Goal: Task Accomplishment & Management: Manage account settings

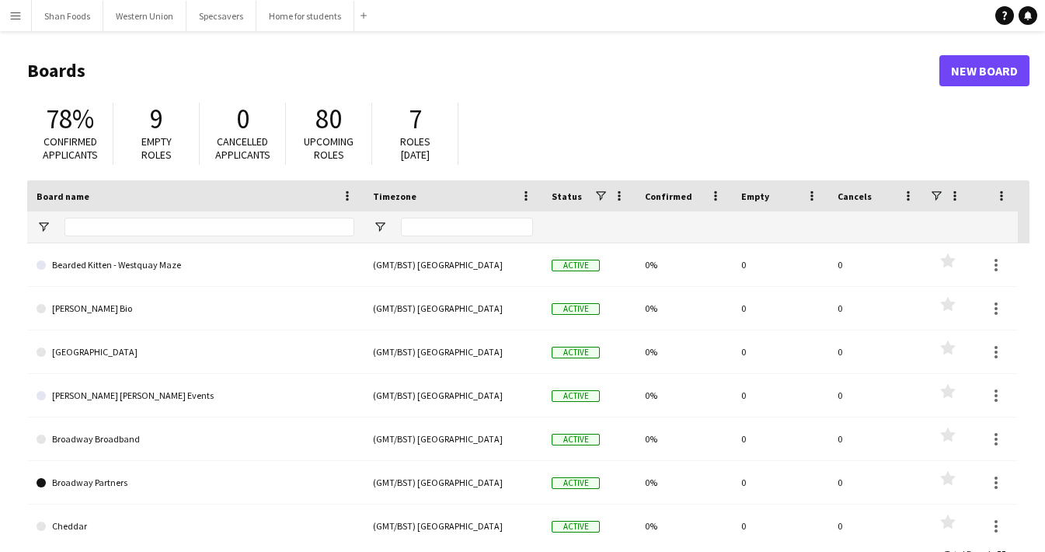
click at [18, 21] on app-icon "Menu" at bounding box center [15, 15] width 12 height 12
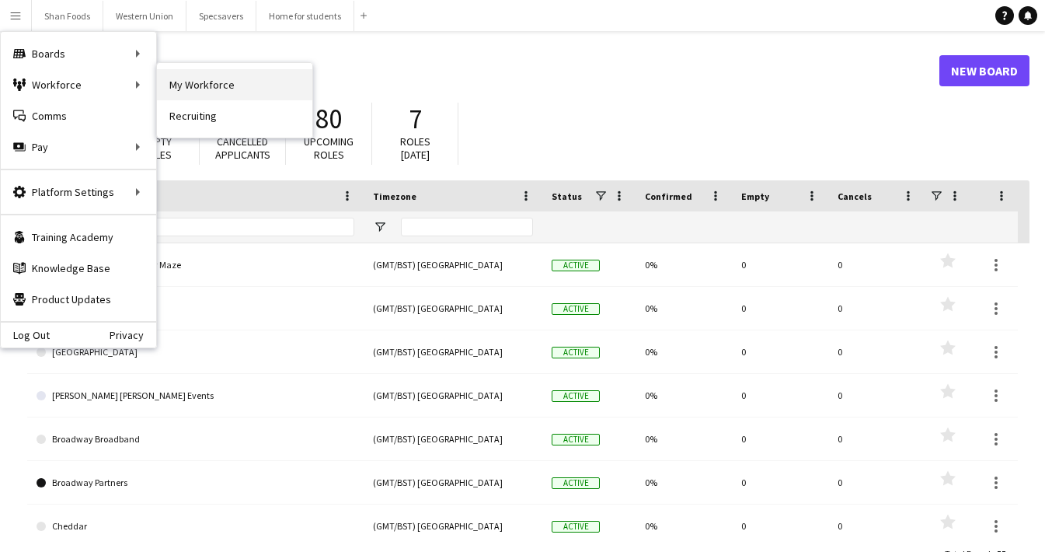
click at [212, 78] on link "My Workforce" at bounding box center [234, 84] width 155 height 31
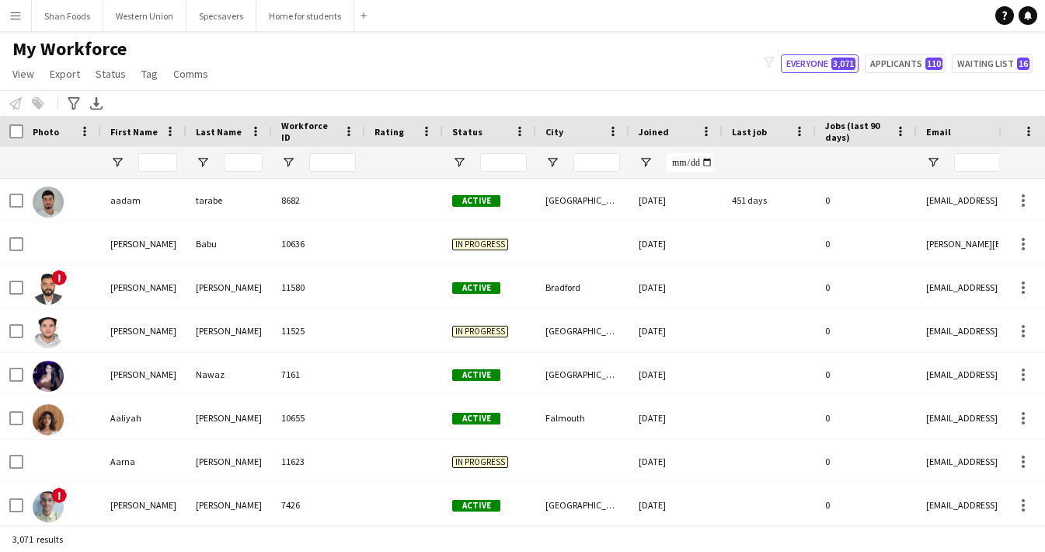
type input "****"
type input "**********"
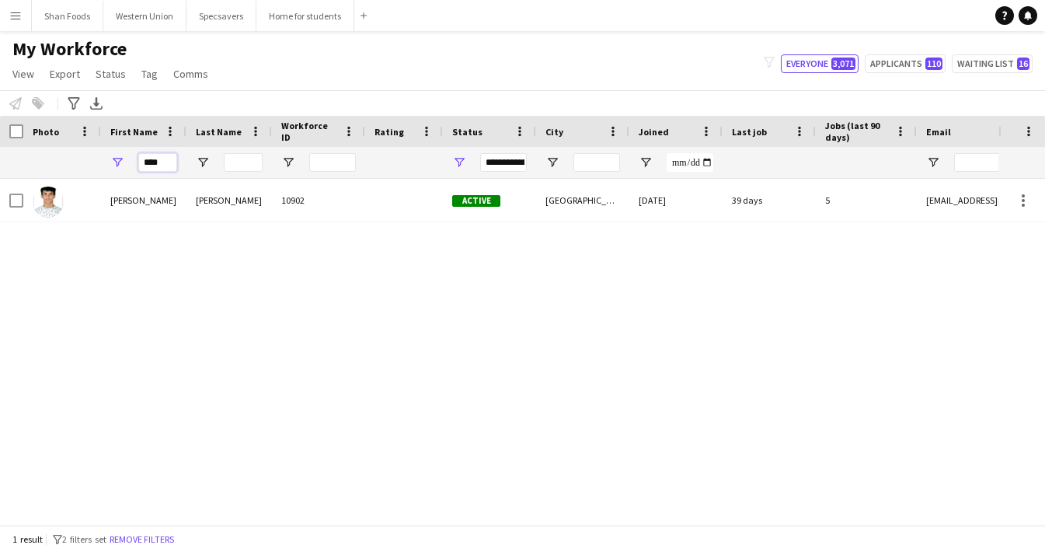
drag, startPoint x: 169, startPoint y: 164, endPoint x: 86, endPoint y: 159, distance: 83.2
click at [86, 159] on div "****" at bounding box center [842, 162] width 1684 height 31
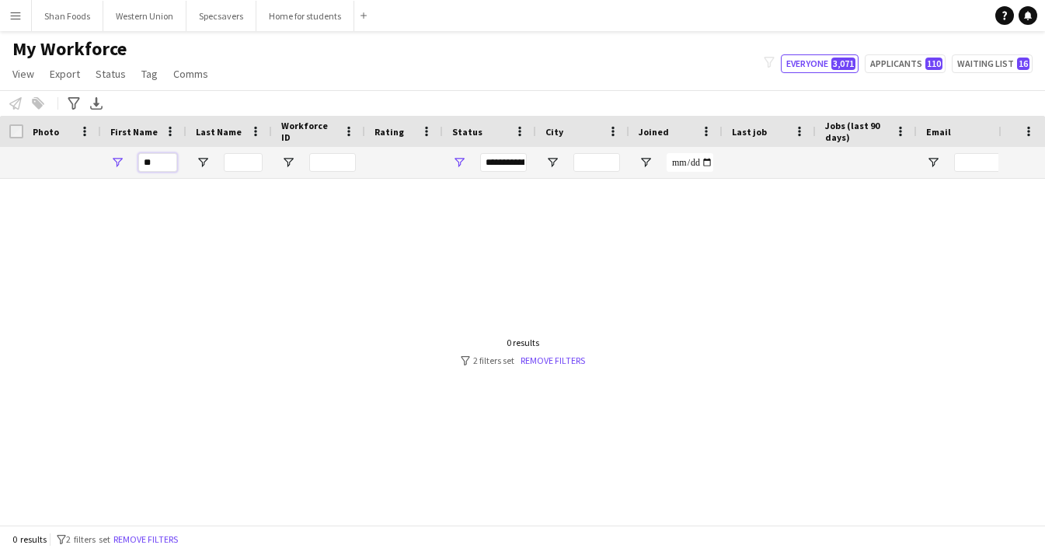
type input "*"
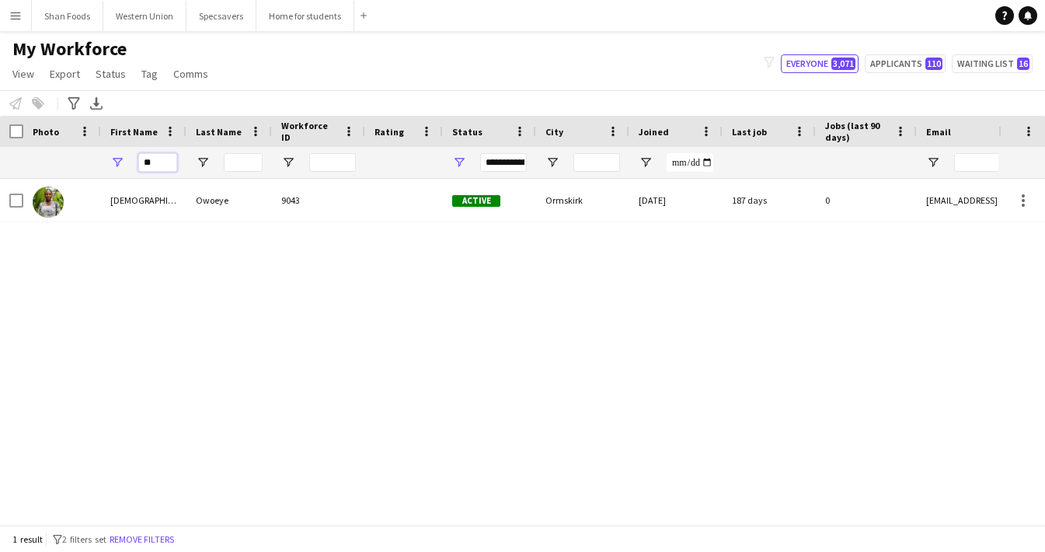
type input "*"
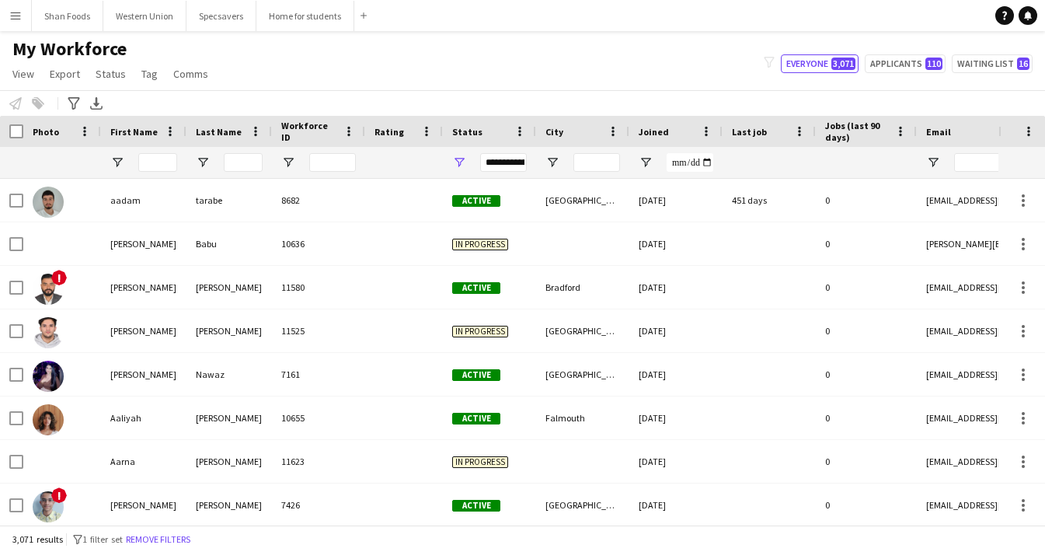
click at [12, 27] on button "Menu" at bounding box center [15, 15] width 31 height 31
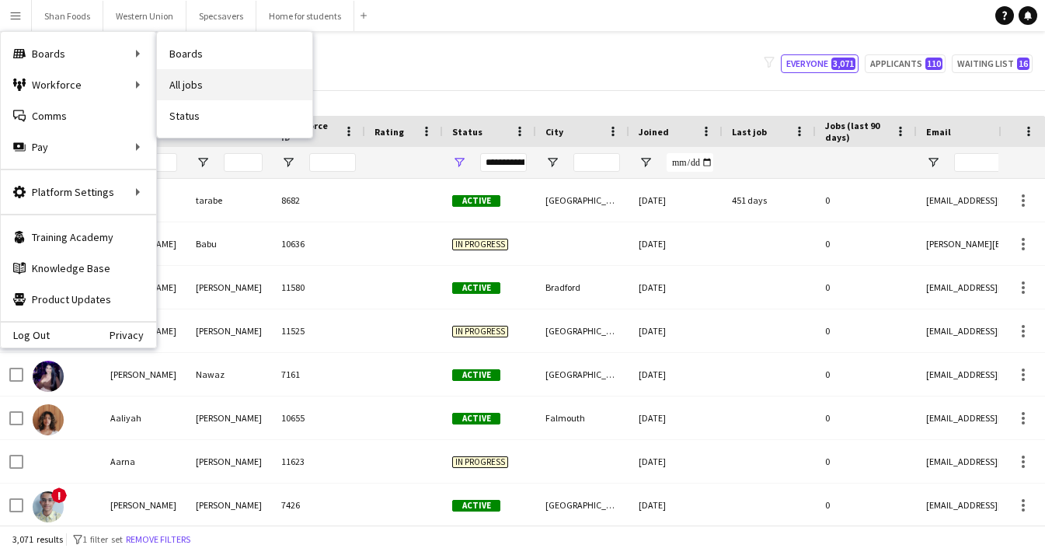
click at [175, 81] on link "All jobs" at bounding box center [234, 84] width 155 height 31
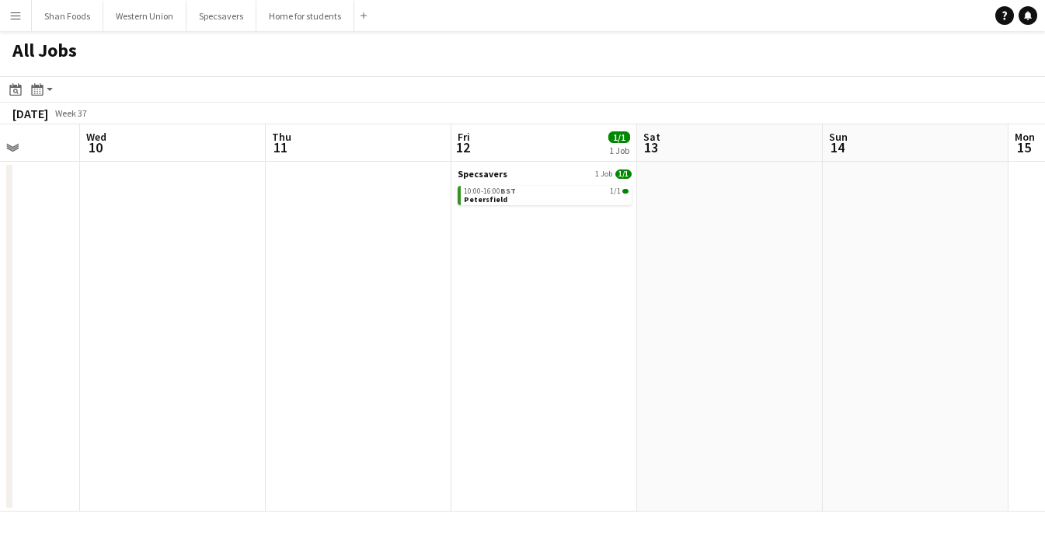
scroll to position [0, 453]
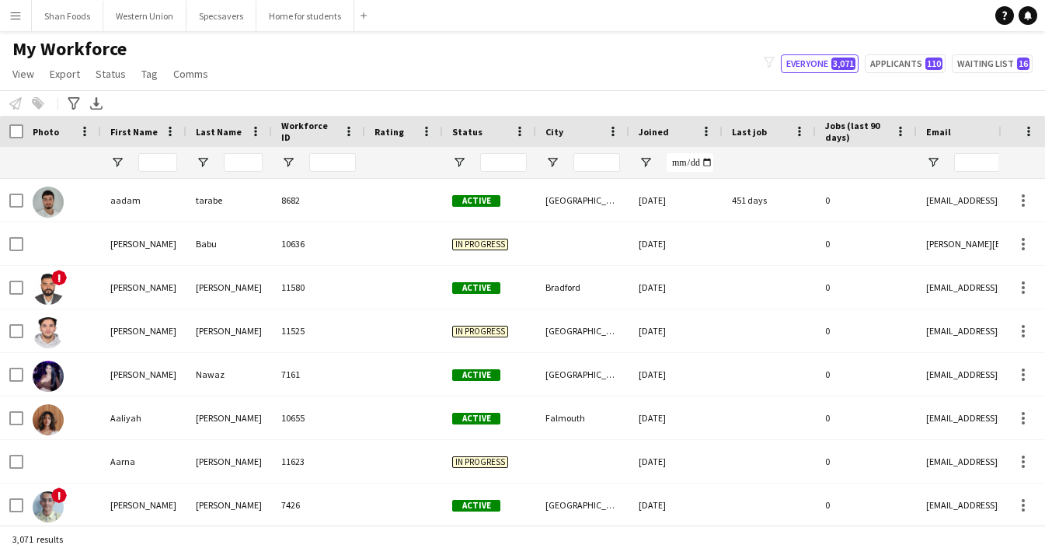
type input "**********"
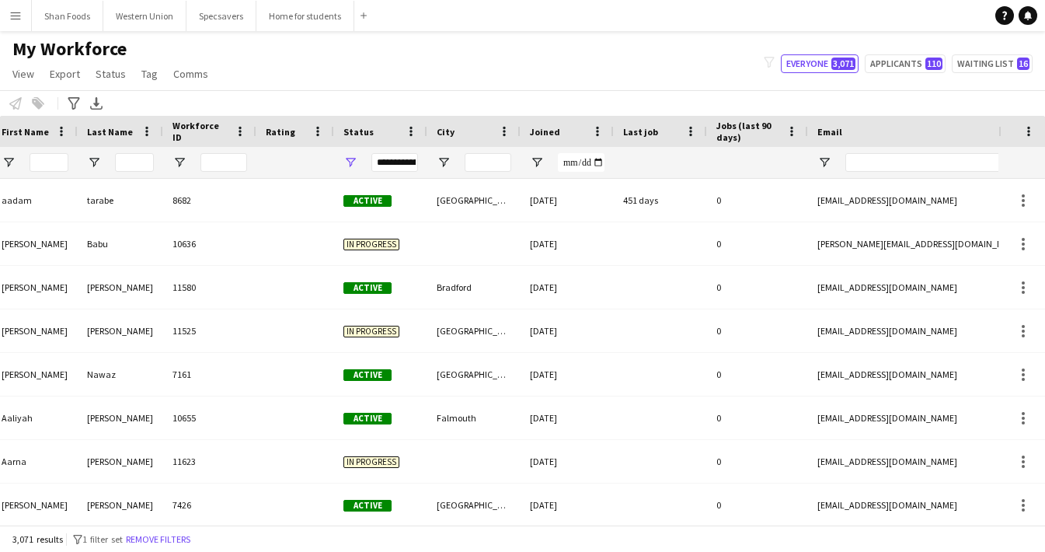
click at [22, 17] on button "Menu" at bounding box center [15, 15] width 31 height 31
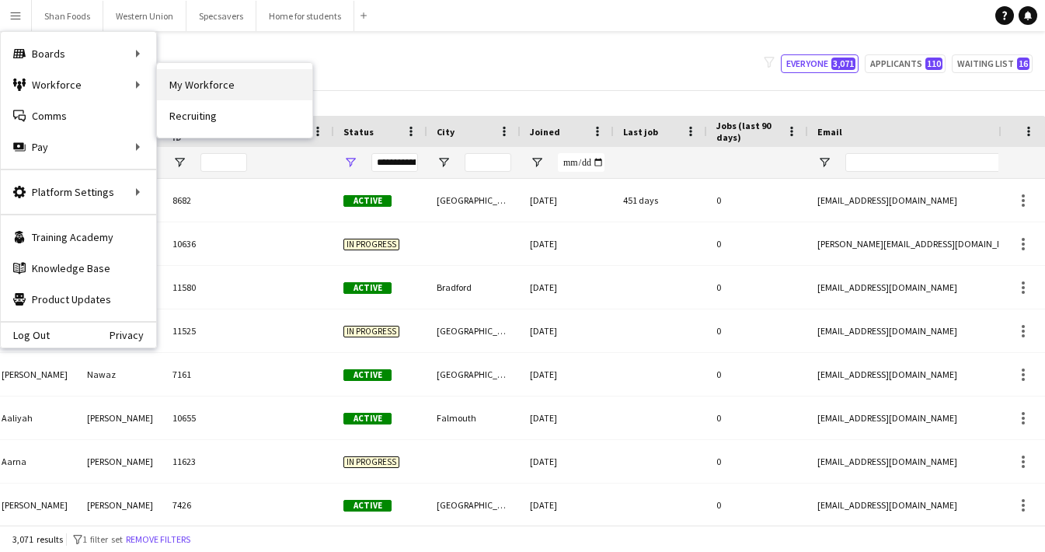
click at [190, 79] on link "My Workforce" at bounding box center [234, 84] width 155 height 31
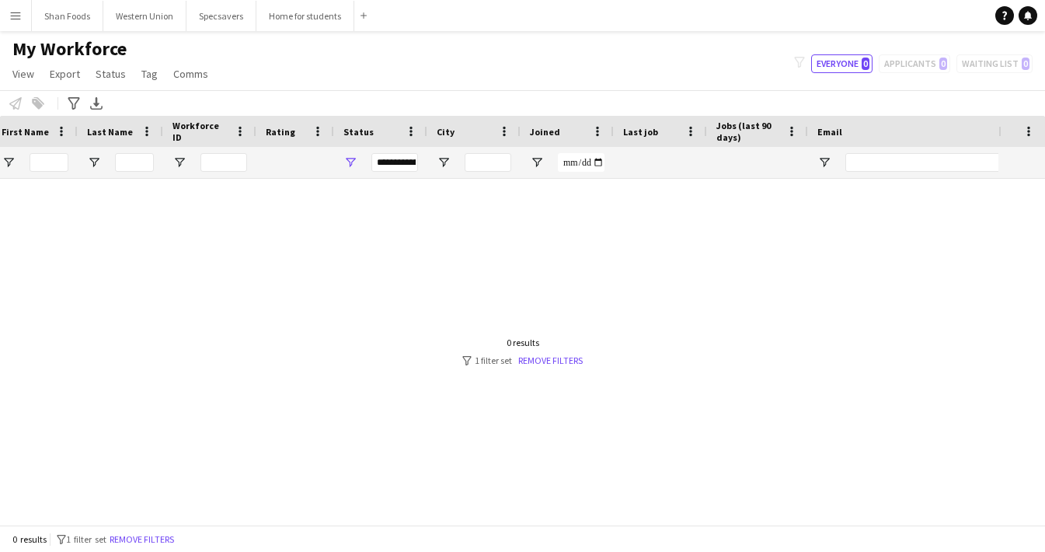
click at [20, 14] on app-icon "Menu" at bounding box center [15, 15] width 12 height 12
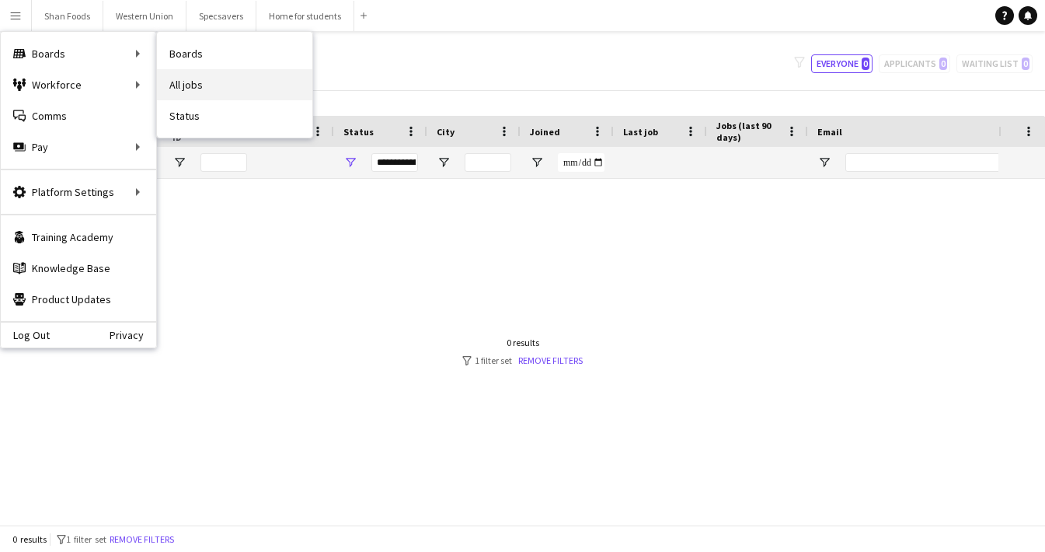
click at [179, 84] on link "All jobs" at bounding box center [234, 84] width 155 height 31
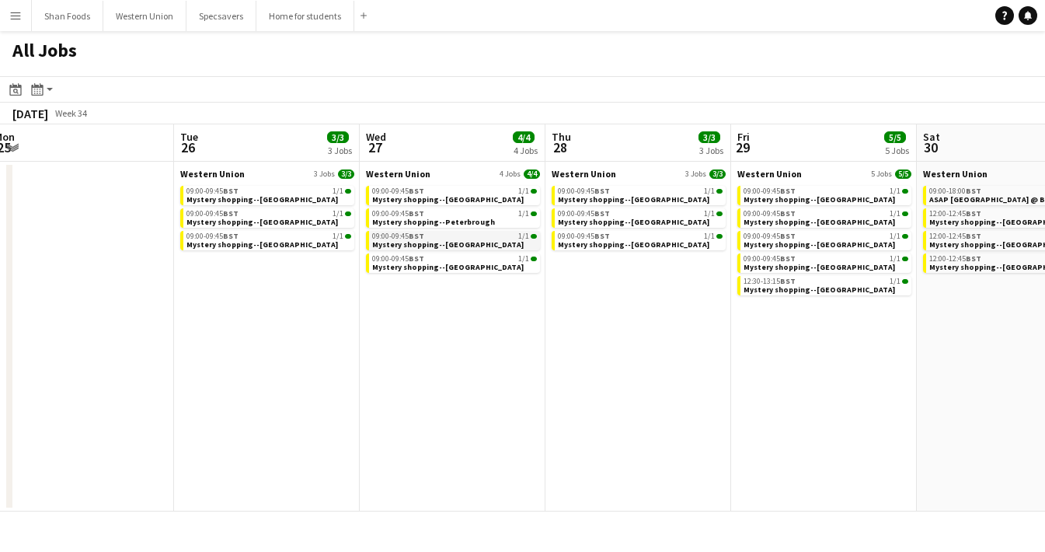
scroll to position [0, 370]
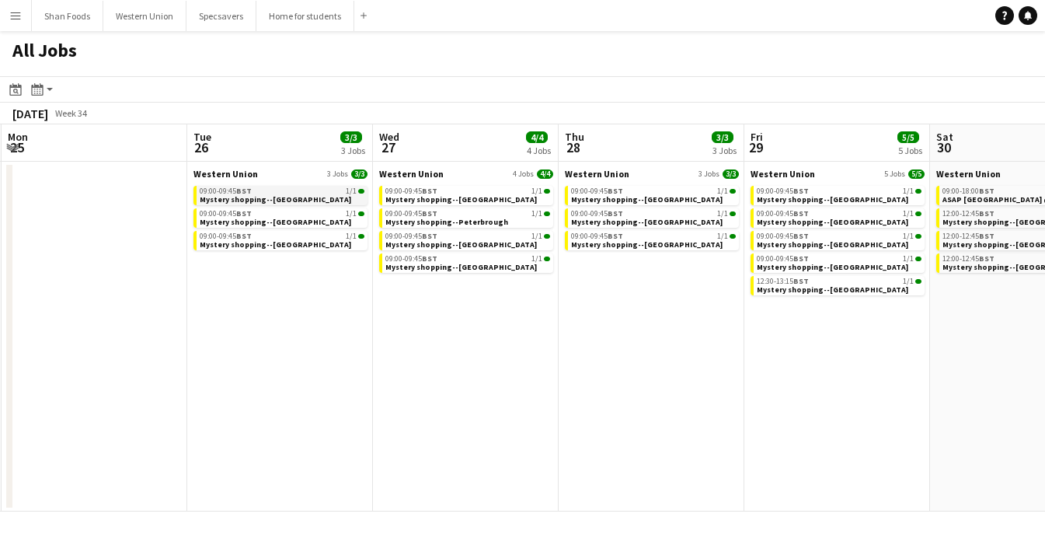
click at [238, 191] on span "BST" at bounding box center [244, 191] width 16 height 10
click at [795, 2] on app-navbar "Menu Boards Boards Boards All jobs Status Workforce Workforce My Workforce Recr…" at bounding box center [522, 15] width 1045 height 31
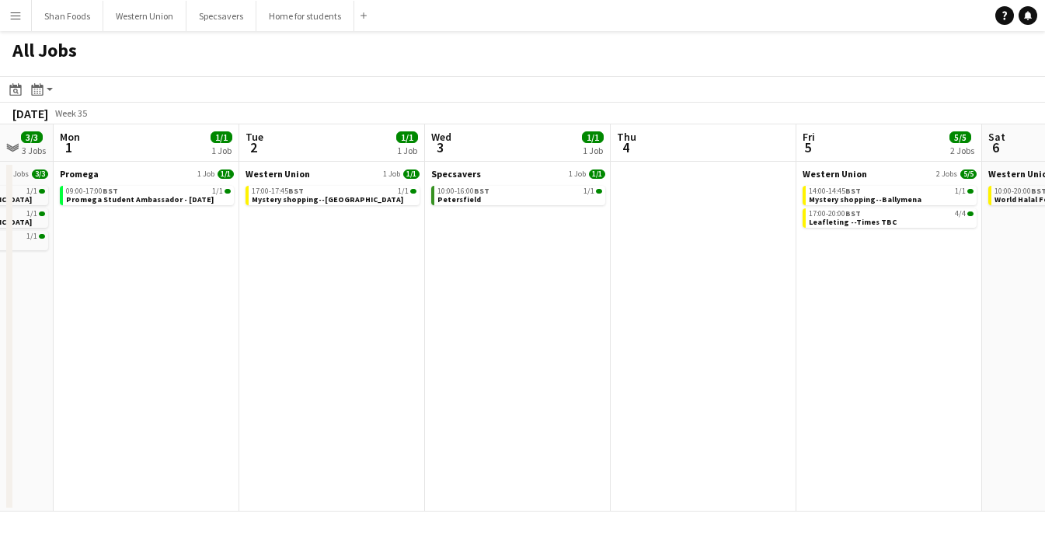
scroll to position [0, 513]
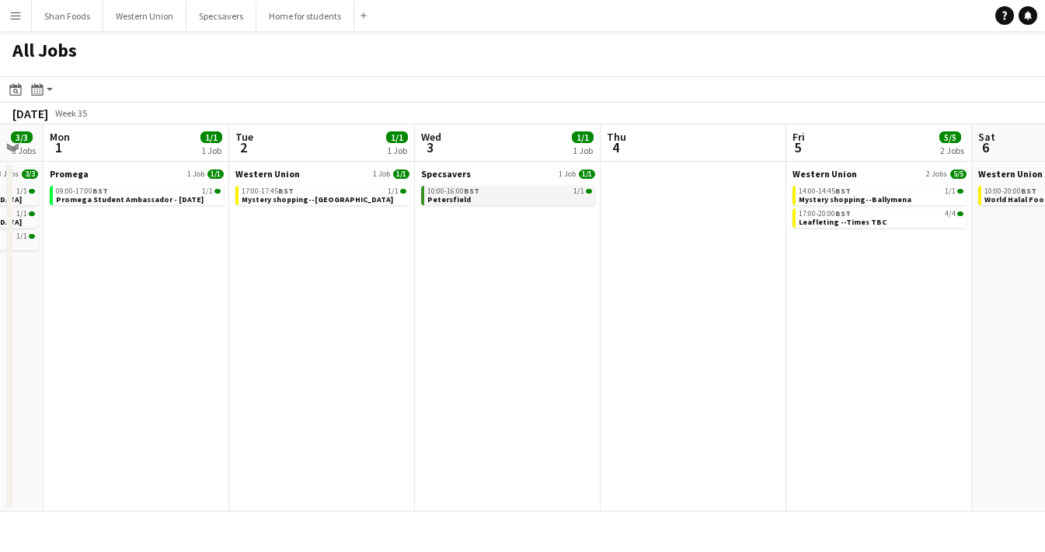
click at [488, 197] on link "10:00-16:00 BST 1/1 Petersfield" at bounding box center [509, 195] width 165 height 18
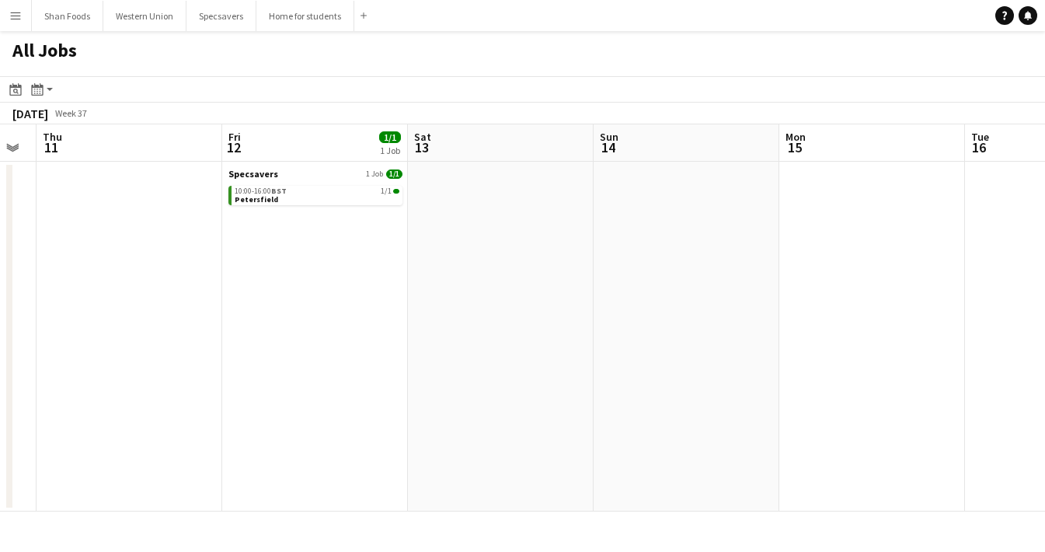
scroll to position [0, 523]
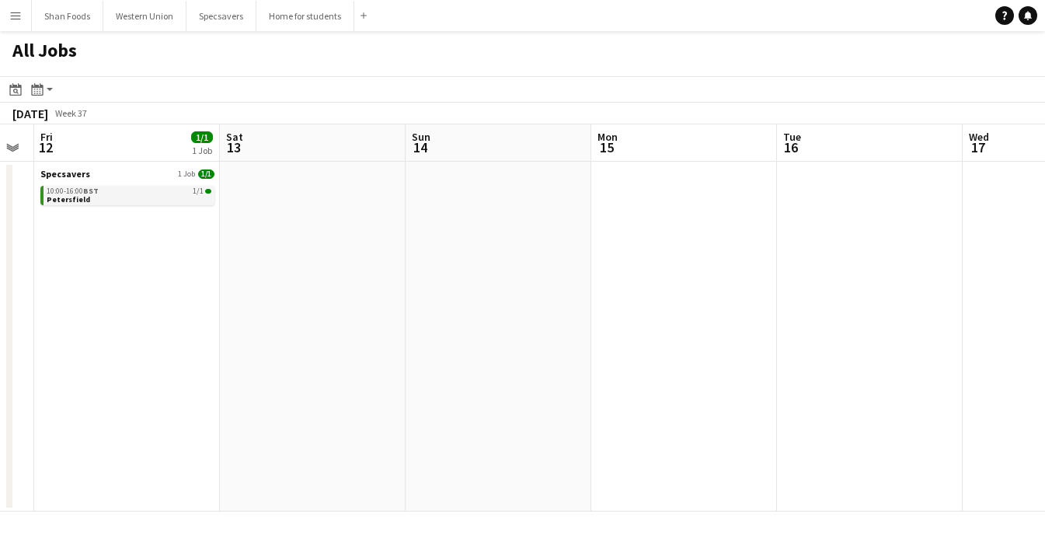
click at [94, 198] on link "10:00-16:00 BST 1/1 Petersfield" at bounding box center [129, 195] width 165 height 18
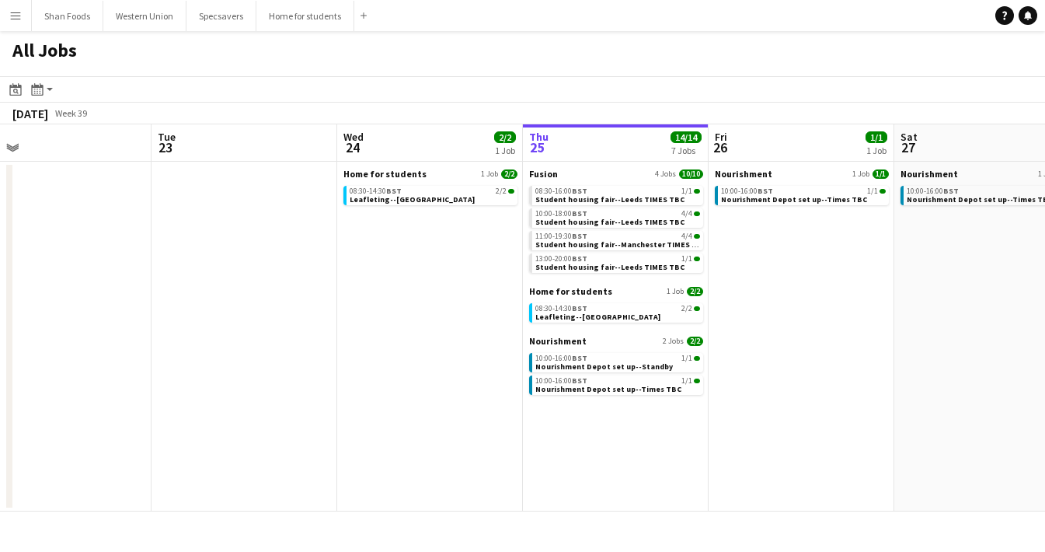
scroll to position [0, 594]
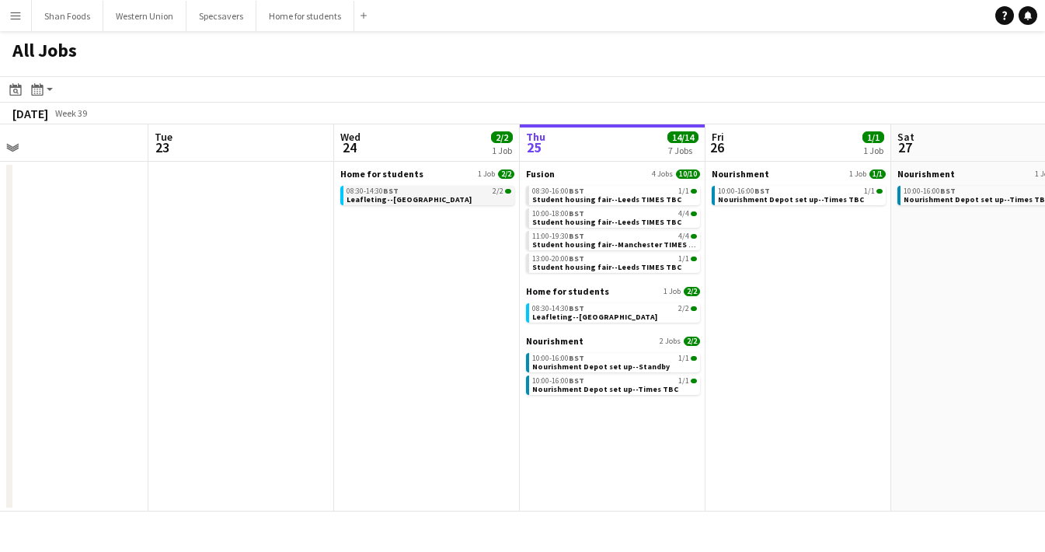
click at [425, 196] on link "08:30-14:30 BST 2/2 Leafleting--Waterloo" at bounding box center [428, 195] width 165 height 18
click at [593, 192] on div "08:30-16:00 BST 1/1" at bounding box center [614, 191] width 165 height 8
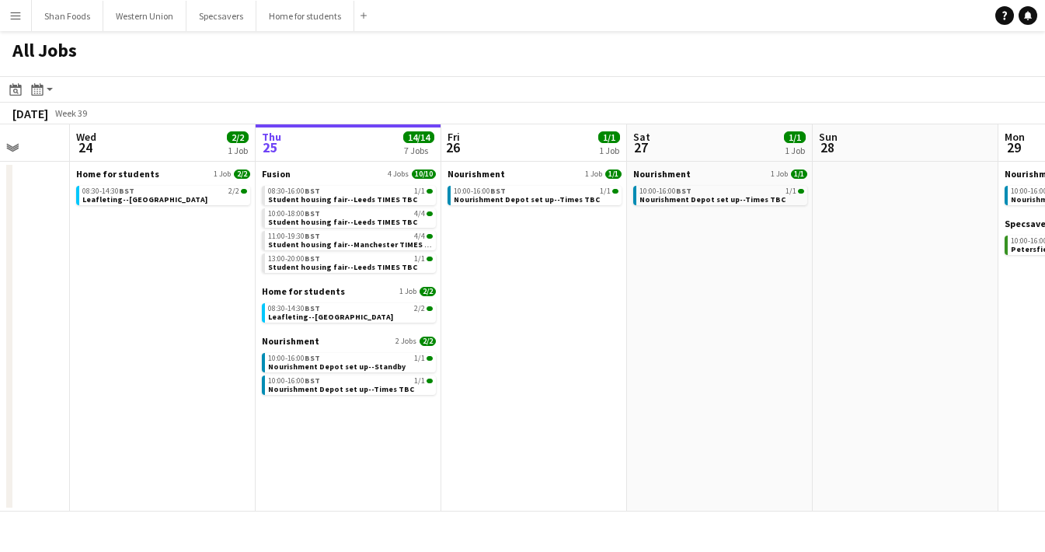
scroll to position [0, 537]
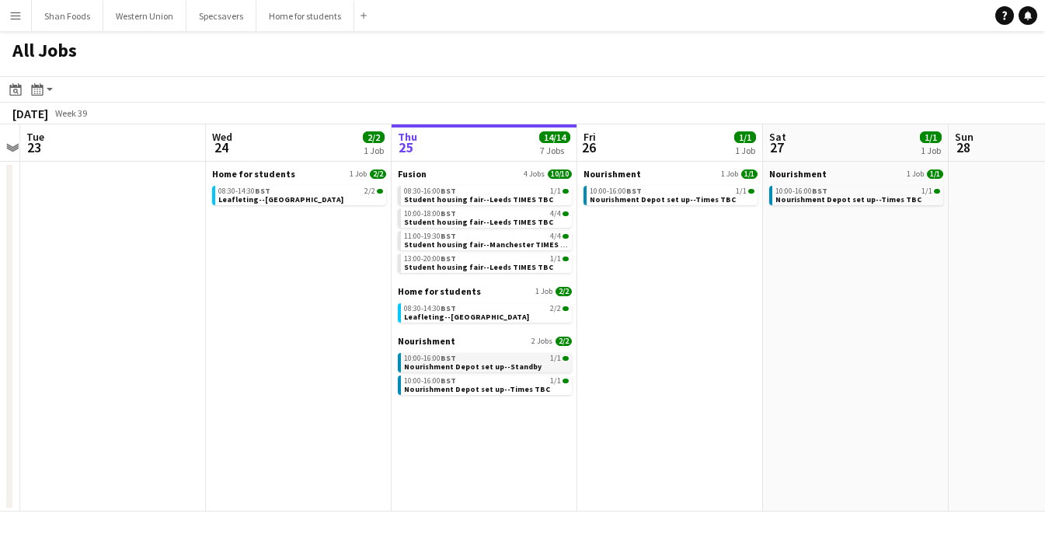
click at [453, 368] on span "Nourishment Depot set up--Standby" at bounding box center [472, 366] width 137 height 10
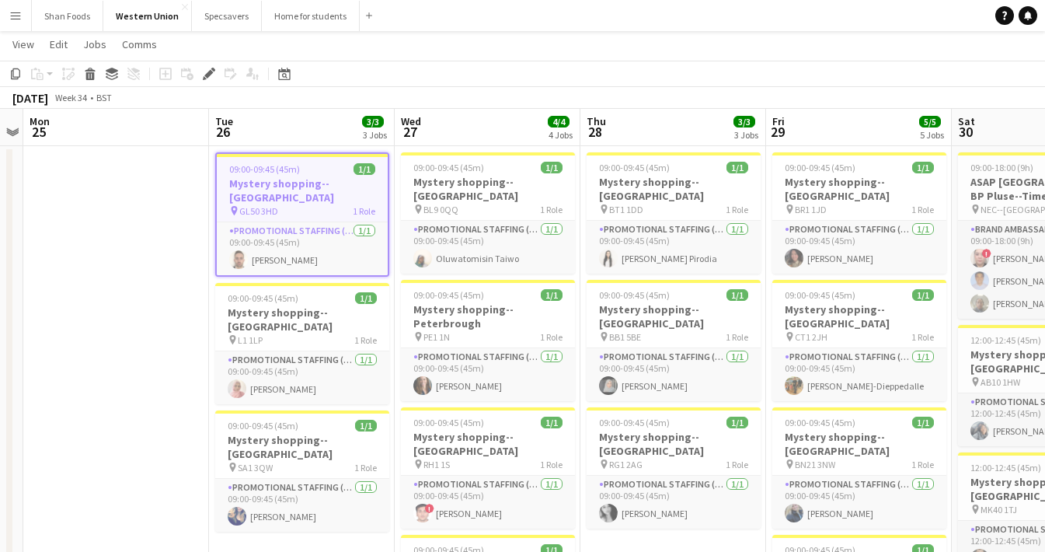
scroll to position [41, 0]
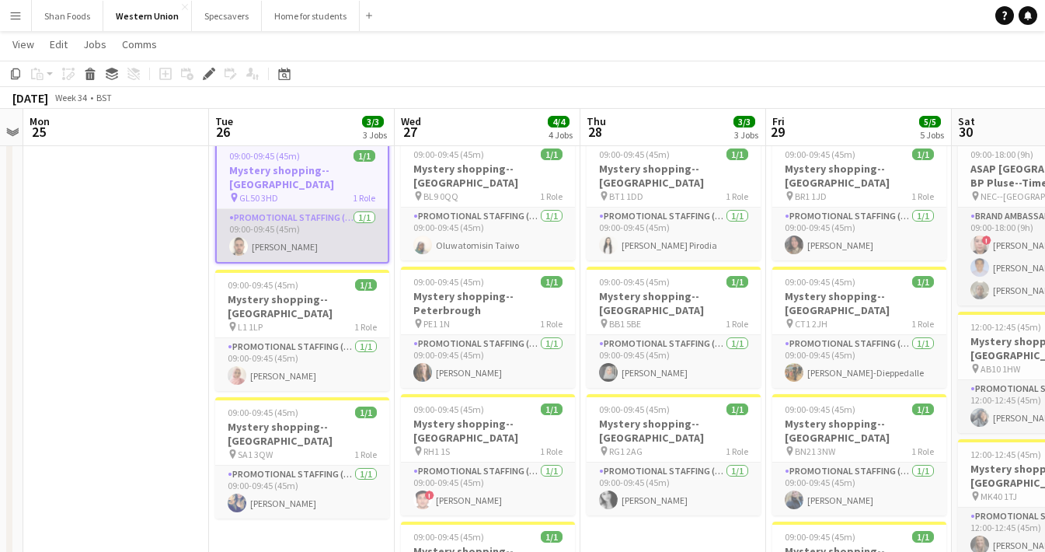
click at [329, 236] on app-card-role "Promotional Staffing (Mystery Shopper) 1/1 09:00-09:45 (45m) Reece Smith" at bounding box center [302, 235] width 171 height 53
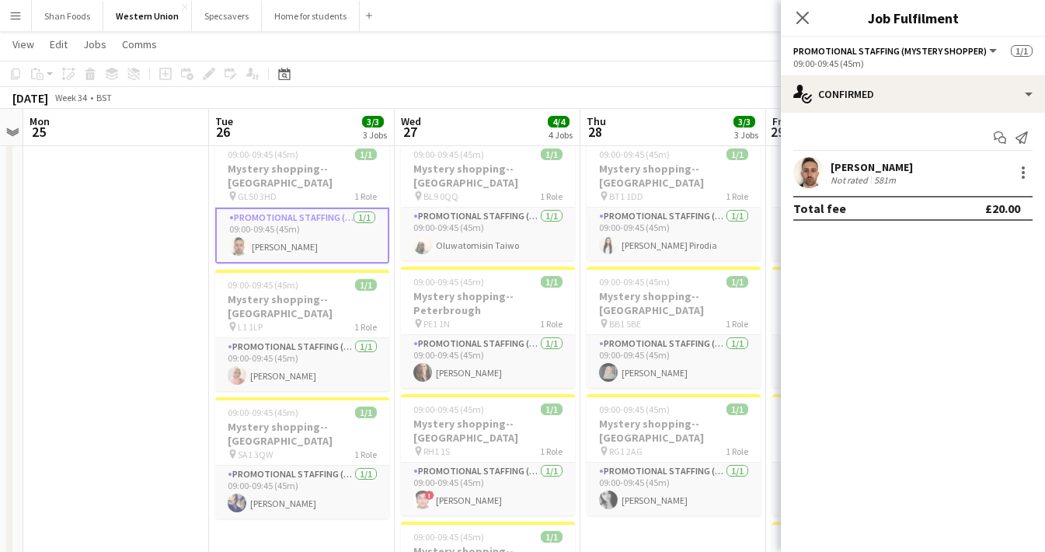
click at [890, 167] on div "Reece Smith" at bounding box center [871, 167] width 82 height 14
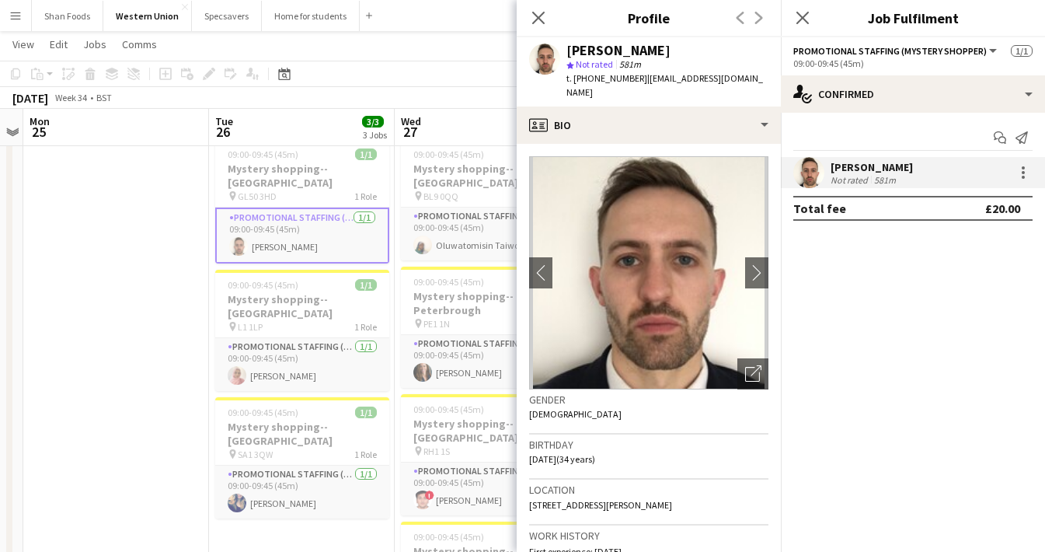
scroll to position [28, 0]
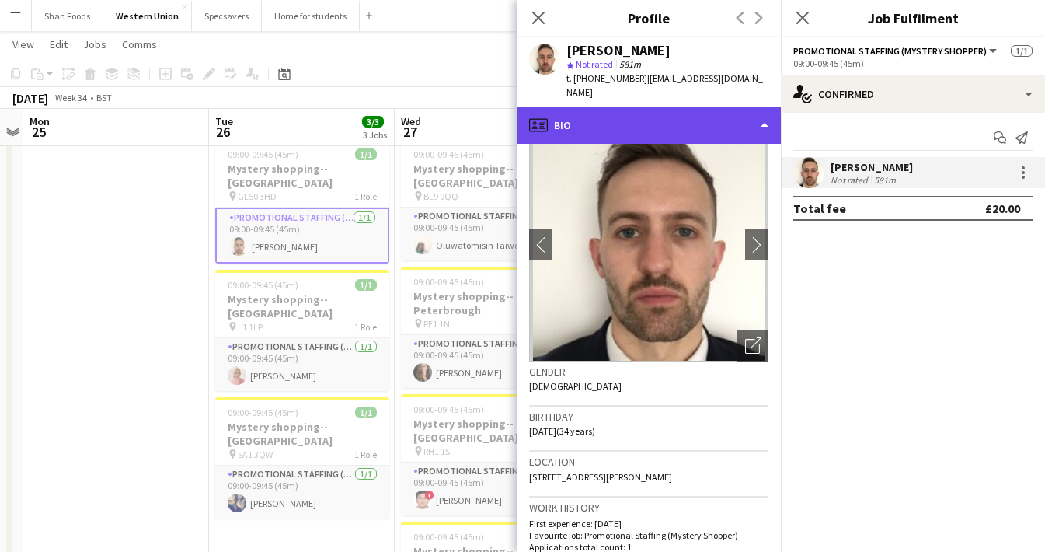
click at [757, 106] on div "profile Bio" at bounding box center [649, 124] width 264 height 37
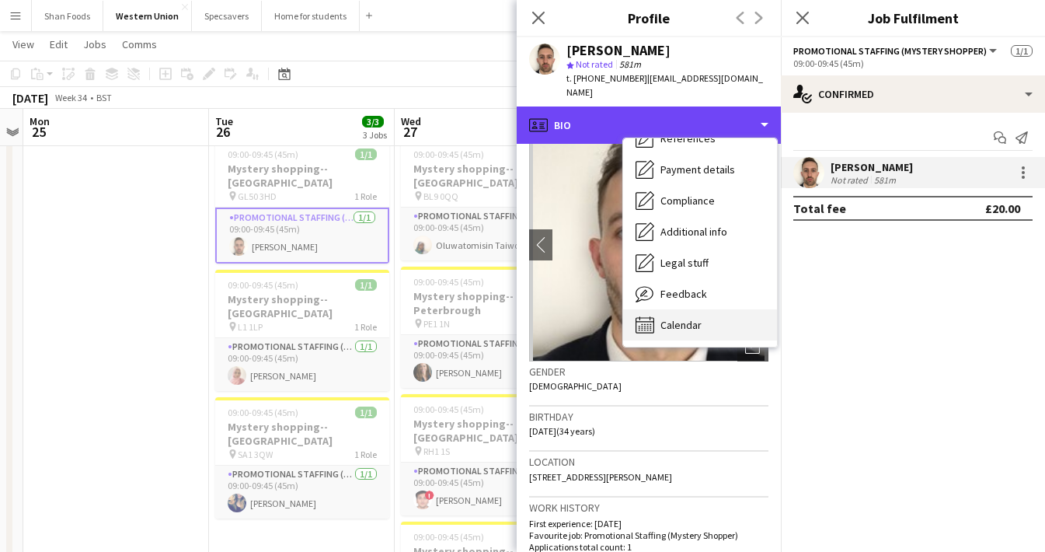
scroll to position [177, 0]
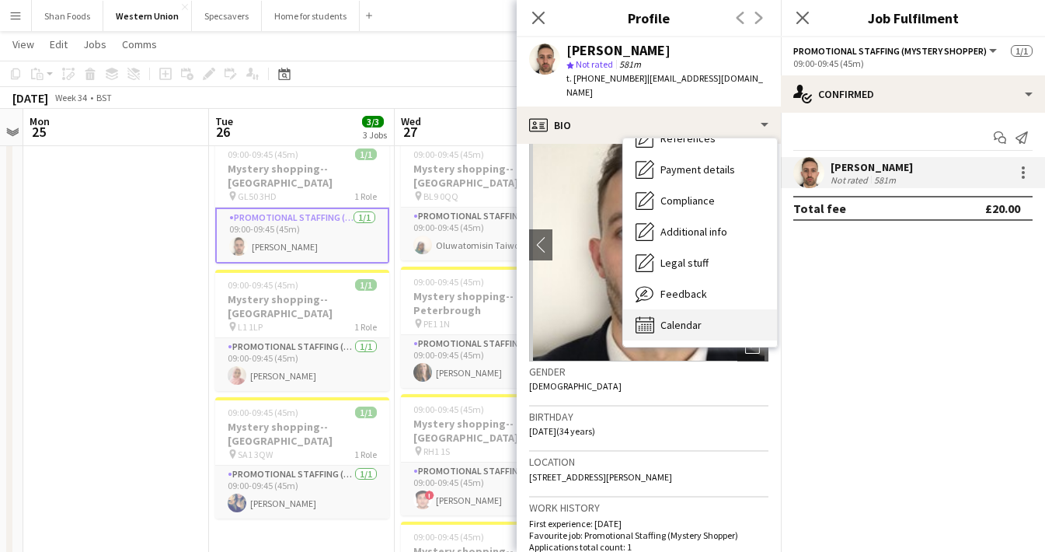
click at [725, 309] on div "Calendar Calendar" at bounding box center [700, 324] width 154 height 31
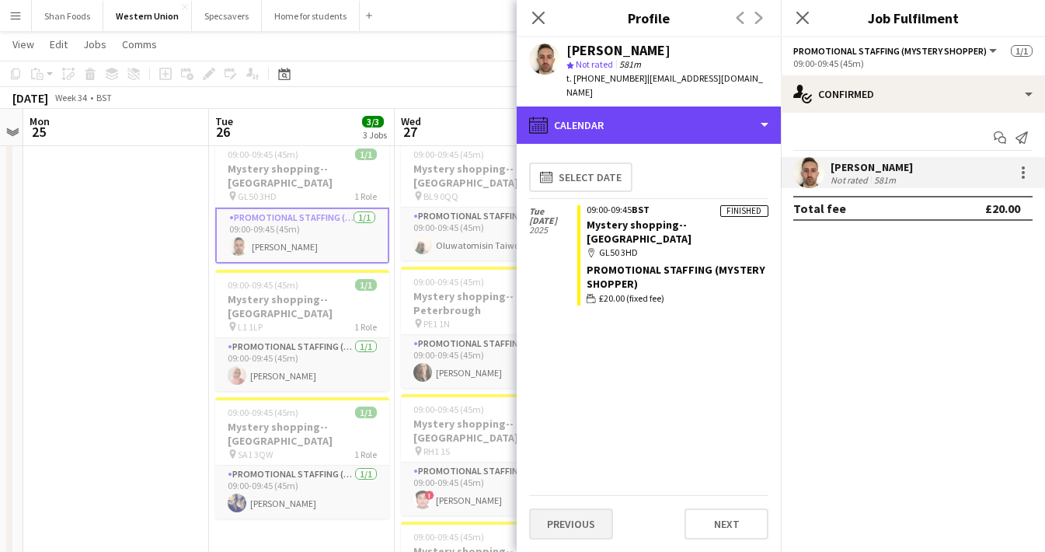
click at [748, 106] on div "calendar-full Calendar" at bounding box center [649, 124] width 264 height 37
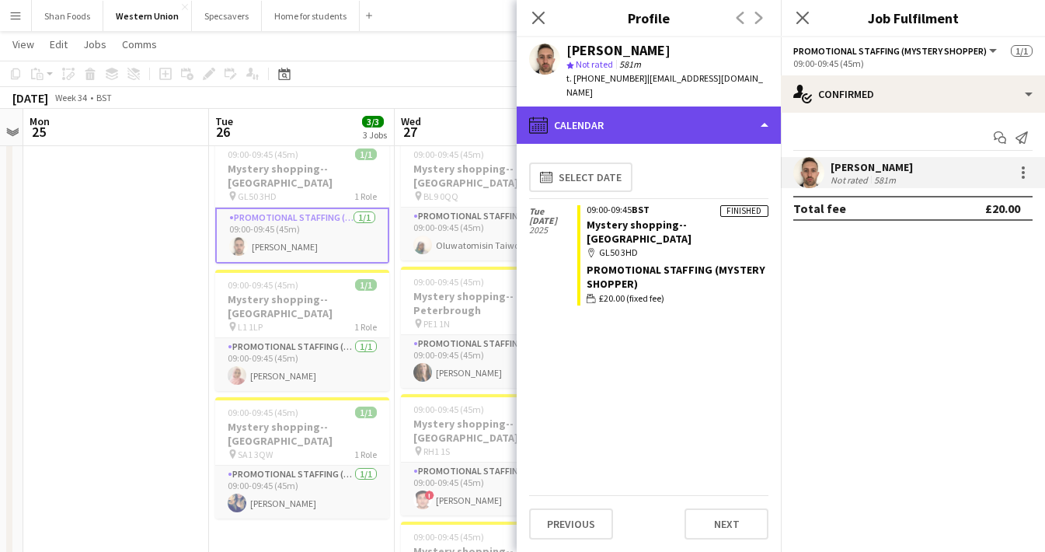
click at [740, 113] on div "calendar-full Calendar" at bounding box center [649, 124] width 264 height 37
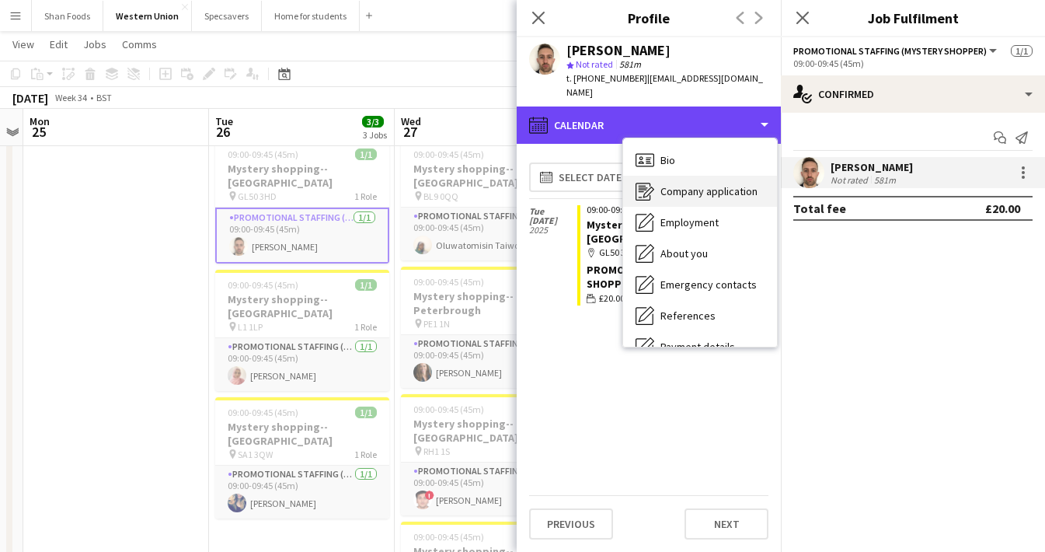
scroll to position [0, 0]
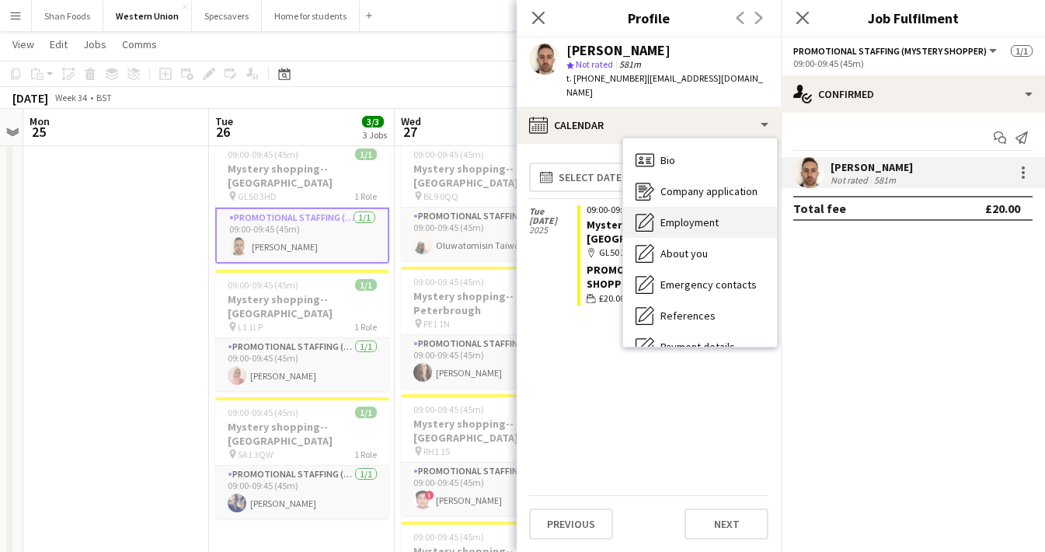
click at [698, 215] on span "Employment" at bounding box center [689, 222] width 58 height 14
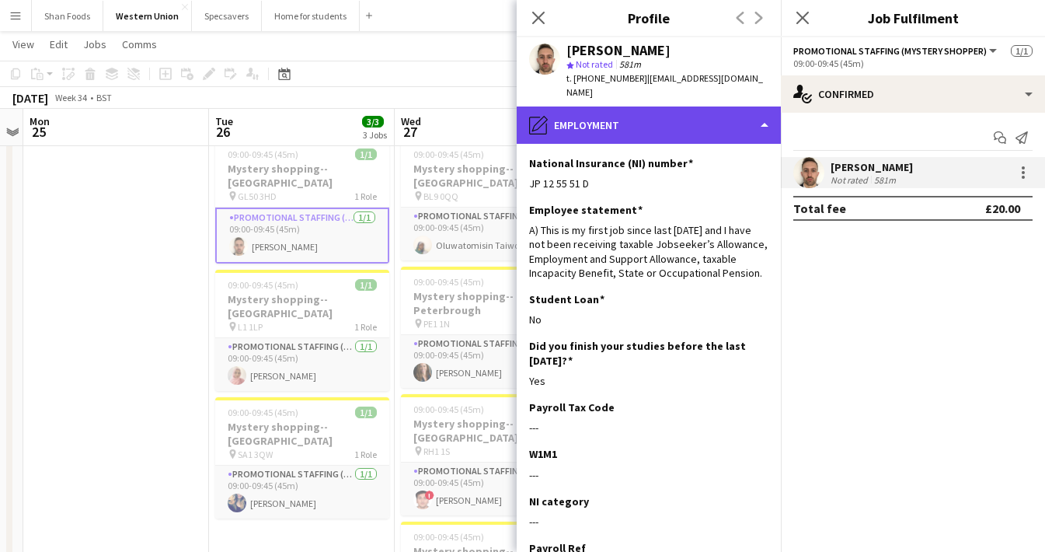
click at [735, 106] on div "pencil4 Employment" at bounding box center [649, 124] width 264 height 37
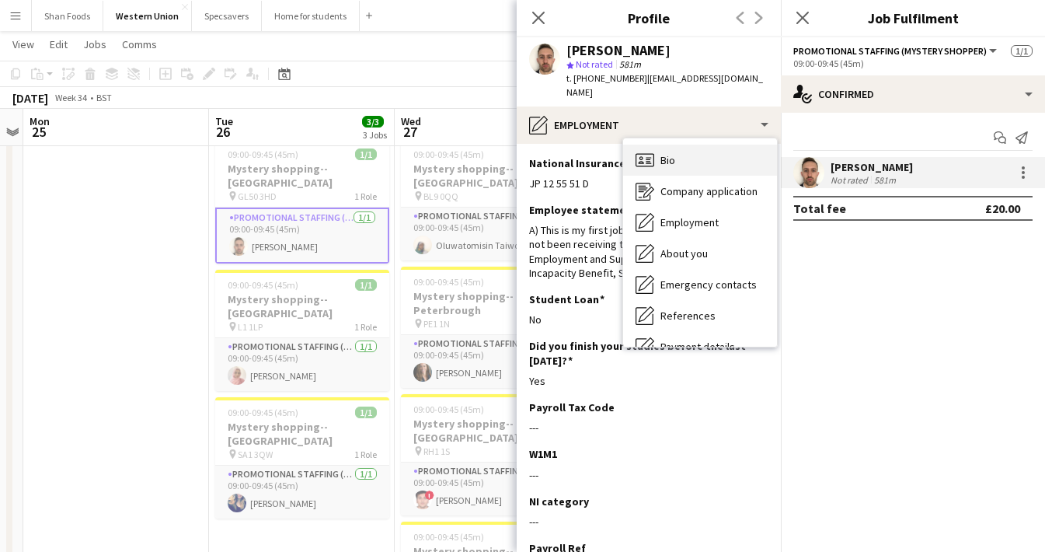
click at [725, 144] on div "Bio Bio" at bounding box center [700, 159] width 154 height 31
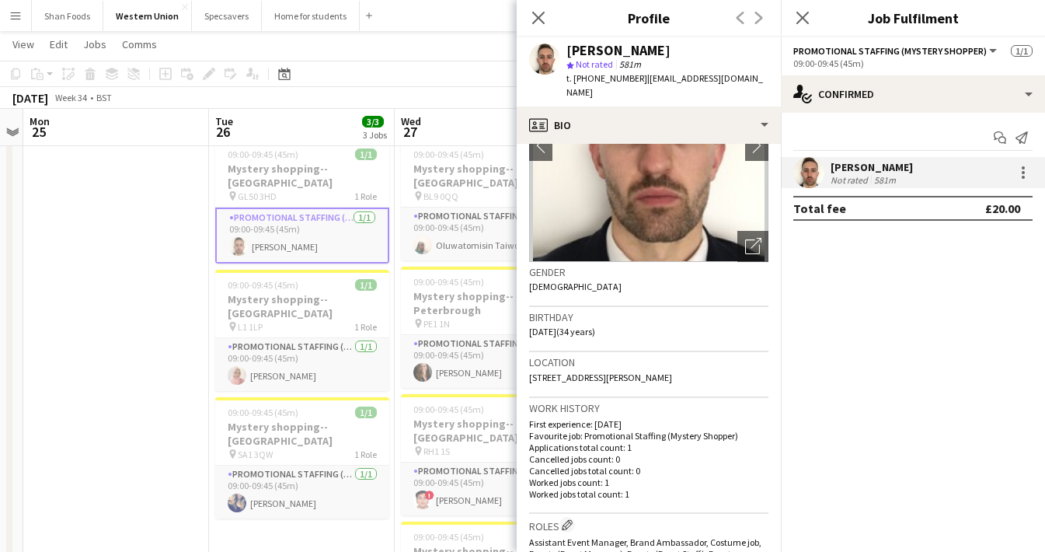
scroll to position [148, 0]
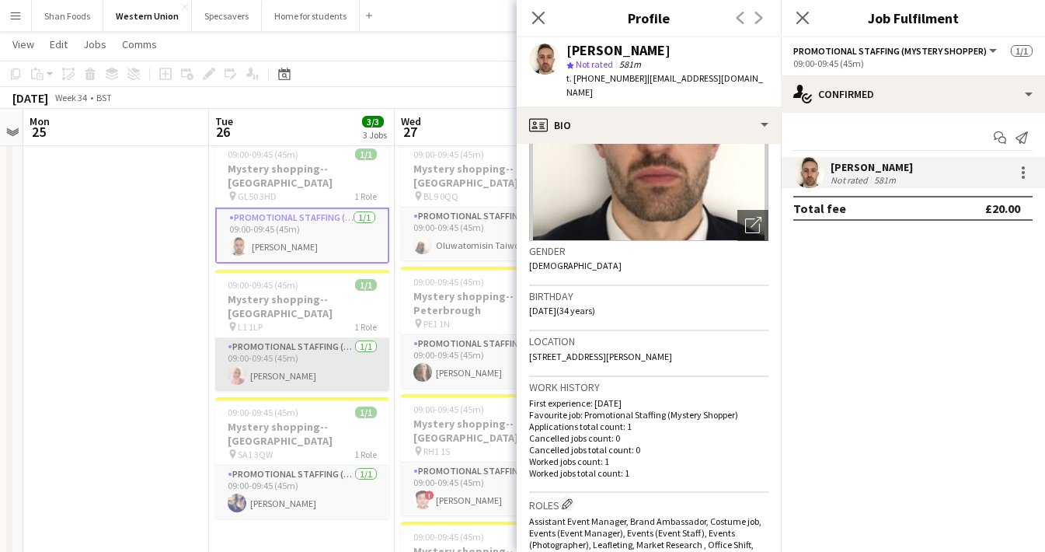
click at [292, 353] on app-card-role "Promotional Staffing (Mystery Shopper) 1/1 09:00-09:45 (45m) Shabnam Jallal" at bounding box center [302, 364] width 174 height 53
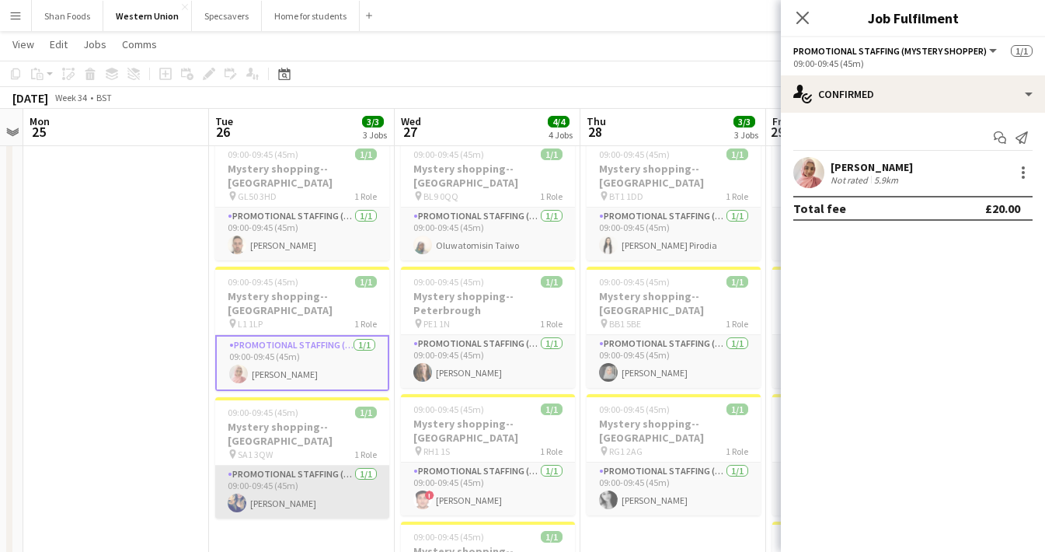
click at [306, 465] on app-card-role "Promotional Staffing (Mystery Shopper) 1/1 09:00-09:45 (45m) Teodora Stoyanova" at bounding box center [302, 491] width 174 height 53
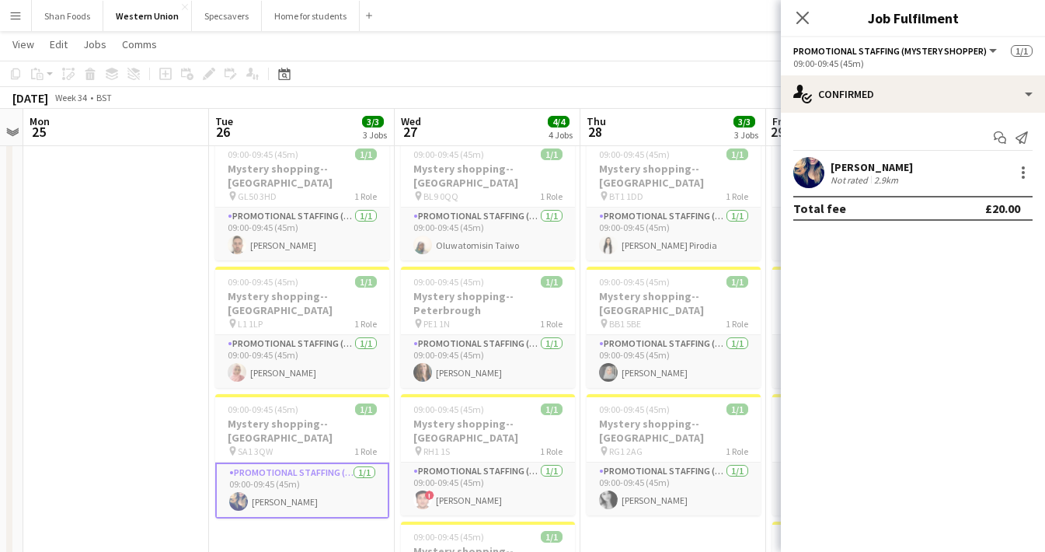
click at [834, 170] on div "Teodora Stoyanova" at bounding box center [871, 167] width 82 height 14
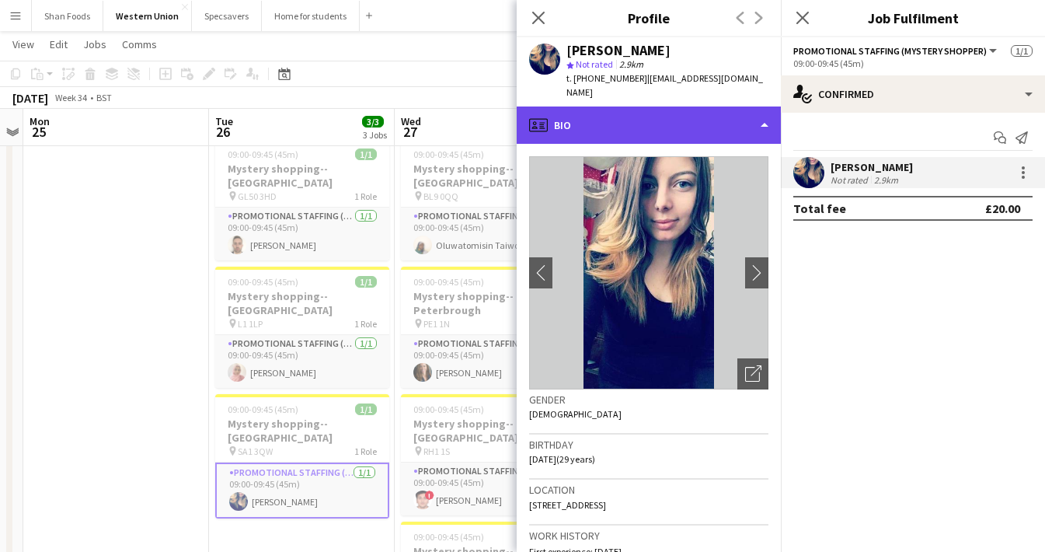
click at [712, 121] on div "profile Bio" at bounding box center [649, 124] width 264 height 37
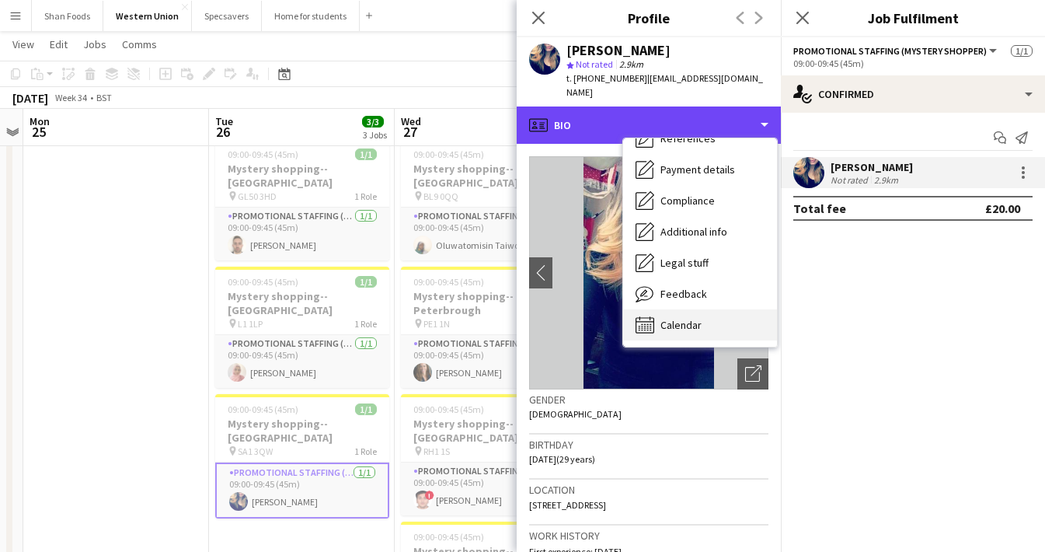
scroll to position [177, 0]
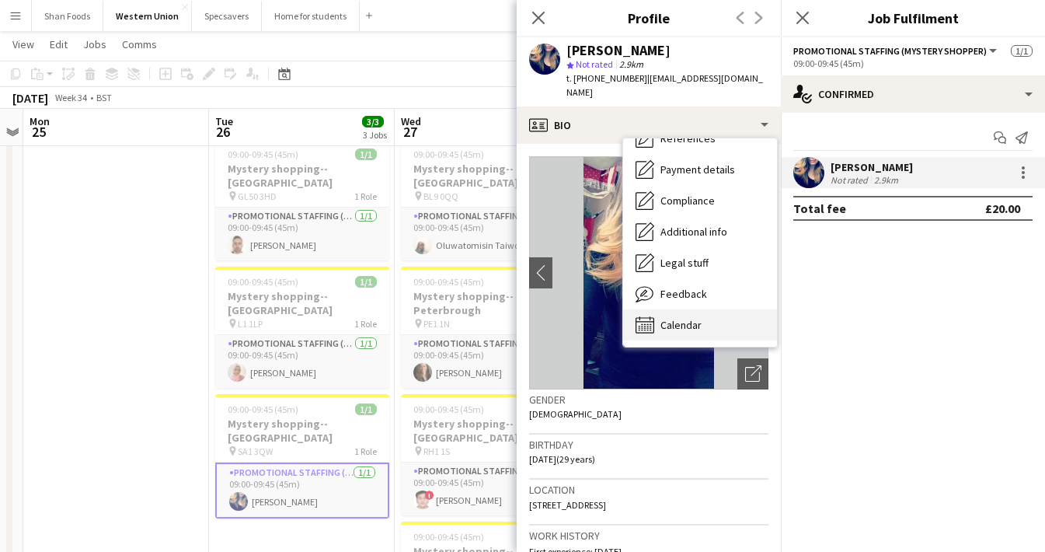
click at [688, 318] on span "Calendar" at bounding box center [680, 325] width 41 height 14
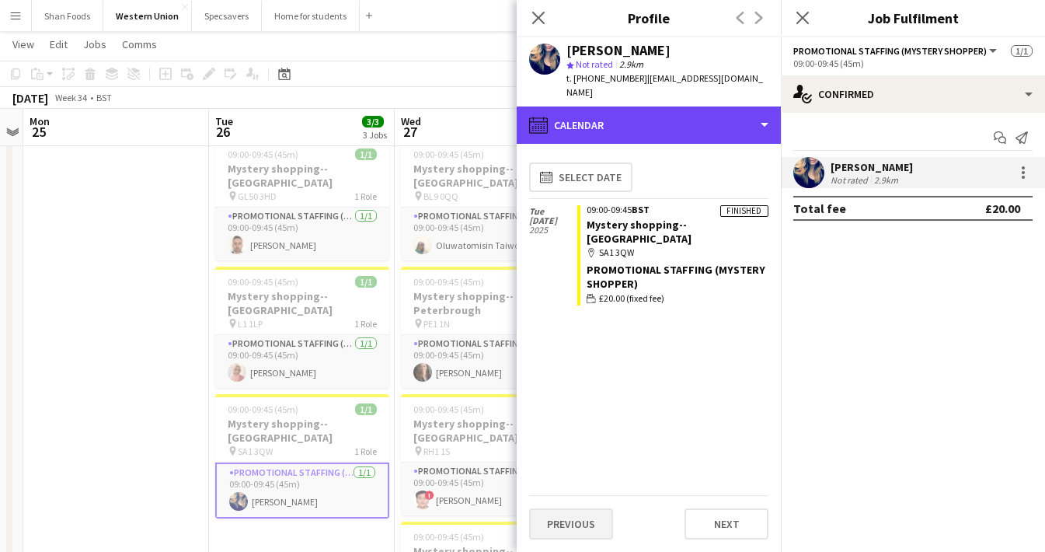
click at [621, 110] on div "calendar-full Calendar" at bounding box center [649, 124] width 264 height 37
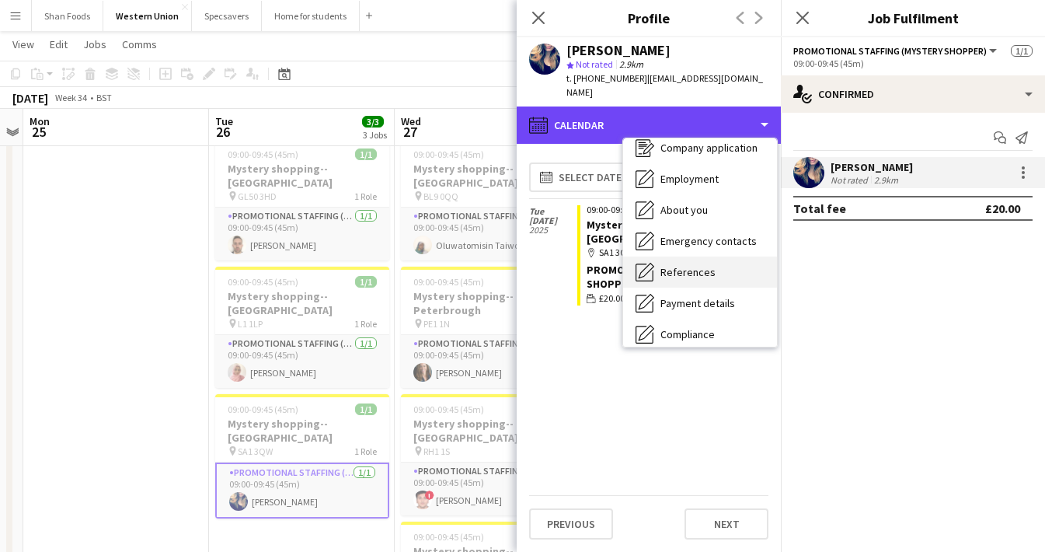
scroll to position [16, 0]
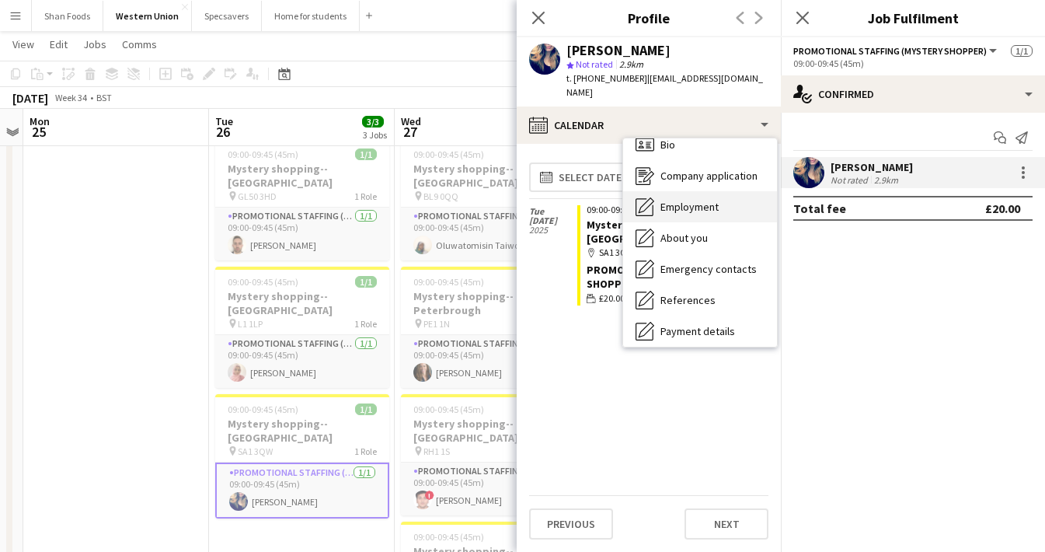
click at [661, 200] on span "Employment" at bounding box center [689, 207] width 58 height 14
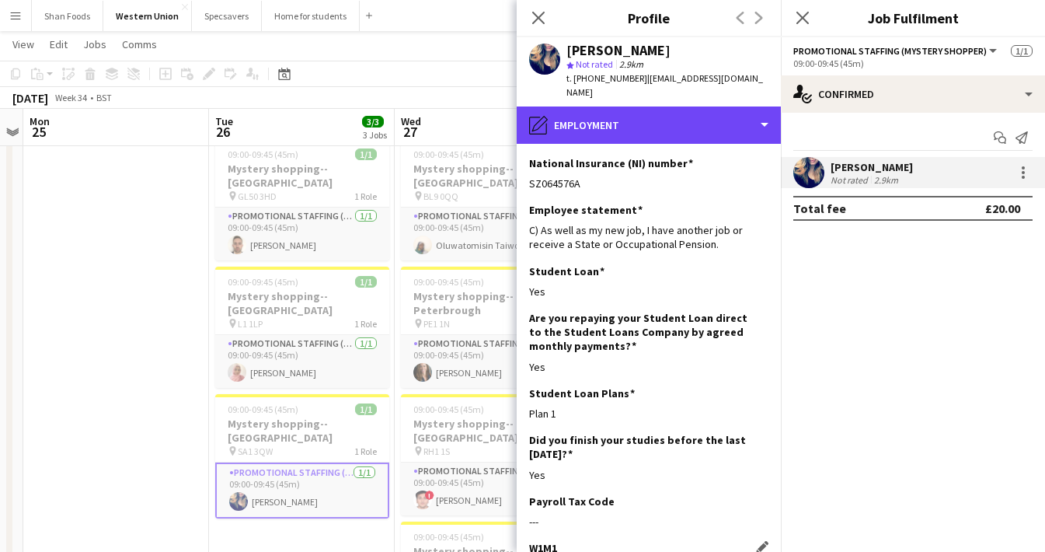
click at [632, 114] on div "pencil4 Employment" at bounding box center [649, 124] width 264 height 37
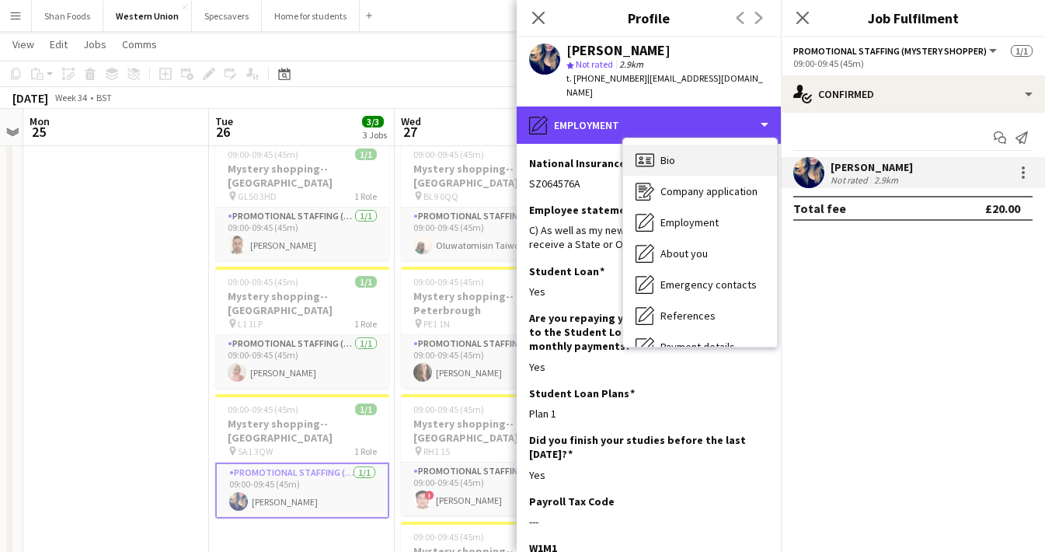
scroll to position [0, 0]
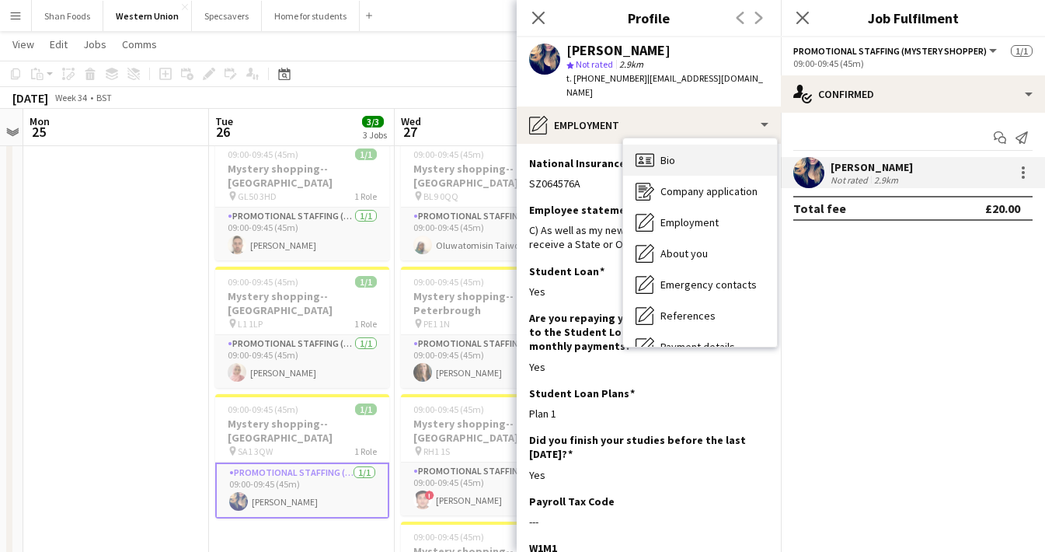
click at [648, 151] on icon "Bio" at bounding box center [644, 160] width 19 height 19
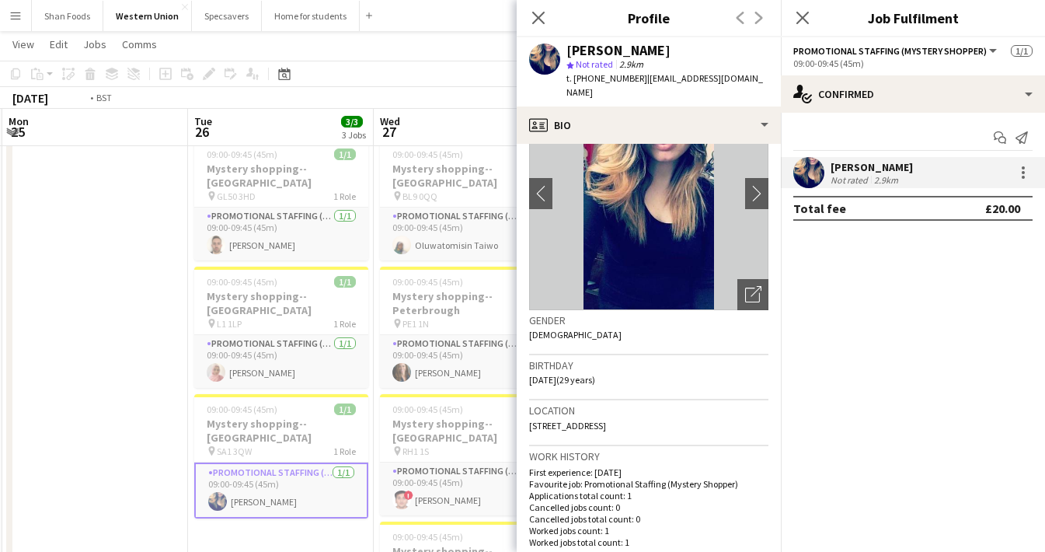
scroll to position [0, 586]
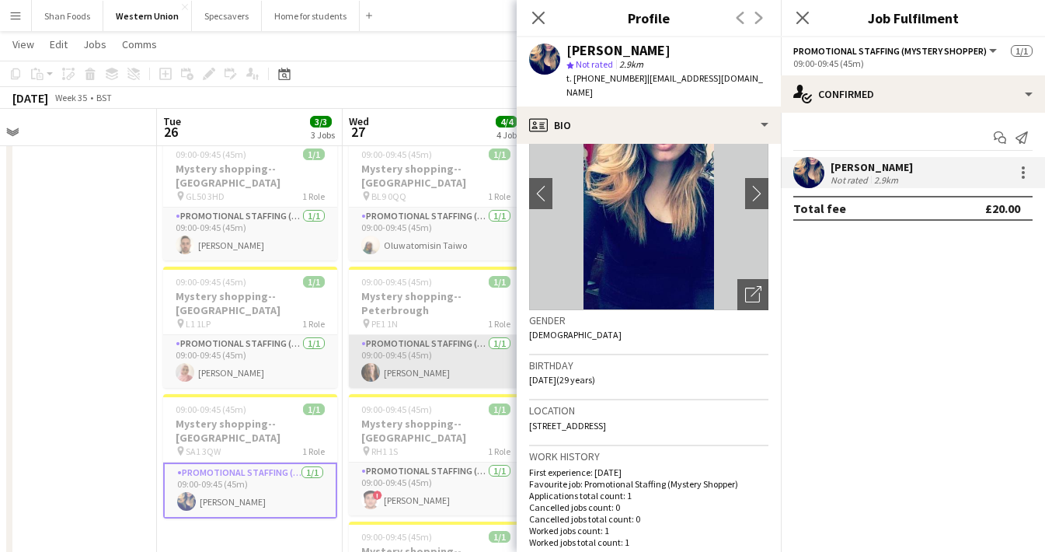
click at [444, 357] on app-card-role "Promotional Staffing (Mystery Shopper) 1/1 09:00-09:45 (45m) Emily Smith" at bounding box center [436, 361] width 174 height 53
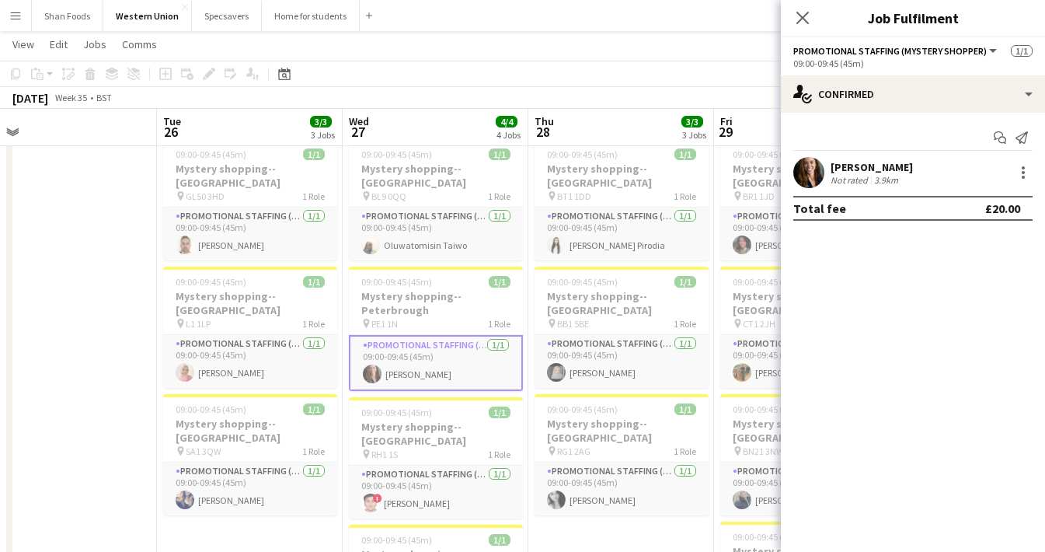
click at [849, 177] on div "Not rated" at bounding box center [850, 180] width 40 height 12
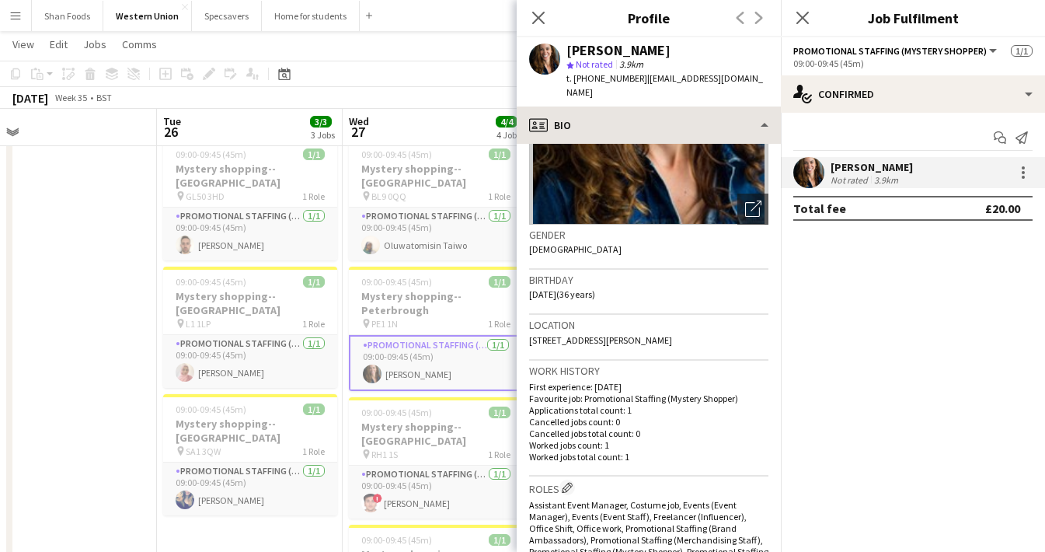
scroll to position [107, 0]
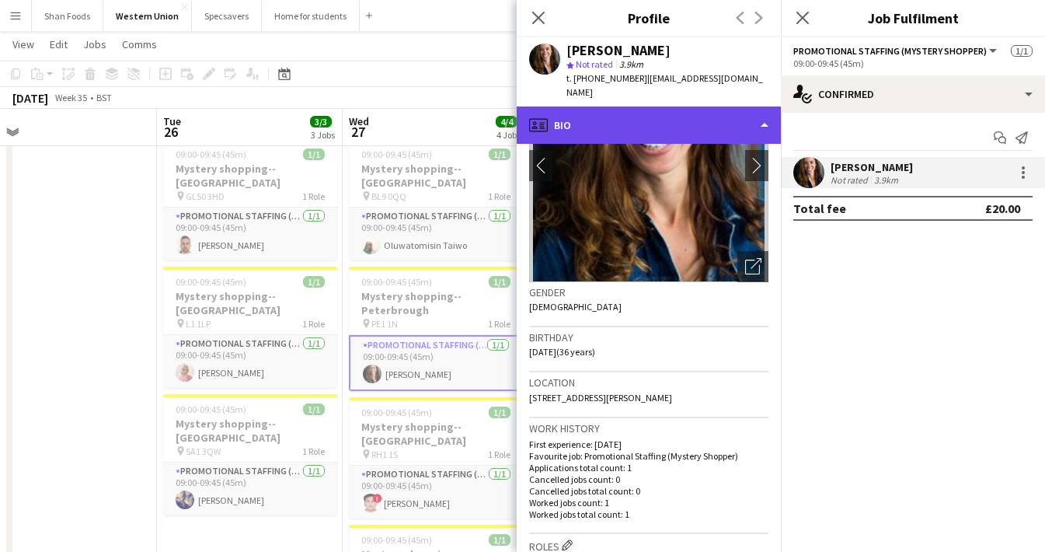
click at [653, 107] on div "profile Bio" at bounding box center [649, 124] width 264 height 37
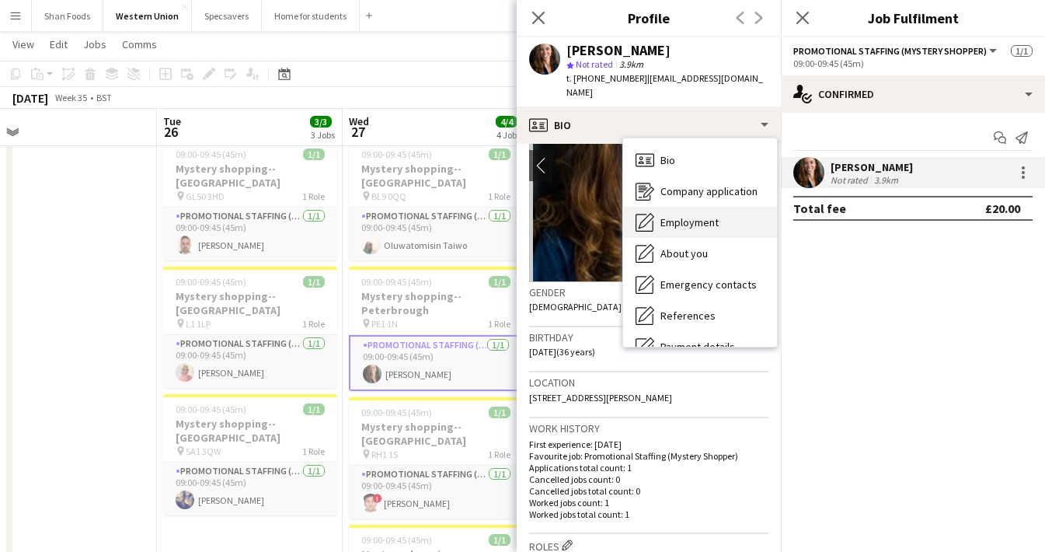
click at [661, 215] on span "Employment" at bounding box center [689, 222] width 58 height 14
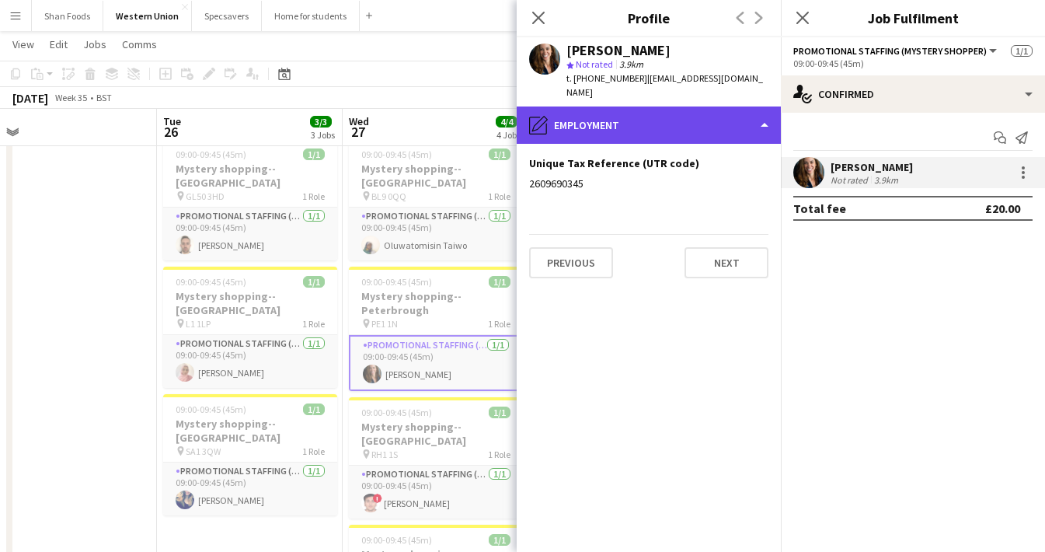
click at [600, 126] on div "pencil4 Employment" at bounding box center [649, 124] width 264 height 37
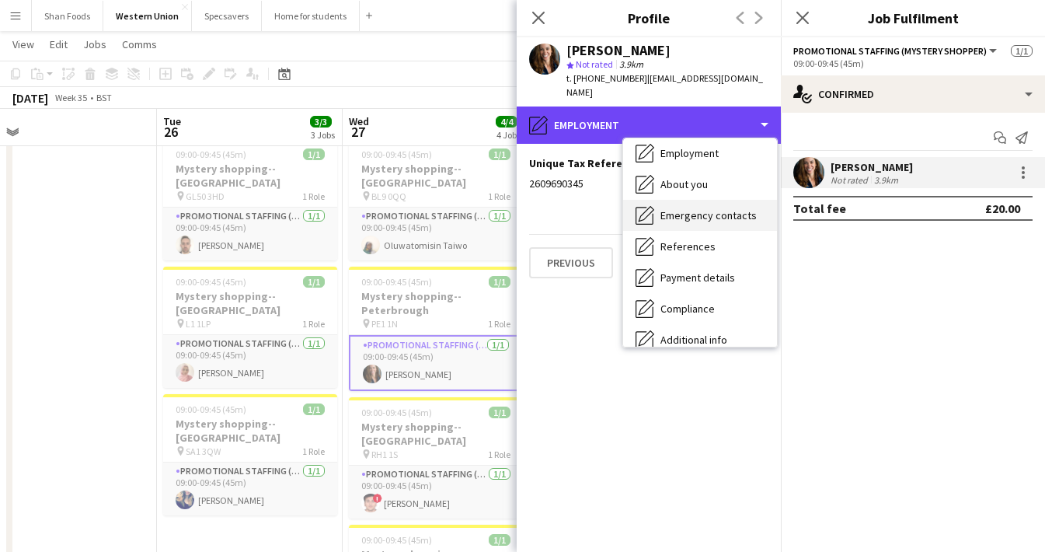
scroll to position [75, 0]
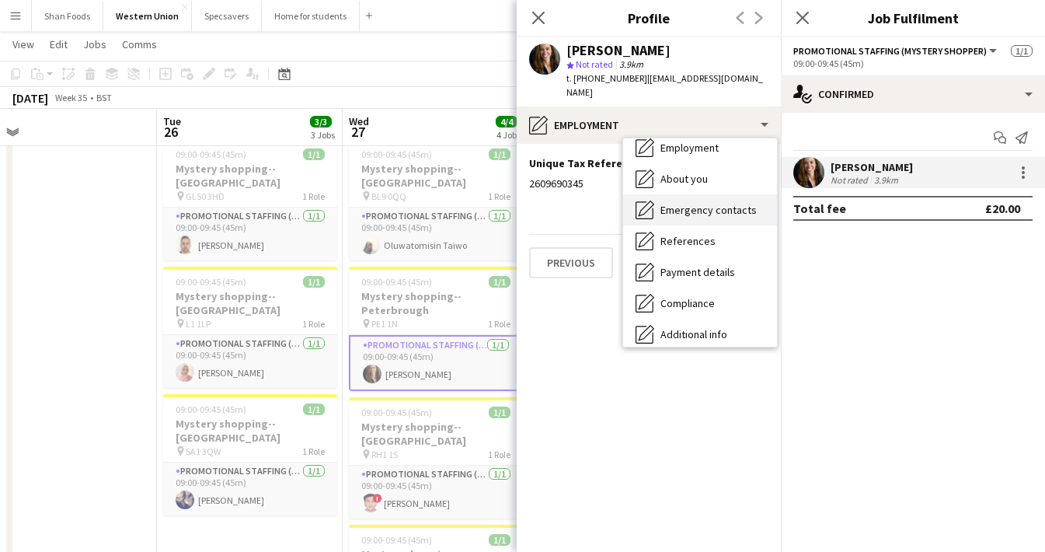
click at [639, 263] on icon "Payment details" at bounding box center [644, 272] width 19 height 19
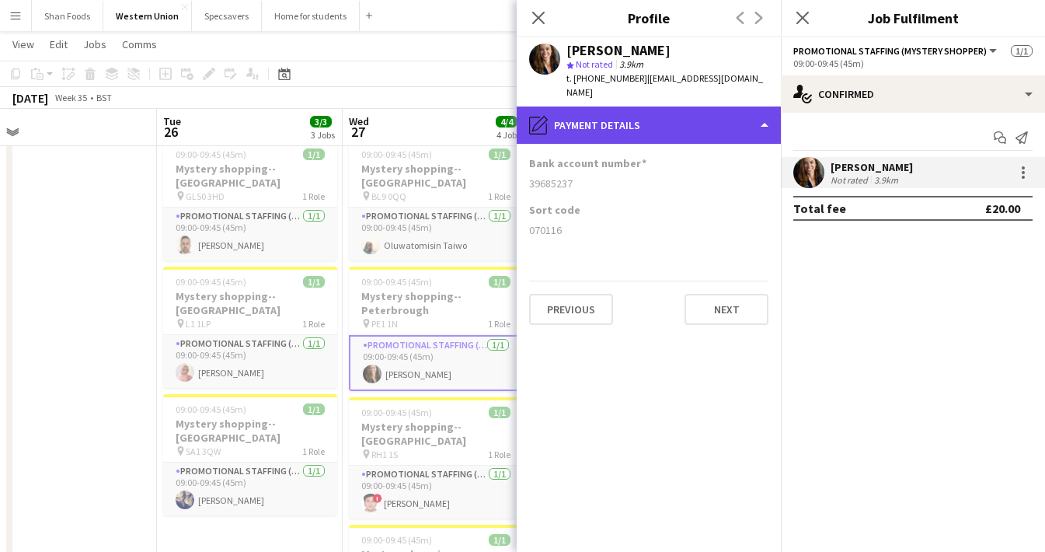
click at [638, 111] on div "pencil4 Payment details" at bounding box center [649, 124] width 264 height 37
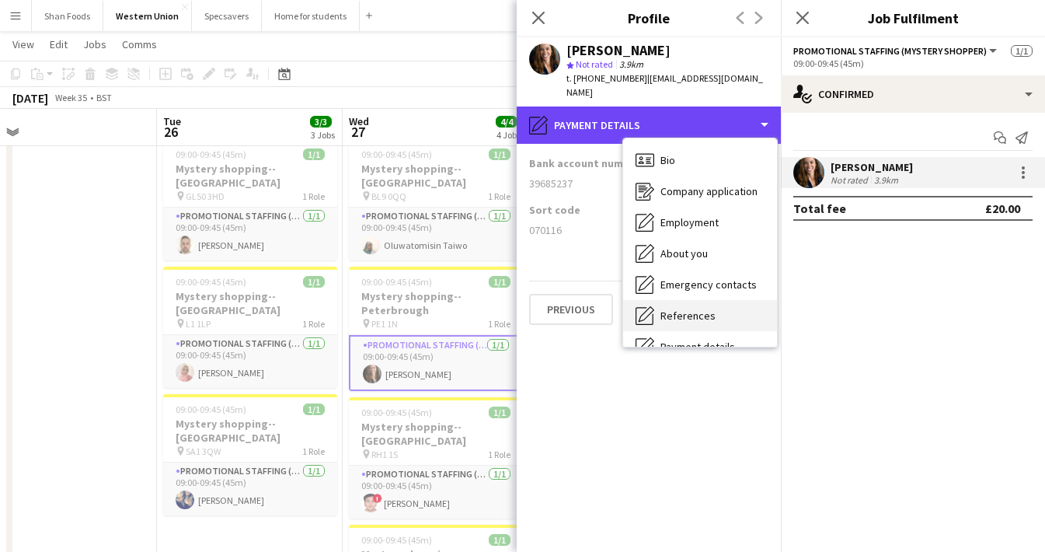
scroll to position [0, 0]
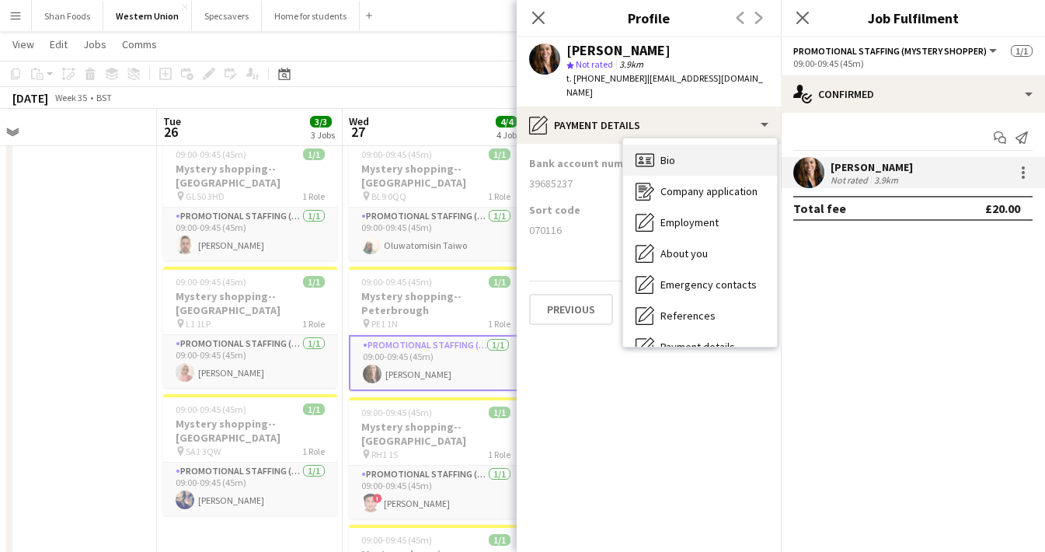
click at [654, 153] on div "Bio Bio" at bounding box center [700, 159] width 154 height 31
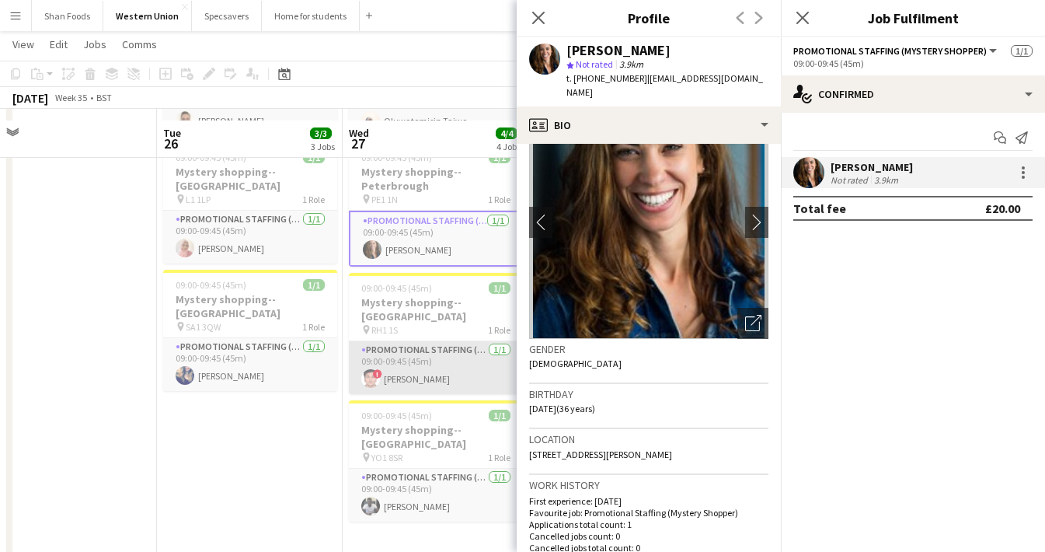
scroll to position [183, 0]
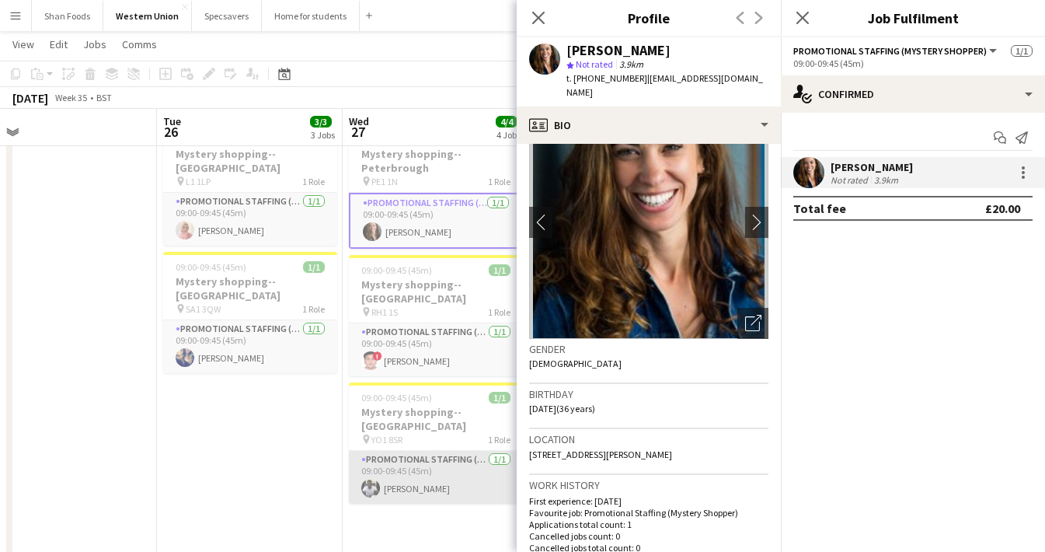
click at [443, 451] on app-card-role "Promotional Staffing (Mystery Shopper) 1/1 09:00-09:45 (45m) Harold Edjangue" at bounding box center [436, 477] width 174 height 53
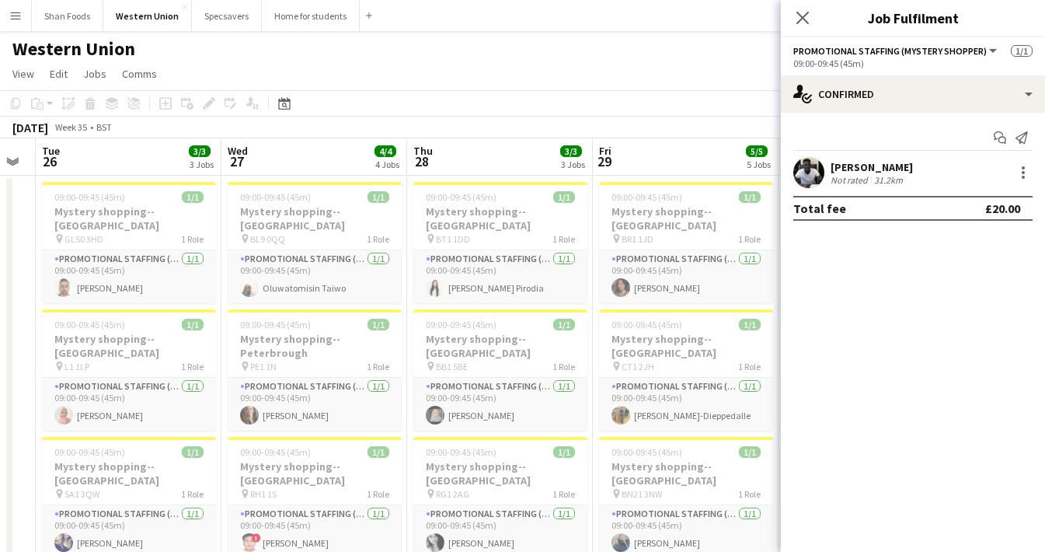
scroll to position [11, 0]
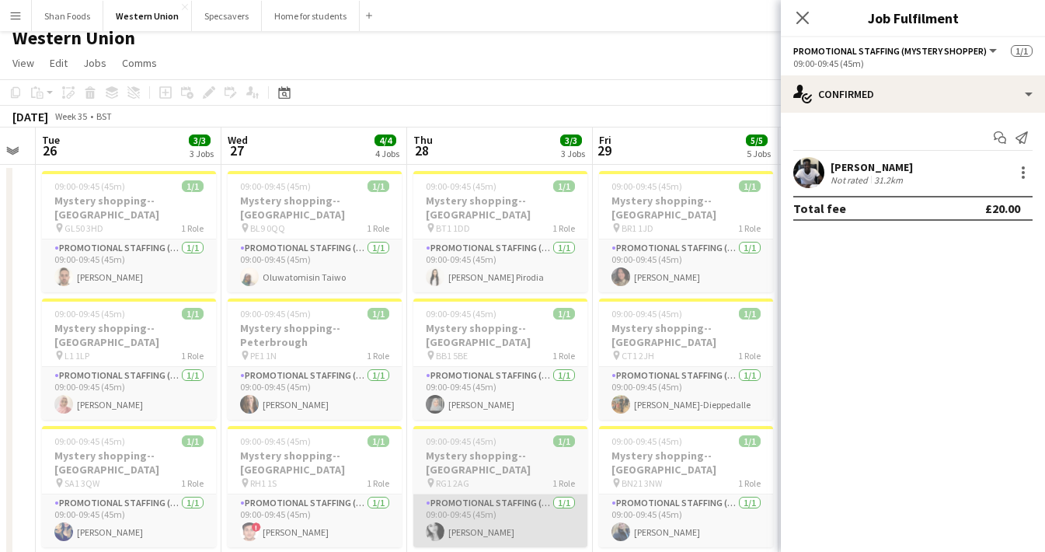
click at [505, 494] on app-card-role "Promotional Staffing (Mystery Shopper) 1/1 09:00-09:45 (45m) sara kabeer" at bounding box center [500, 520] width 174 height 53
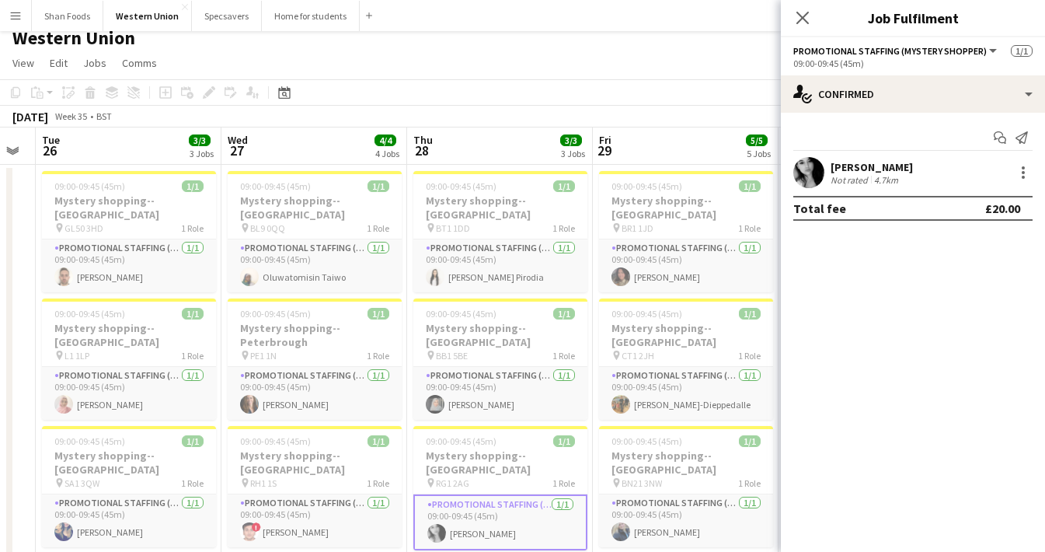
click at [840, 162] on div "sara kabeer" at bounding box center [871, 167] width 82 height 14
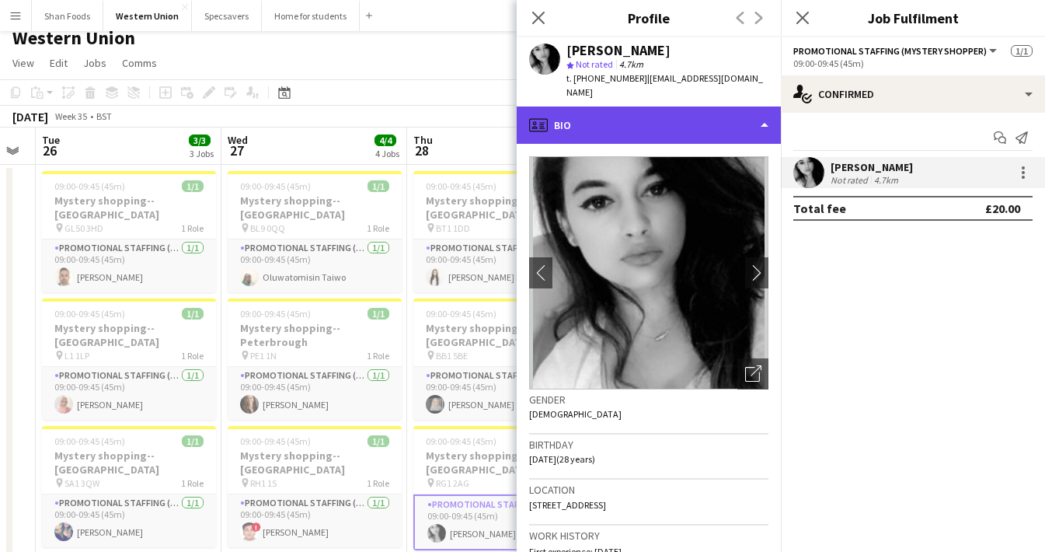
click at [663, 109] on div "profile Bio" at bounding box center [649, 124] width 264 height 37
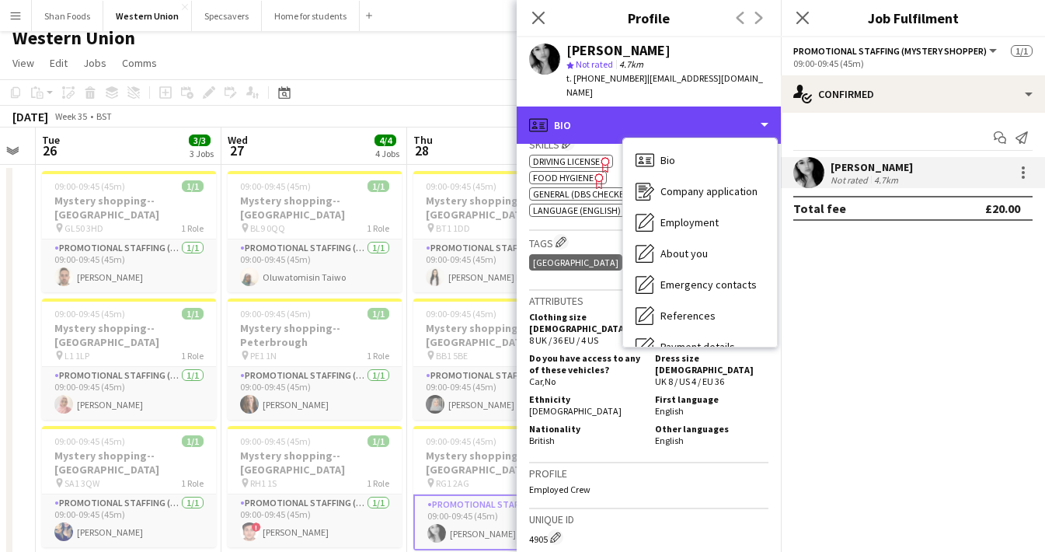
scroll to position [675, 0]
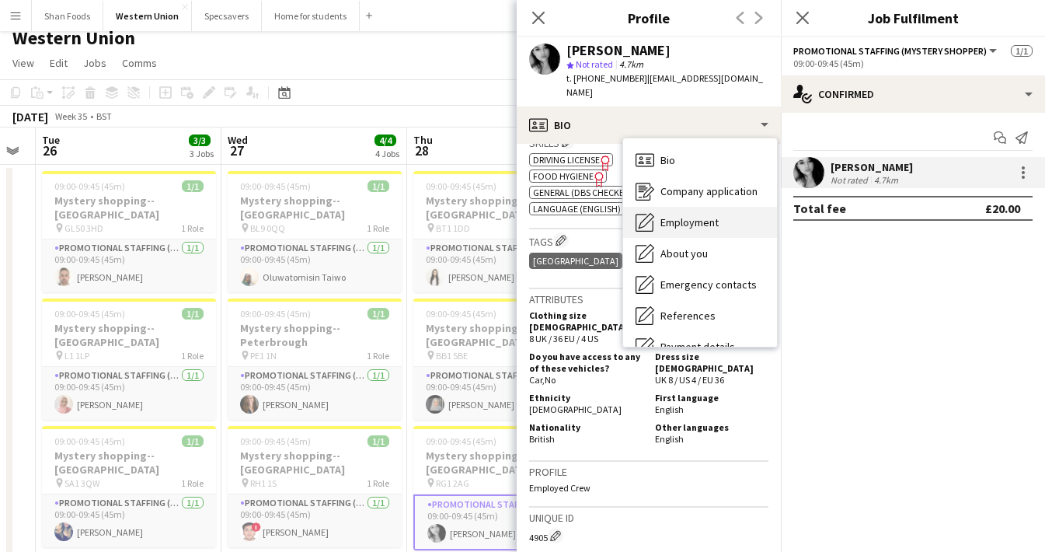
click at [677, 215] on span "Employment" at bounding box center [689, 222] width 58 height 14
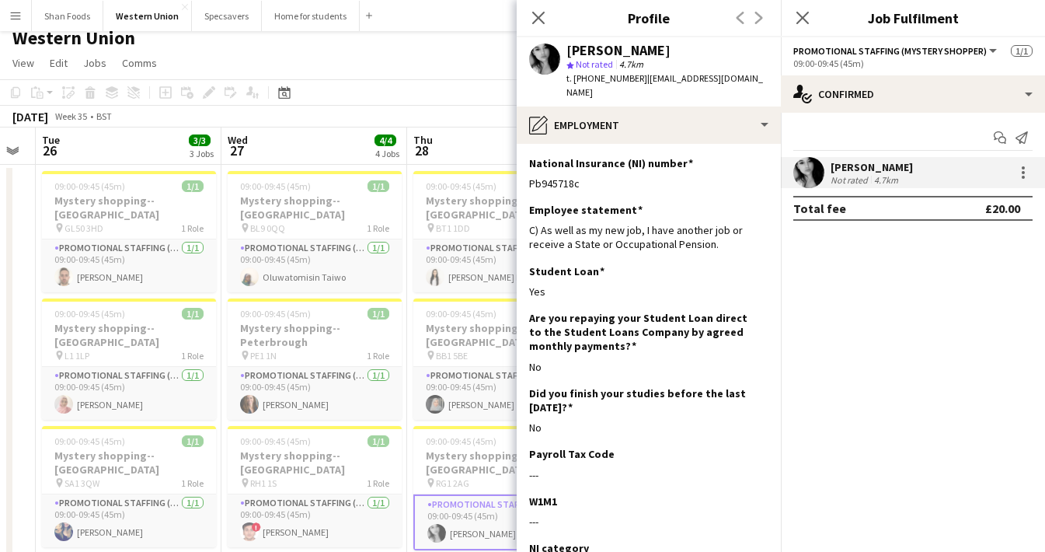
scroll to position [0, 0]
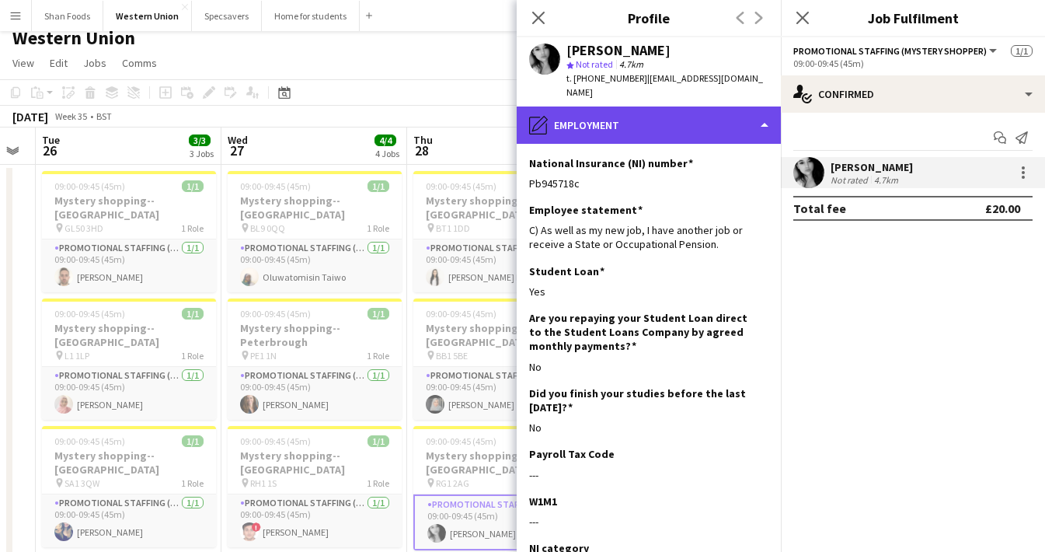
click at [629, 114] on div "pencil4 Employment" at bounding box center [649, 124] width 264 height 37
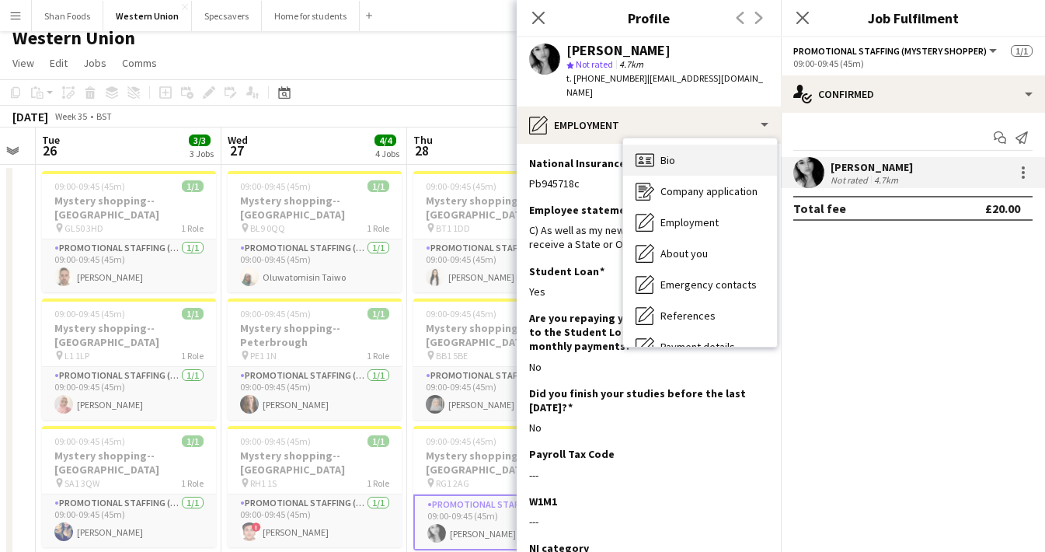
click at [642, 151] on icon "Bio" at bounding box center [644, 160] width 19 height 19
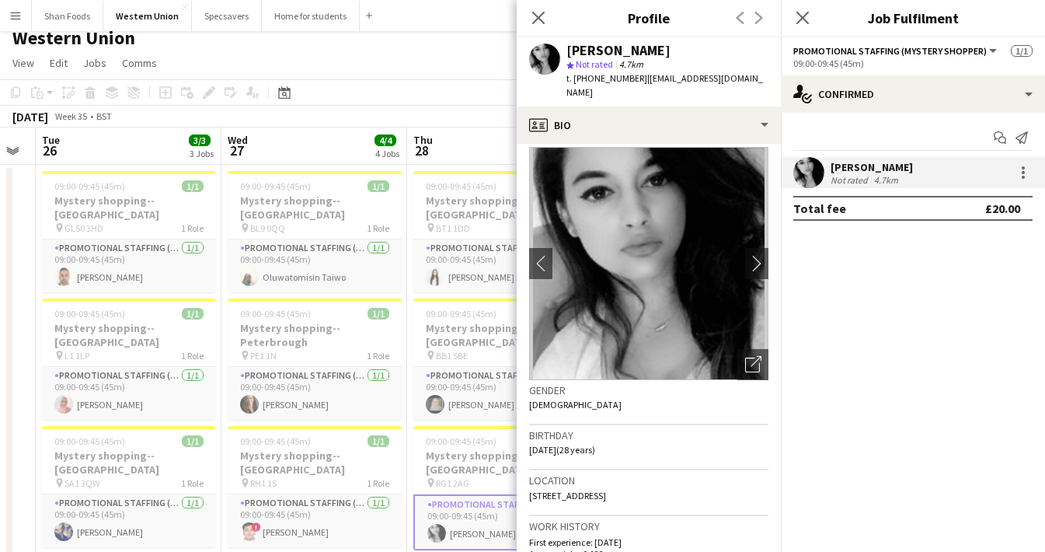
scroll to position [9, 0]
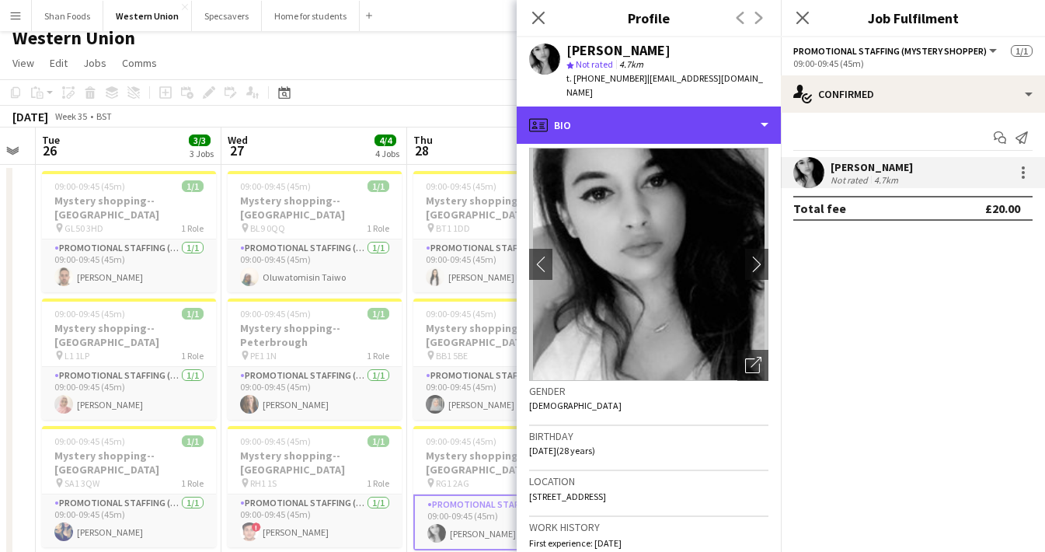
click at [694, 113] on div "profile Bio" at bounding box center [649, 124] width 264 height 37
click at [694, 109] on div "profile Bio" at bounding box center [649, 124] width 264 height 37
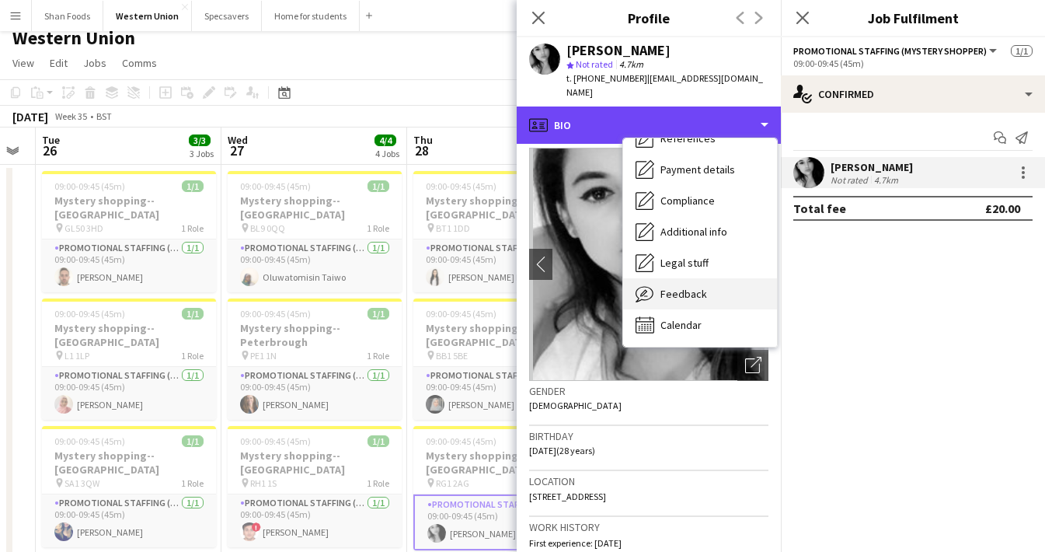
scroll to position [177, 0]
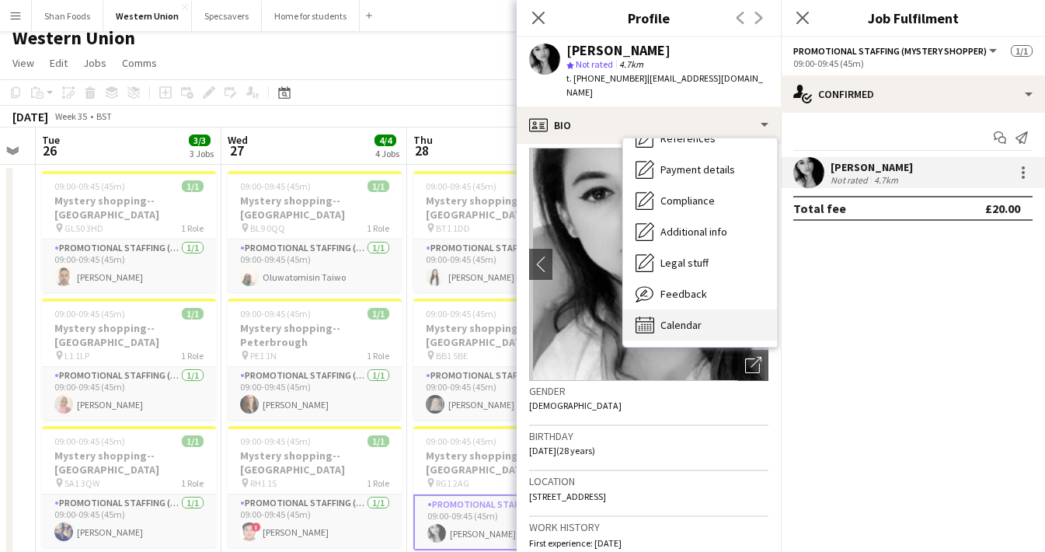
click at [712, 311] on div "Calendar Calendar" at bounding box center [700, 324] width 154 height 31
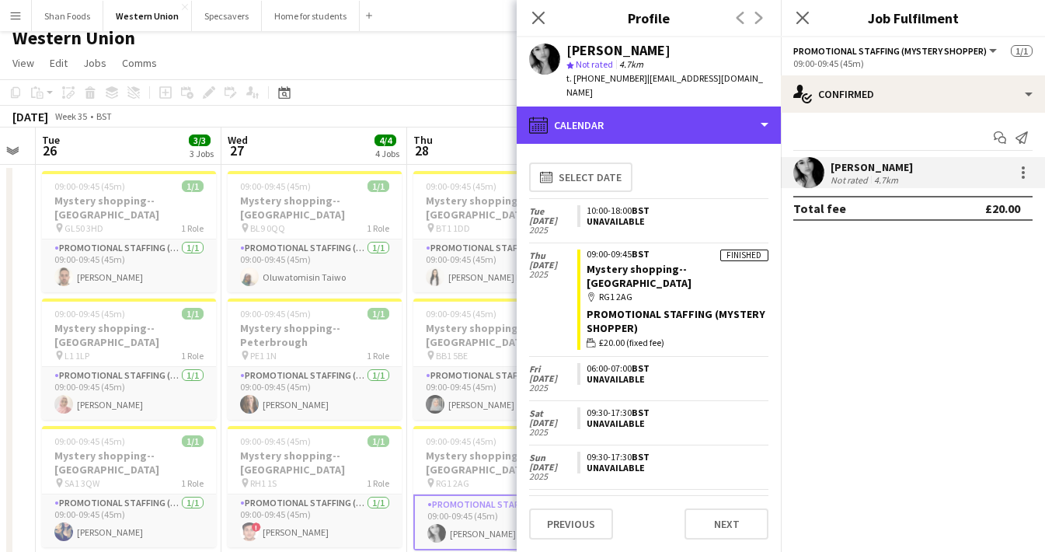
click at [628, 106] on div "calendar-full Calendar" at bounding box center [649, 124] width 264 height 37
click at [631, 116] on div "calendar-full Calendar" at bounding box center [649, 124] width 264 height 37
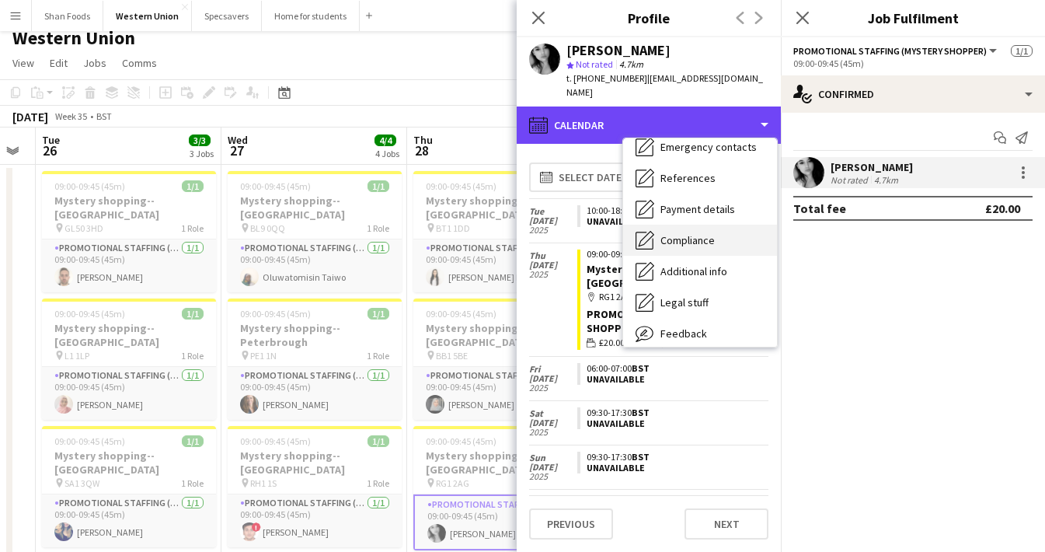
scroll to position [138, 0]
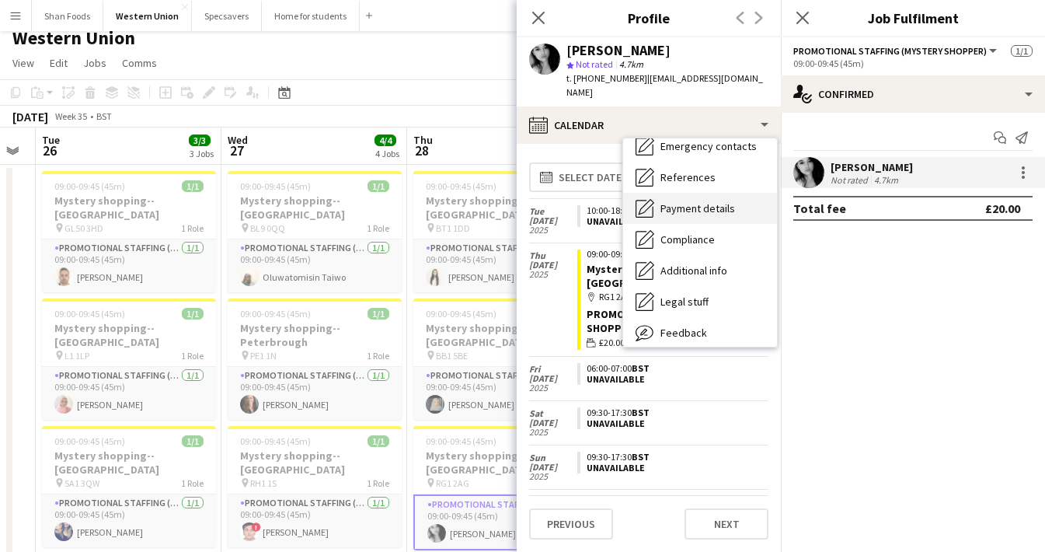
click at [662, 201] on span "Payment details" at bounding box center [697, 208] width 75 height 14
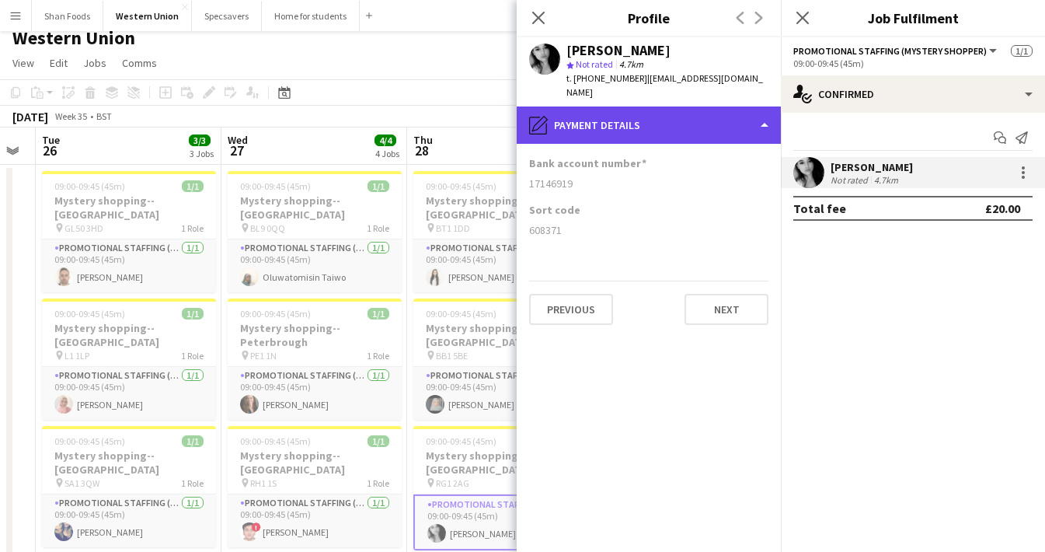
click at [646, 106] on div "pencil4 Payment details" at bounding box center [649, 124] width 264 height 37
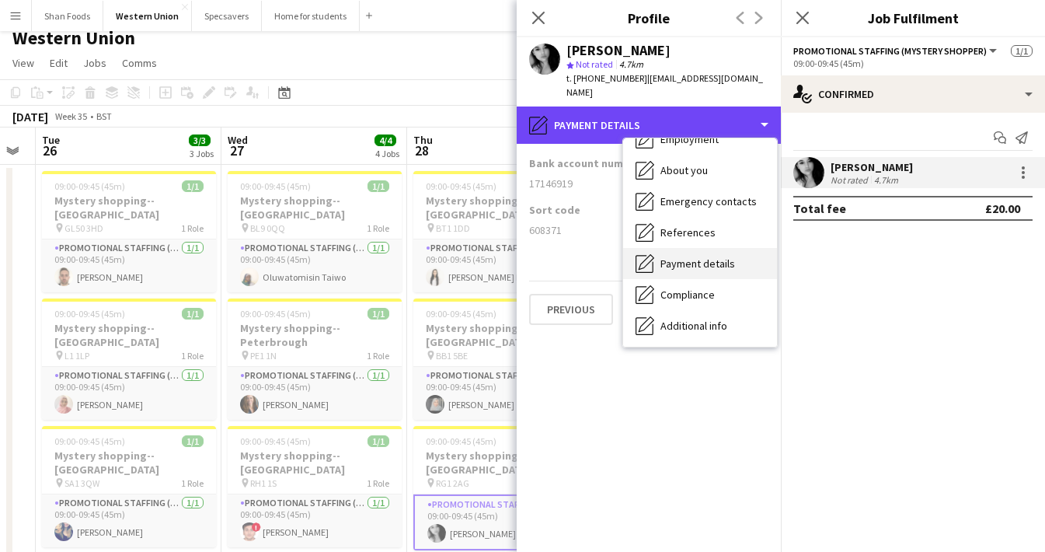
scroll to position [68, 0]
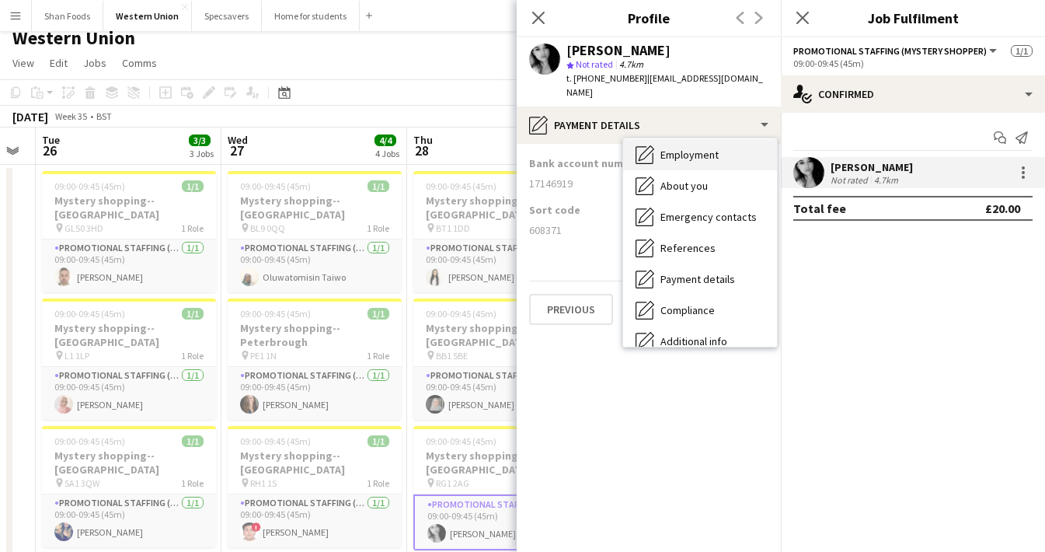
click at [670, 148] on span "Employment" at bounding box center [689, 155] width 58 height 14
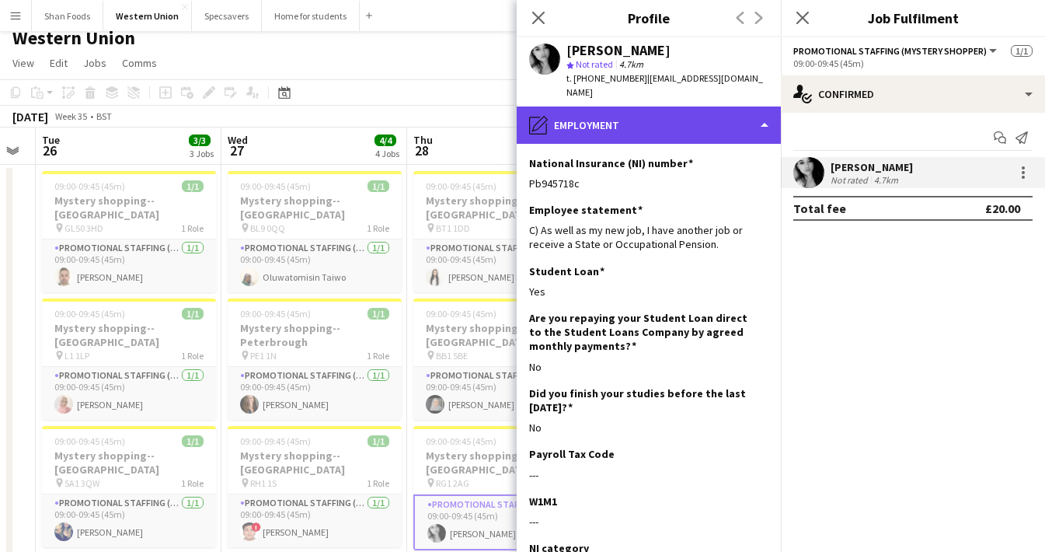
click at [679, 117] on div "pencil4 Employment" at bounding box center [649, 124] width 264 height 37
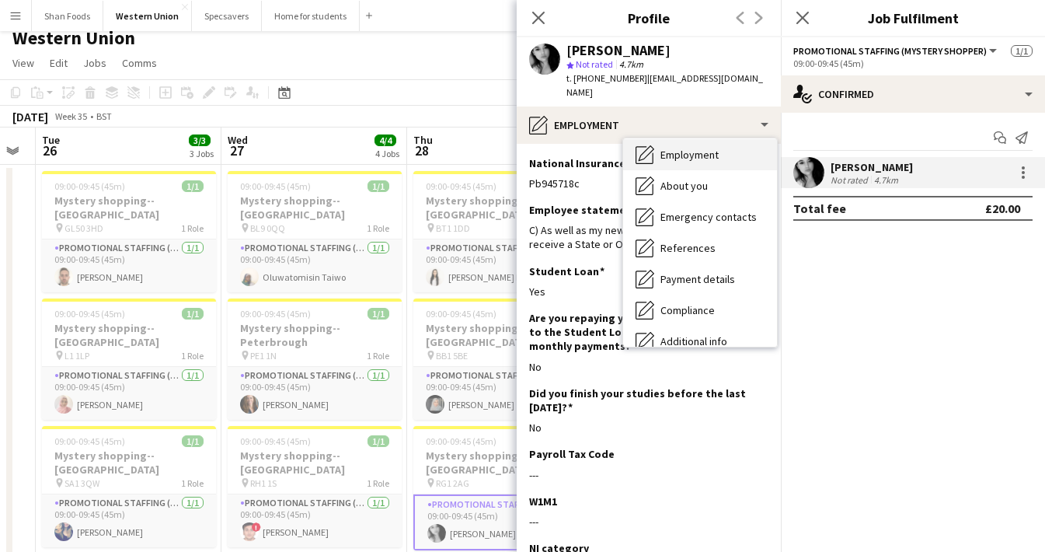
click at [678, 148] on span "Employment" at bounding box center [689, 155] width 58 height 14
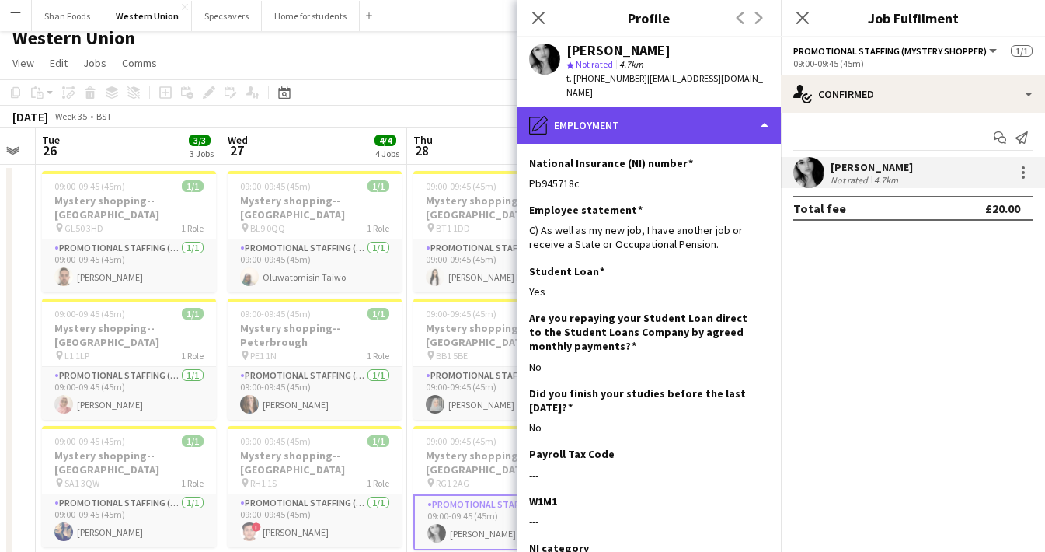
click at [679, 106] on div "pencil4 Employment" at bounding box center [649, 124] width 264 height 37
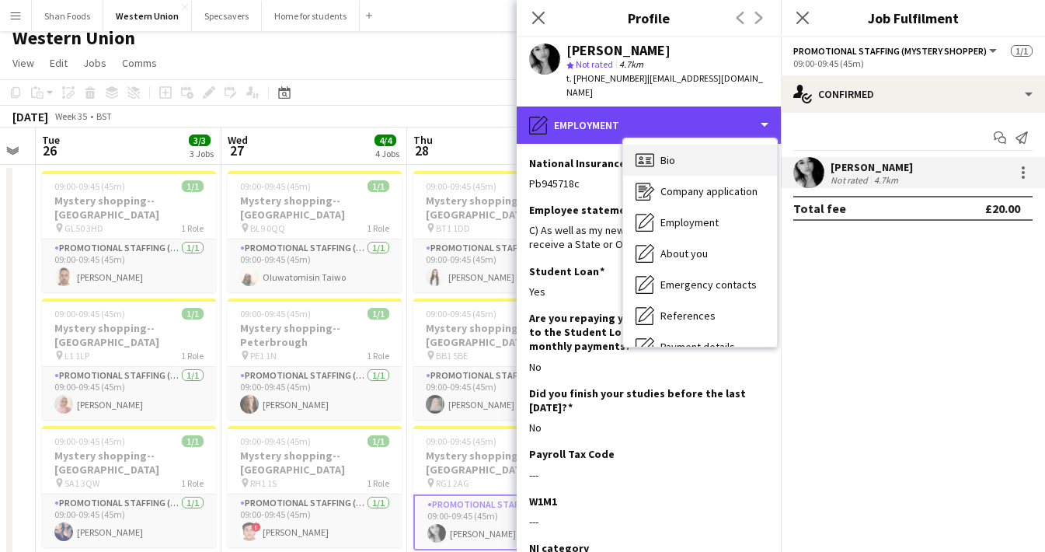
scroll to position [0, 0]
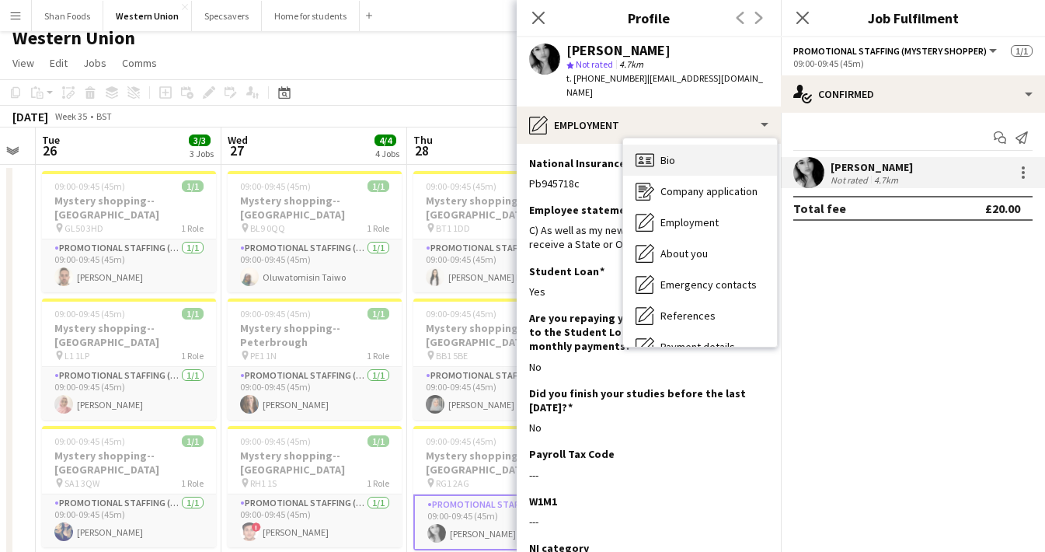
click at [675, 153] on span "Bio" at bounding box center [667, 160] width 15 height 14
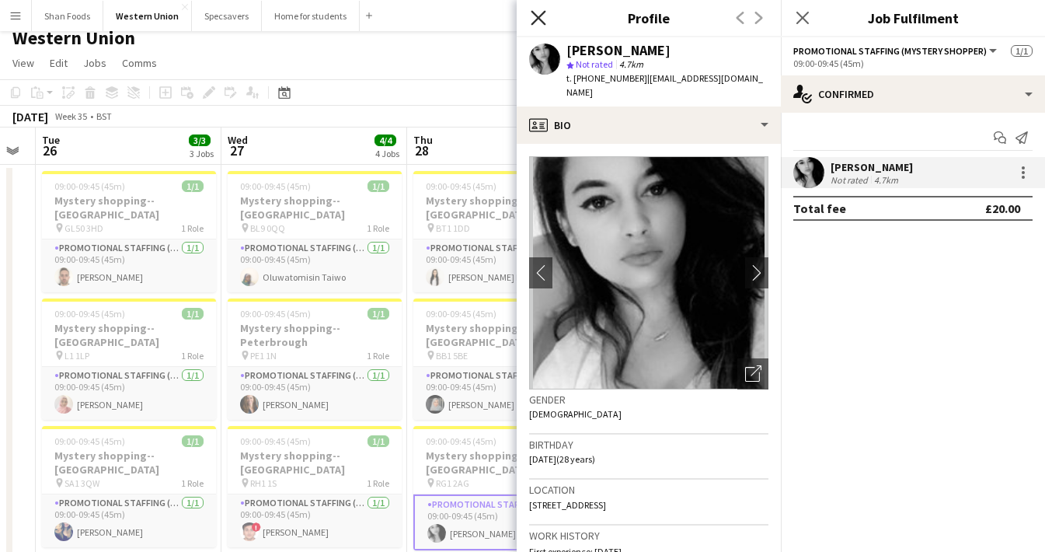
click at [538, 18] on icon at bounding box center [538, 17] width 15 height 15
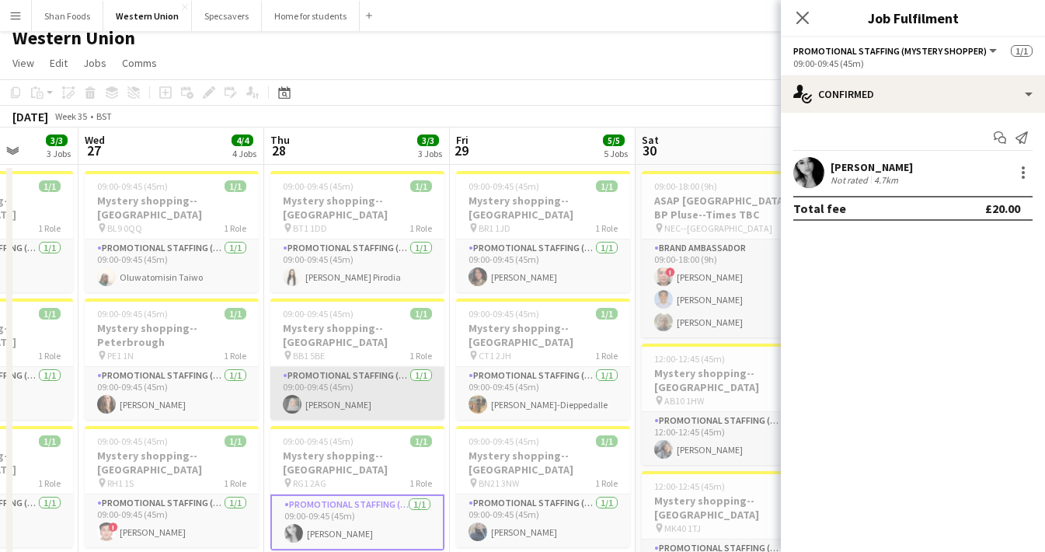
scroll to position [0, 666]
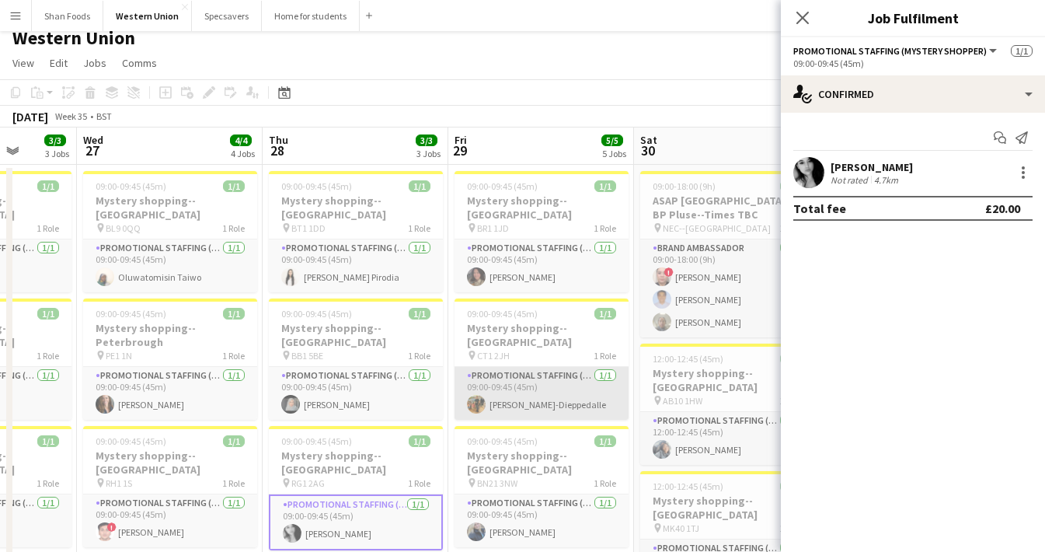
click at [547, 367] on app-card-role "Promotional Staffing (Mystery Shopper) 1/1 09:00-09:45 (45m) Cameron Earl-Diepp…" at bounding box center [541, 393] width 174 height 53
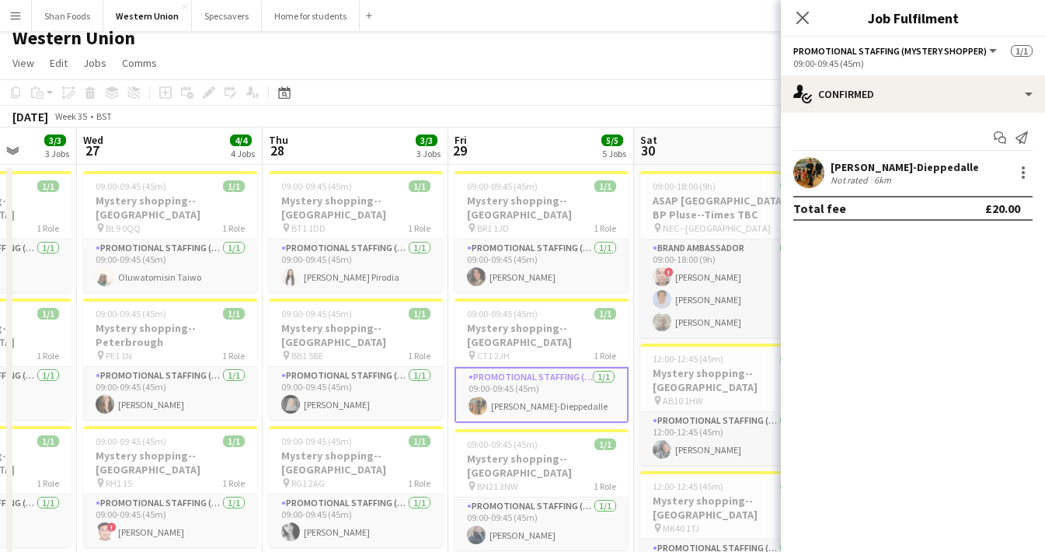
click at [872, 168] on div "Cameron Earl-Dieppedalle" at bounding box center [904, 167] width 148 height 14
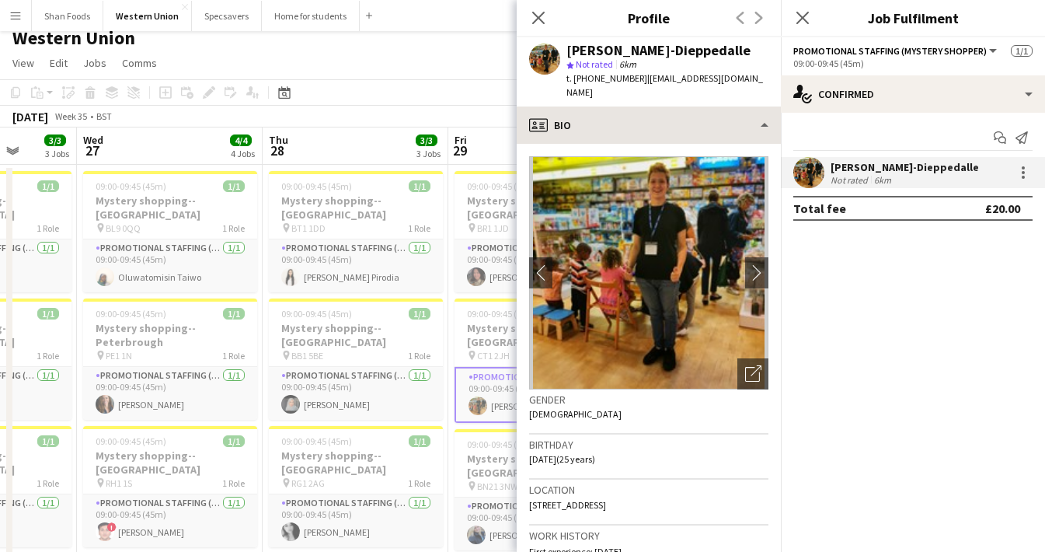
scroll to position [0, 0]
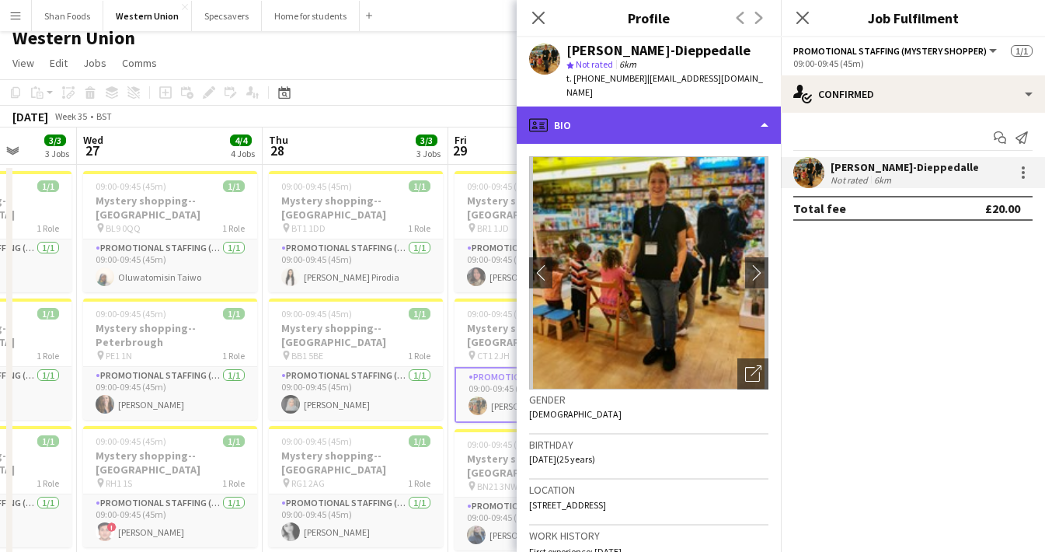
click at [609, 113] on div "profile Bio" at bounding box center [649, 124] width 264 height 37
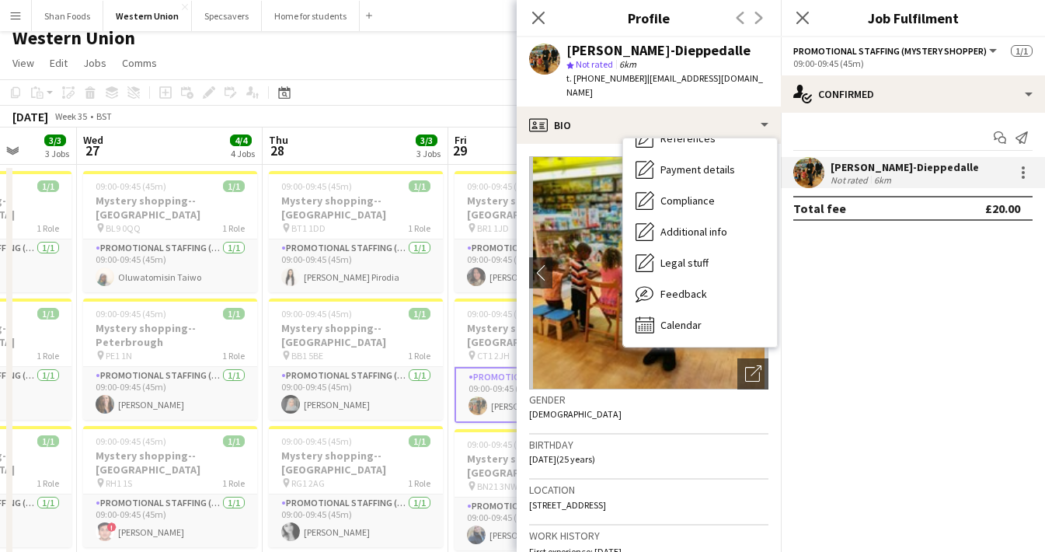
scroll to position [177, 0]
click at [680, 318] on span "Calendar" at bounding box center [680, 325] width 41 height 14
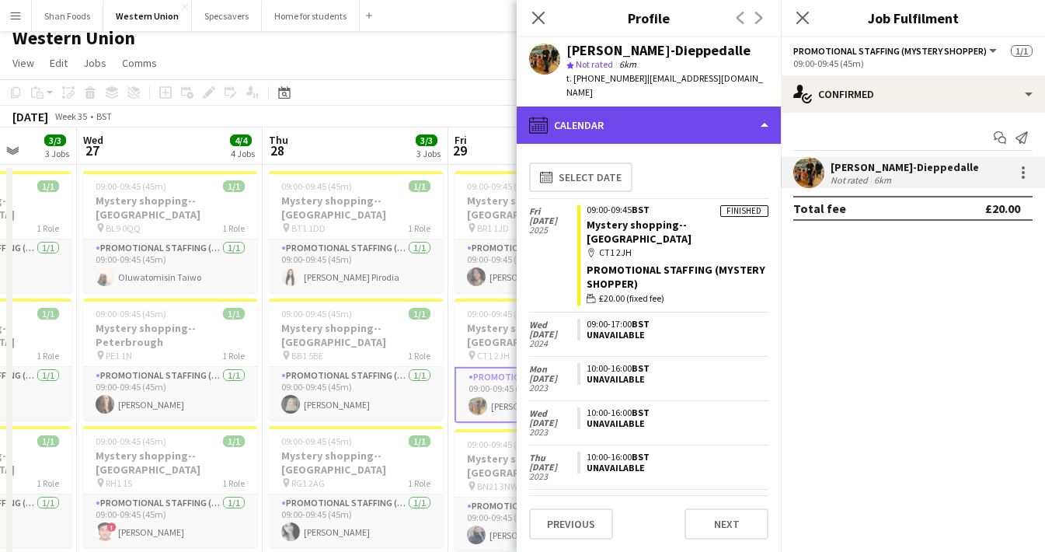
click at [574, 109] on div "calendar-full Calendar" at bounding box center [649, 124] width 264 height 37
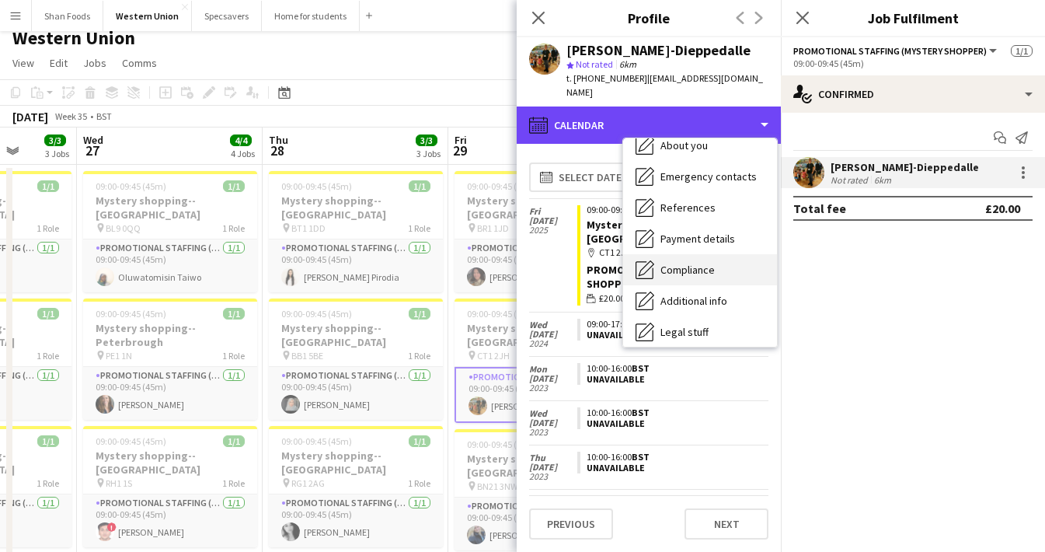
scroll to position [77, 0]
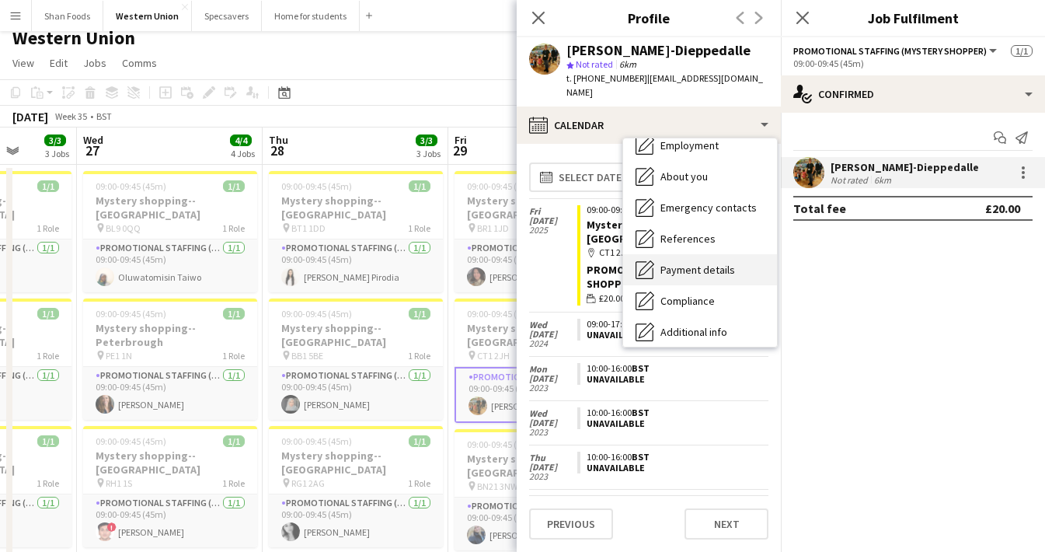
click at [672, 263] on span "Payment details" at bounding box center [697, 270] width 75 height 14
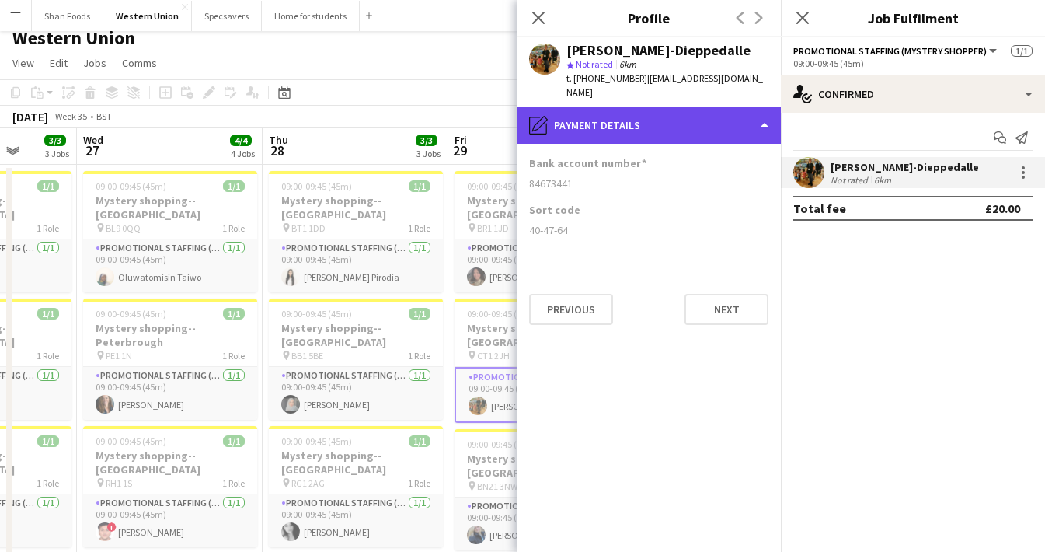
click at [583, 116] on div "pencil4 Payment details" at bounding box center [649, 124] width 264 height 37
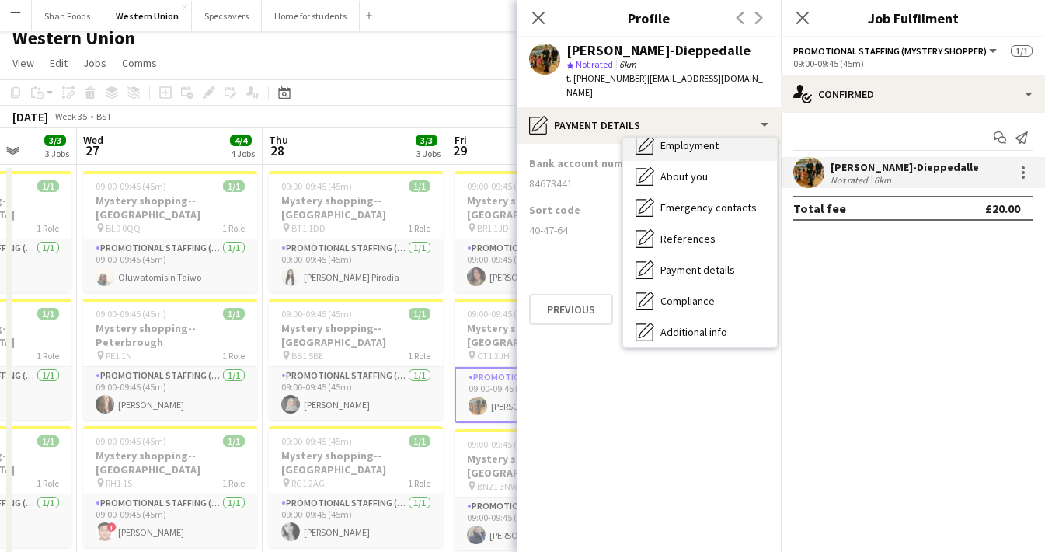
click at [692, 138] on span "Employment" at bounding box center [689, 145] width 58 height 14
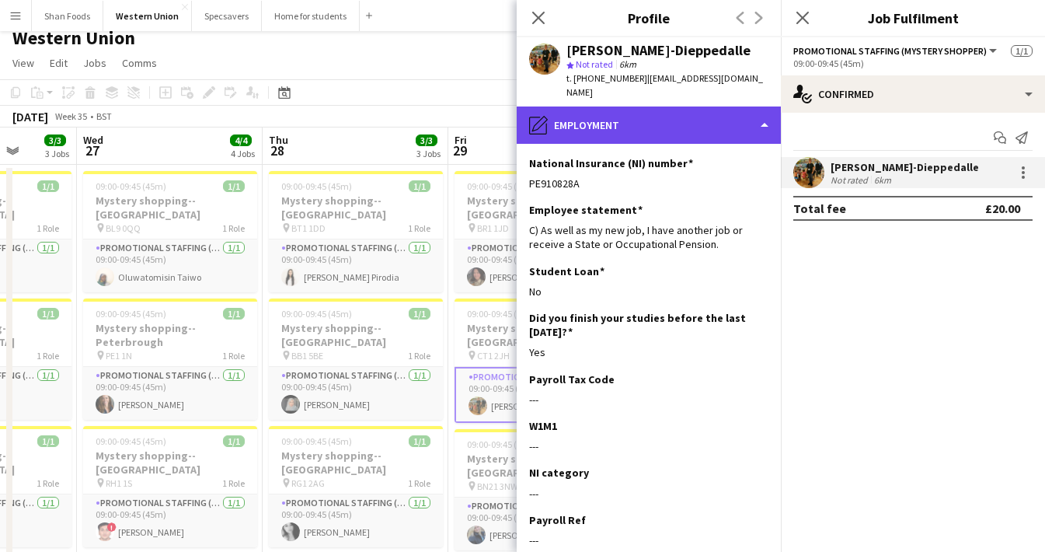
click at [590, 111] on div "pencil4 Employment" at bounding box center [649, 124] width 264 height 37
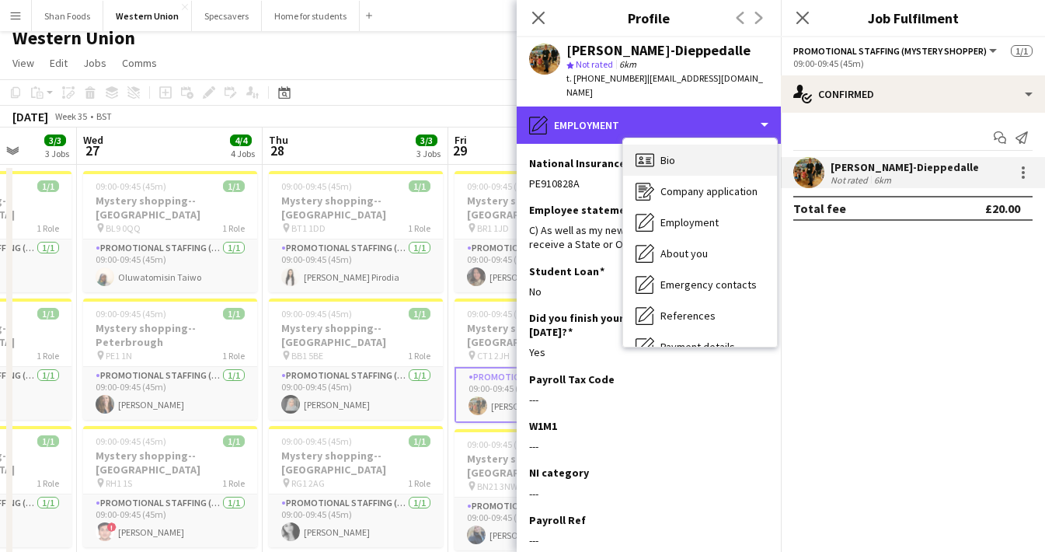
scroll to position [0, 0]
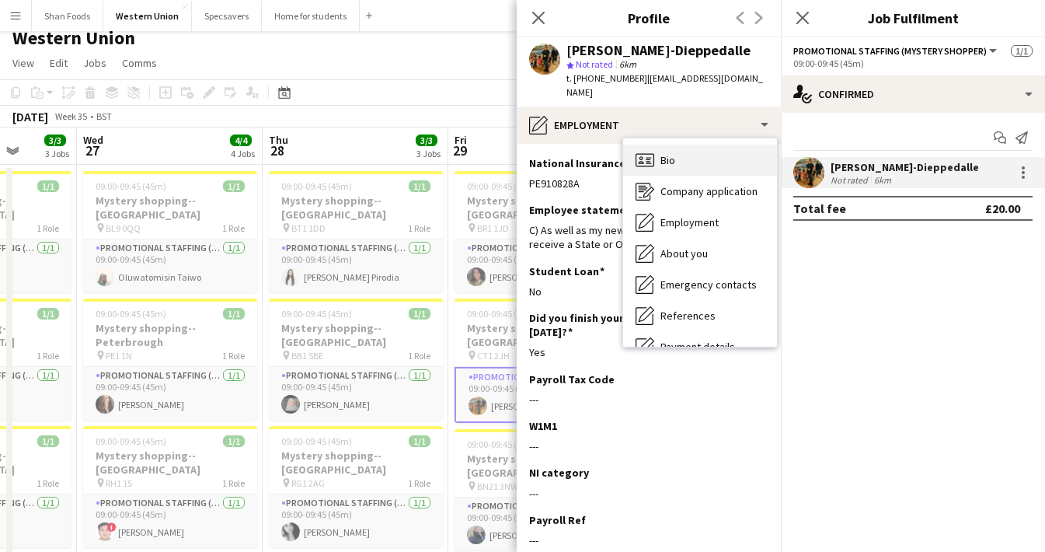
click at [652, 157] on div "Bio Bio" at bounding box center [700, 159] width 154 height 31
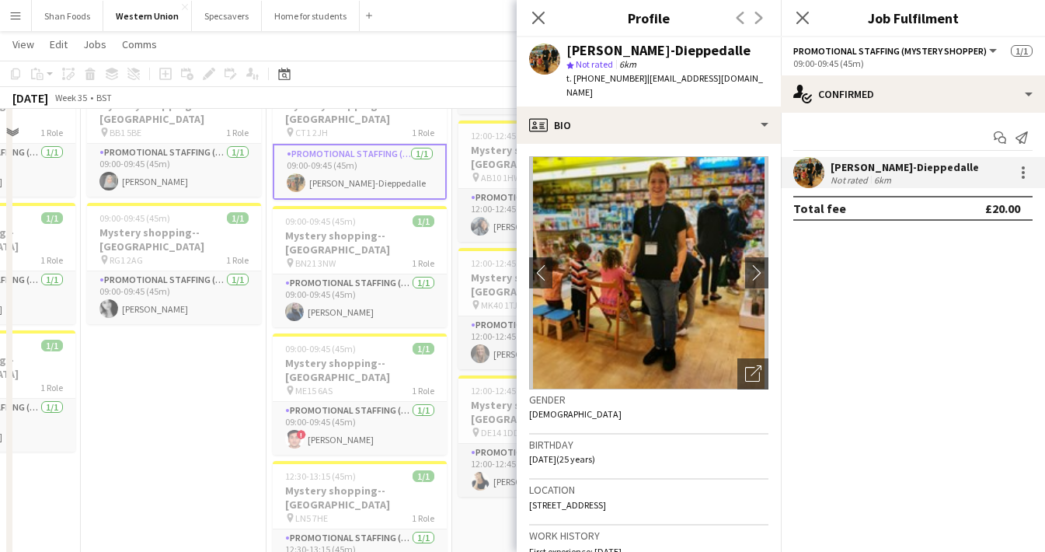
scroll to position [247, 0]
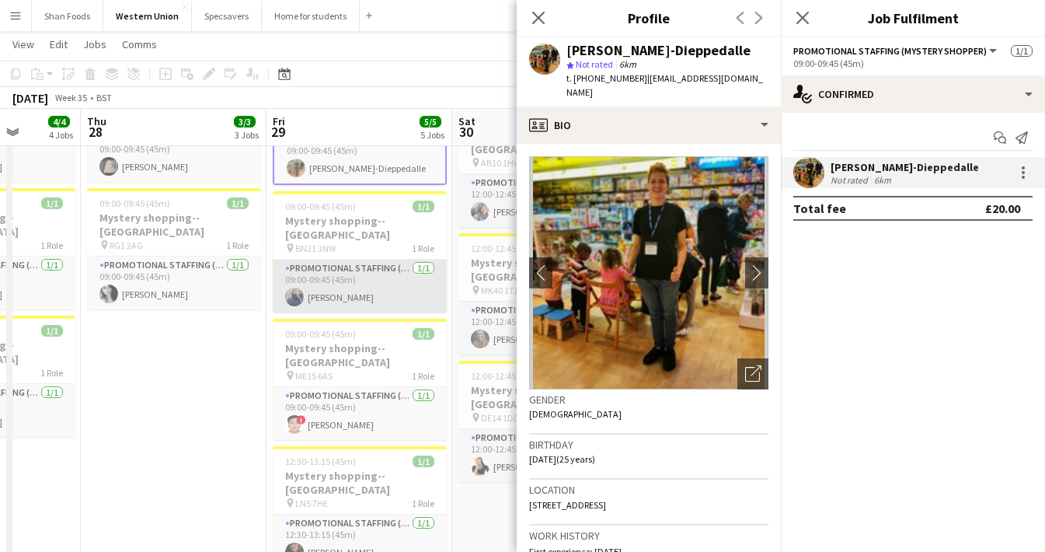
click at [367, 259] on app-card-role "Promotional Staffing (Mystery Shopper) 1/1 09:00-09:45 (45m) Amy Bateman" at bounding box center [360, 285] width 174 height 53
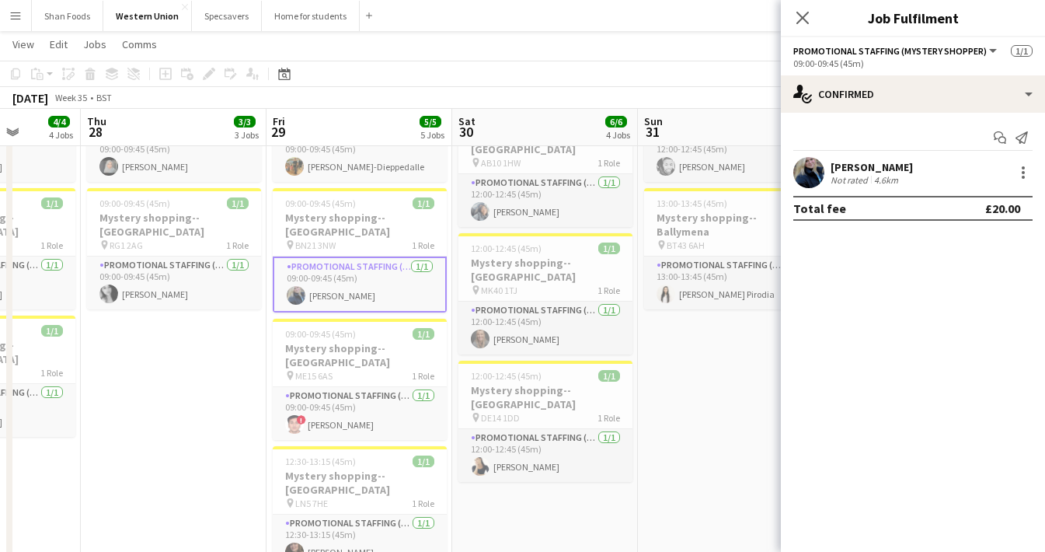
click at [836, 155] on div "Start chat Send notification Amy Bateman Not rated 4.6km Total fee £20.00" at bounding box center [913, 173] width 264 height 120
click at [836, 168] on div "Amy Bateman" at bounding box center [871, 167] width 82 height 14
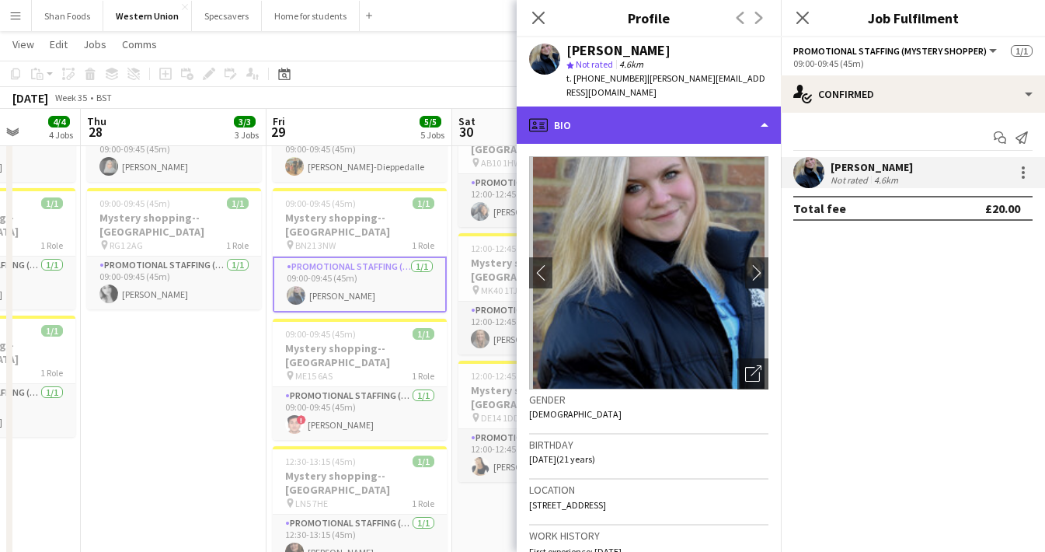
click at [690, 110] on div "profile Bio" at bounding box center [649, 124] width 264 height 37
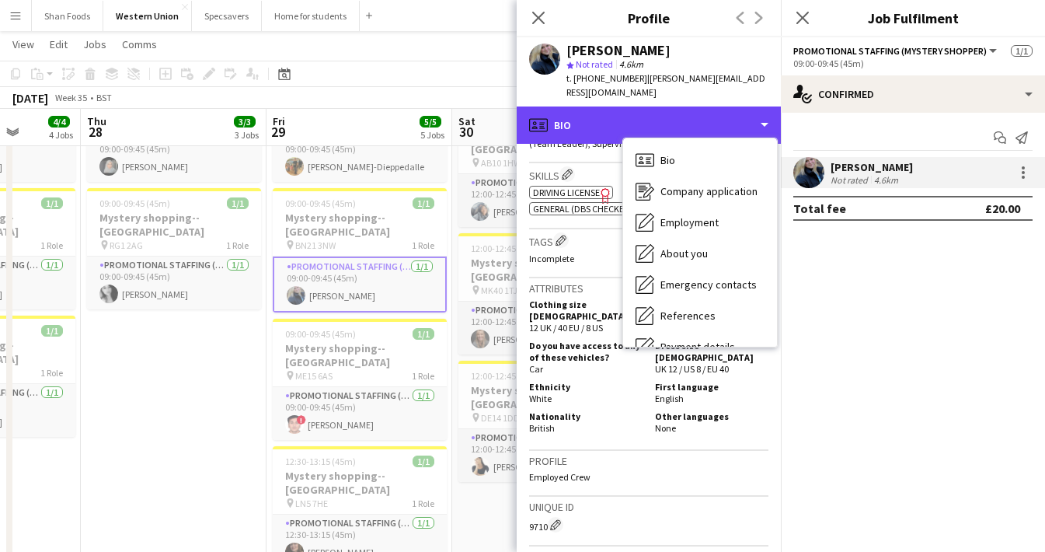
scroll to position [661, 0]
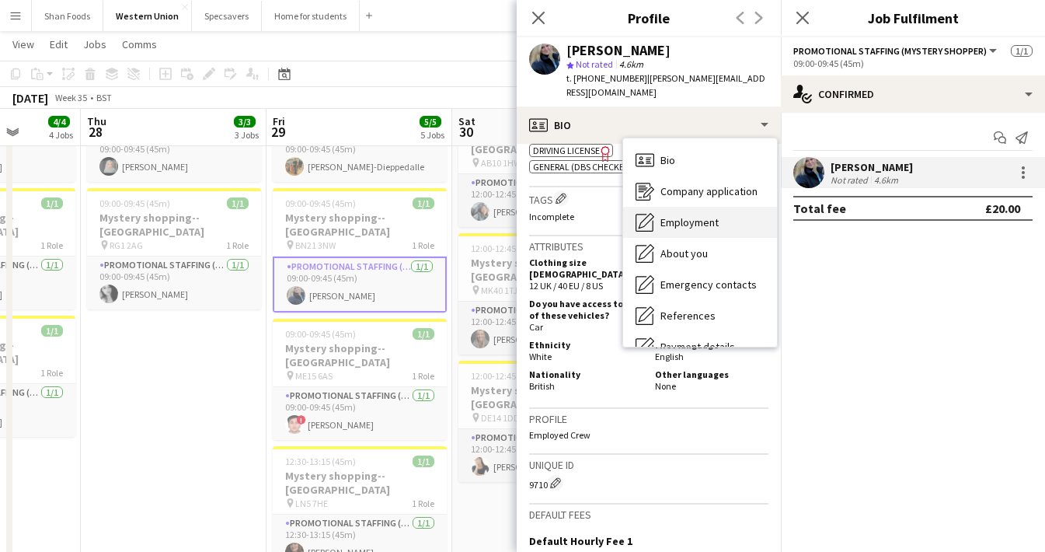
click at [652, 213] on icon "Employment" at bounding box center [644, 222] width 19 height 19
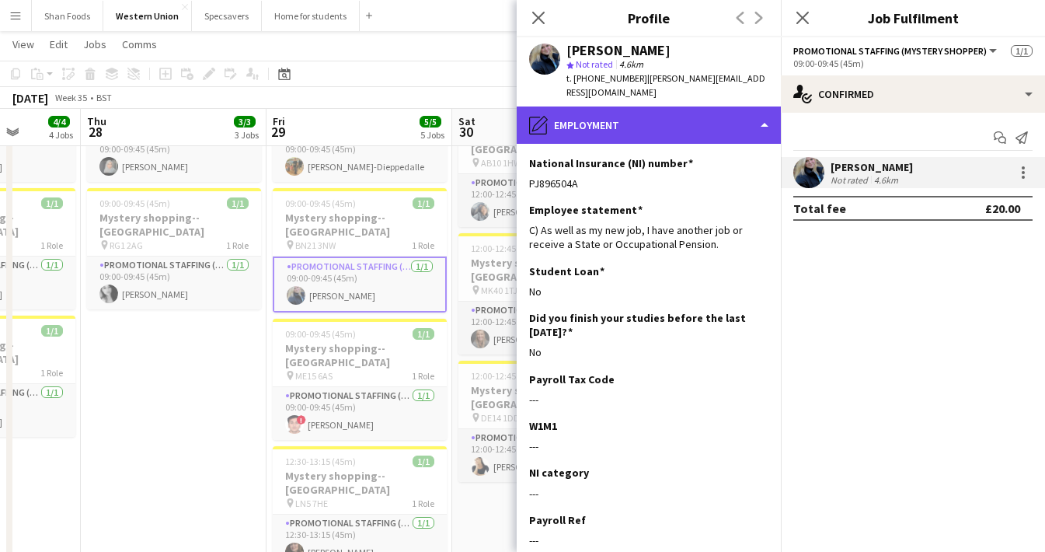
click at [659, 120] on div "pencil4 Employment" at bounding box center [649, 124] width 264 height 37
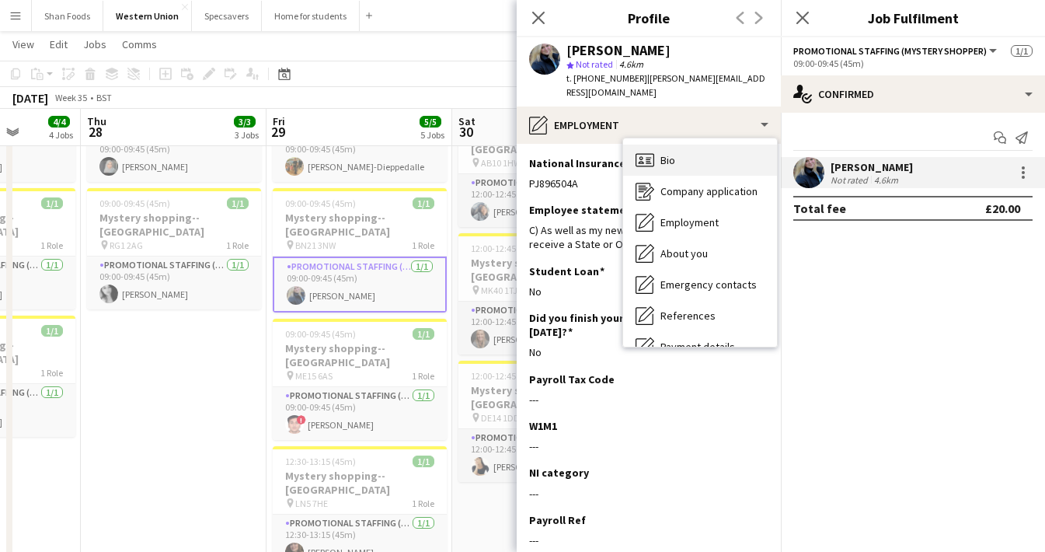
click at [659, 156] on div "Bio Bio" at bounding box center [700, 159] width 154 height 31
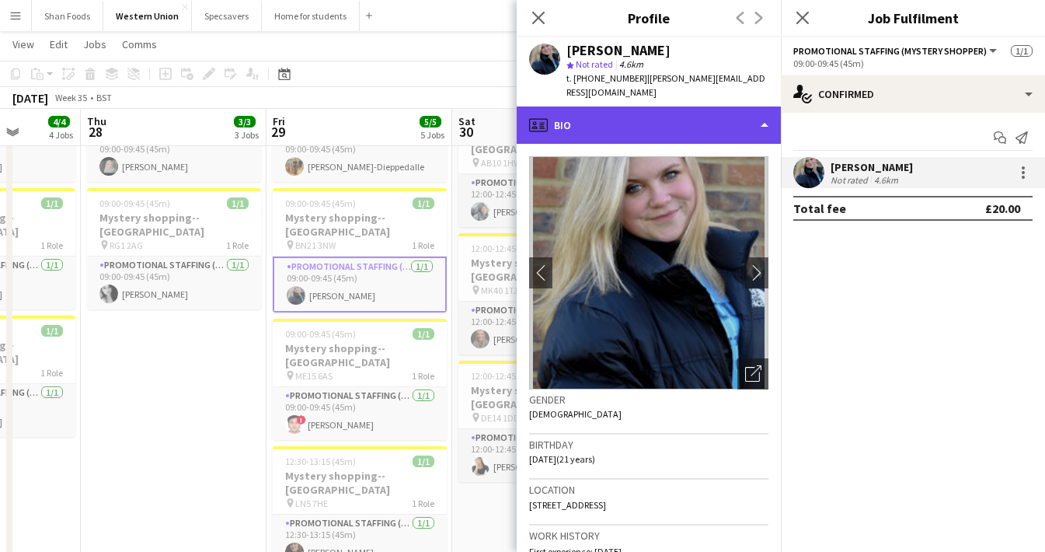
click at [705, 112] on div "profile Bio" at bounding box center [649, 124] width 264 height 37
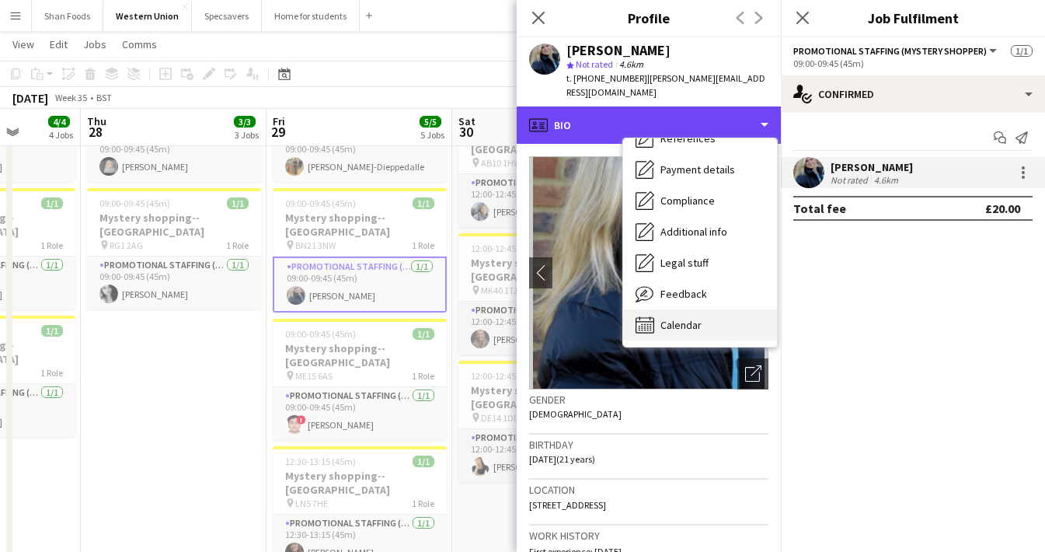
scroll to position [177, 0]
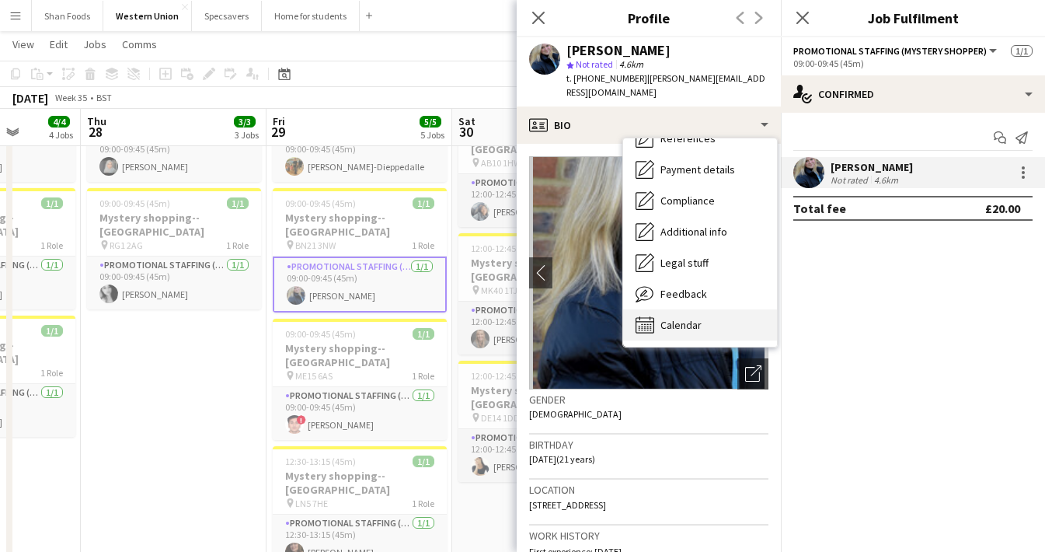
click at [712, 309] on div "Calendar Calendar" at bounding box center [700, 324] width 154 height 31
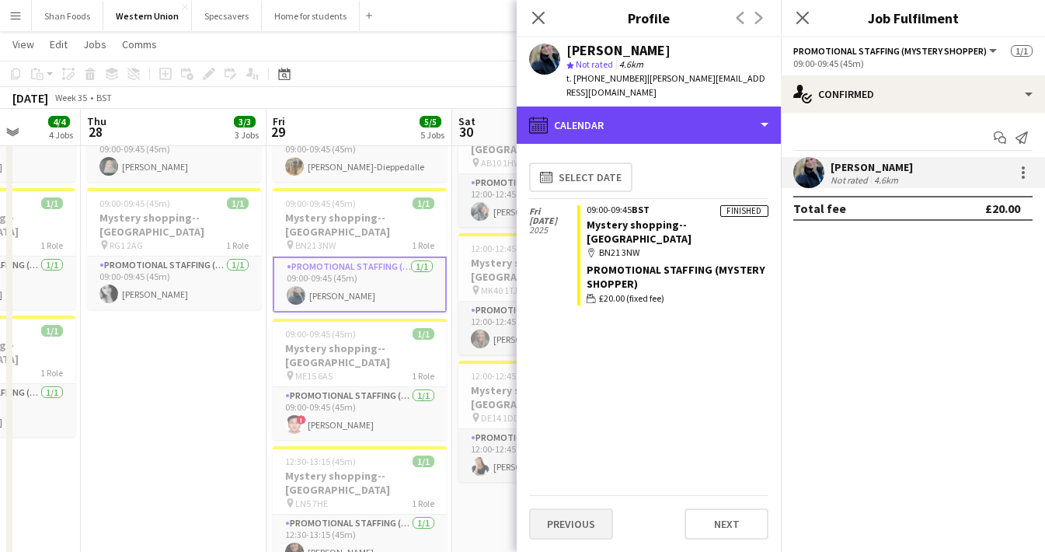
click at [626, 120] on div "calendar-full Calendar" at bounding box center [649, 124] width 264 height 37
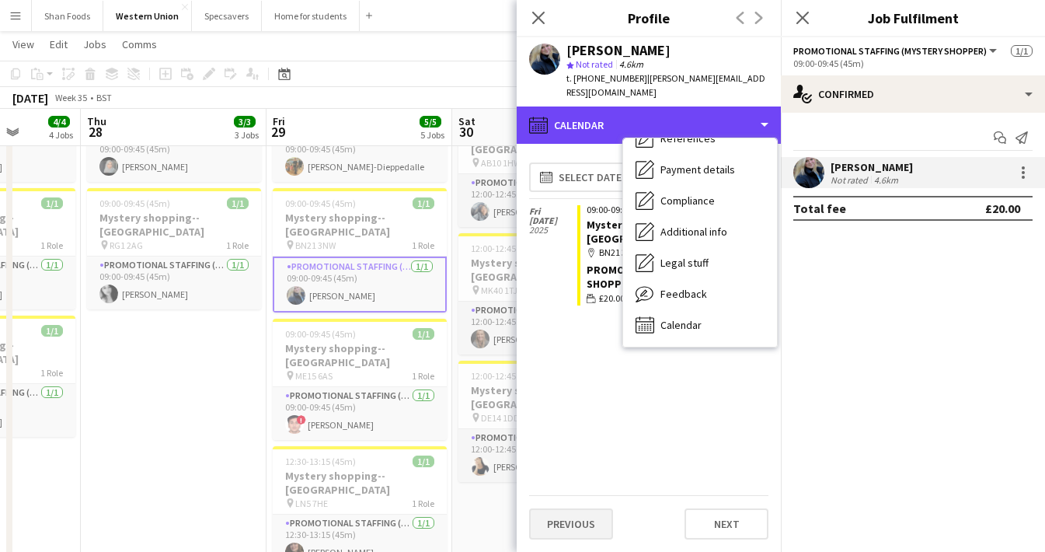
click at [626, 120] on div "calendar-full Calendar" at bounding box center [649, 124] width 264 height 37
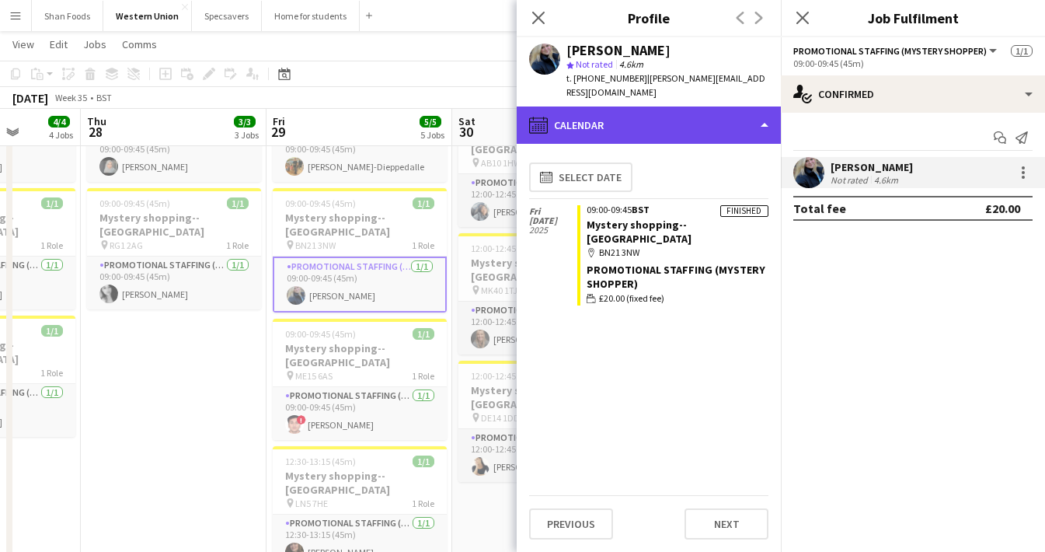
click at [632, 109] on div "calendar-full Calendar" at bounding box center [649, 124] width 264 height 37
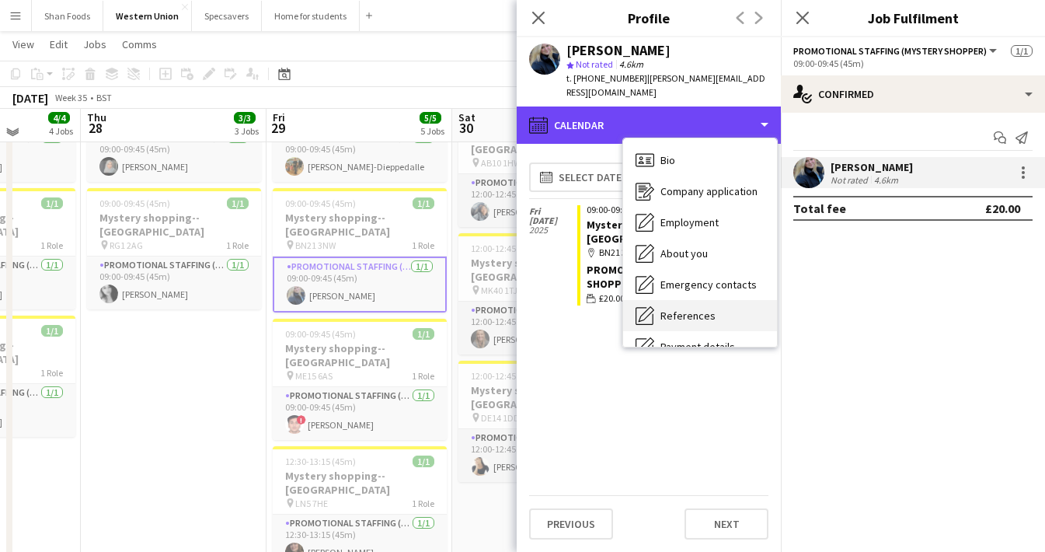
scroll to position [0, 0]
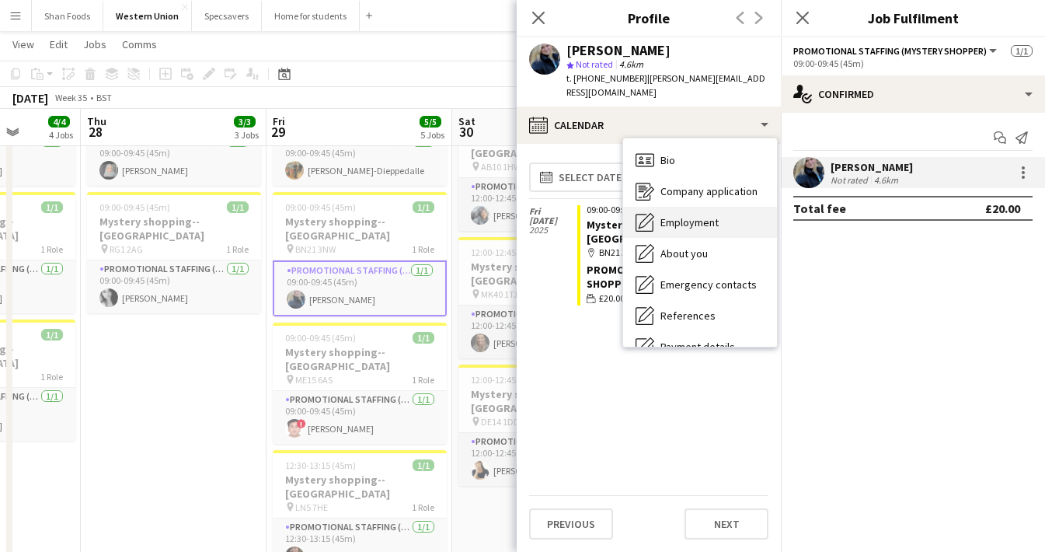
click at [664, 215] on span "Employment" at bounding box center [689, 222] width 58 height 14
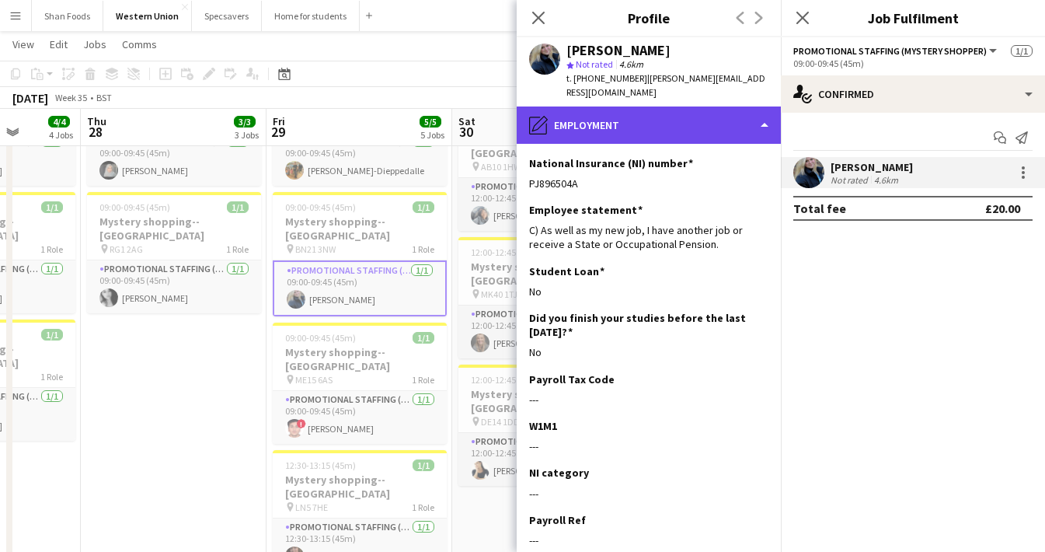
click at [736, 110] on div "pencil4 Employment" at bounding box center [649, 124] width 264 height 37
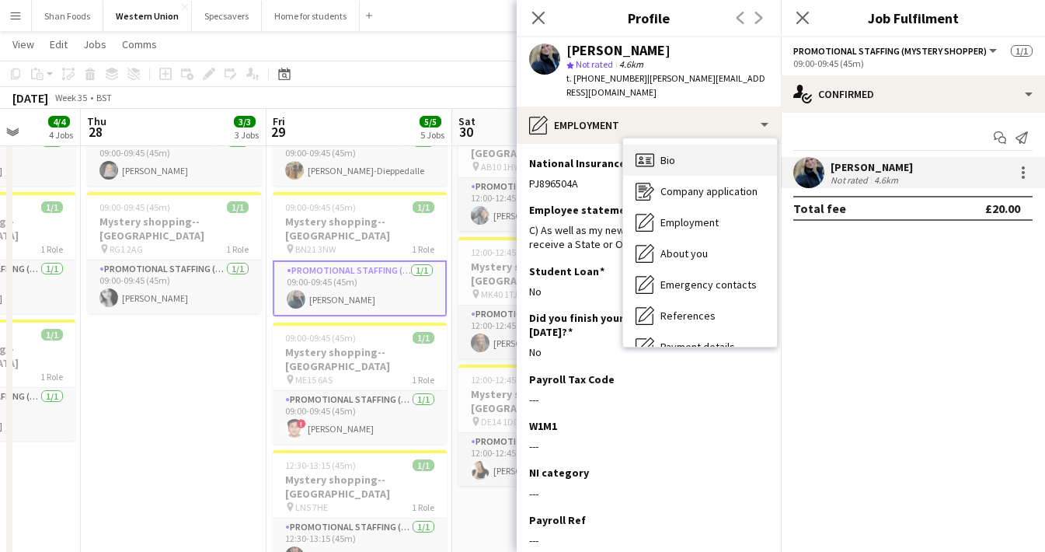
click at [735, 147] on div "Bio Bio" at bounding box center [700, 159] width 154 height 31
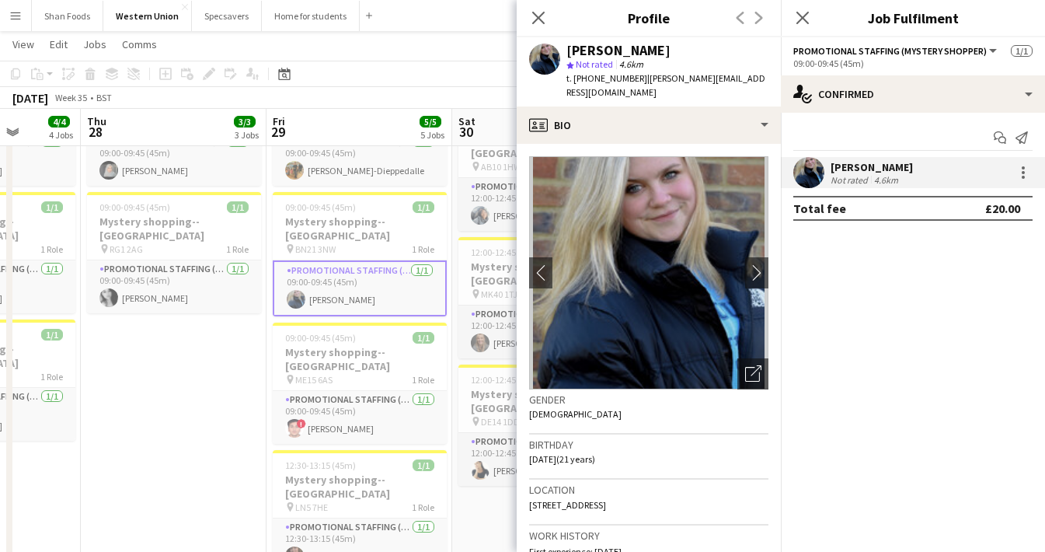
click at [329, 518] on app-card-role "Promotional Staffing (Mystery Shopper) 1/1 12:30-13:15 (45m) Natalie Price" at bounding box center [360, 544] width 174 height 53
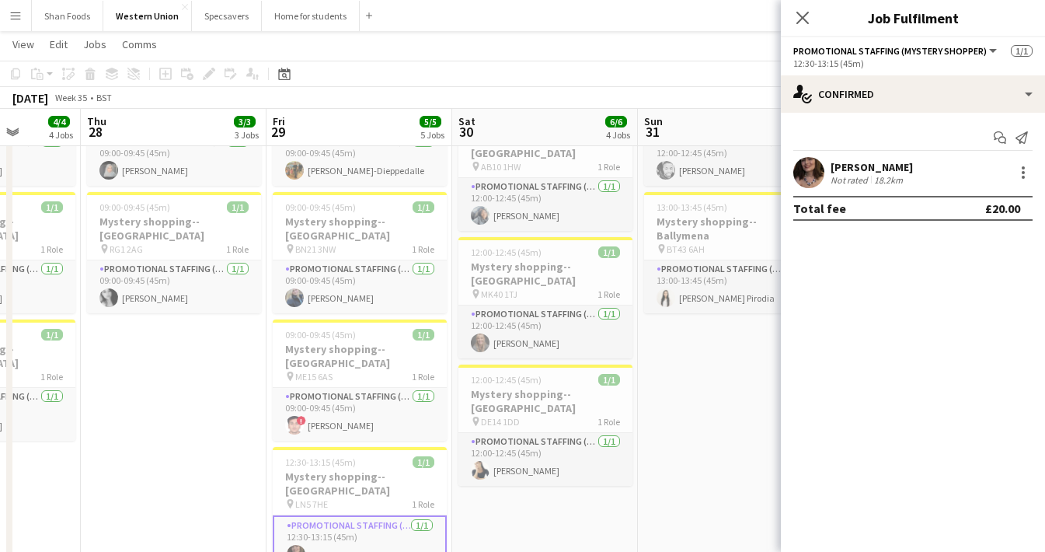
click at [874, 165] on div "Natalie Price" at bounding box center [871, 167] width 82 height 14
click at [838, 167] on div "Natalie Price" at bounding box center [871, 167] width 82 height 14
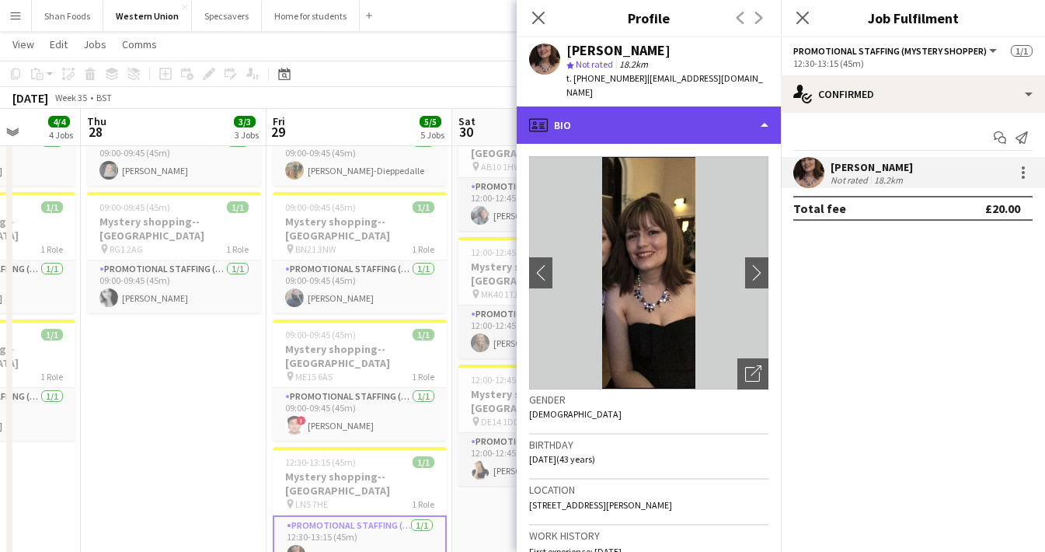
click at [689, 108] on div "profile Bio" at bounding box center [649, 124] width 264 height 37
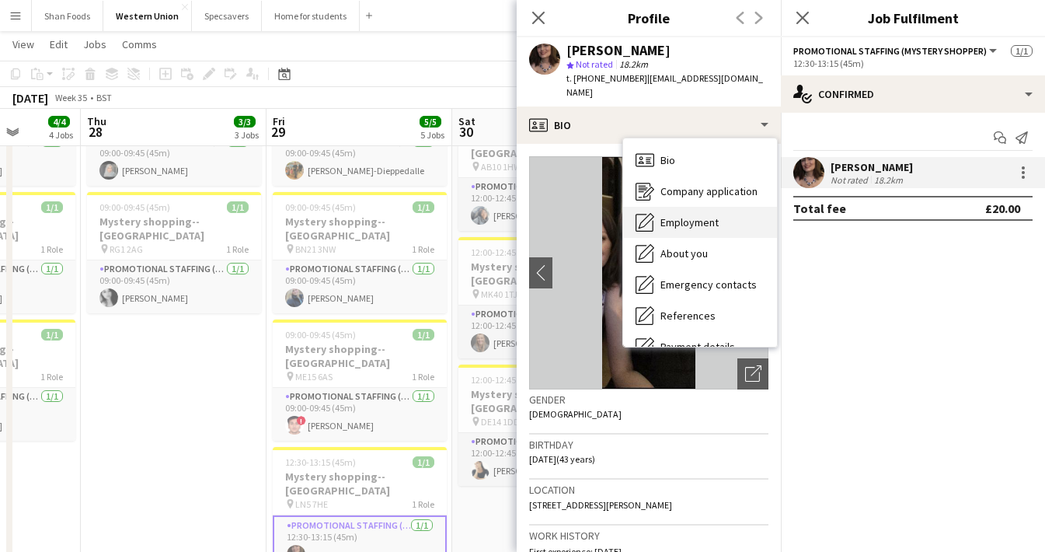
click at [696, 217] on div "Employment Employment" at bounding box center [700, 222] width 154 height 31
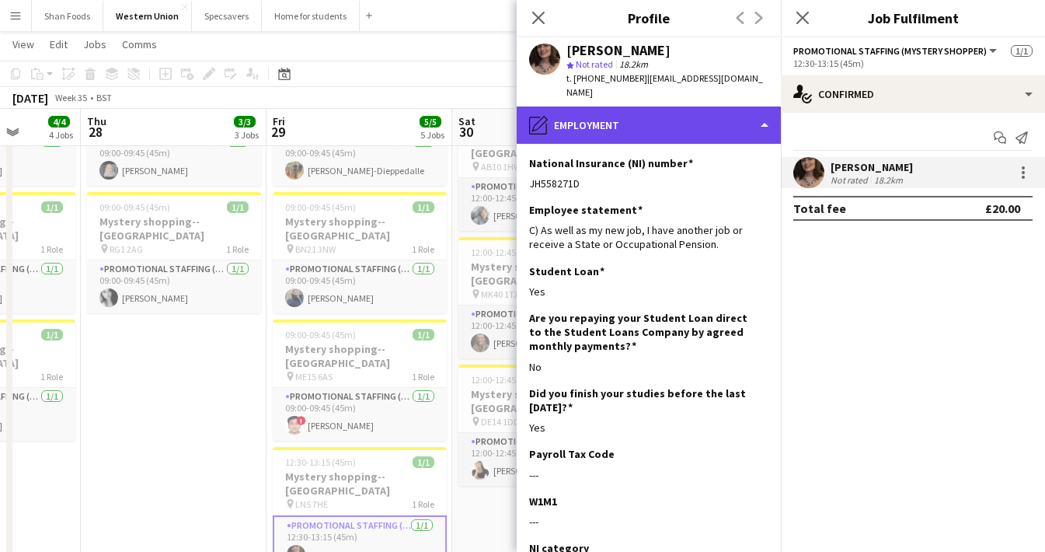
click at [689, 106] on div "pencil4 Employment" at bounding box center [649, 124] width 264 height 37
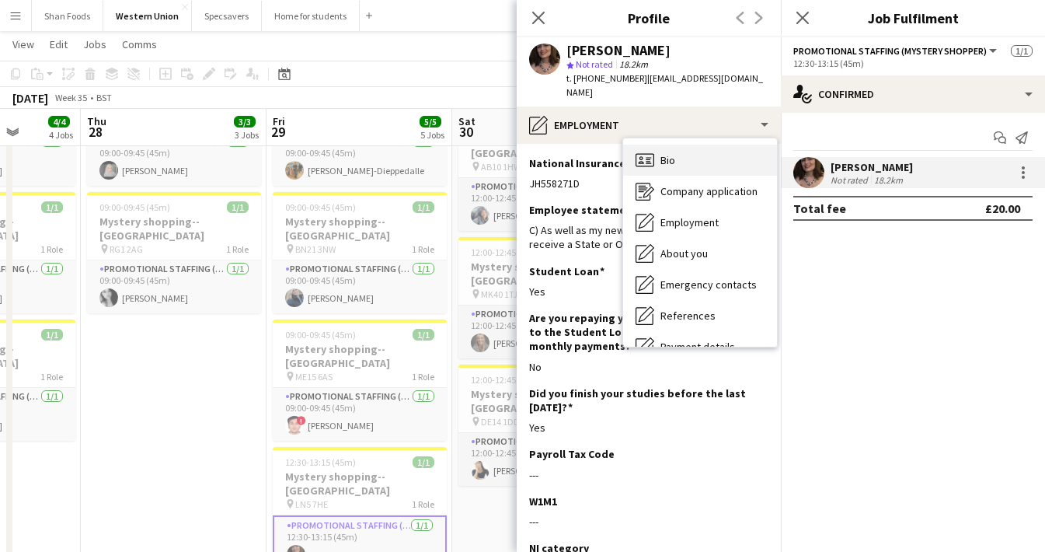
click at [694, 148] on div "Bio Bio" at bounding box center [700, 159] width 154 height 31
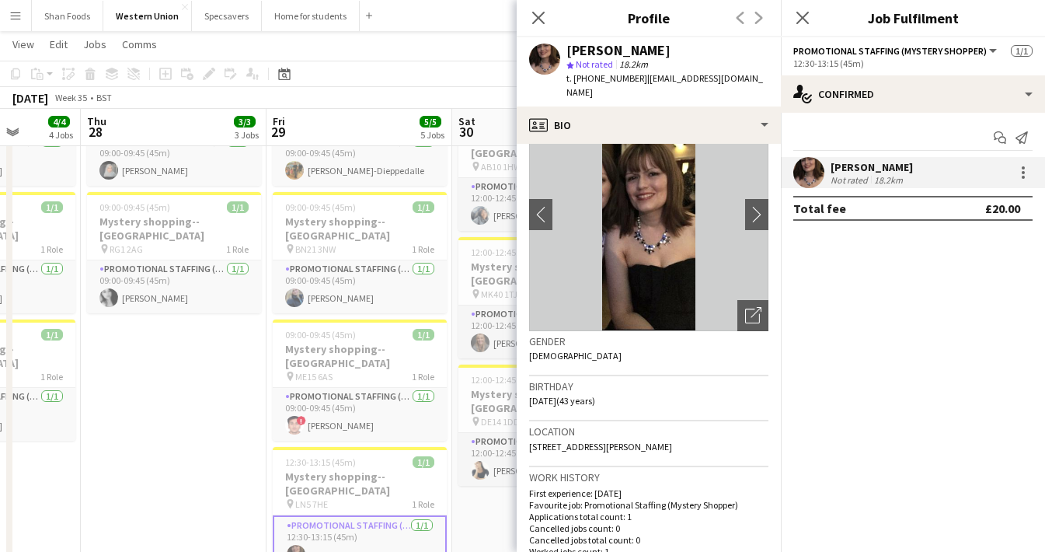
scroll to position [71, 0]
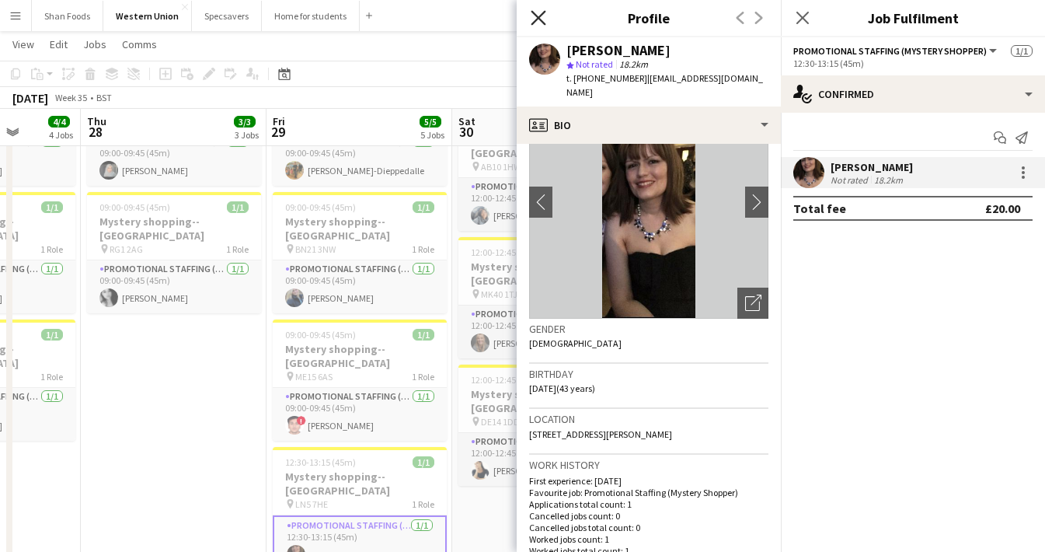
click at [541, 19] on icon "Close pop-in" at bounding box center [538, 17] width 15 height 15
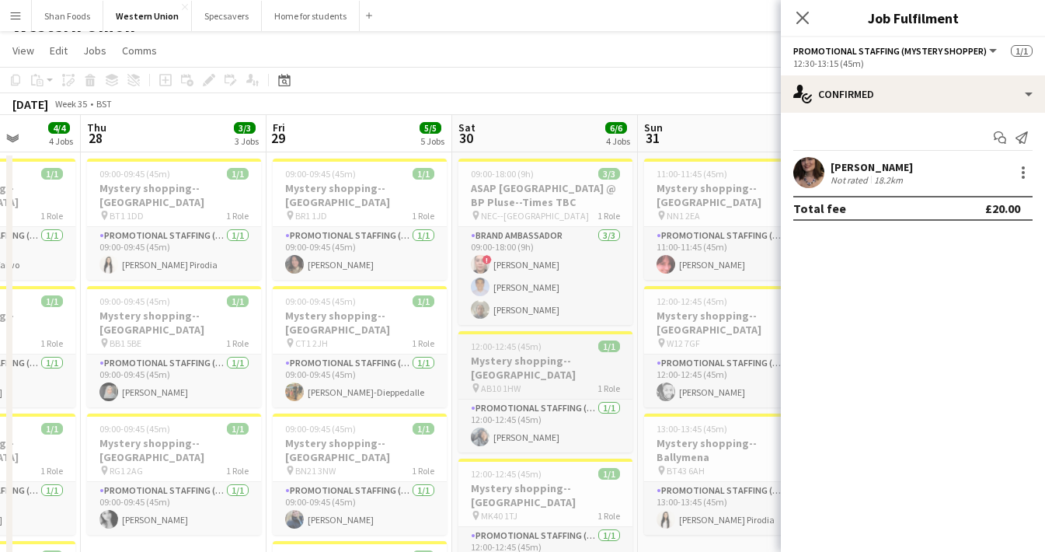
scroll to position [30, 0]
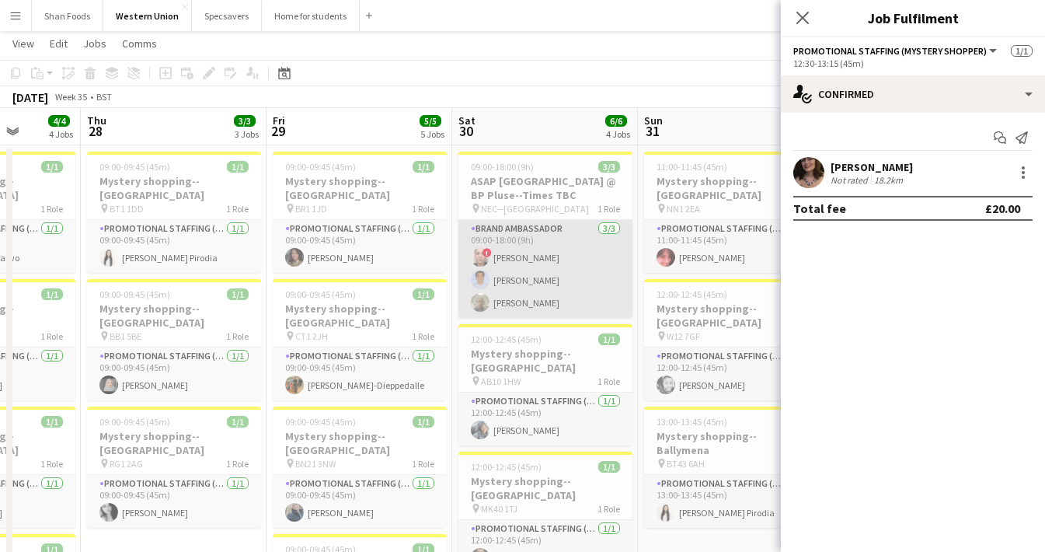
click at [507, 307] on app-card-role "Brand Ambassador 3/3 09:00-18:00 (9h) ! Mary Jane Balino Cyril Nathaniel Balino…" at bounding box center [545, 269] width 174 height 98
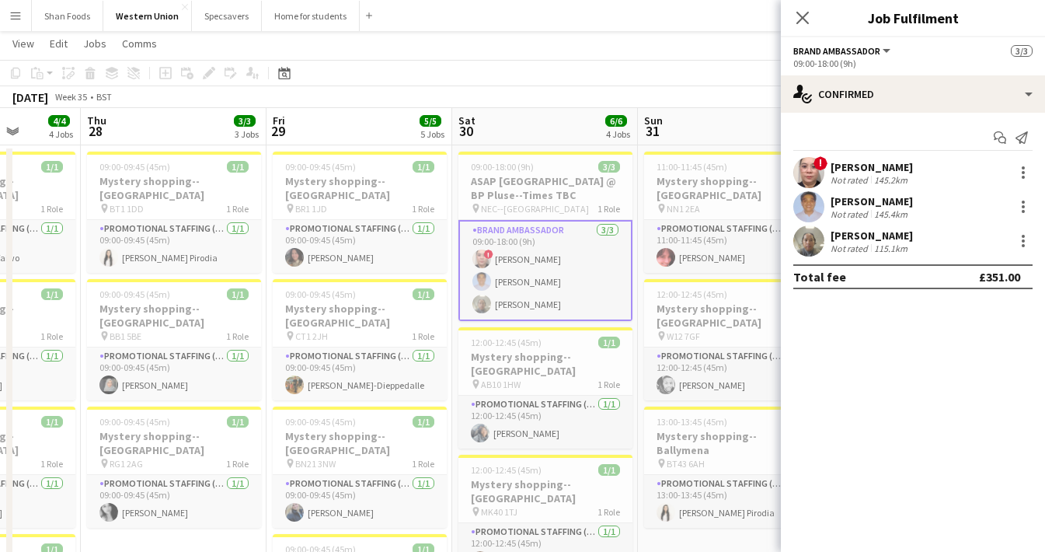
click at [833, 244] on div "Not rated" at bounding box center [850, 248] width 40 height 12
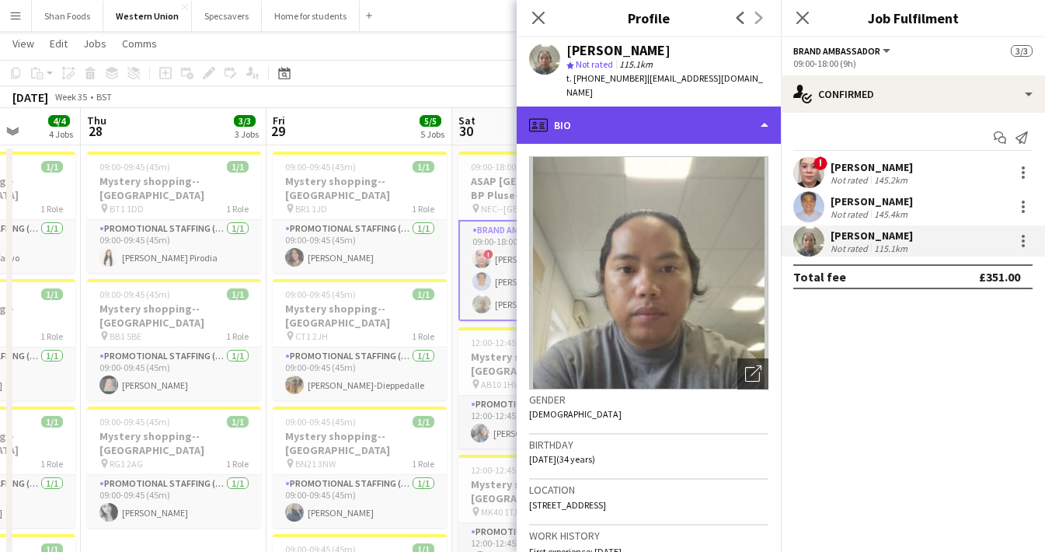
click at [652, 106] on div "profile Bio" at bounding box center [649, 124] width 264 height 37
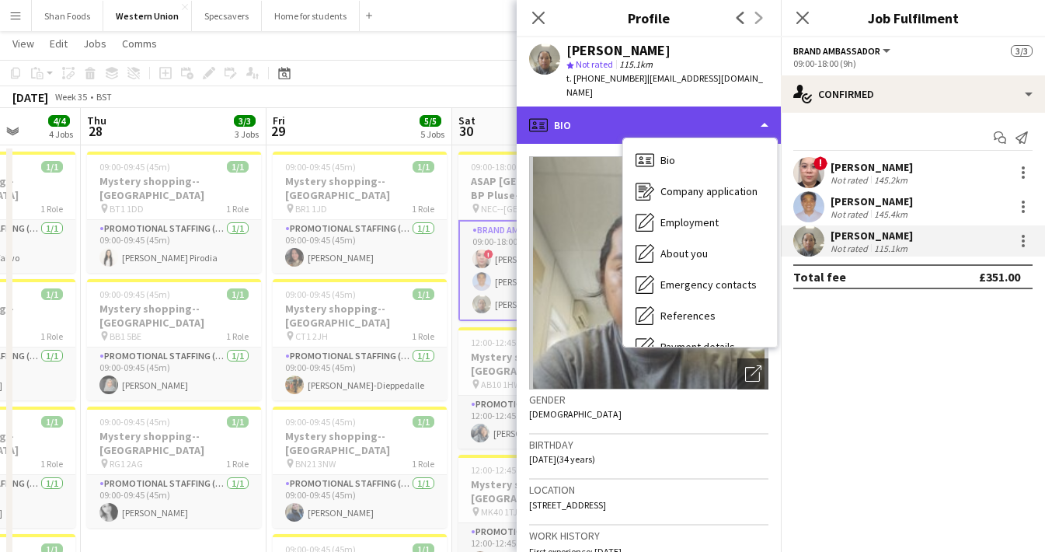
click at [652, 106] on div "profile Bio" at bounding box center [649, 124] width 264 height 37
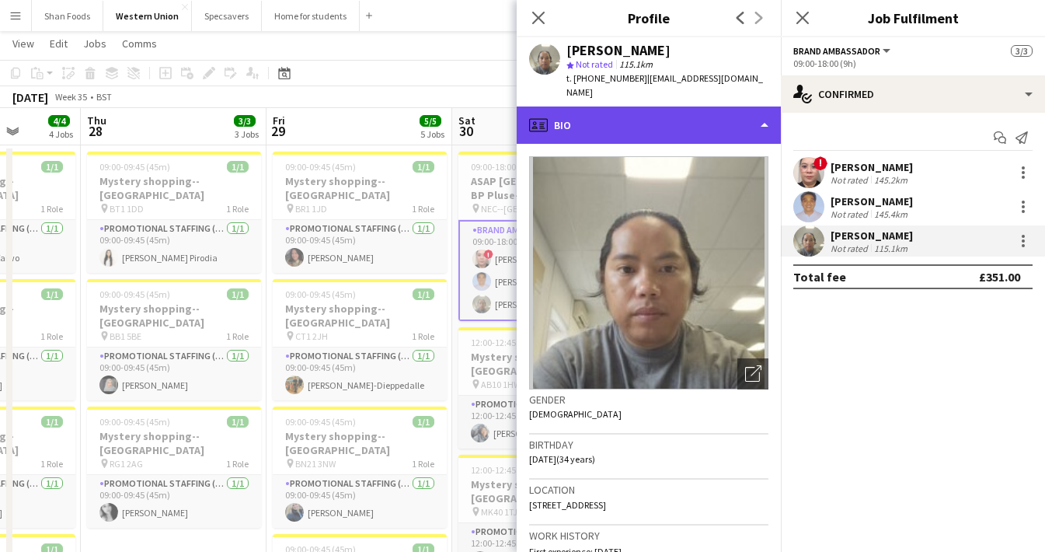
click at [644, 117] on div "profile Bio" at bounding box center [649, 124] width 264 height 37
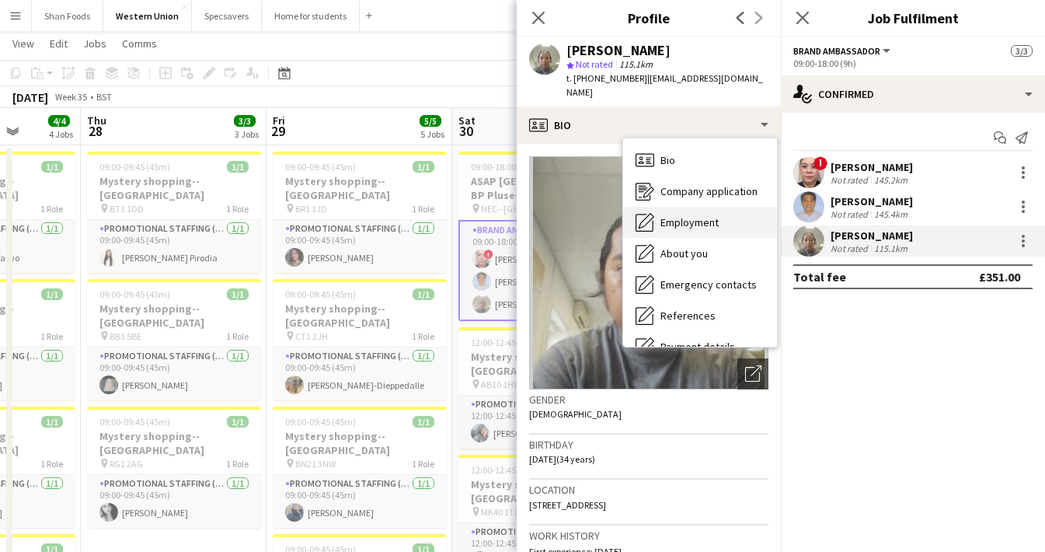
click at [659, 207] on div "Employment Employment" at bounding box center [700, 222] width 154 height 31
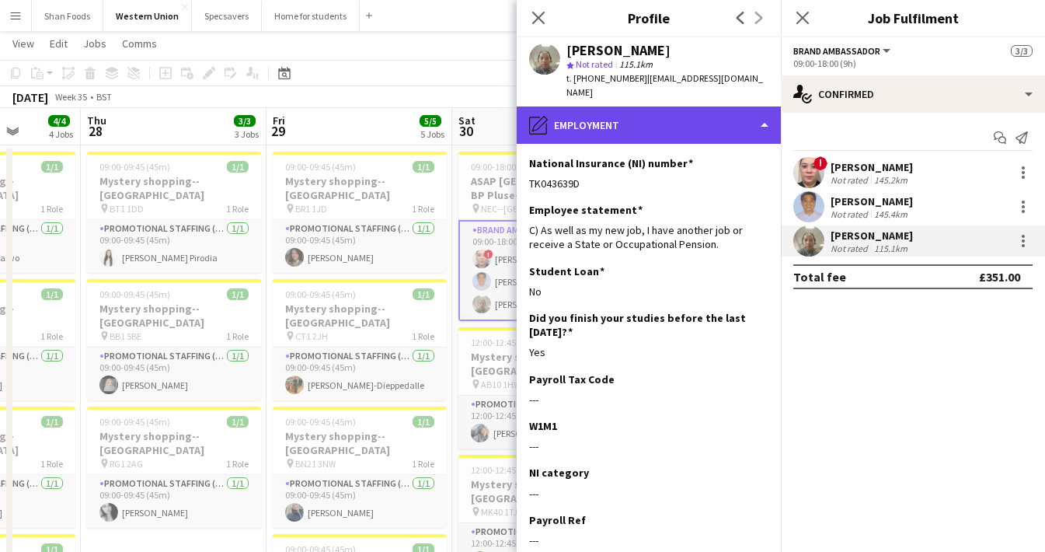
click at [728, 106] on div "pencil4 Employment" at bounding box center [649, 124] width 264 height 37
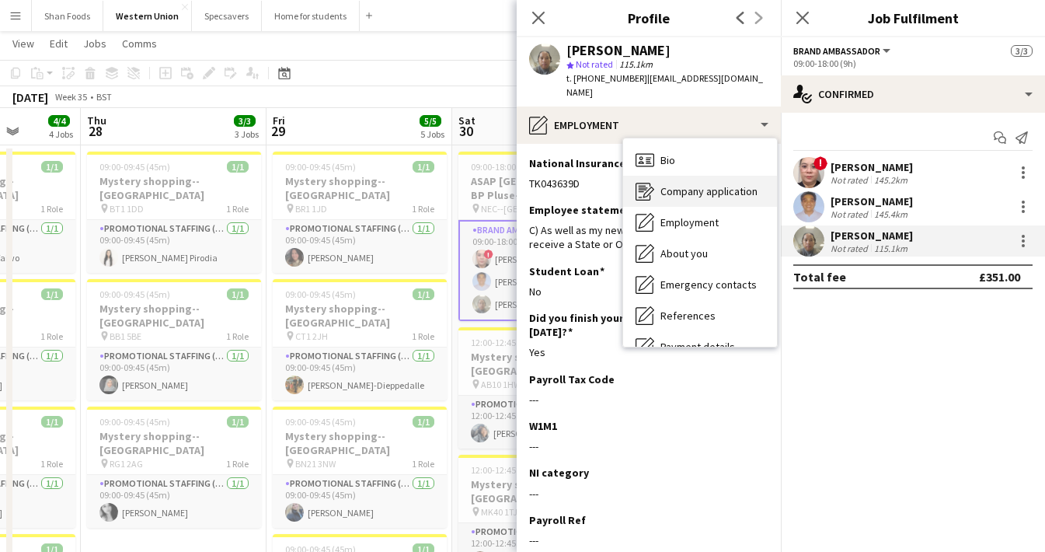
click at [723, 176] on div "Company application Company application" at bounding box center [700, 191] width 154 height 31
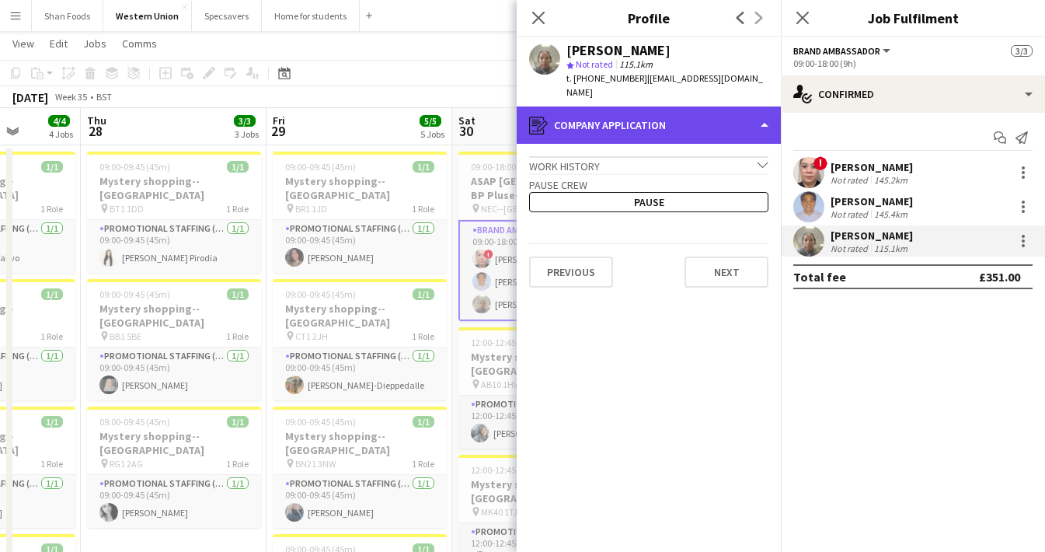
click at [722, 109] on div "register Company application" at bounding box center [649, 124] width 264 height 37
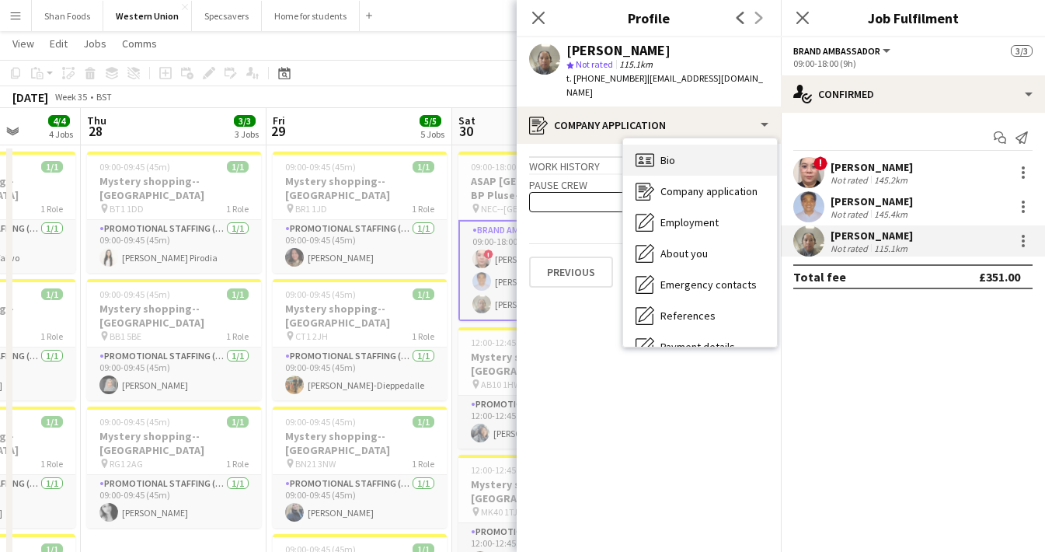
click at [719, 144] on div "Bio Bio" at bounding box center [700, 159] width 154 height 31
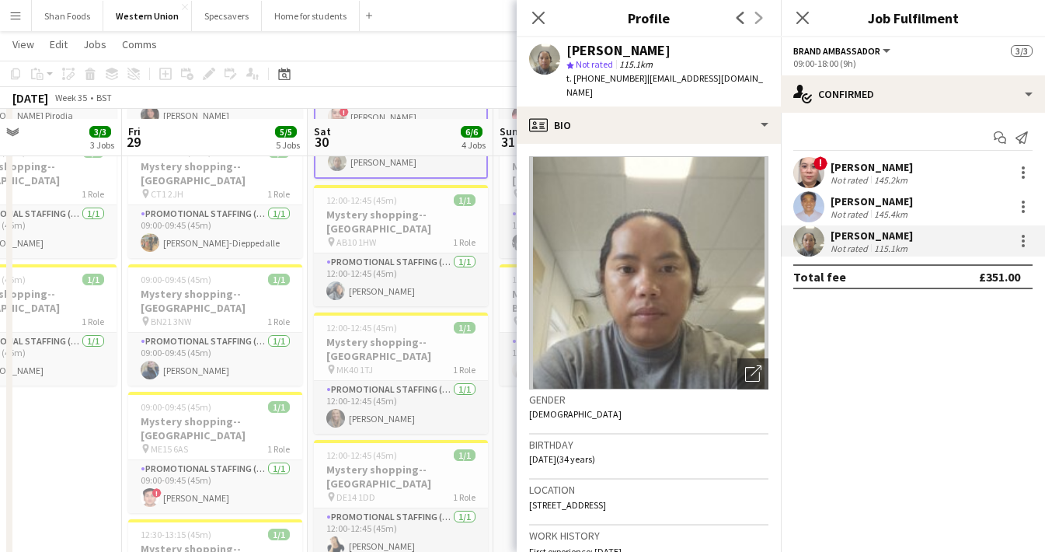
scroll to position [164, 0]
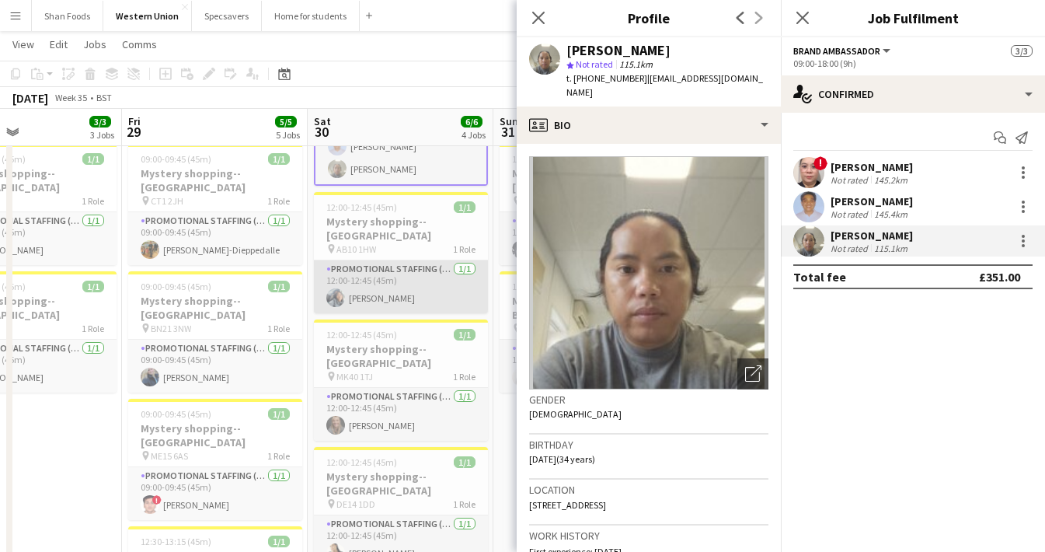
click at [389, 280] on app-card-role "Promotional Staffing (Mystery Shopper) 1/1 12:00-12:45 (45m) Henrietta Ampadu" at bounding box center [401, 286] width 174 height 53
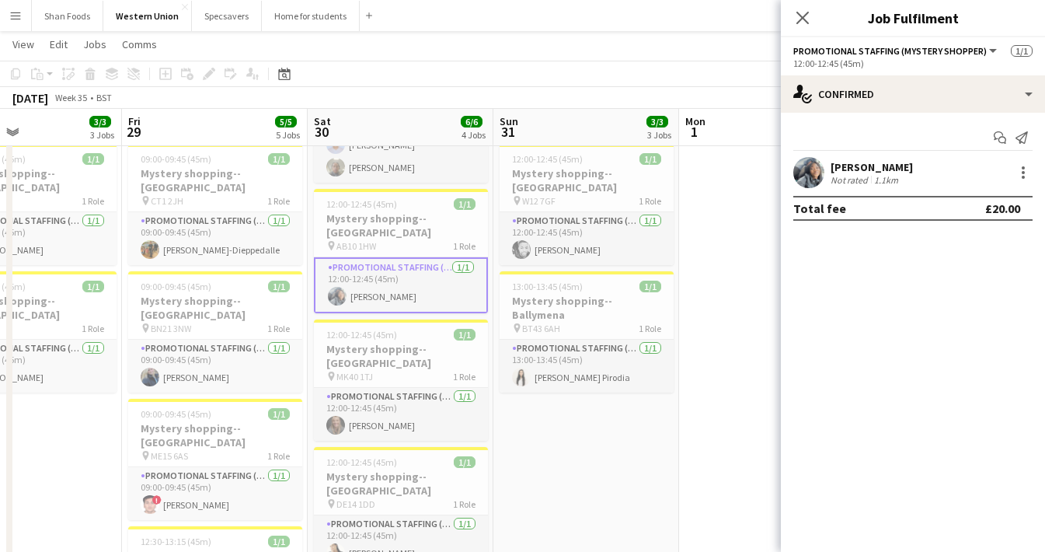
click at [846, 163] on div "Henrietta Ampadu" at bounding box center [871, 167] width 82 height 14
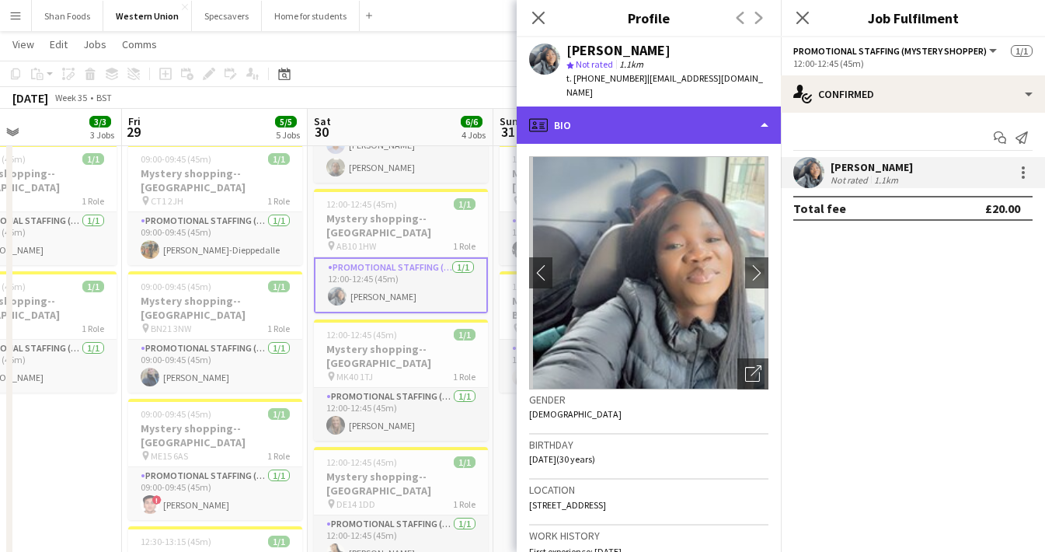
click at [690, 125] on div "profile Bio" at bounding box center [649, 124] width 264 height 37
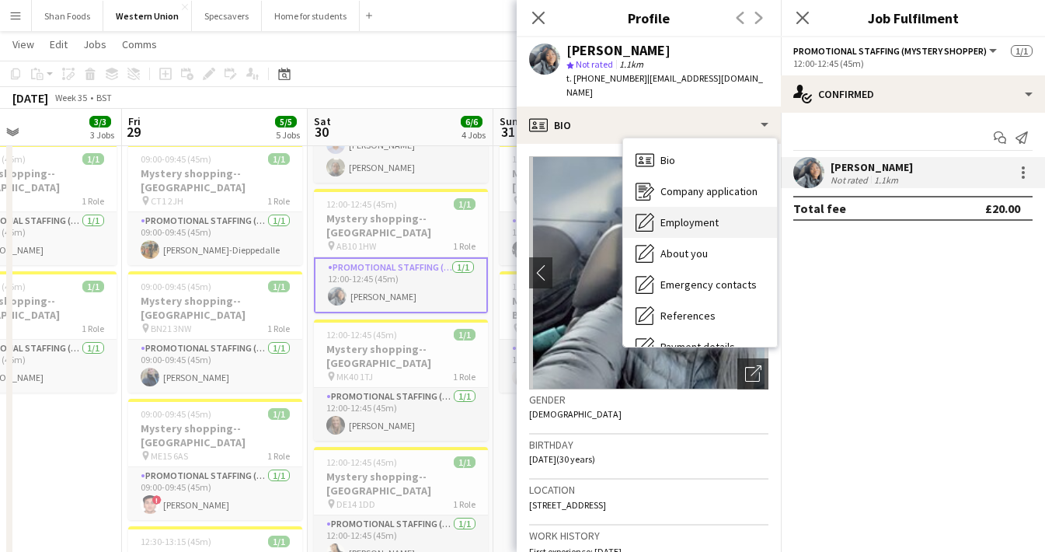
click at [678, 215] on span "Employment" at bounding box center [689, 222] width 58 height 14
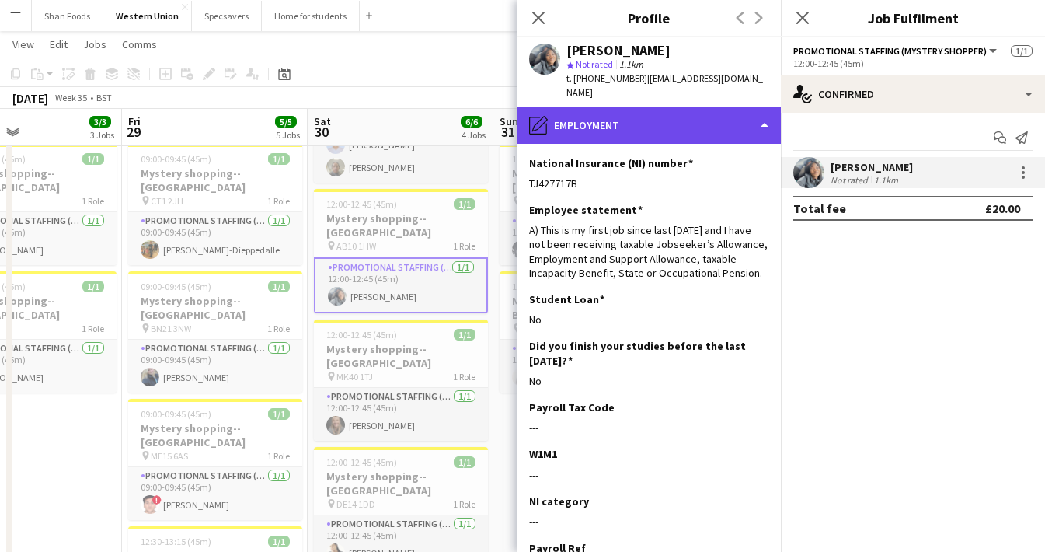
click at [592, 125] on div "pencil4 Employment" at bounding box center [649, 124] width 264 height 37
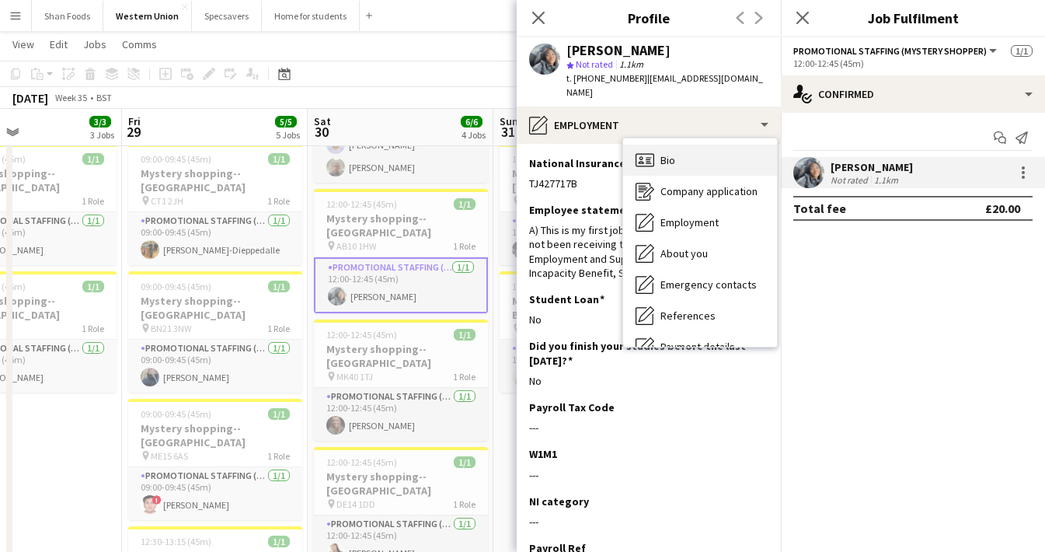
click at [665, 169] on div "Bio Bio" at bounding box center [700, 159] width 154 height 31
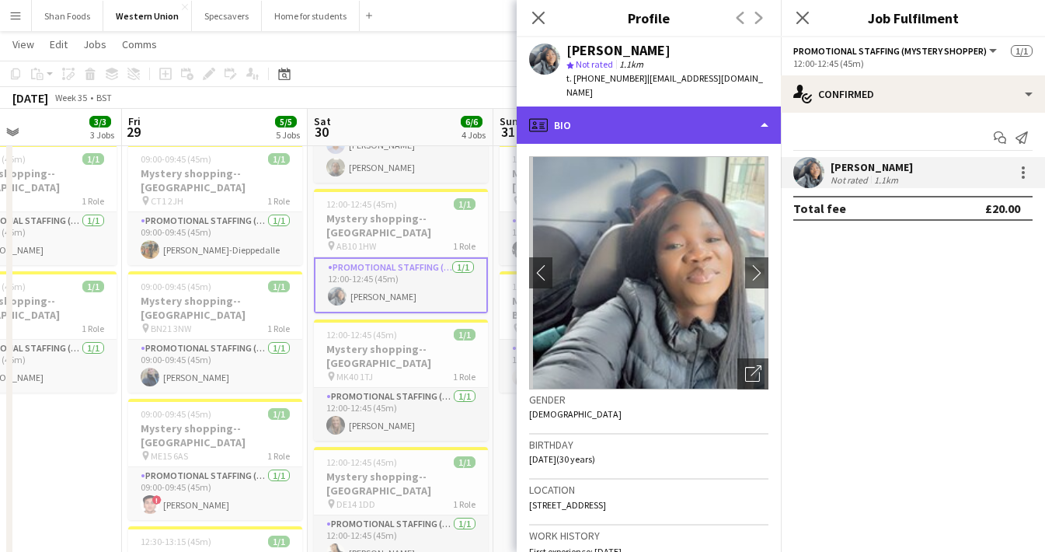
click at [751, 126] on div "profile Bio" at bounding box center [649, 124] width 264 height 37
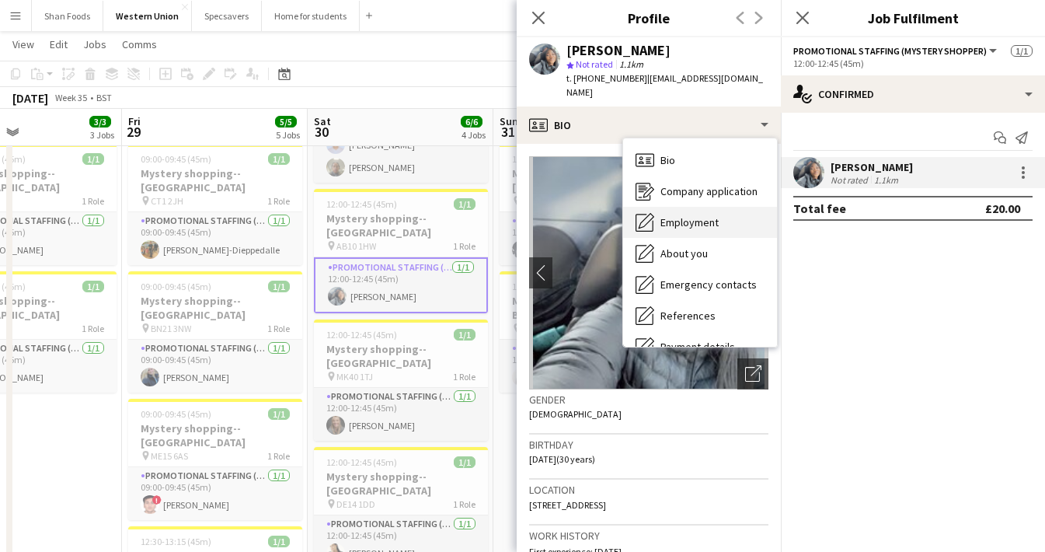
click at [736, 217] on div "Employment Employment" at bounding box center [700, 222] width 154 height 31
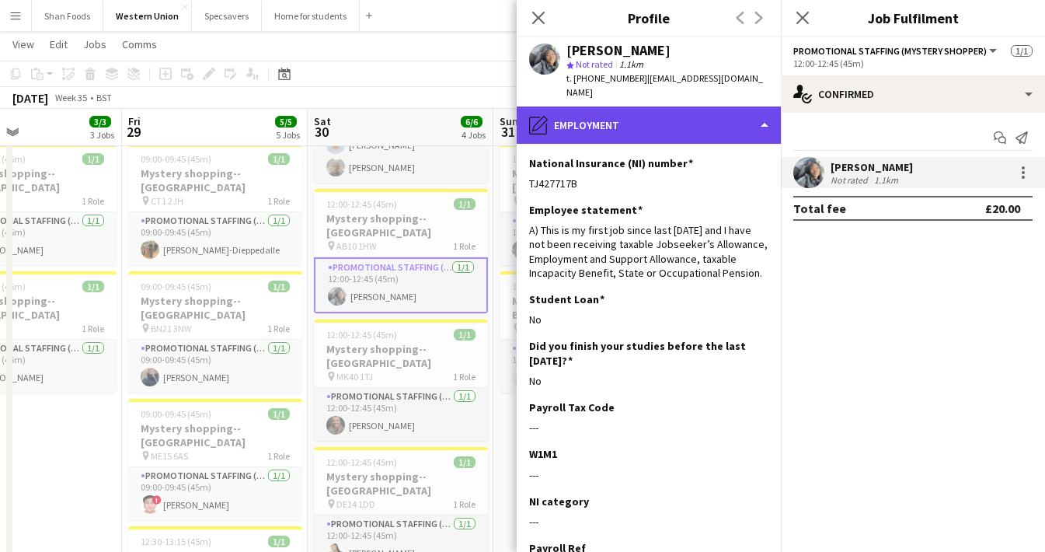
click at [708, 122] on div "pencil4 Employment" at bounding box center [649, 124] width 264 height 37
click at [701, 133] on div "pencil4 Employment" at bounding box center [649, 124] width 264 height 37
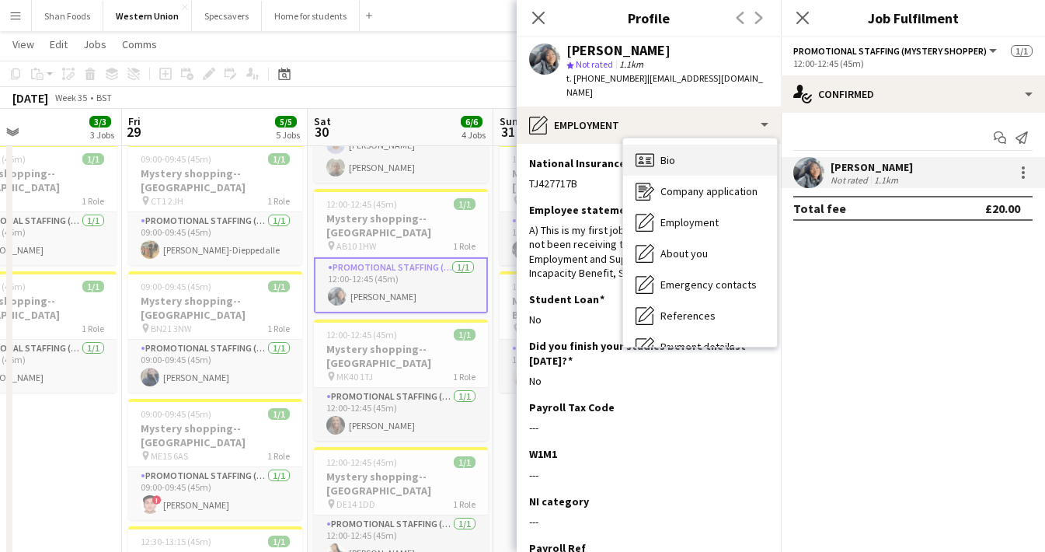
click at [695, 169] on div "Bio Bio" at bounding box center [700, 159] width 154 height 31
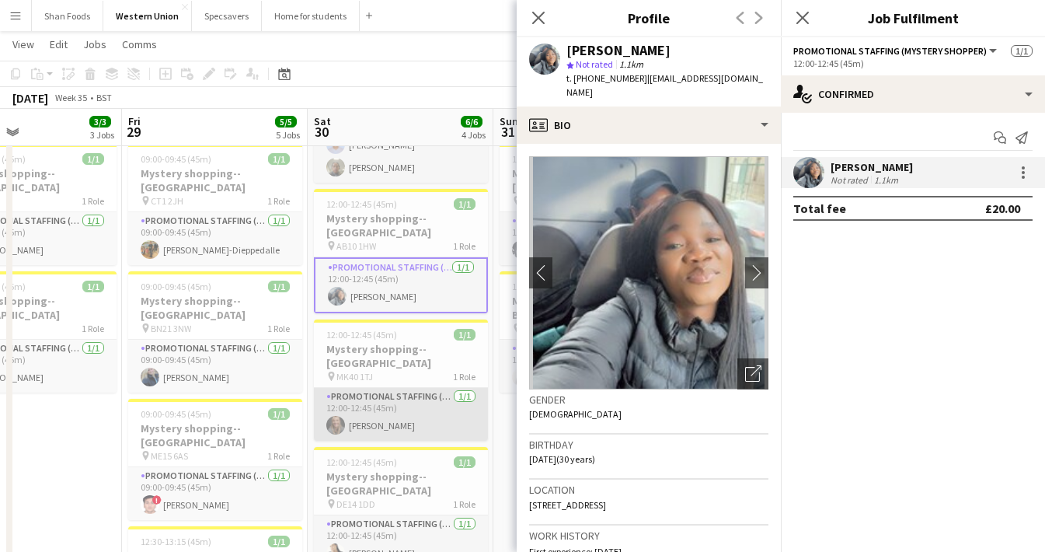
click at [418, 393] on app-card-role "Promotional Staffing (Mystery Shopper) 1/1 12:00-12:45 (45m) Bethany Taylor" at bounding box center [401, 414] width 174 height 53
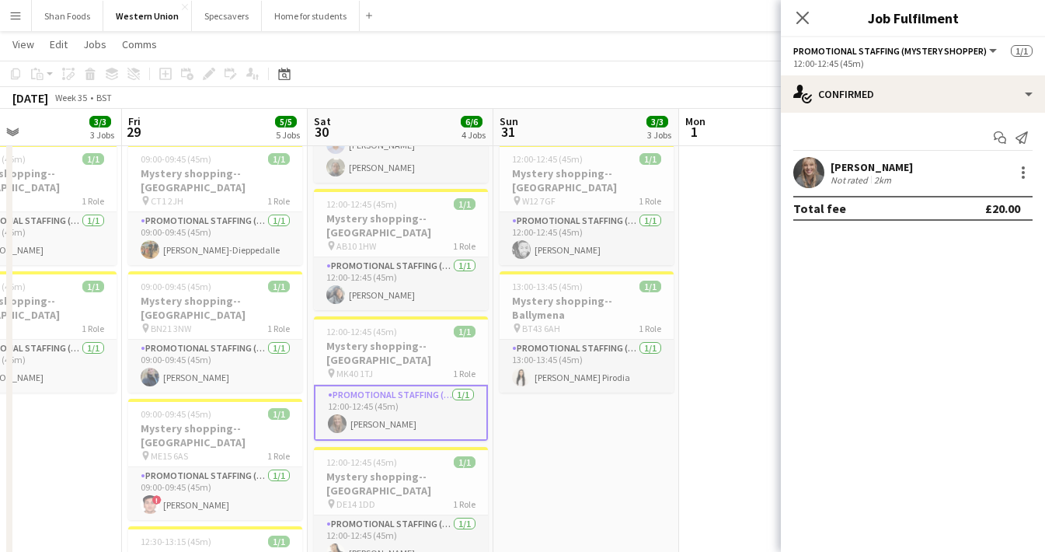
click at [834, 164] on div "Bethany Taylor" at bounding box center [871, 167] width 82 height 14
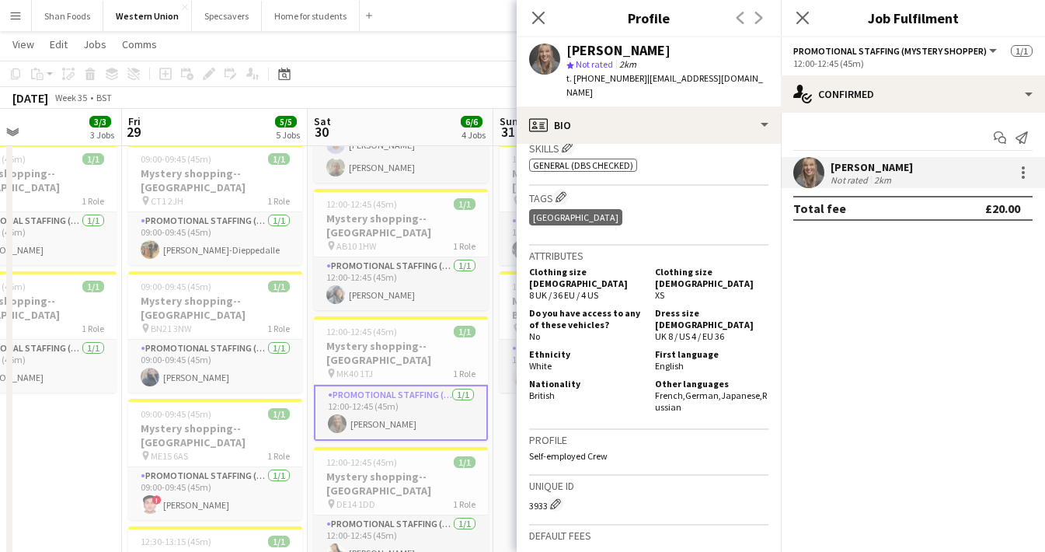
scroll to position [645, 0]
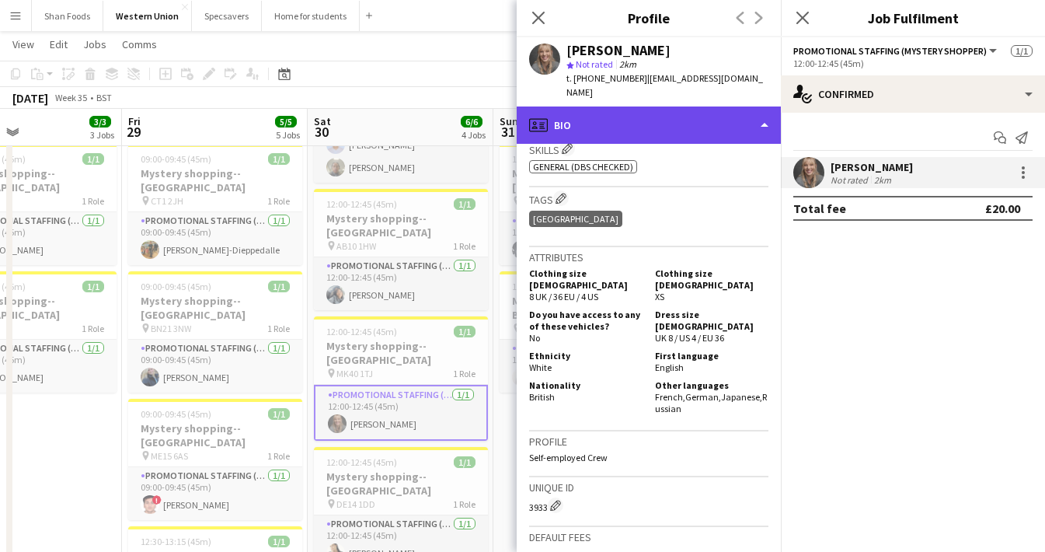
click at [651, 117] on div "profile Bio" at bounding box center [649, 124] width 264 height 37
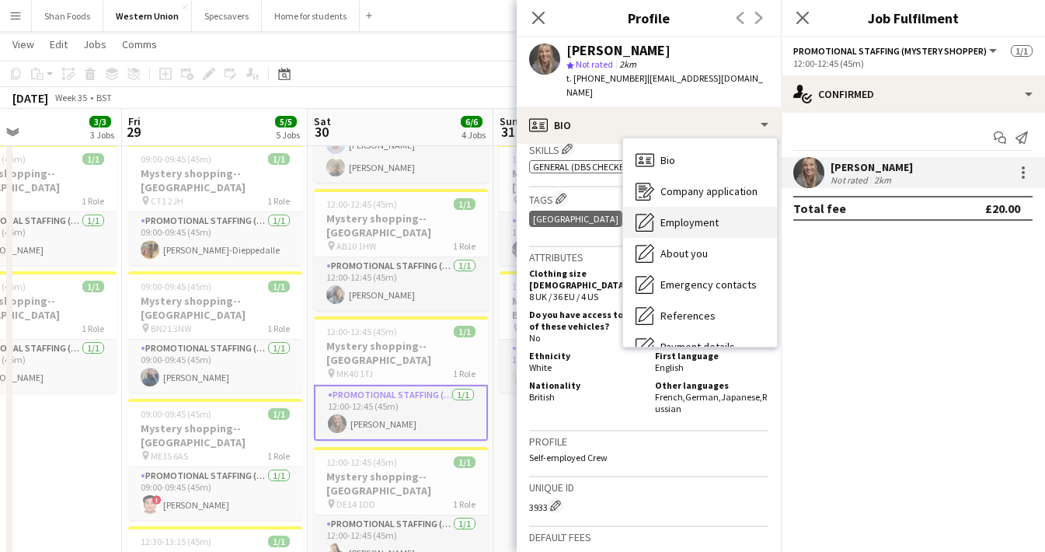
click at [655, 210] on div "Employment Employment" at bounding box center [700, 222] width 154 height 31
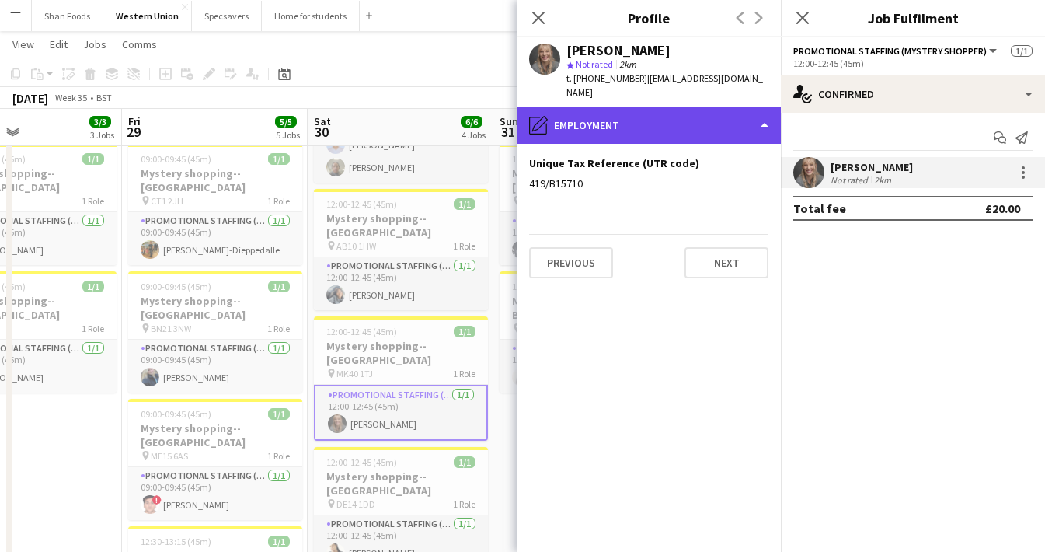
click at [604, 124] on div "pencil4 Employment" at bounding box center [649, 124] width 264 height 37
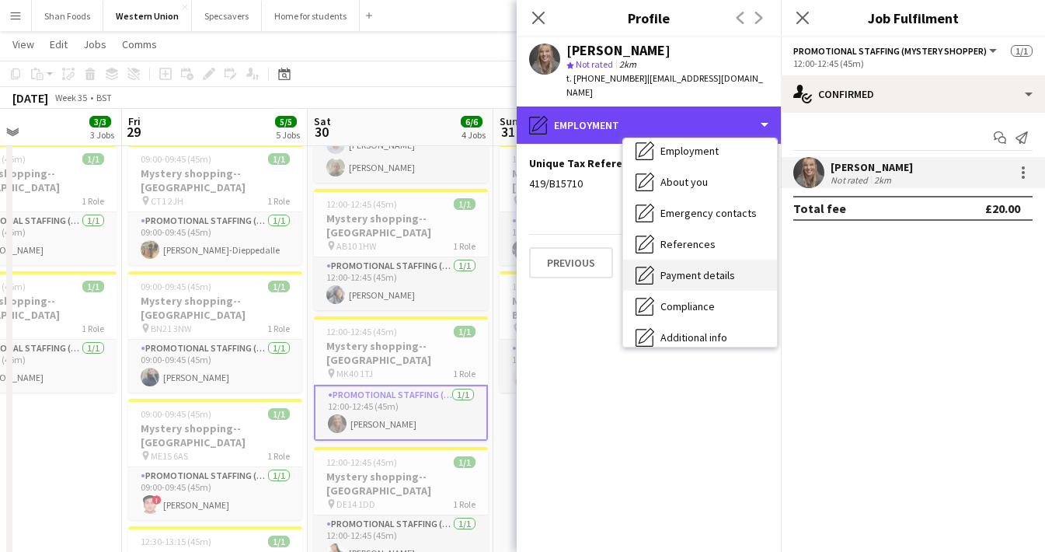
scroll to position [95, 0]
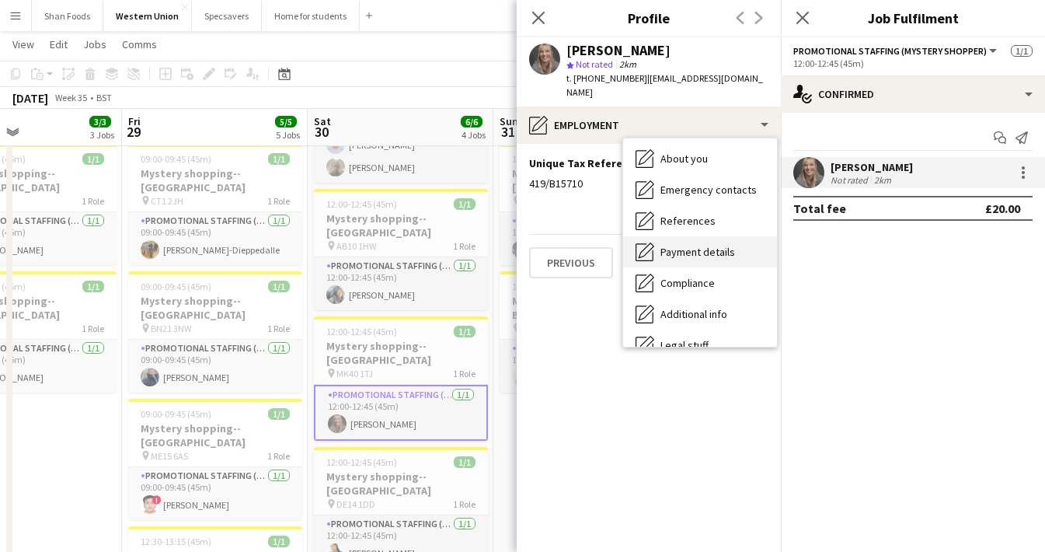
click at [673, 245] on span "Payment details" at bounding box center [697, 252] width 75 height 14
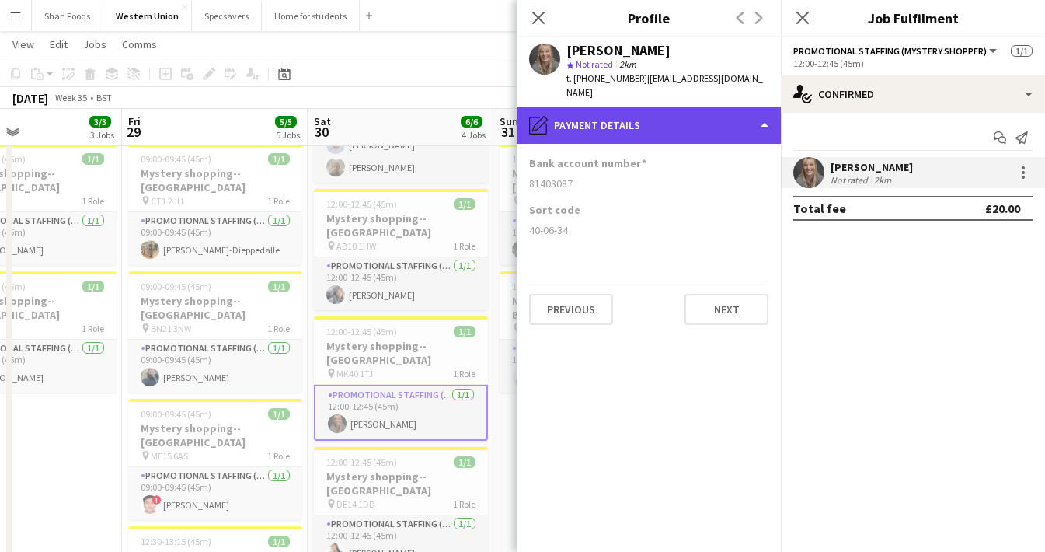
click at [644, 107] on div "pencil4 Payment details" at bounding box center [649, 124] width 264 height 37
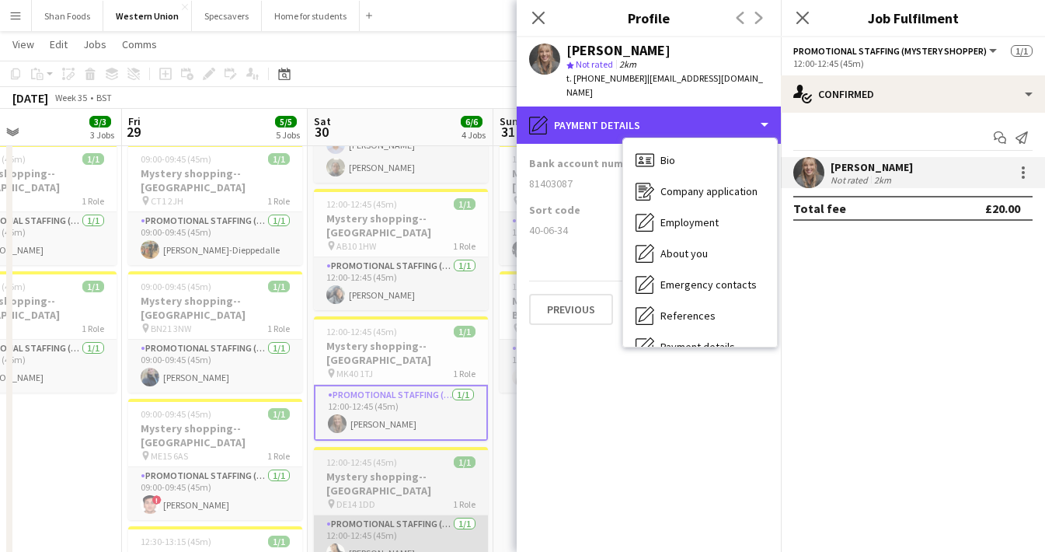
scroll to position [0, 0]
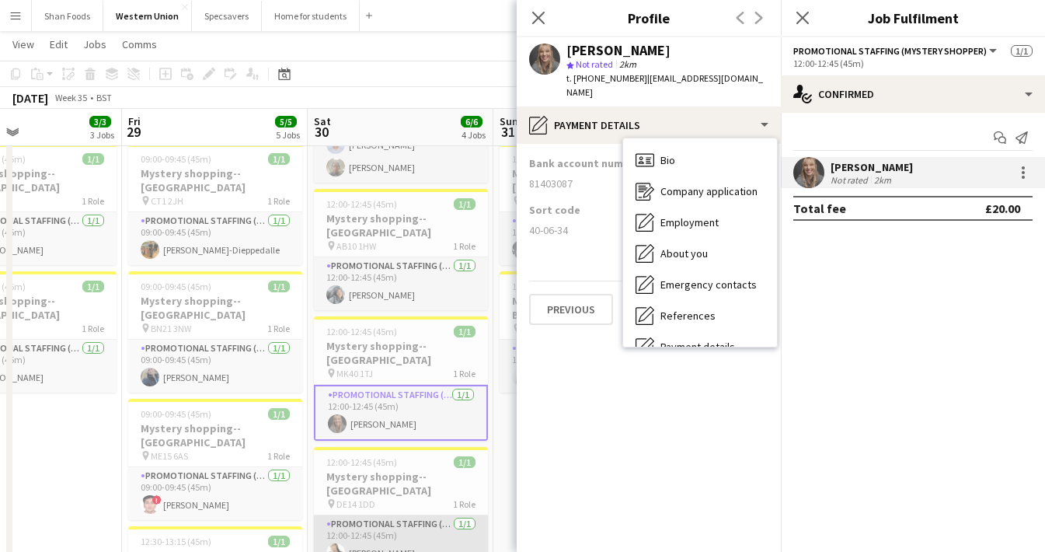
click at [395, 515] on app-card-role "Promotional Staffing (Mystery Shopper) 1/1 12:00-12:45 (45m) Natalia Dwyer" at bounding box center [401, 541] width 174 height 53
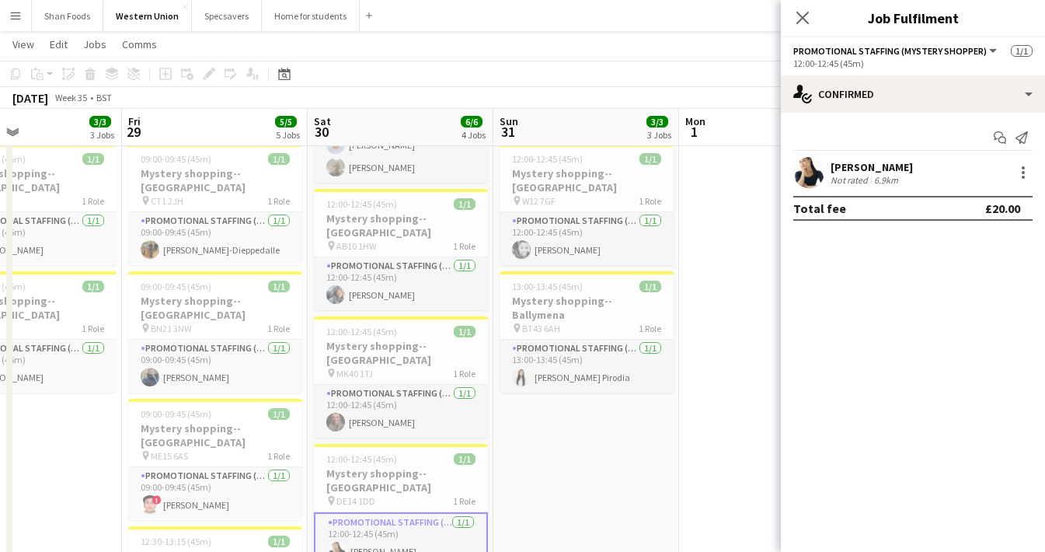
click at [847, 174] on div "Not rated" at bounding box center [850, 180] width 40 height 12
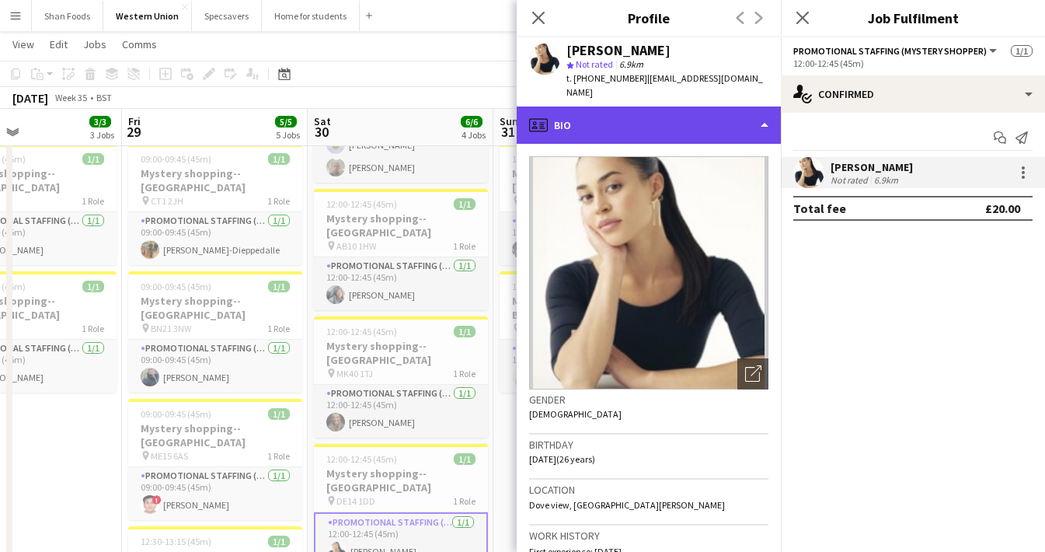
click at [681, 114] on div "profile Bio" at bounding box center [649, 124] width 264 height 37
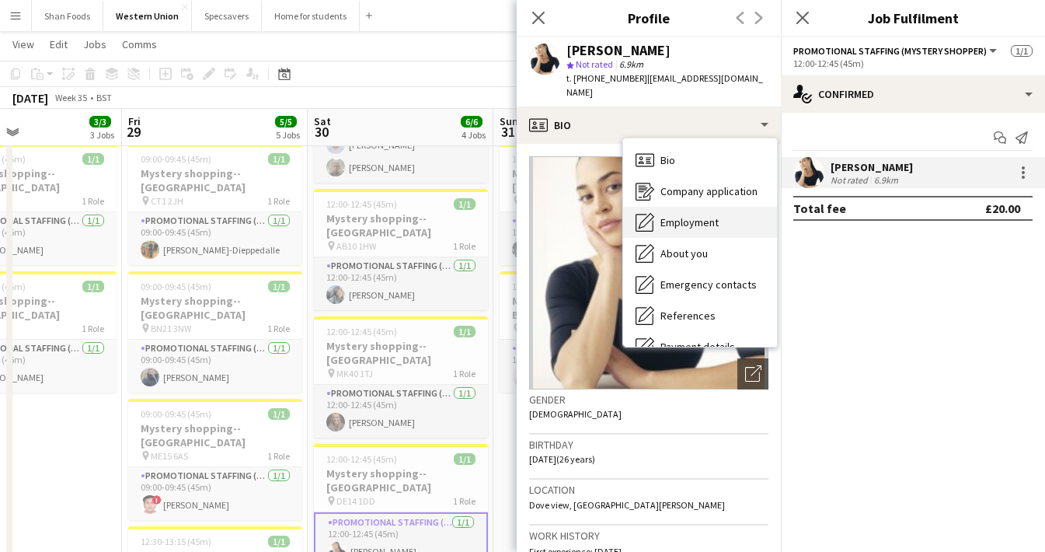
click at [664, 215] on span "Employment" at bounding box center [689, 222] width 58 height 14
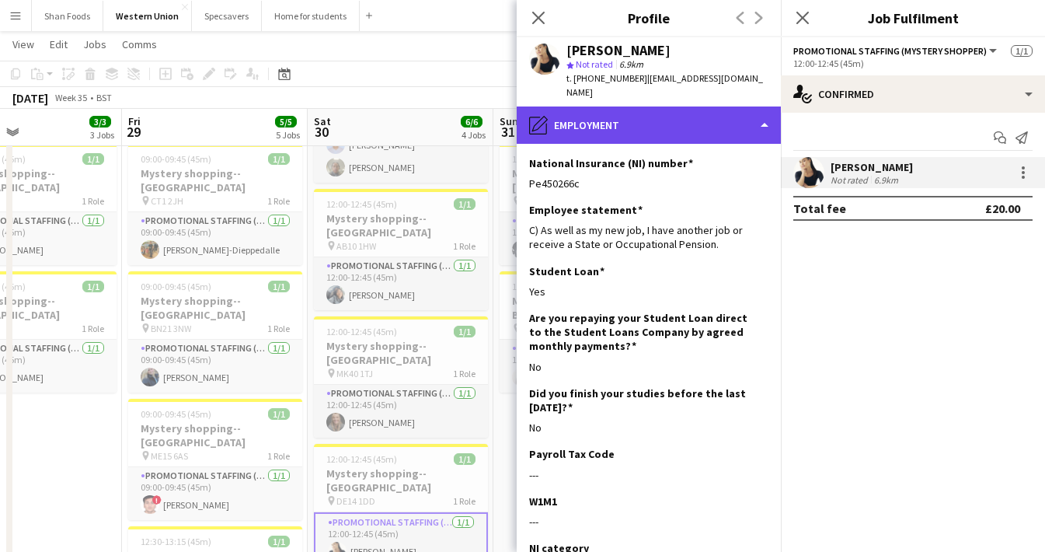
click at [677, 114] on div "pencil4 Employment" at bounding box center [649, 124] width 264 height 37
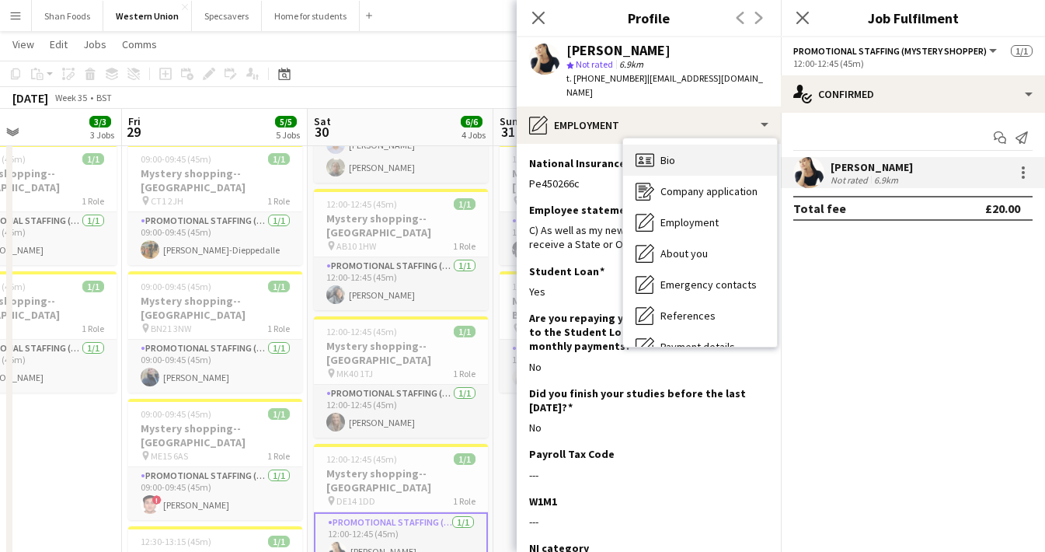
click at [677, 144] on div "Bio Bio" at bounding box center [700, 159] width 154 height 31
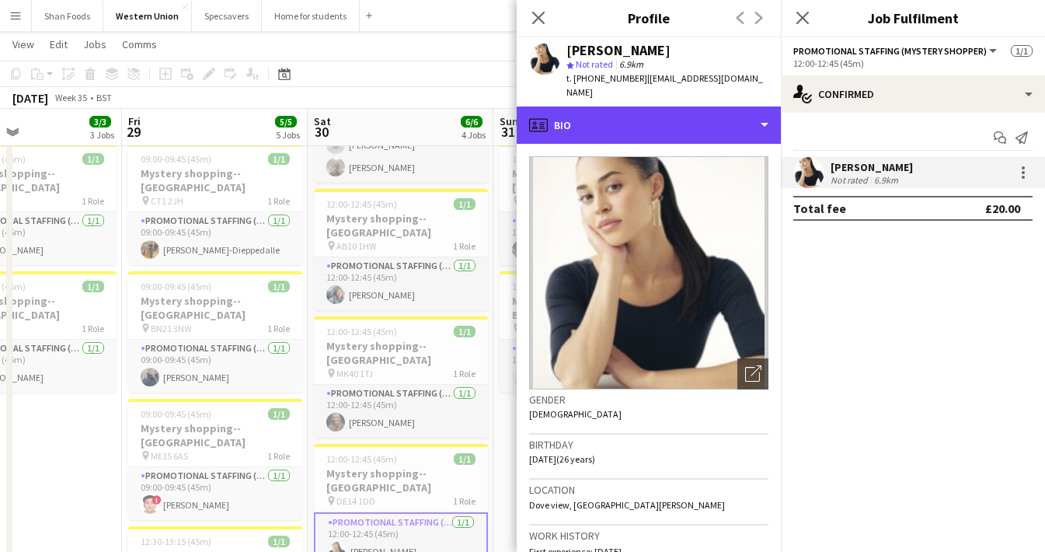
click at [644, 124] on div "profile Bio" at bounding box center [649, 124] width 264 height 37
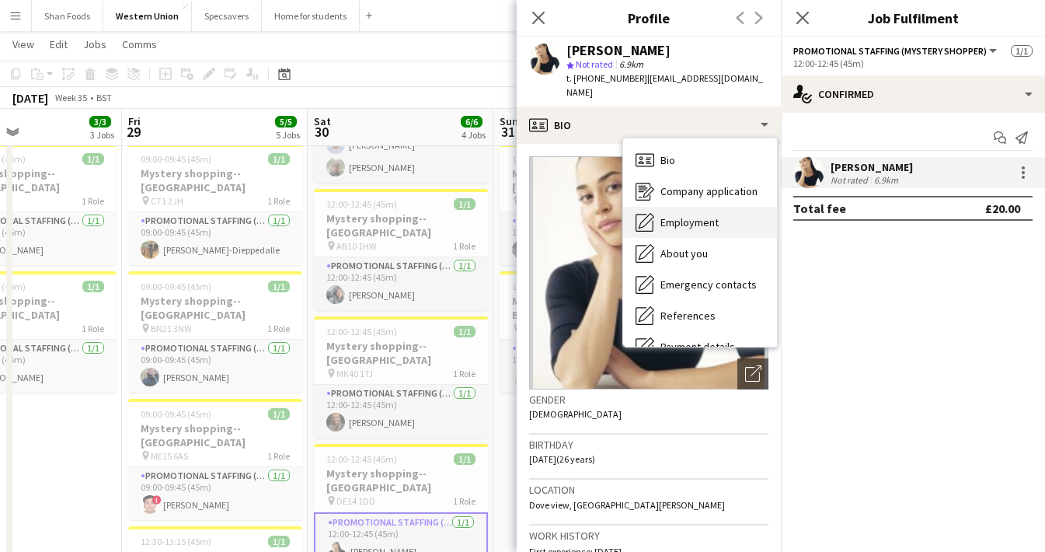
click at [655, 207] on div "Employment Employment" at bounding box center [700, 222] width 154 height 31
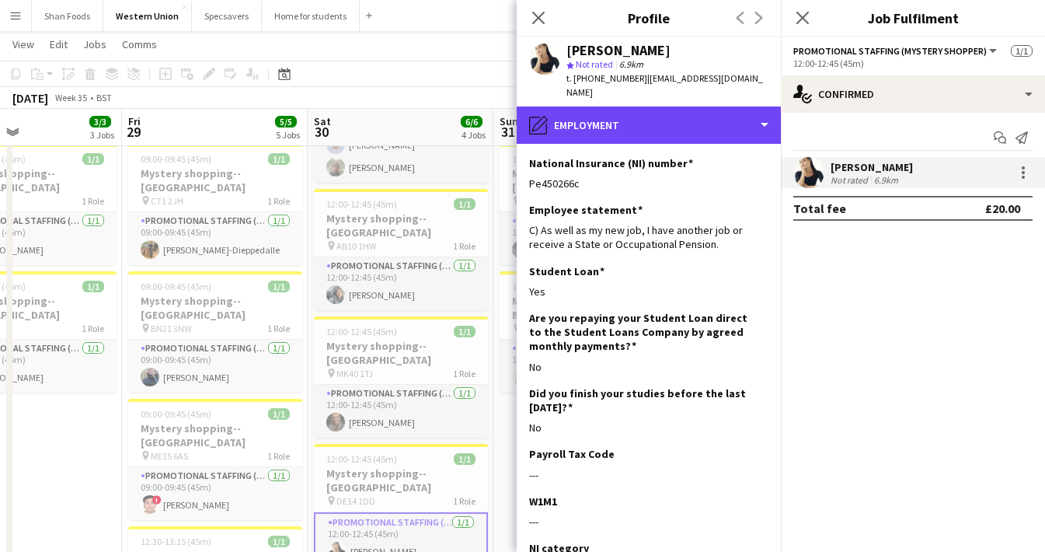
click at [623, 113] on div "pencil4 Employment" at bounding box center [649, 124] width 264 height 37
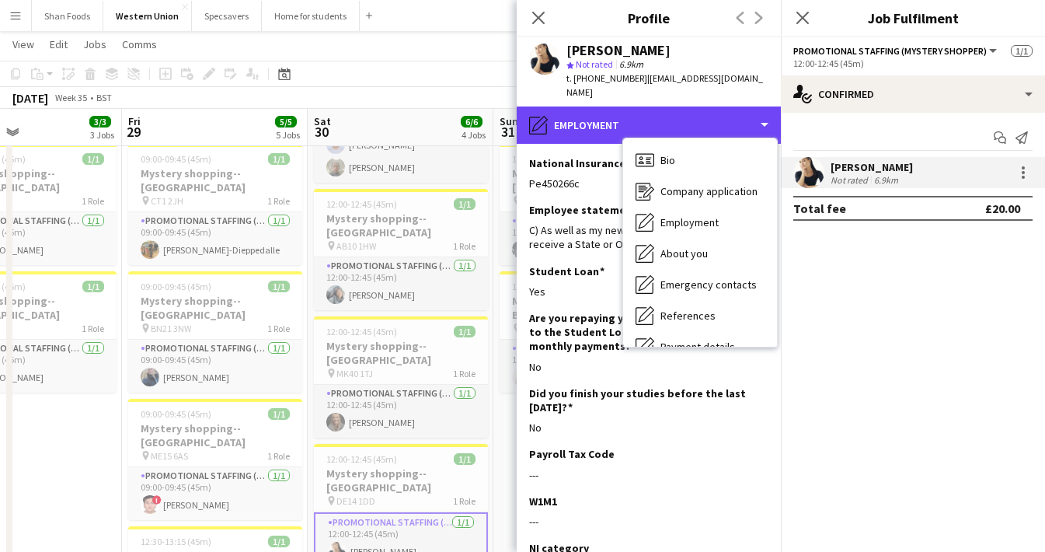
click at [623, 113] on div "pencil4 Employment" at bounding box center [649, 124] width 264 height 37
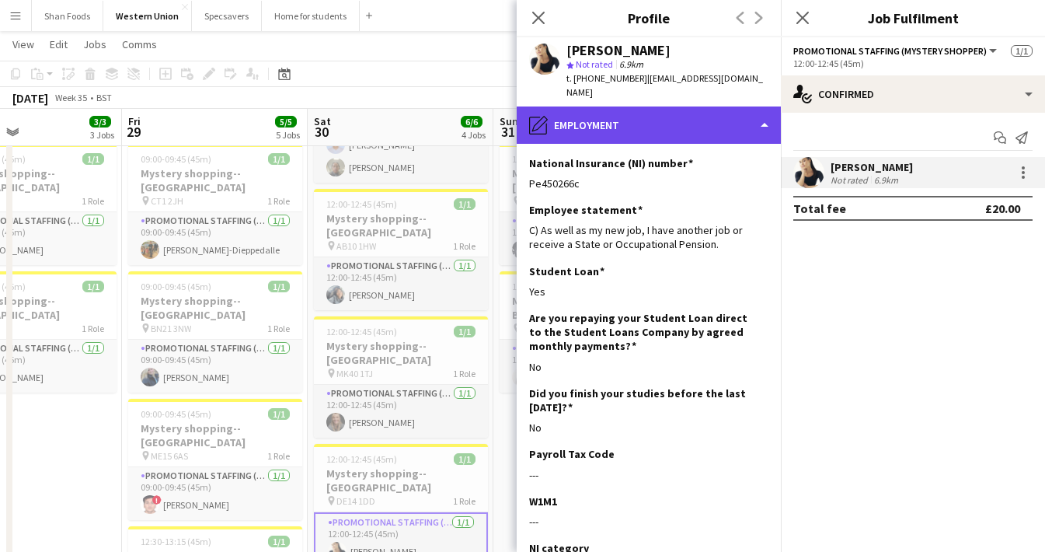
click at [632, 106] on div "pencil4 Employment" at bounding box center [649, 124] width 264 height 37
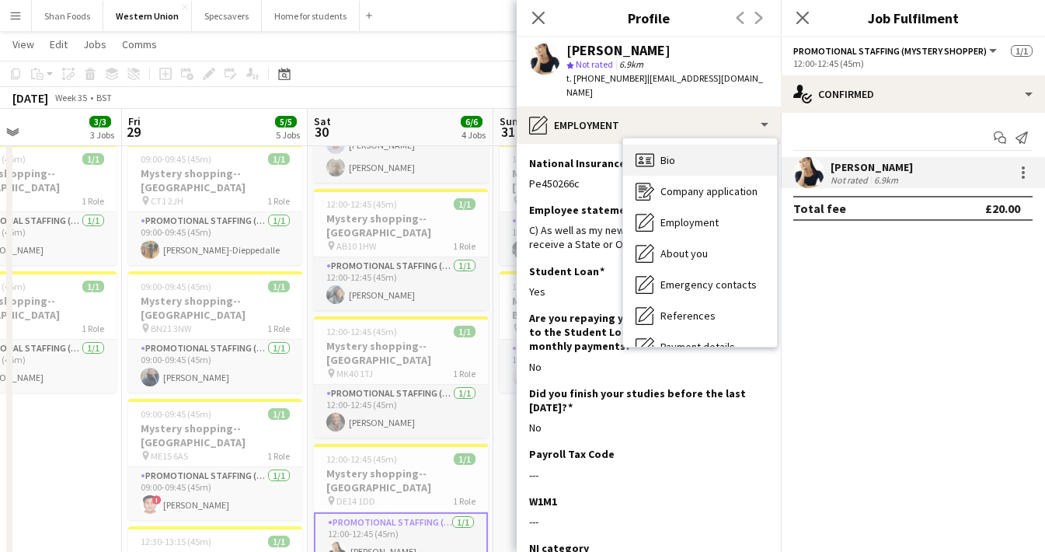
click at [642, 151] on icon "Bio" at bounding box center [644, 160] width 19 height 19
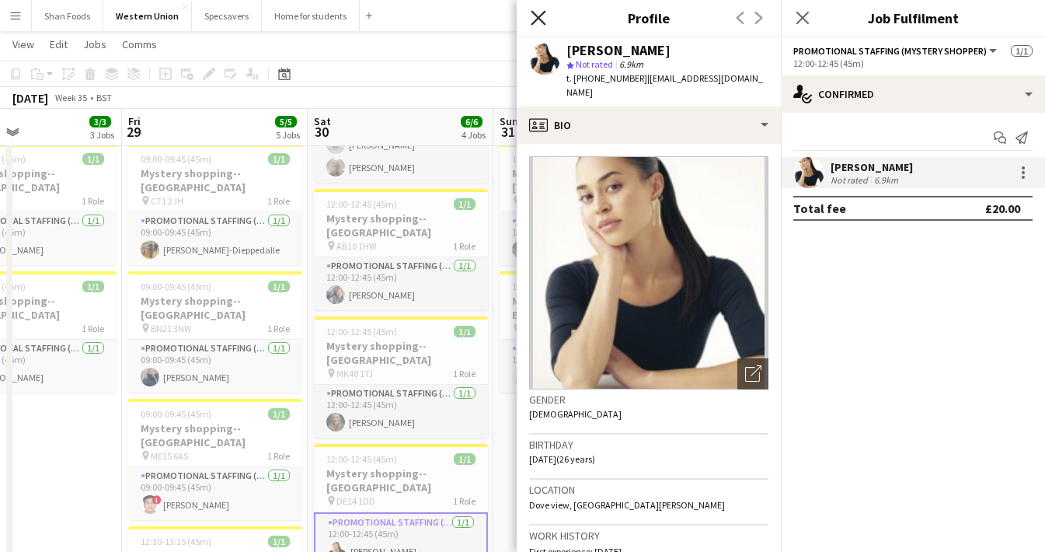
click at [544, 16] on icon "Close pop-in" at bounding box center [538, 17] width 15 height 15
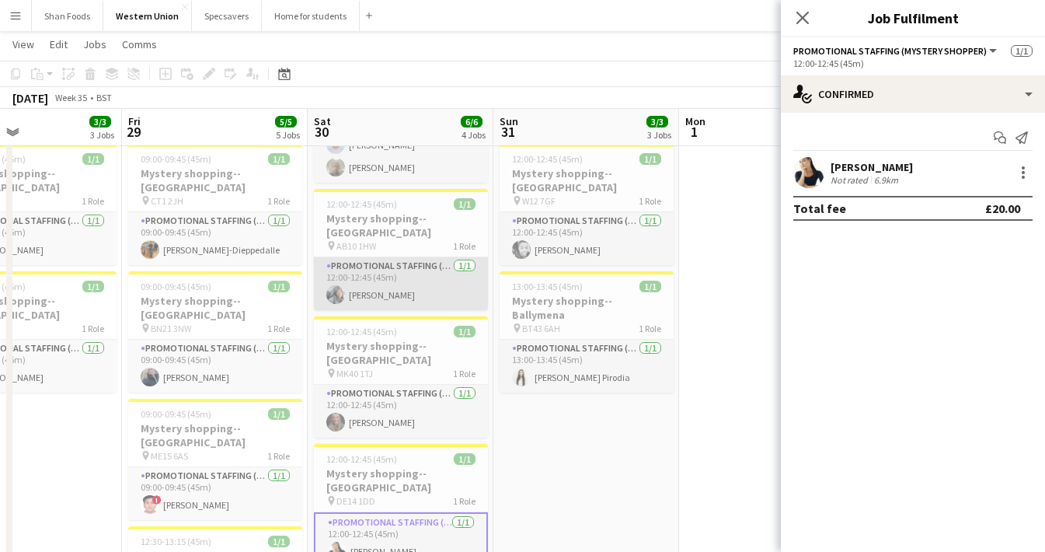
scroll to position [0, 659]
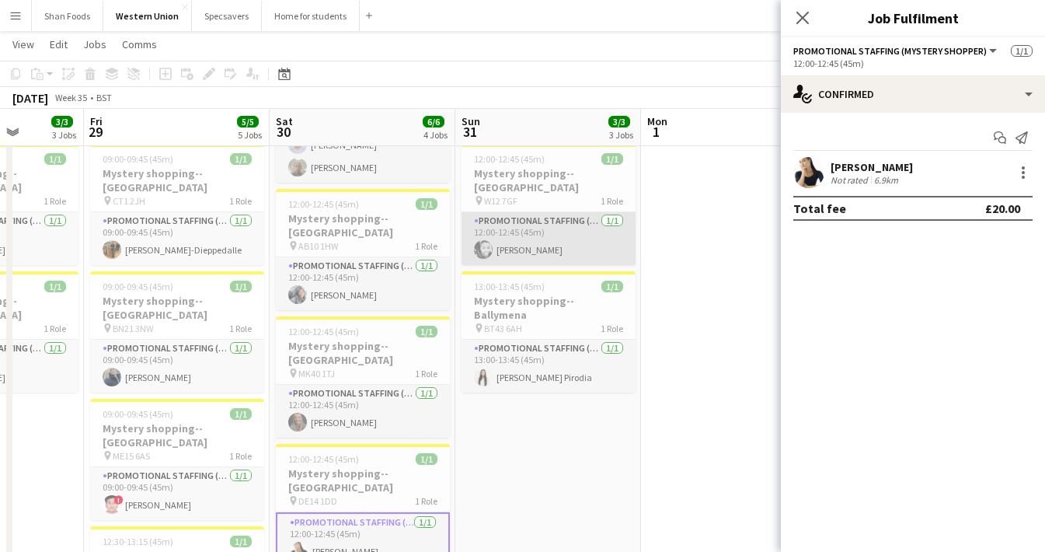
click at [531, 224] on app-card-role "Promotional Staffing (Mystery Shopper) 1/1 12:00-12:45 (45m) Benn Ugwu" at bounding box center [548, 238] width 174 height 53
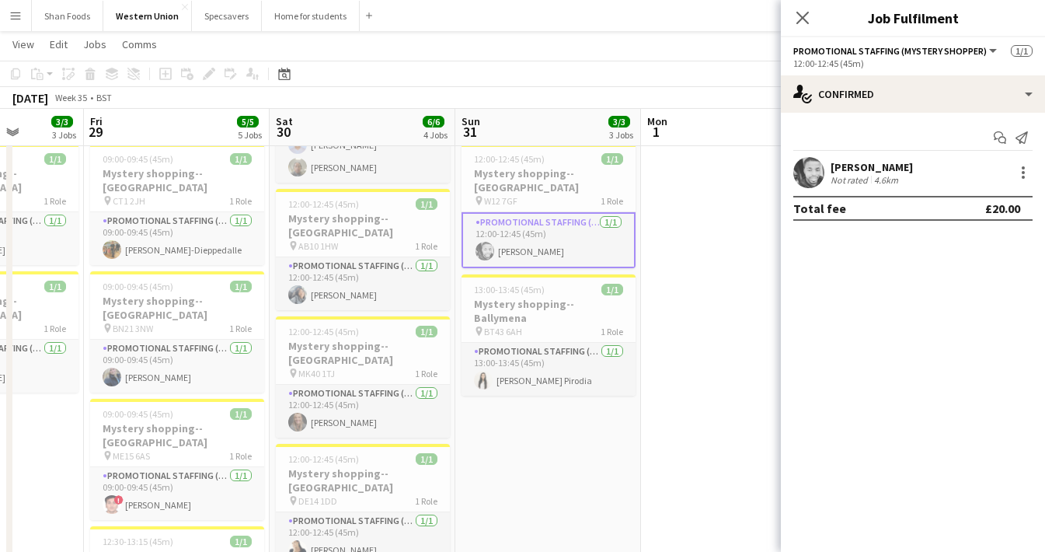
click at [838, 174] on div "Not rated" at bounding box center [850, 180] width 40 height 12
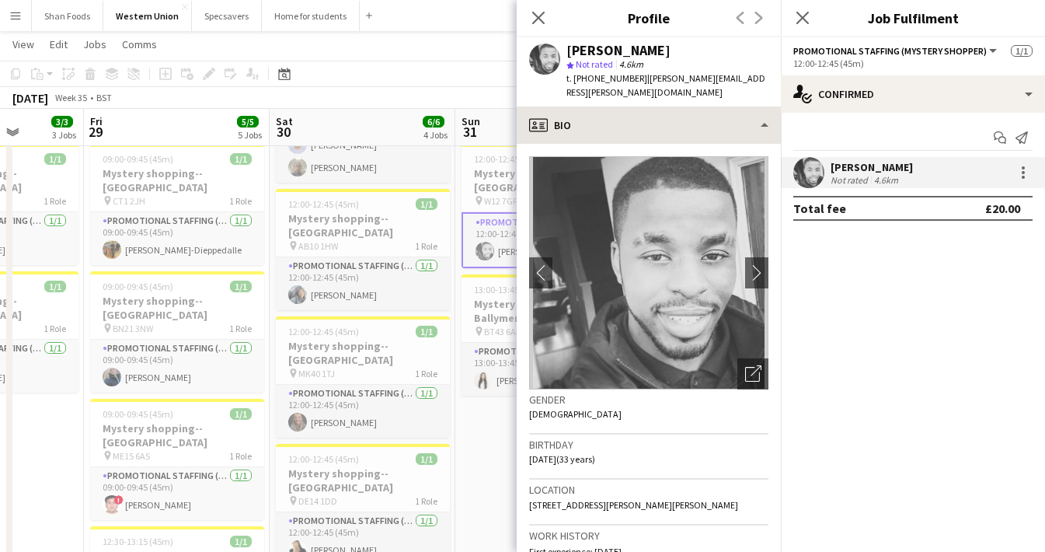
scroll to position [0, 0]
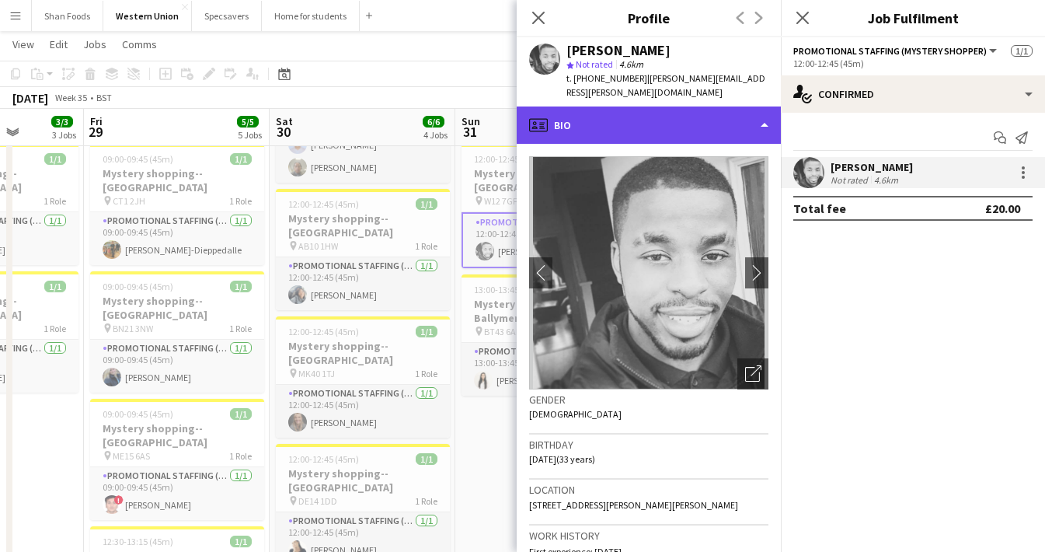
click at [732, 116] on div "profile Bio" at bounding box center [649, 124] width 264 height 37
click at [722, 122] on div "profile Bio" at bounding box center [649, 124] width 264 height 37
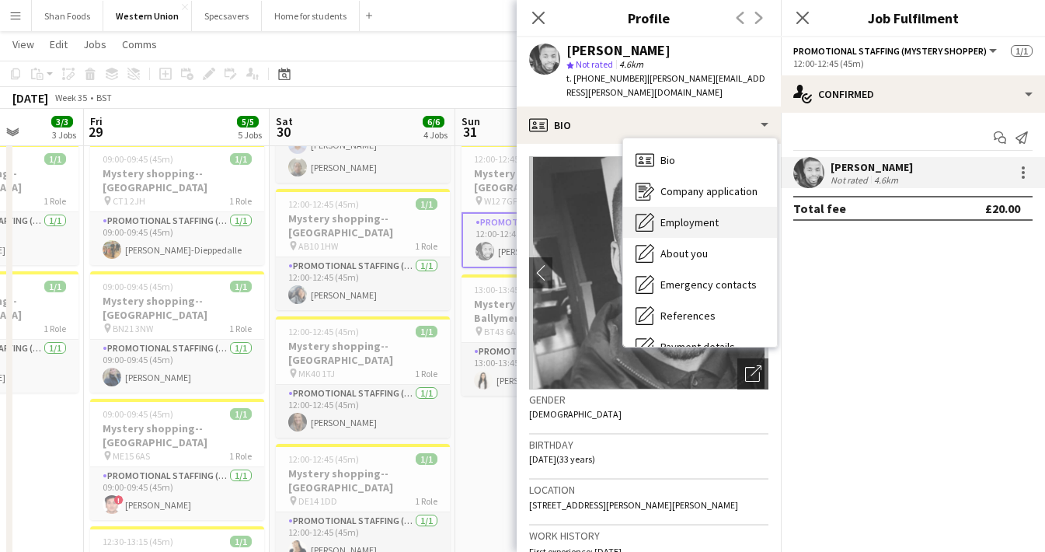
click at [705, 215] on span "Employment" at bounding box center [689, 222] width 58 height 14
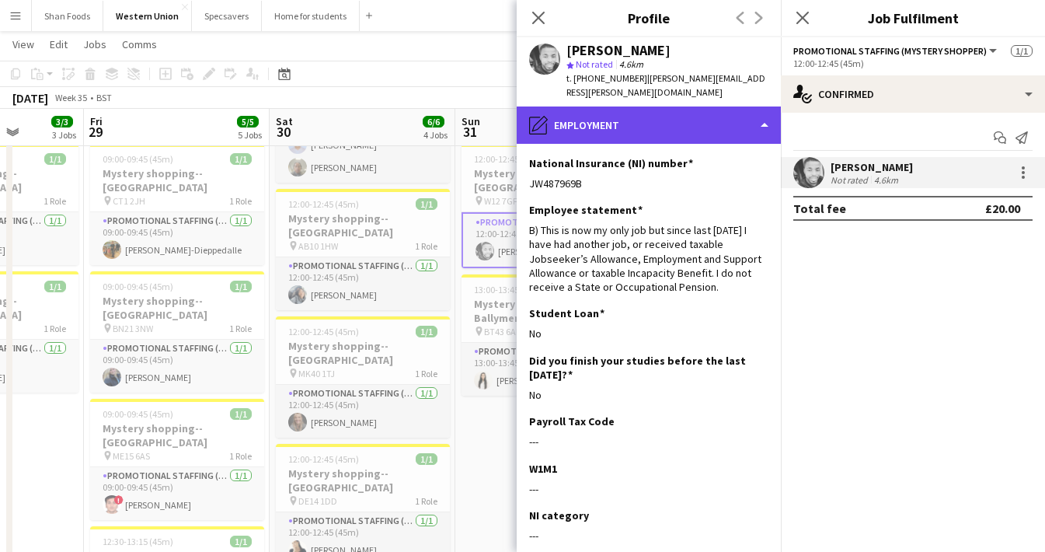
click at [722, 106] on div "pencil4 Employment" at bounding box center [649, 124] width 264 height 37
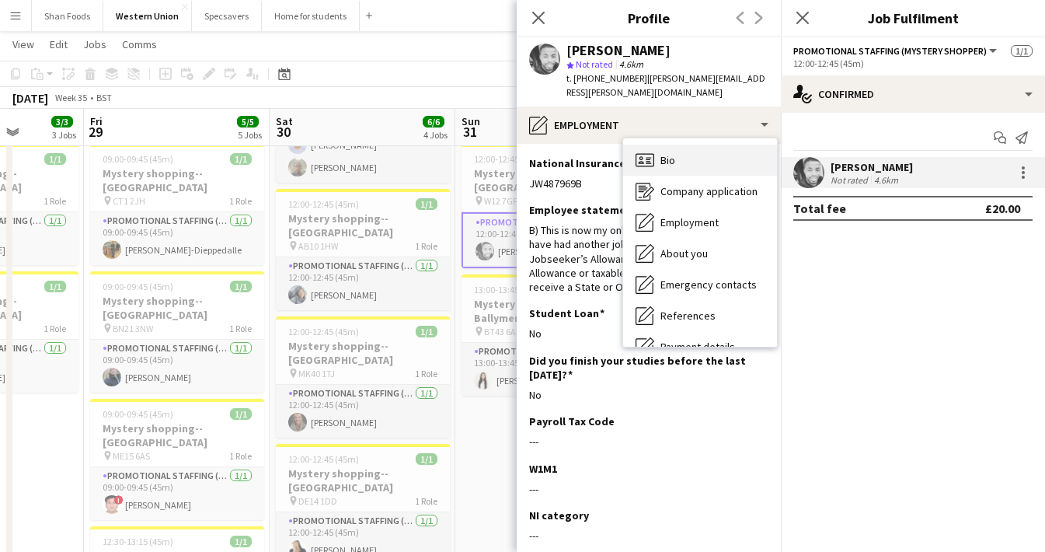
click at [711, 151] on div "Bio Bio" at bounding box center [700, 159] width 154 height 31
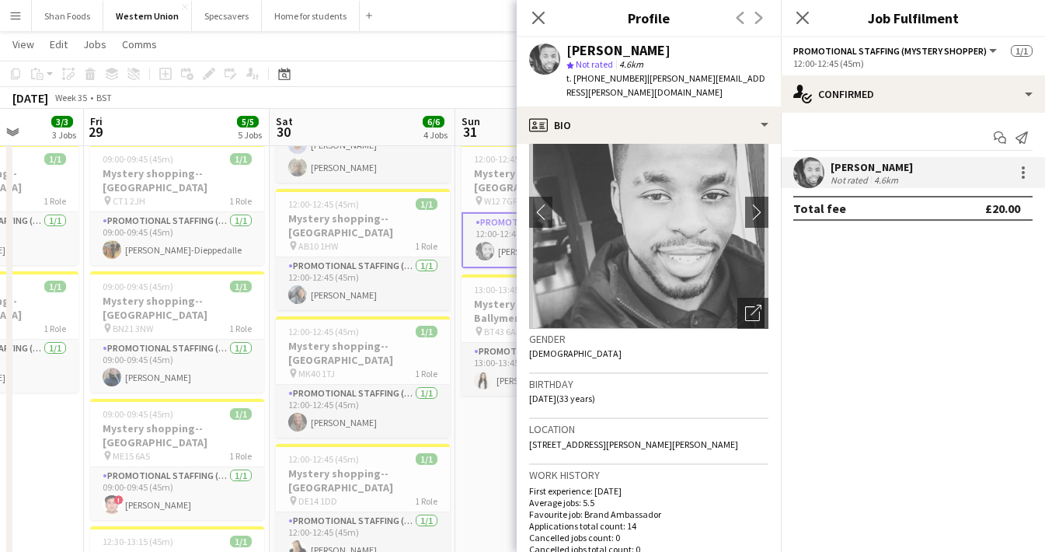
scroll to position [56, 0]
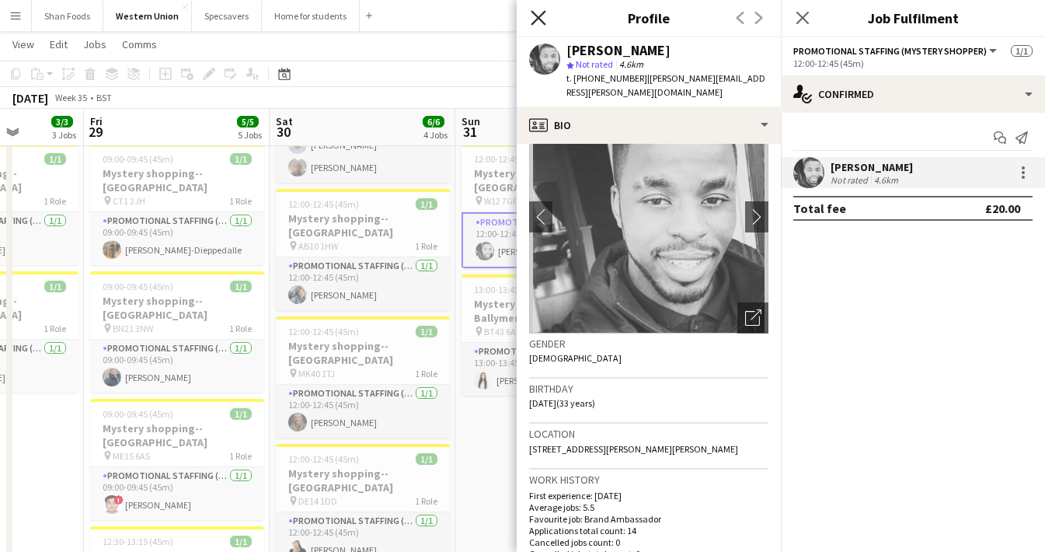
click at [541, 19] on icon "Close pop-in" at bounding box center [538, 17] width 15 height 15
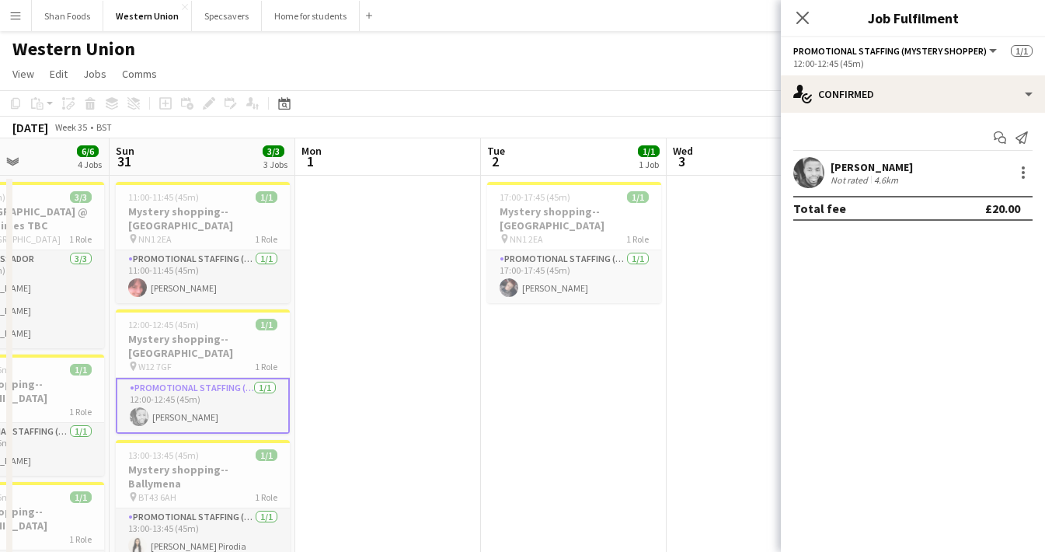
scroll to position [0, 0]
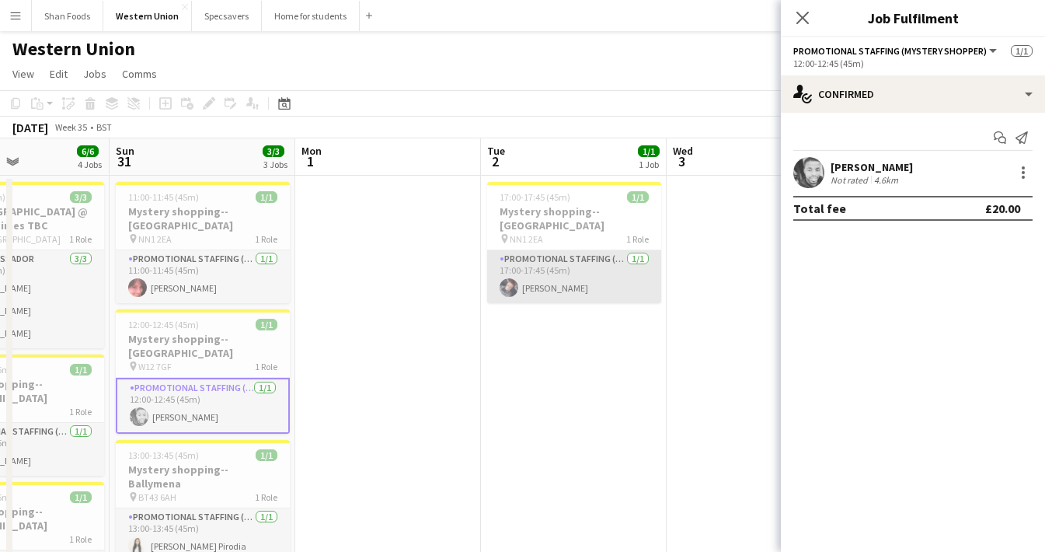
click at [593, 288] on app-card-role "Promotional Staffing (Mystery Shopper) 1/1 17:00-17:45 (45m) Jövii Gray" at bounding box center [574, 276] width 174 height 53
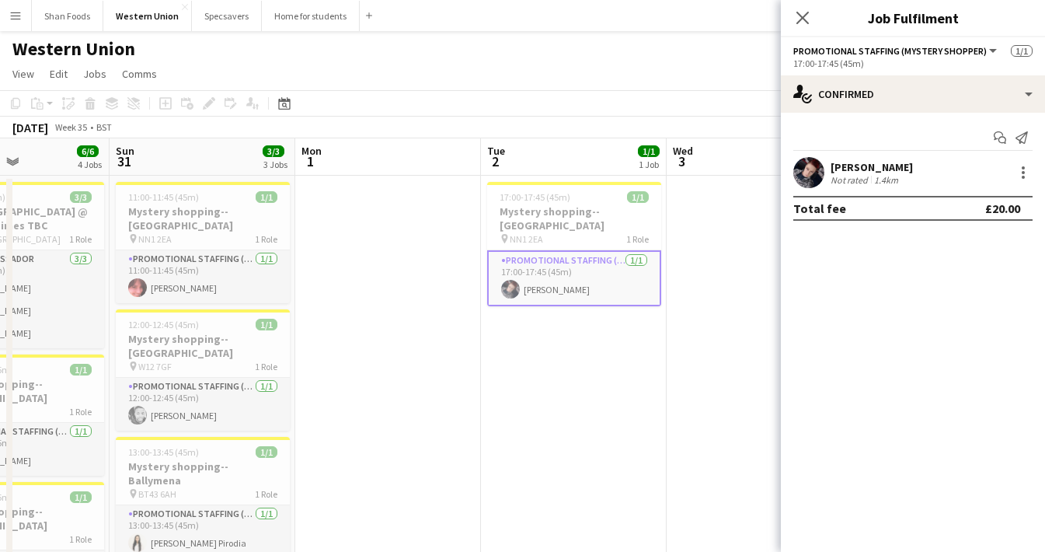
click at [854, 166] on div "Jövii Gray" at bounding box center [871, 167] width 82 height 14
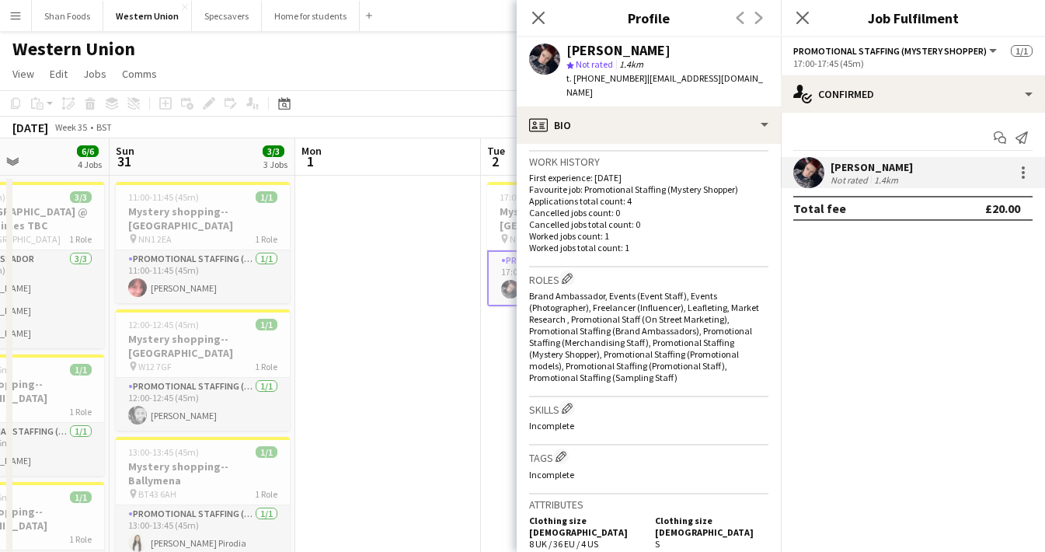
scroll to position [231, 0]
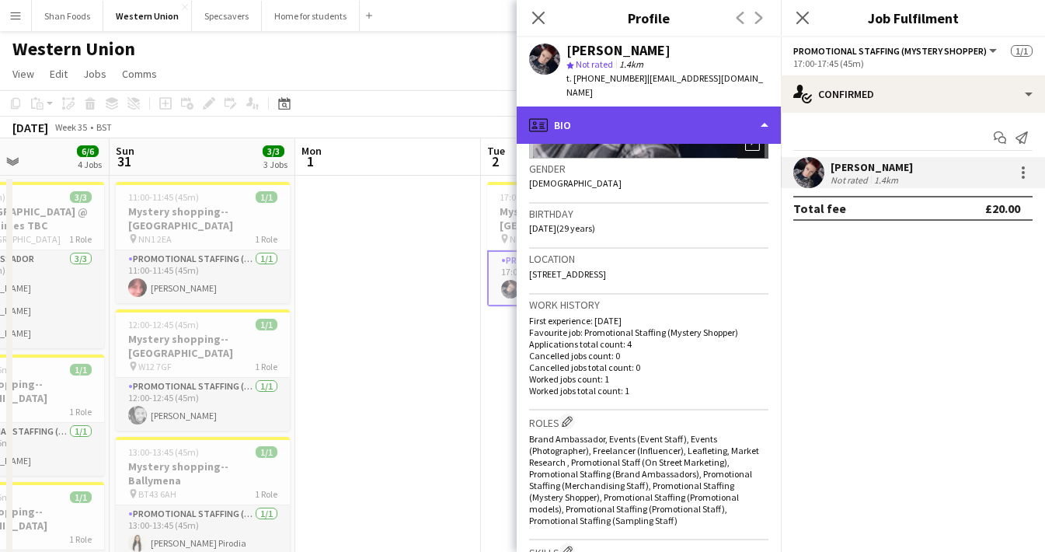
click at [698, 120] on div "profile Bio" at bounding box center [649, 124] width 264 height 37
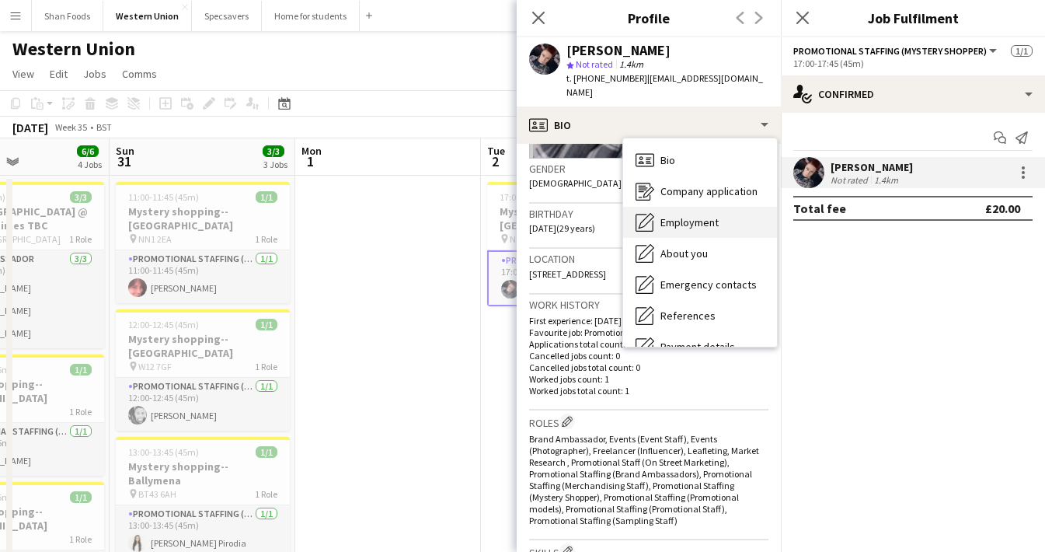
click at [685, 215] on span "Employment" at bounding box center [689, 222] width 58 height 14
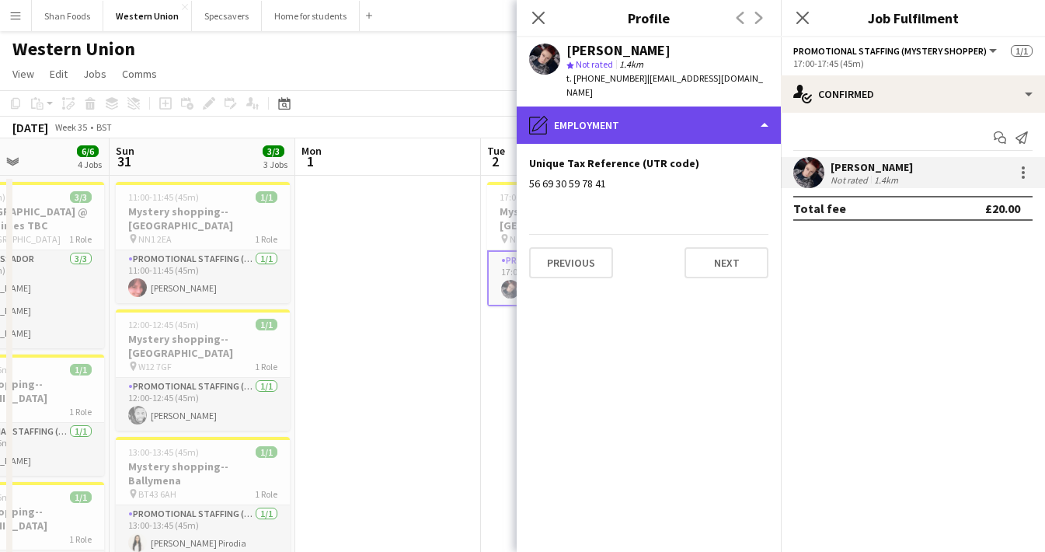
click at [586, 106] on div "pencil4 Employment" at bounding box center [649, 124] width 264 height 37
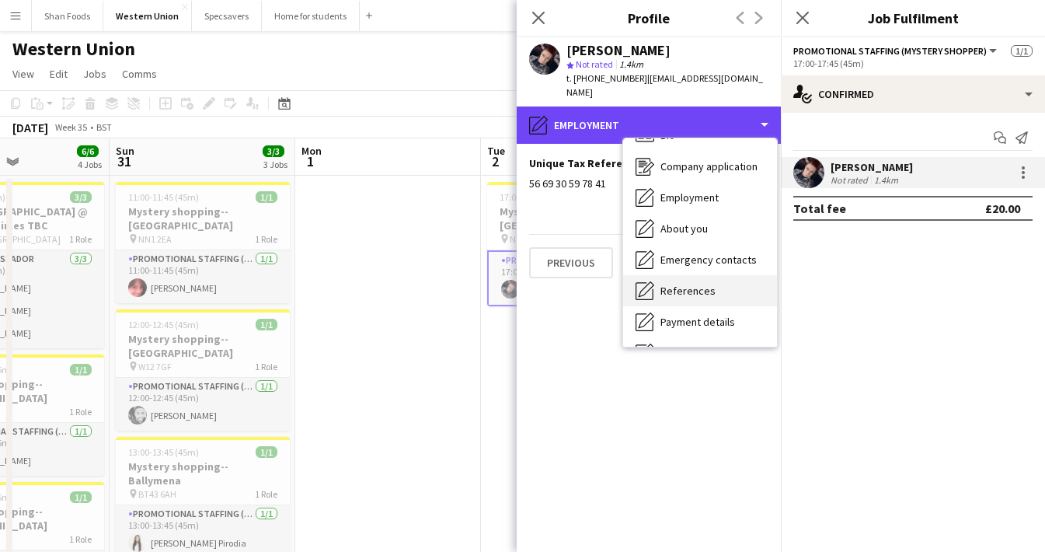
scroll to position [35, 0]
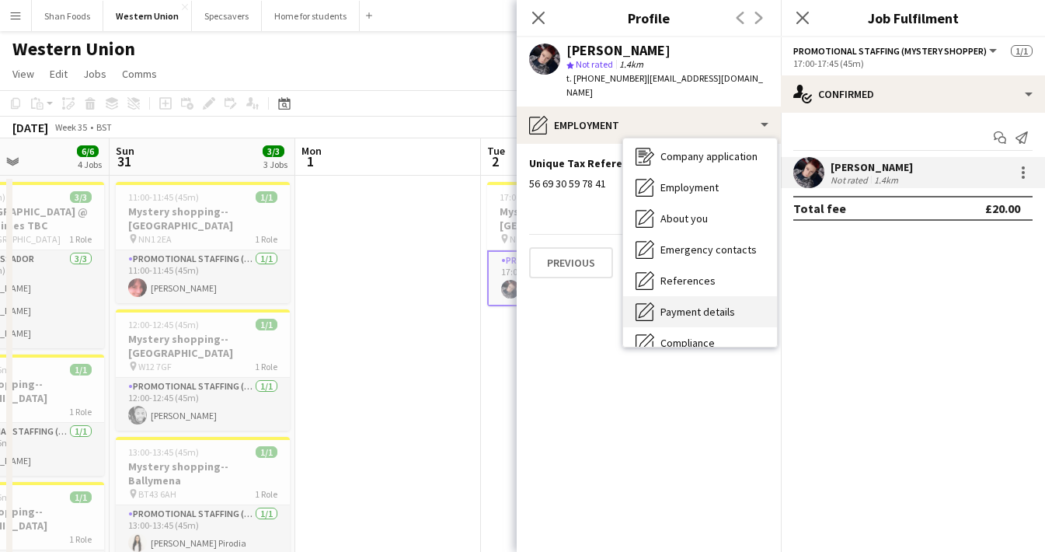
click at [664, 304] on div "Payment details Payment details" at bounding box center [700, 311] width 154 height 31
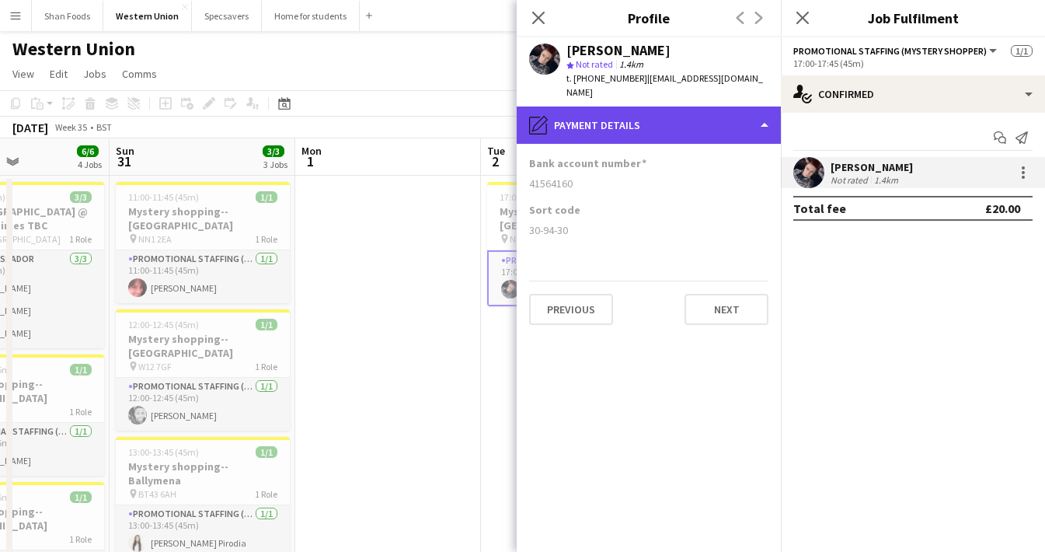
click at [671, 117] on div "pencil4 Payment details" at bounding box center [649, 124] width 264 height 37
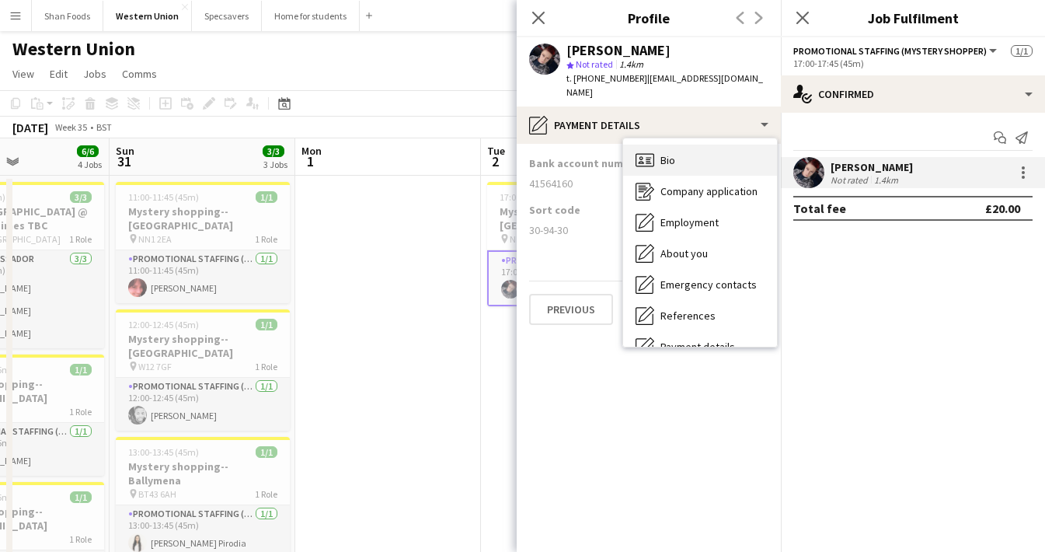
scroll to position [0, 0]
click at [689, 148] on div "Bio Bio" at bounding box center [700, 159] width 154 height 31
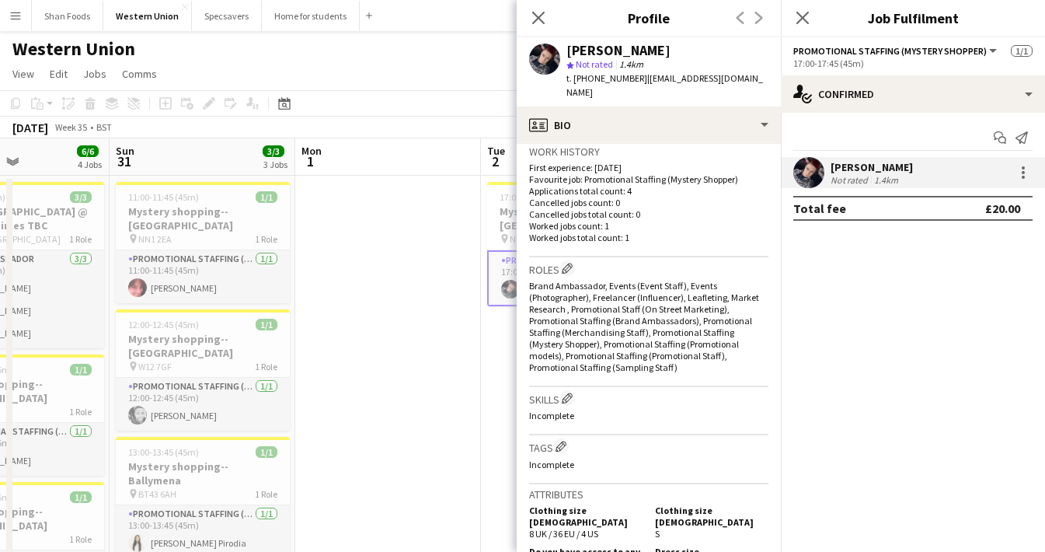
scroll to position [385, 0]
click at [547, 16] on app-icon "Close pop-in" at bounding box center [538, 18] width 23 height 23
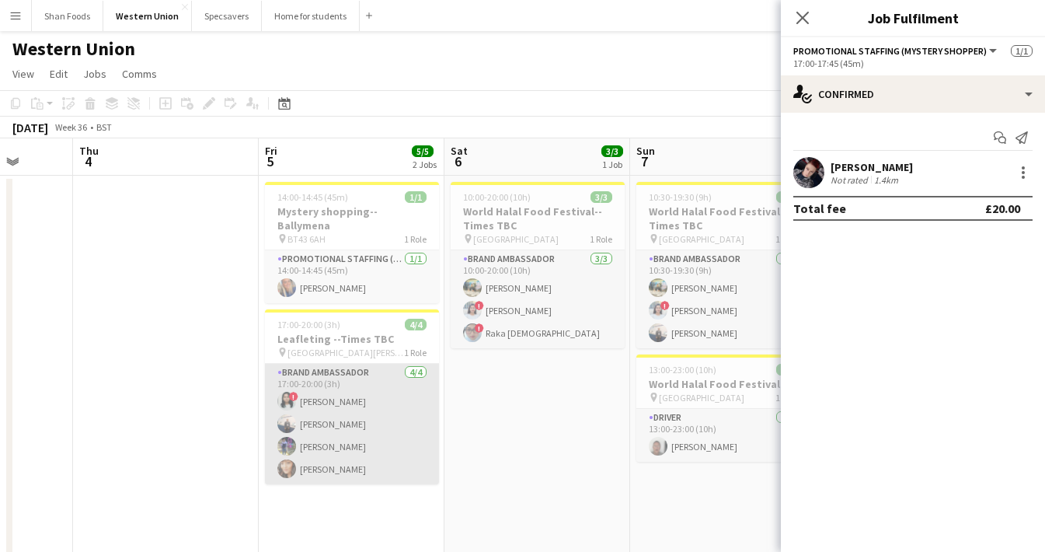
scroll to position [0, 672]
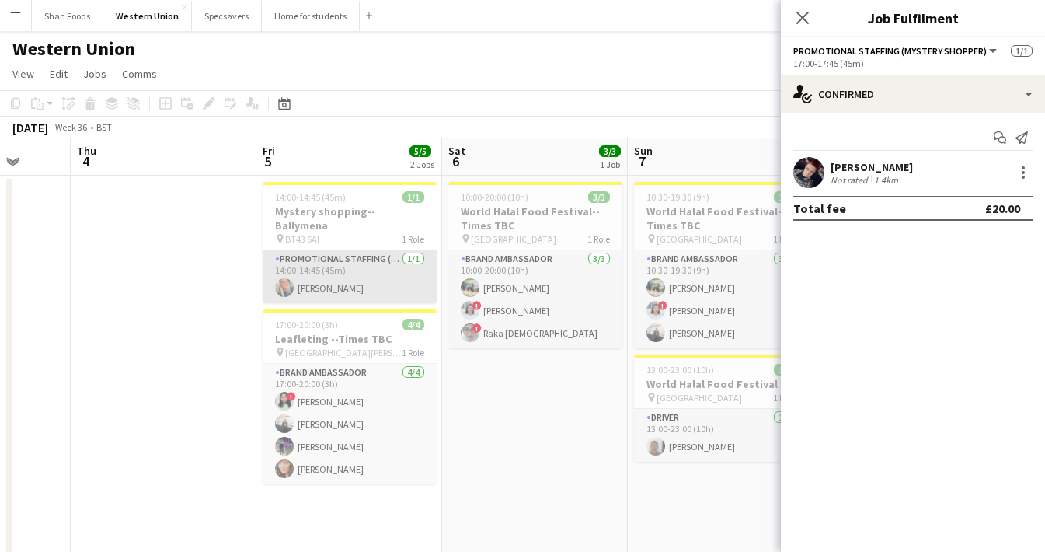
click at [362, 278] on app-card-role "Promotional Staffing (Mystery Shopper) 1/1 14:00-14:45 (45m) Charlotte Mccartney" at bounding box center [350, 276] width 174 height 53
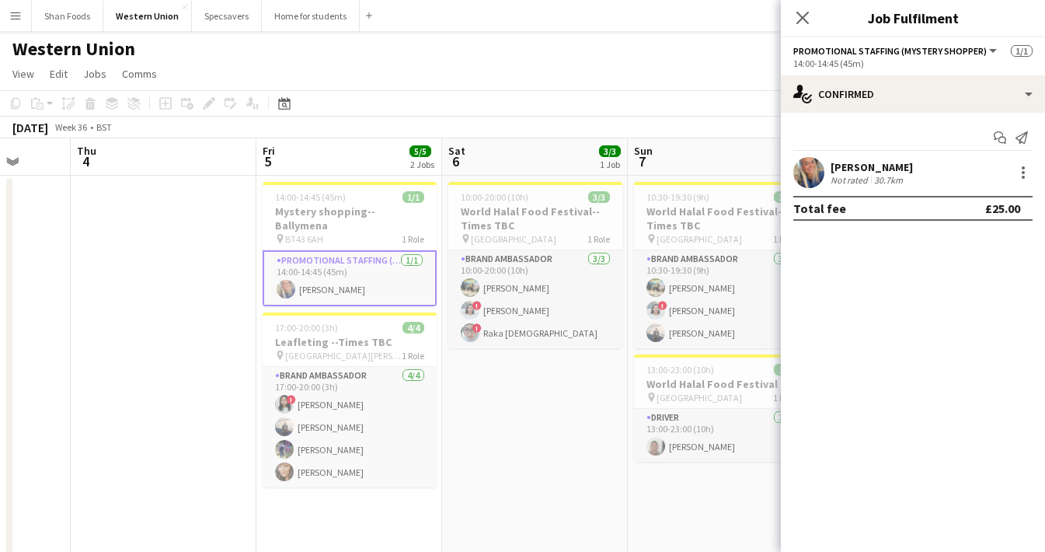
click at [833, 156] on div "Start chat Send notification Charlotte Mccartney Not rated 30.7km Total fee £25…" at bounding box center [913, 173] width 264 height 120
click at [830, 165] on div "Charlotte Mccartney Not rated 30.7km" at bounding box center [913, 172] width 264 height 31
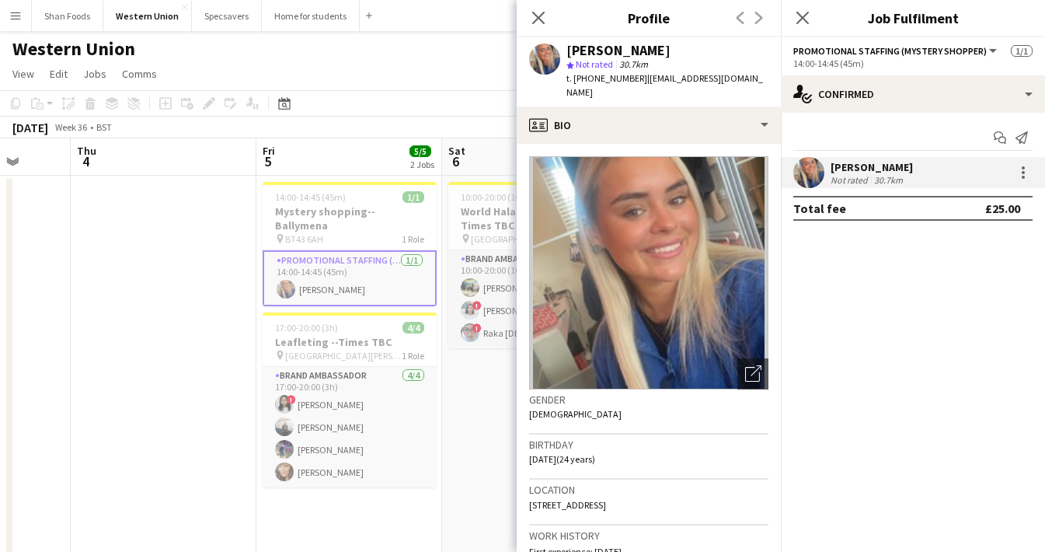
scroll to position [0, 0]
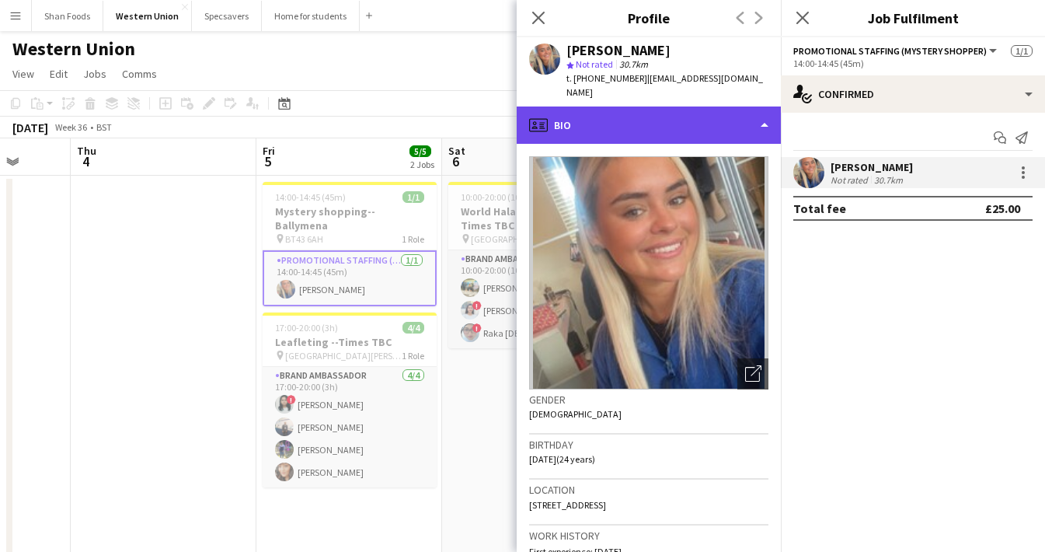
click at [602, 115] on div "profile Bio" at bounding box center [649, 124] width 264 height 37
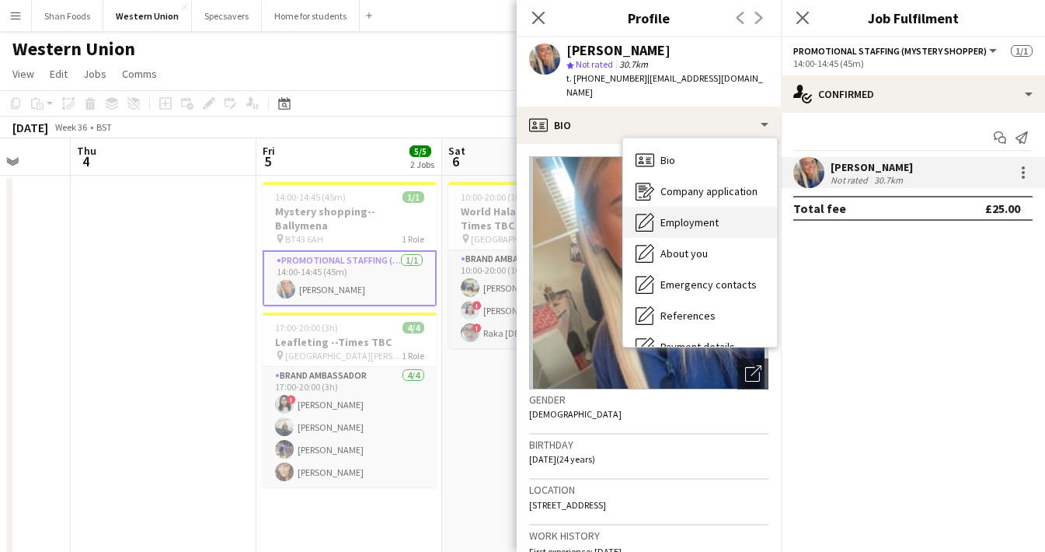
click at [671, 221] on span "Employment" at bounding box center [689, 222] width 58 height 14
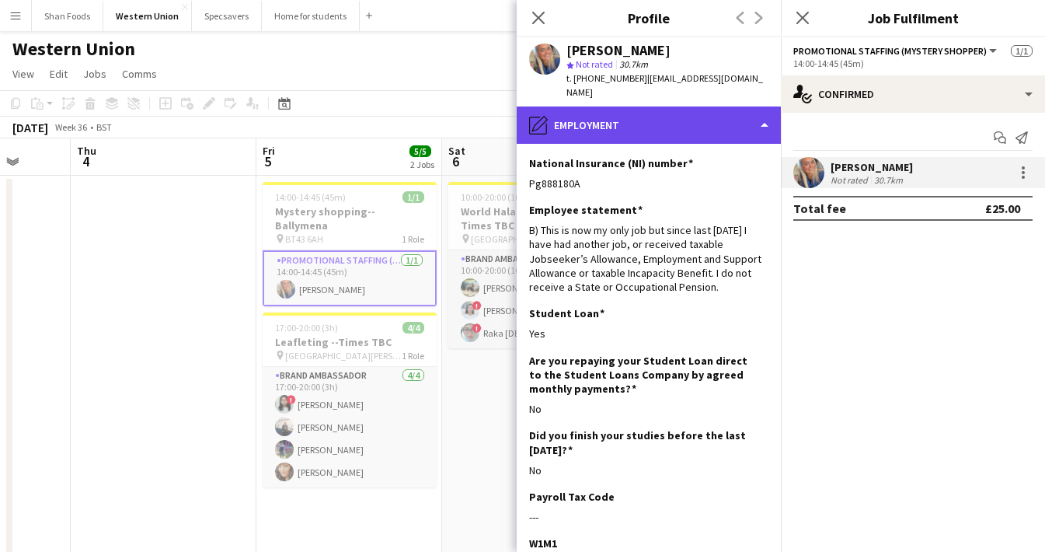
click at [596, 130] on div "pencil4 Employment" at bounding box center [649, 124] width 264 height 37
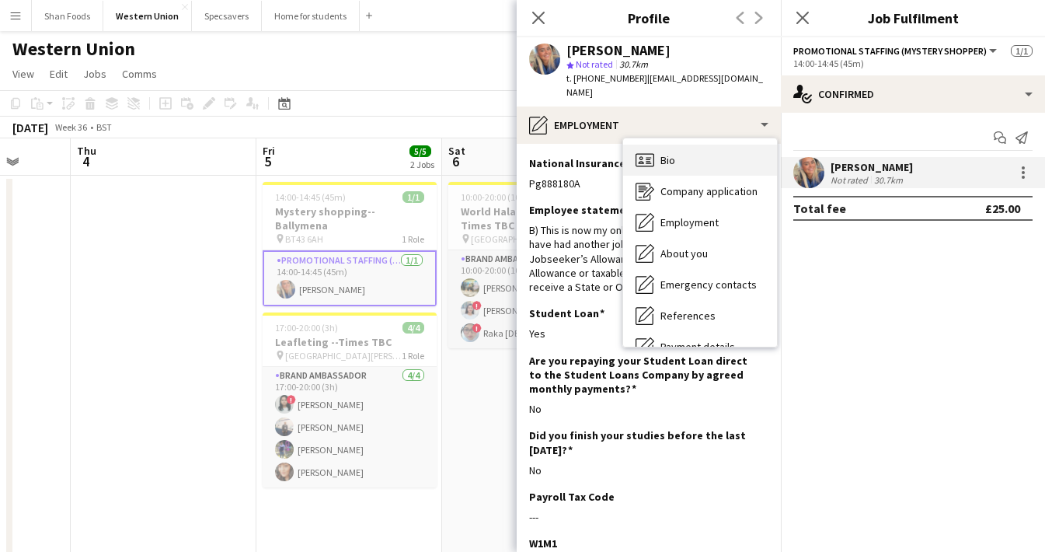
click at [672, 163] on span "Bio" at bounding box center [667, 160] width 15 height 14
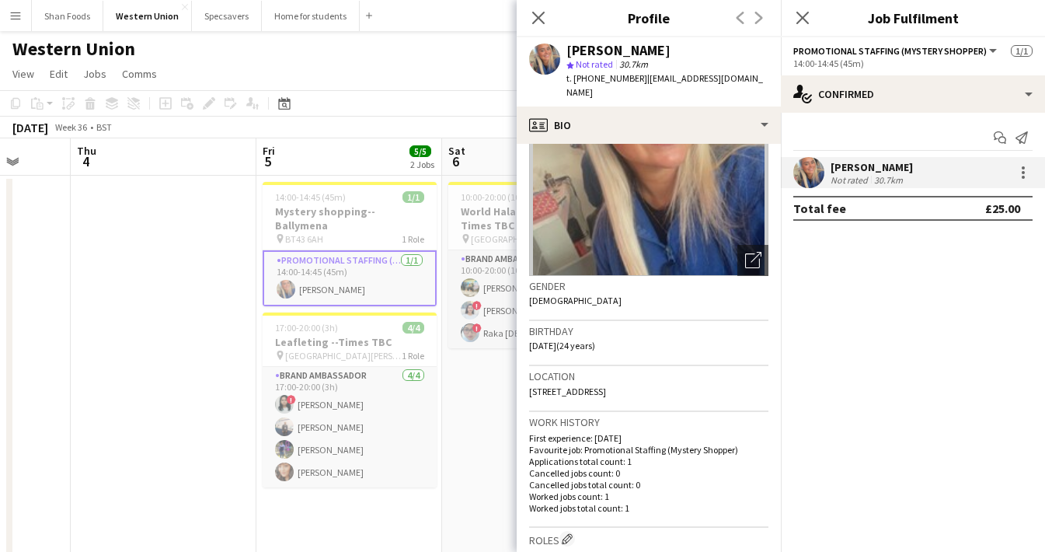
scroll to position [126, 0]
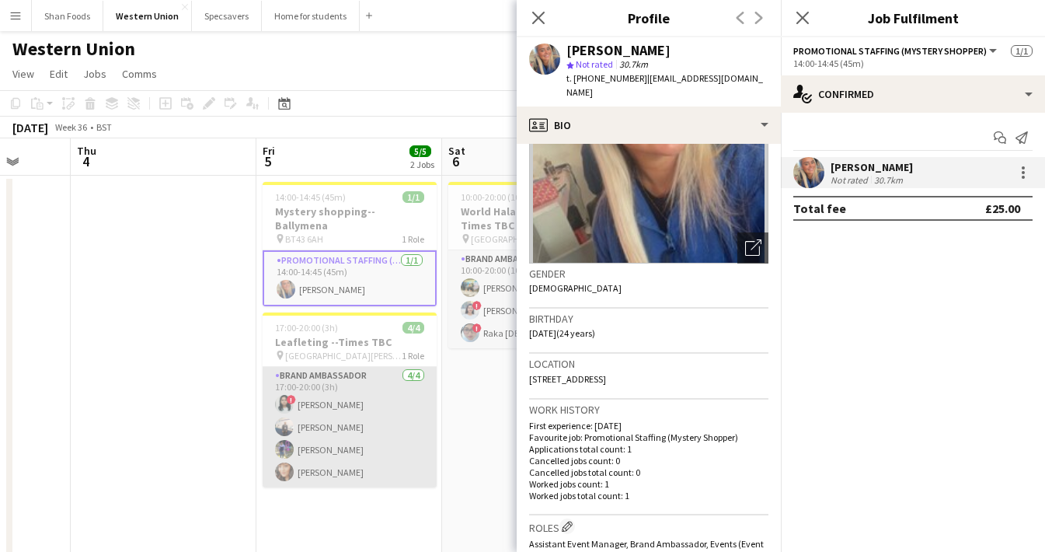
click at [357, 411] on app-card-role "Brand Ambassador 4/4 17:00-20:00 (3h) ! Niharika Gautam Usman Ghazanfar Vraj Pa…" at bounding box center [350, 427] width 174 height 120
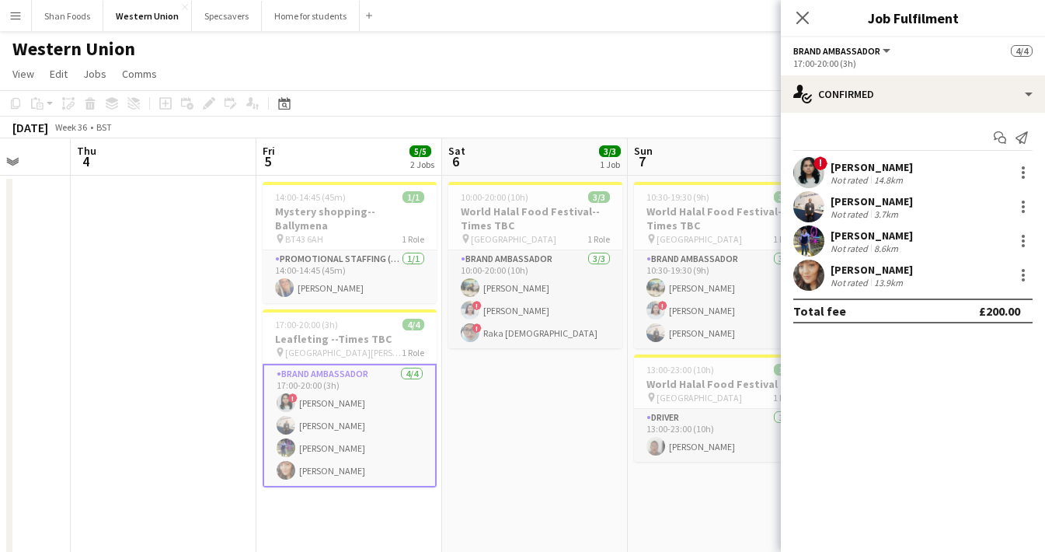
click at [861, 198] on div "Usman Ghazanfar" at bounding box center [871, 201] width 82 height 14
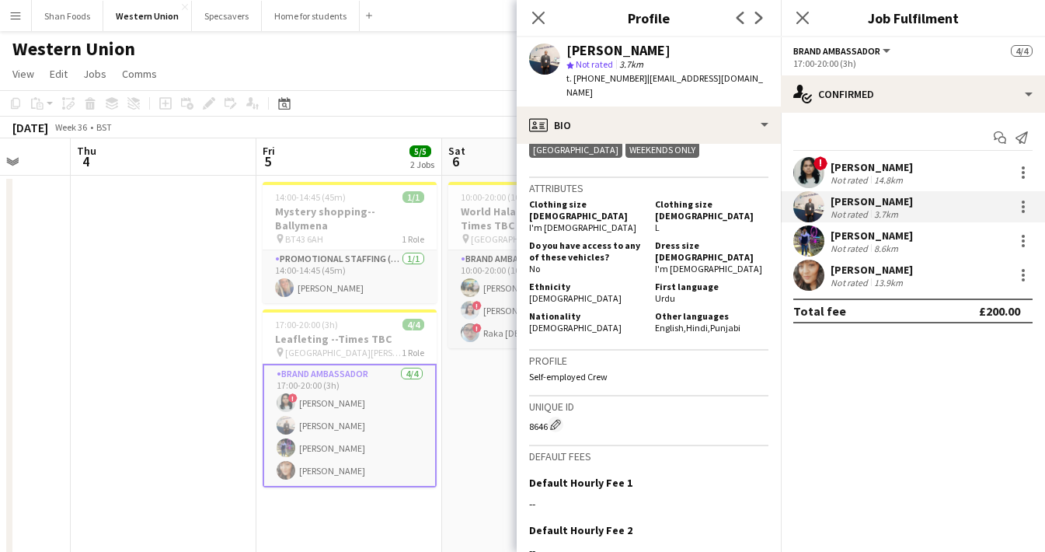
scroll to position [732, 0]
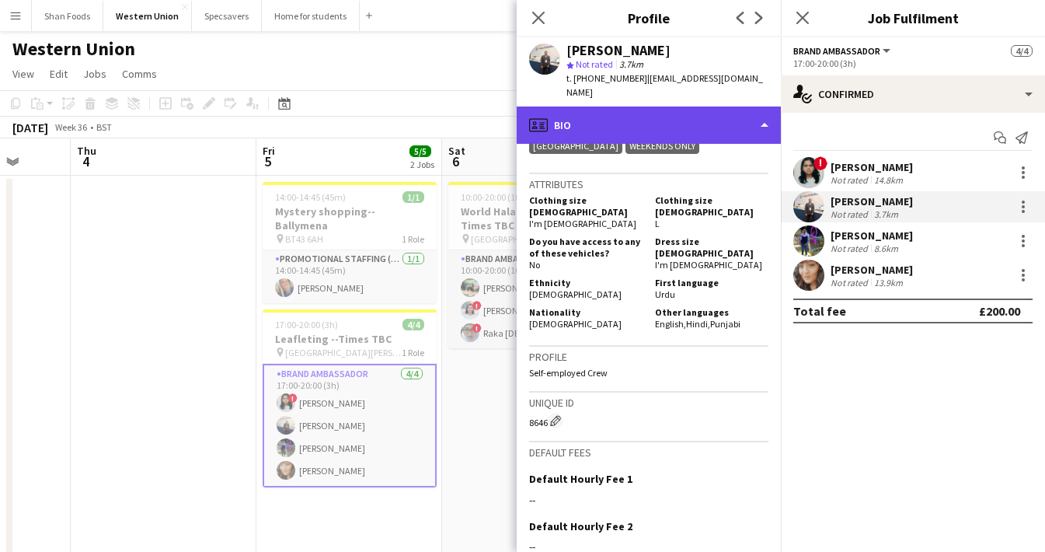
click at [657, 115] on div "profile Bio" at bounding box center [649, 124] width 264 height 37
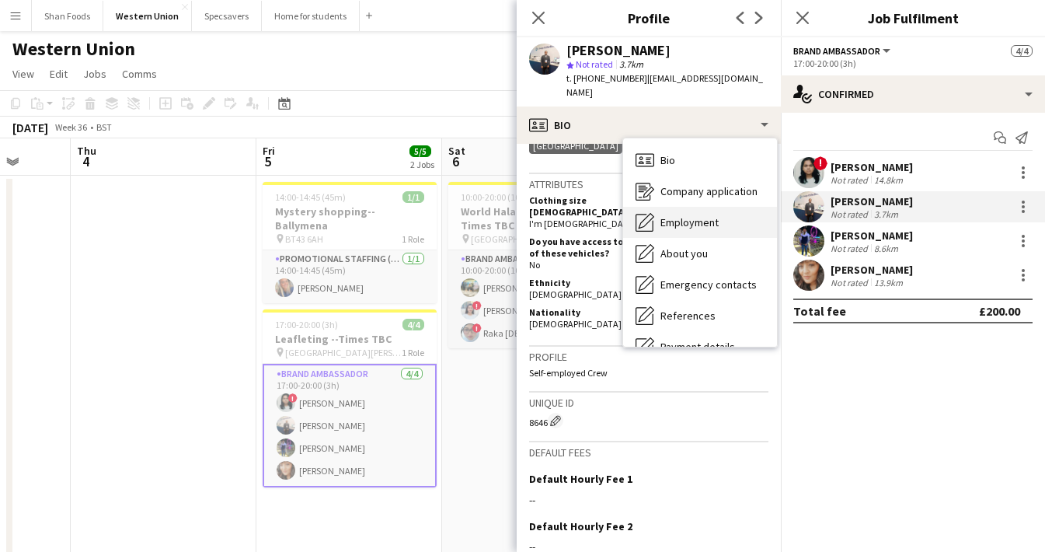
click at [674, 214] on div "Employment Employment" at bounding box center [700, 222] width 154 height 31
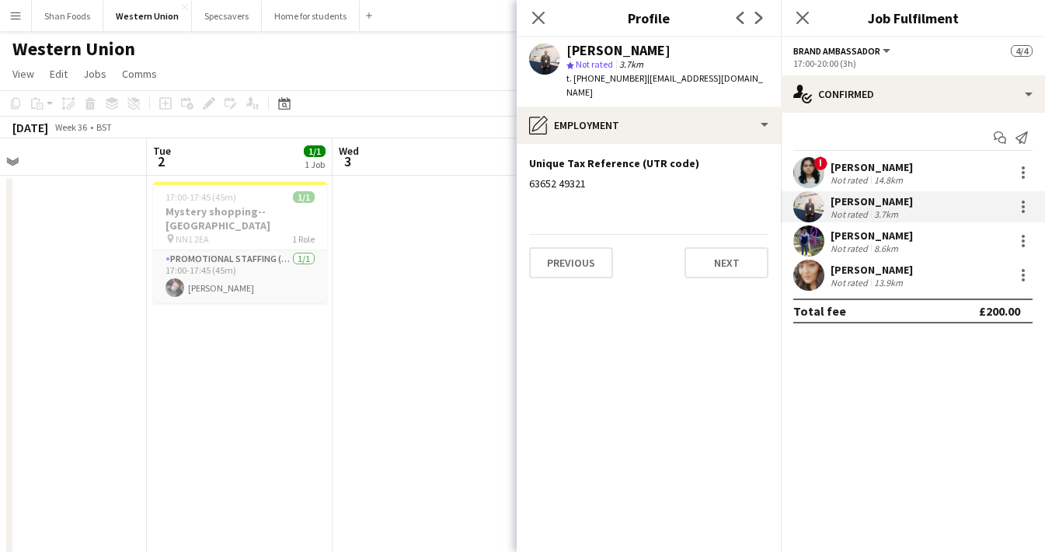
scroll to position [0, 393]
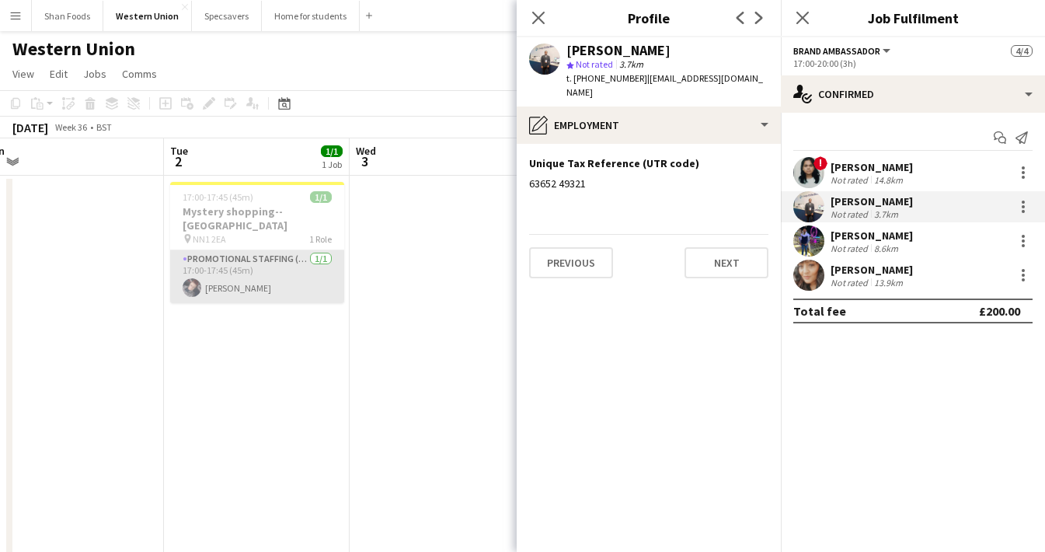
click at [288, 301] on app-card-role "Promotional Staffing (Mystery Shopper) 1/1 17:00-17:45 (45m) Jövii Gray" at bounding box center [257, 276] width 174 height 53
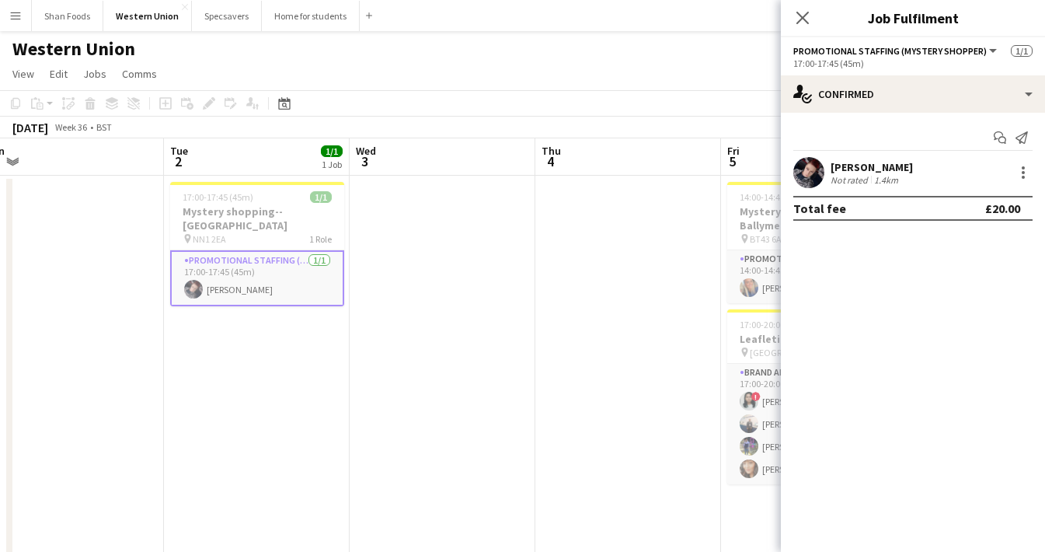
click at [834, 163] on div "Jövii Gray" at bounding box center [871, 167] width 82 height 14
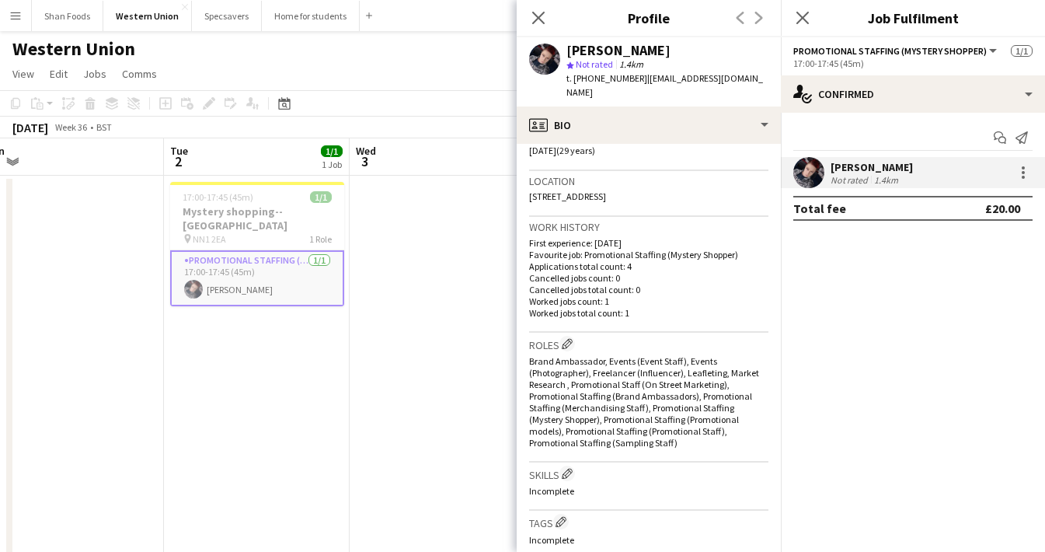
scroll to position [196, 0]
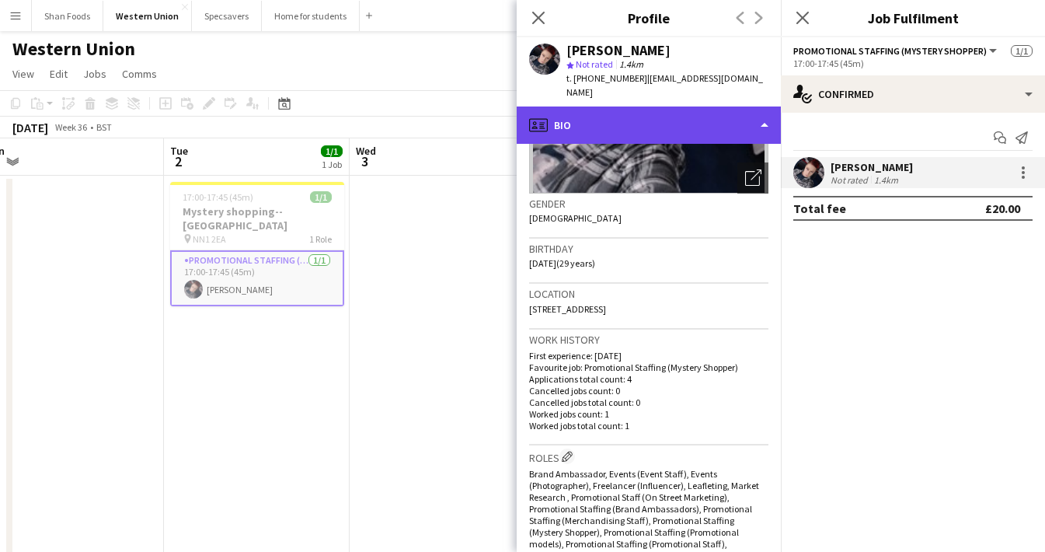
click at [632, 122] on div "profile Bio" at bounding box center [649, 124] width 264 height 37
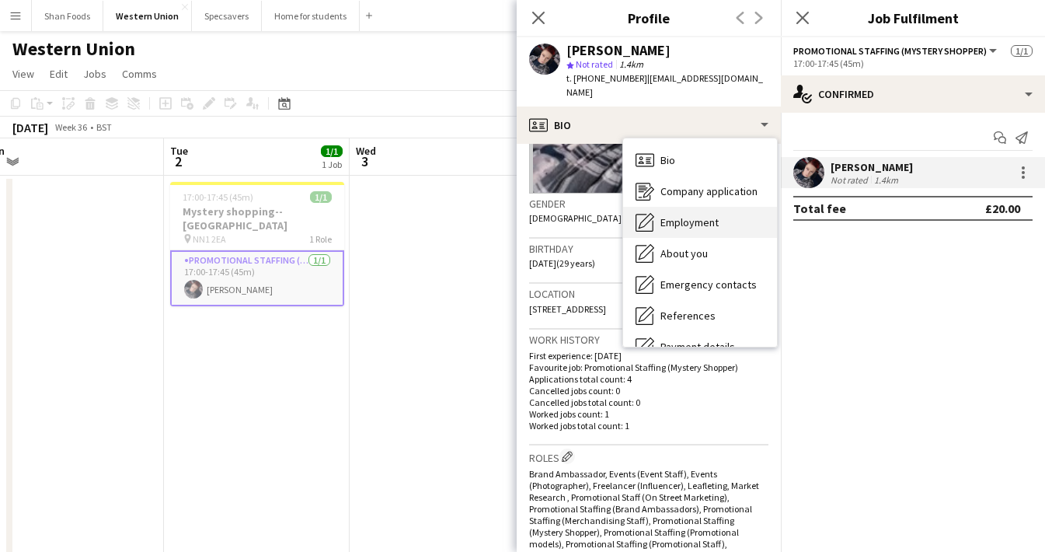
click at [662, 215] on span "Employment" at bounding box center [689, 222] width 58 height 14
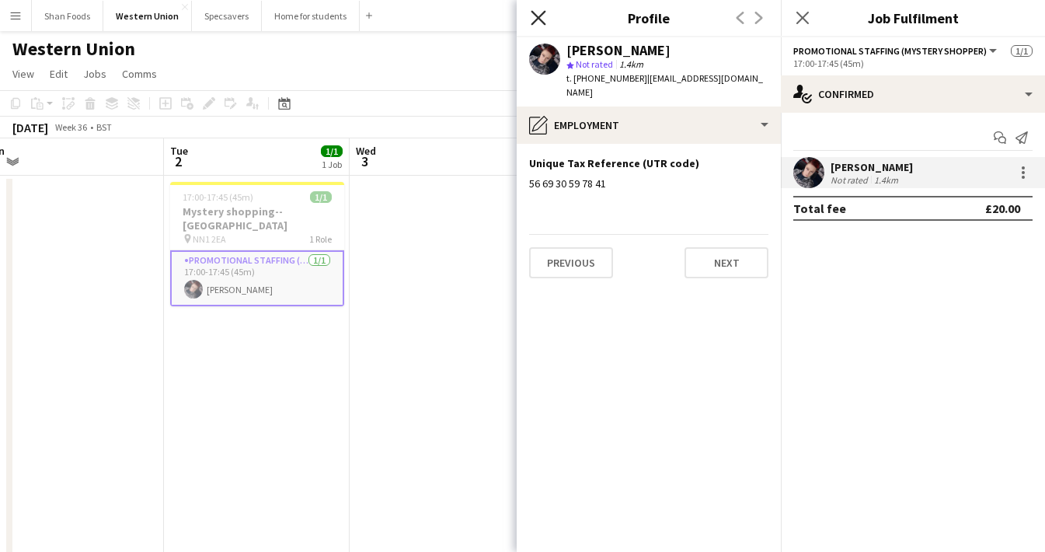
click at [541, 21] on icon at bounding box center [538, 17] width 15 height 15
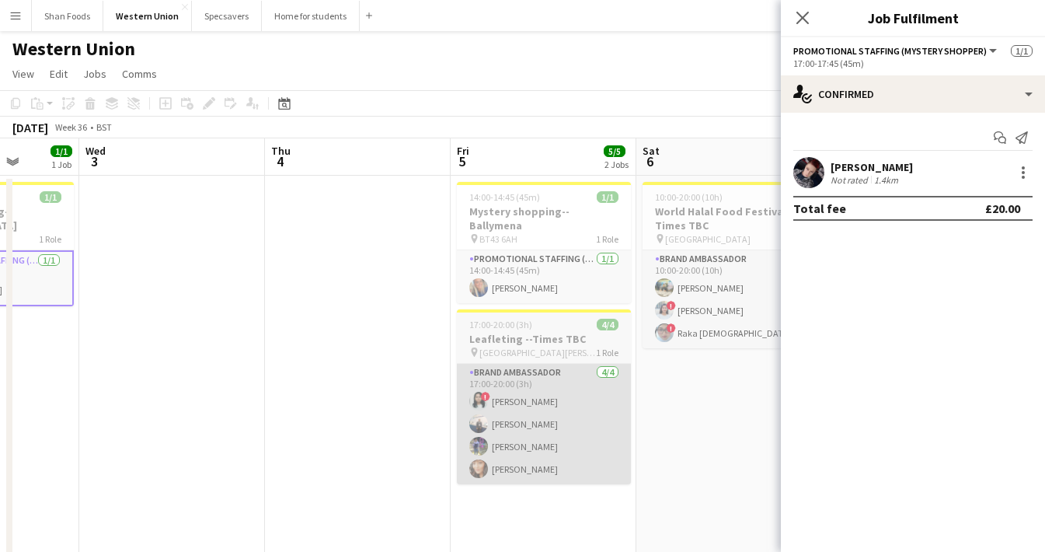
scroll to position [0, 510]
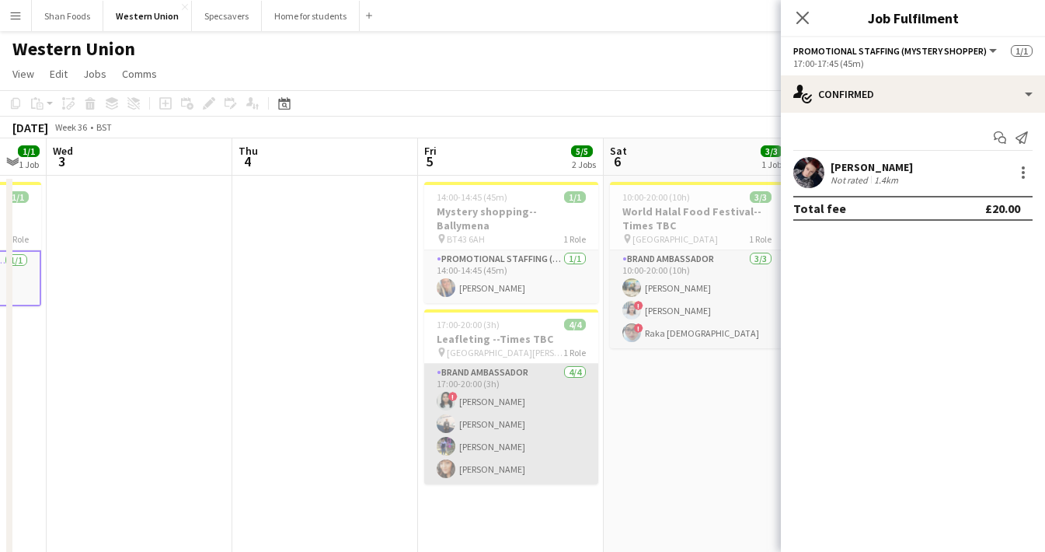
click at [506, 406] on app-card-role "Brand Ambassador 4/4 17:00-20:00 (3h) ! Niharika Gautam Usman Ghazanfar Vraj Pa…" at bounding box center [511, 424] width 174 height 120
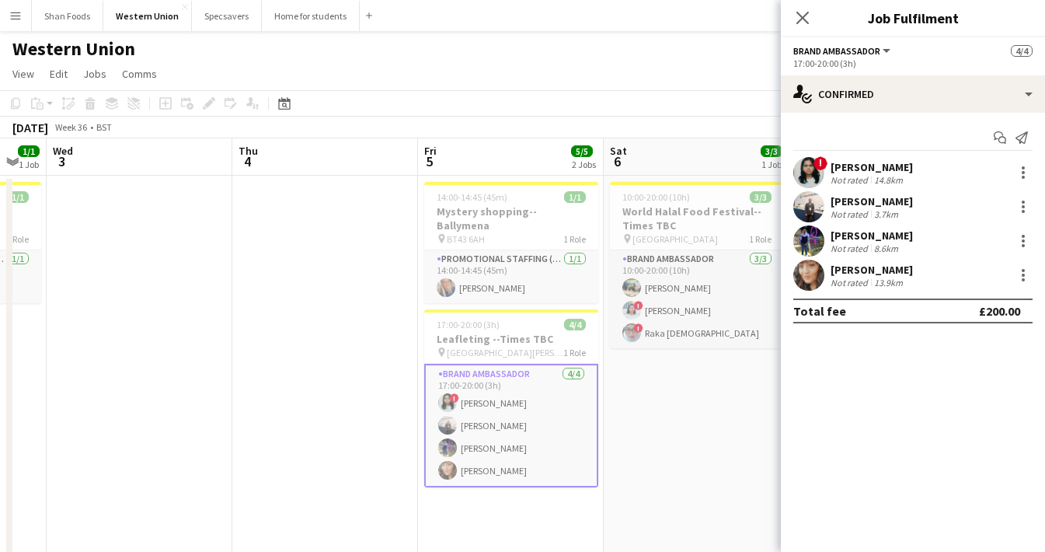
click at [847, 204] on div "Usman Ghazanfar" at bounding box center [871, 201] width 82 height 14
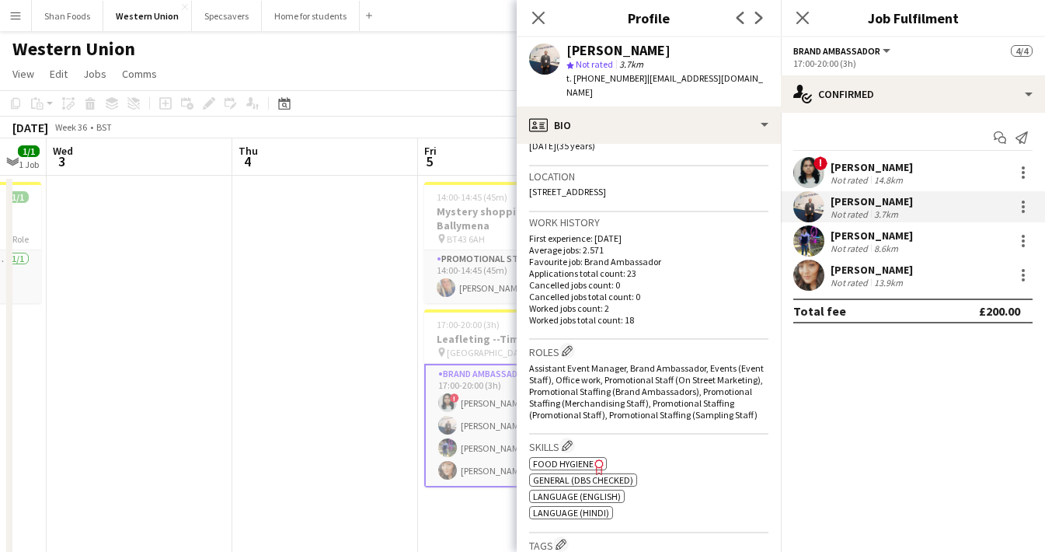
scroll to position [117, 0]
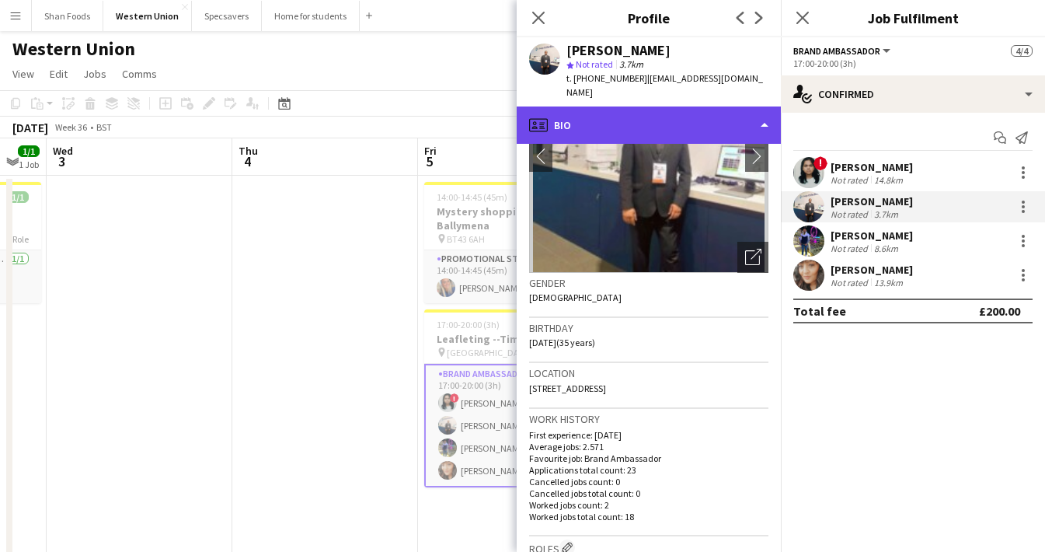
click at [696, 106] on div "profile Bio" at bounding box center [649, 124] width 264 height 37
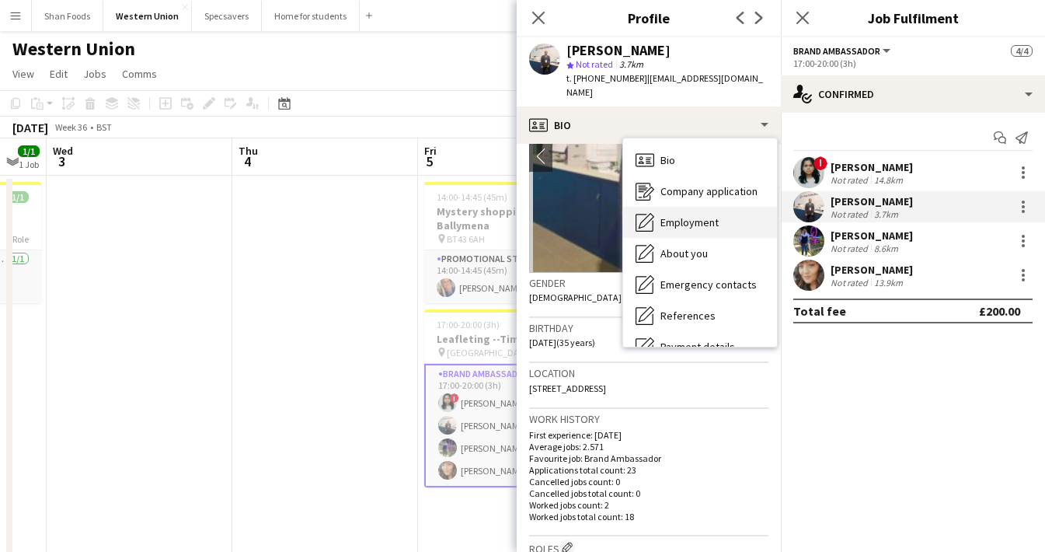
click at [690, 215] on span "Employment" at bounding box center [689, 222] width 58 height 14
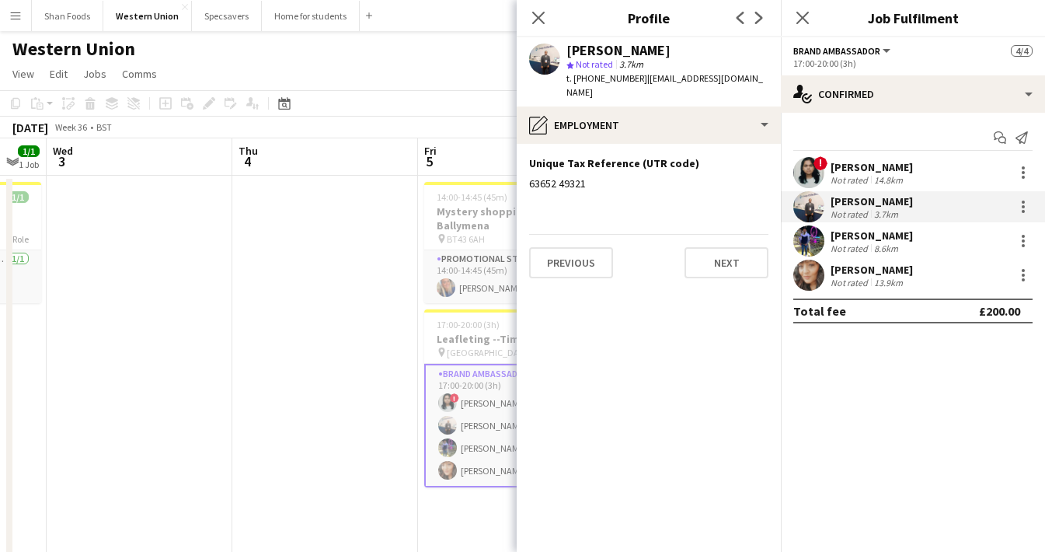
click at [474, 416] on app-card-role "Brand Ambassador 4/4 17:00-20:00 (3h) ! Niharika Gautam Usman Ghazanfar Vraj Pa…" at bounding box center [511, 426] width 174 height 124
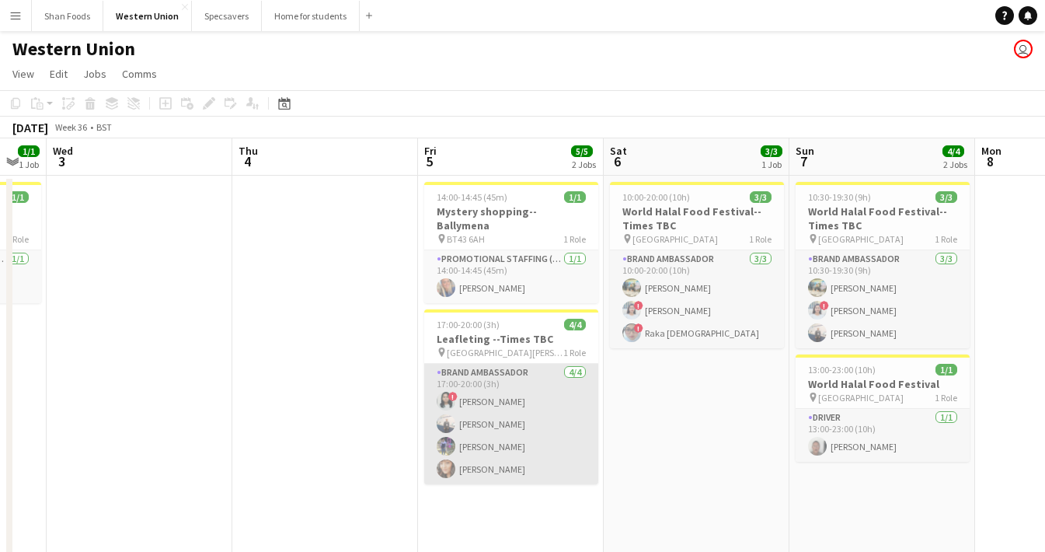
click at [498, 430] on app-card-role "Brand Ambassador 4/4 17:00-20:00 (3h) ! Niharika Gautam Usman Ghazanfar Vraj Pa…" at bounding box center [511, 424] width 174 height 120
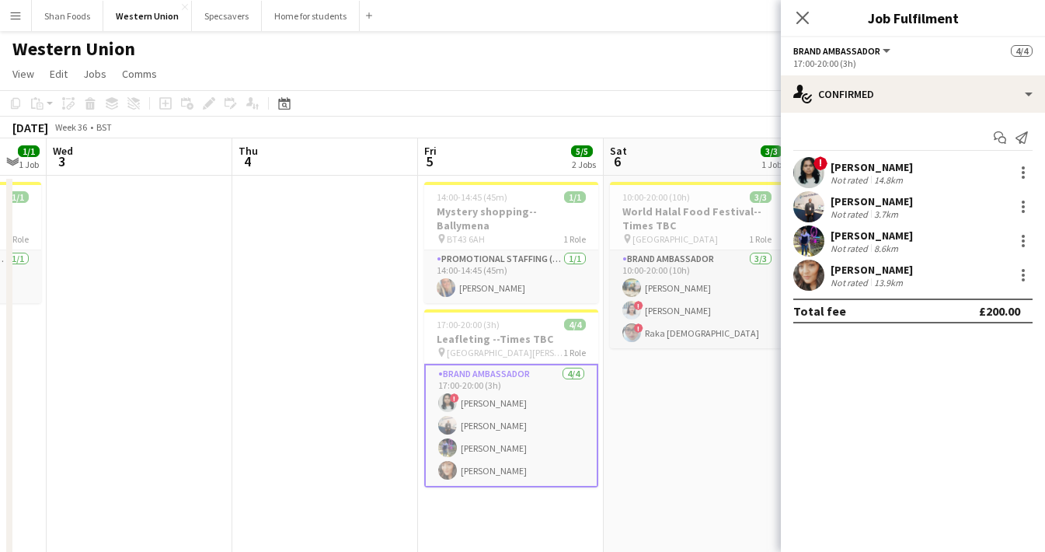
click at [833, 240] on div "Vraj Patel" at bounding box center [871, 235] width 82 height 14
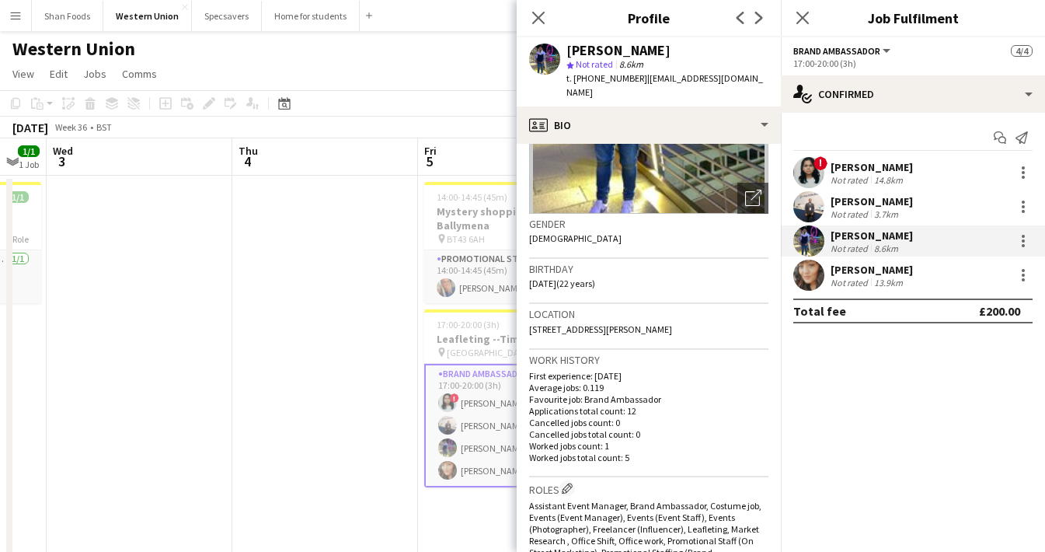
scroll to position [172, 0]
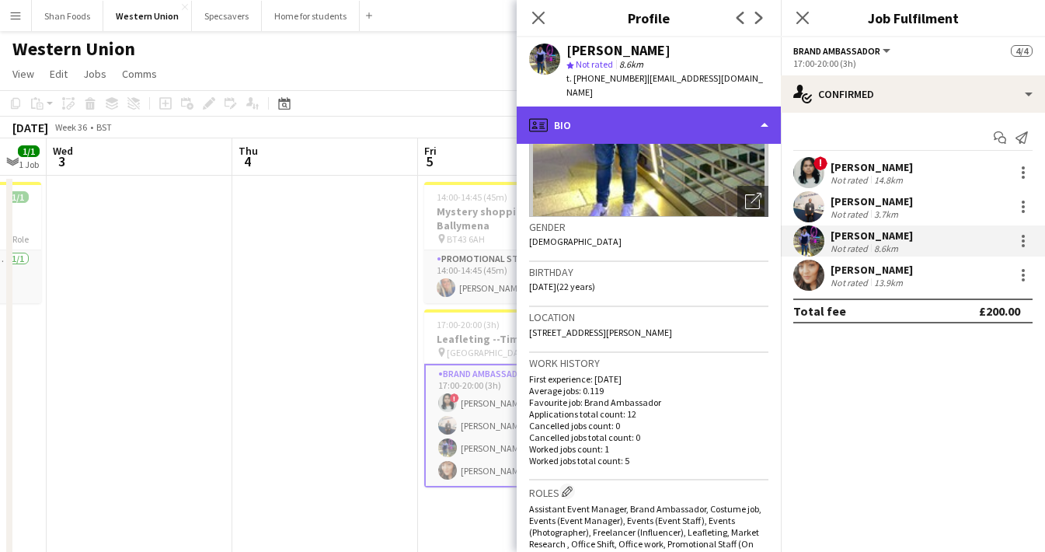
click at [605, 106] on div "profile Bio" at bounding box center [649, 124] width 264 height 37
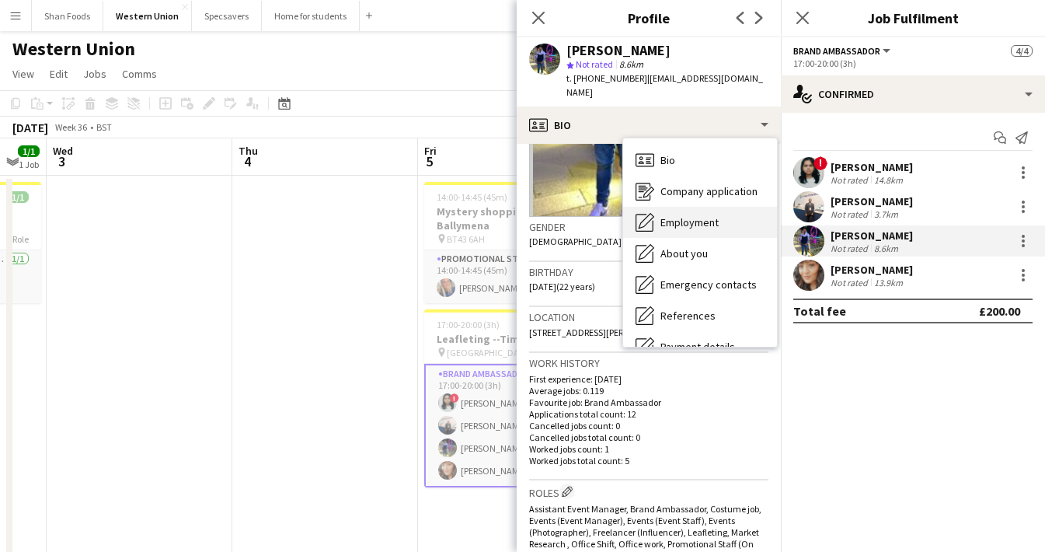
click at [656, 207] on div "Employment Employment" at bounding box center [700, 222] width 154 height 31
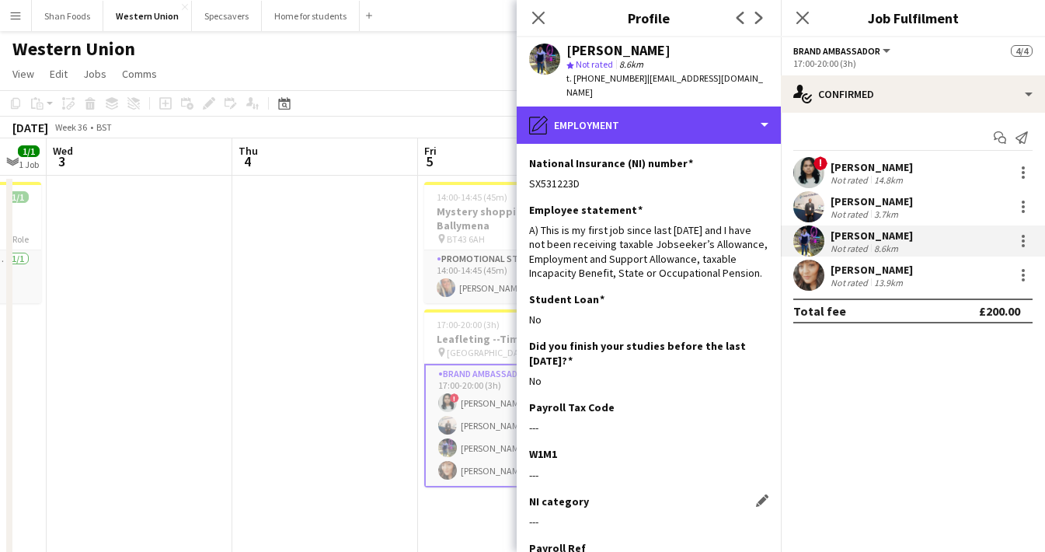
click at [652, 106] on div "pencil4 Employment" at bounding box center [649, 124] width 264 height 37
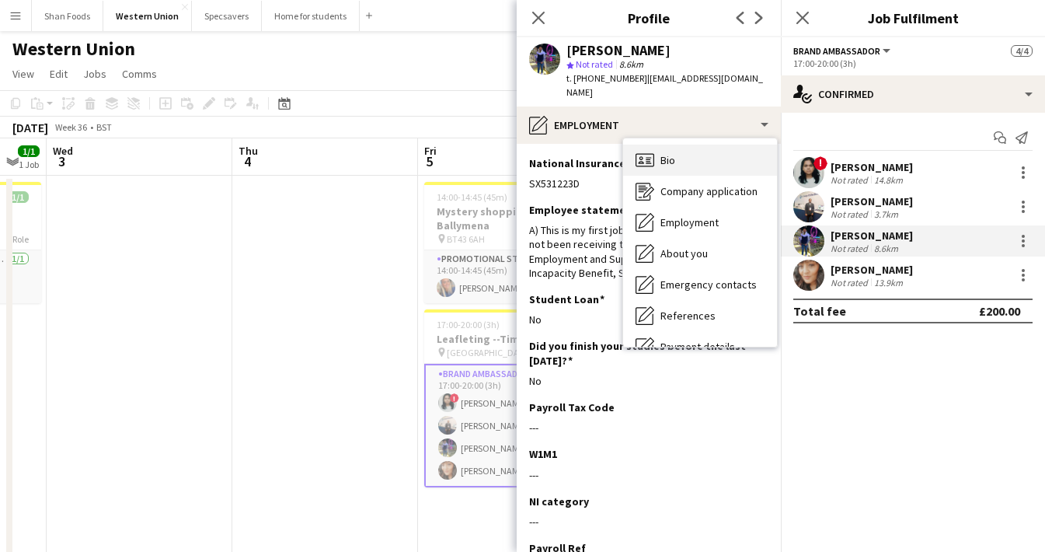
click at [669, 152] on div "Bio Bio" at bounding box center [700, 159] width 154 height 31
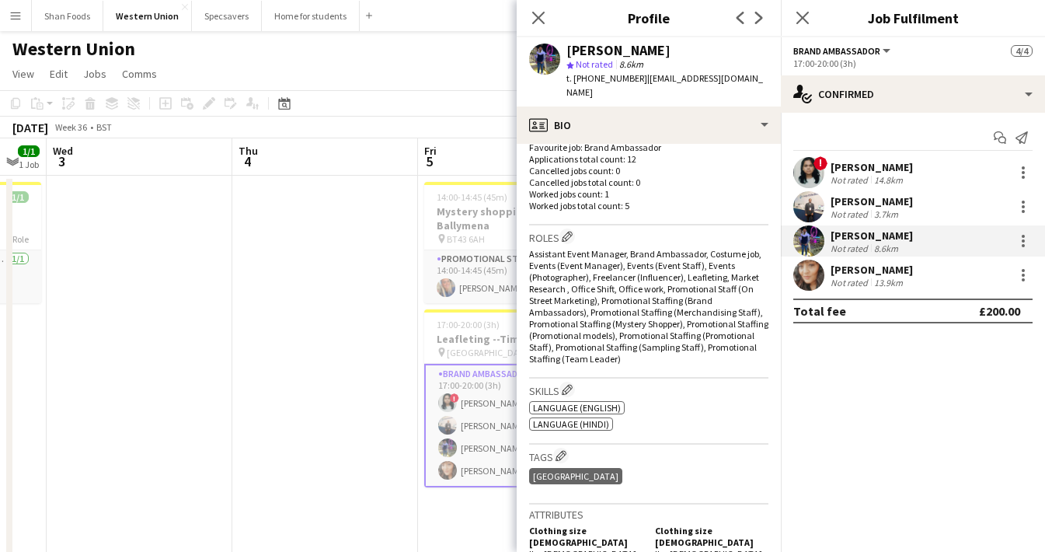
scroll to position [545, 0]
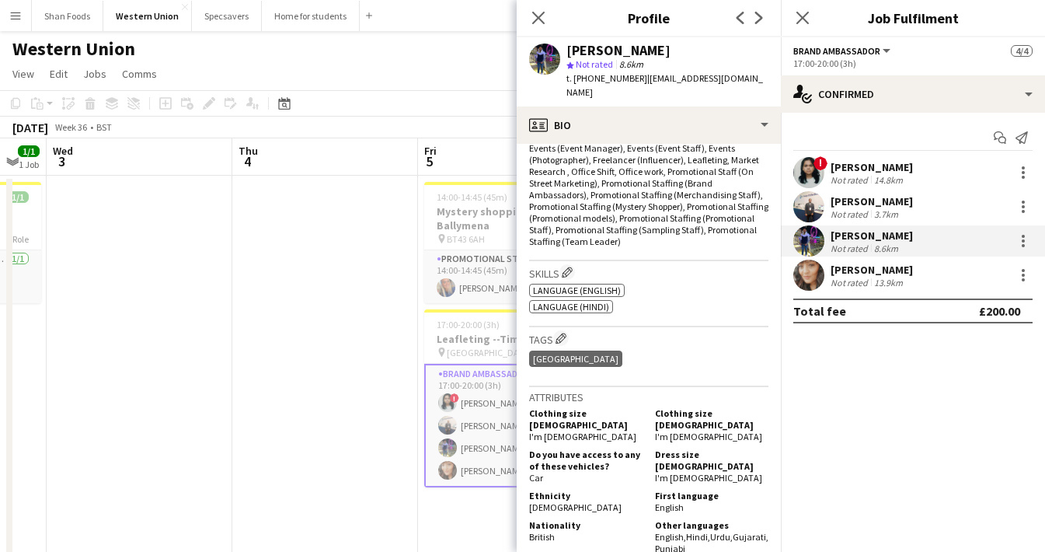
click at [872, 273] on div "Nayla Sheikh" at bounding box center [871, 270] width 82 height 14
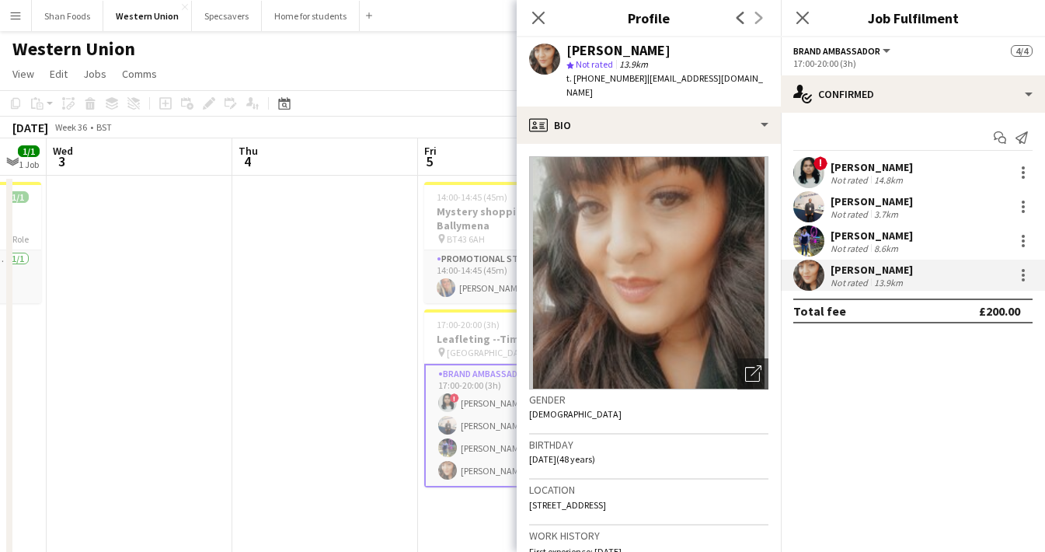
scroll to position [0, 0]
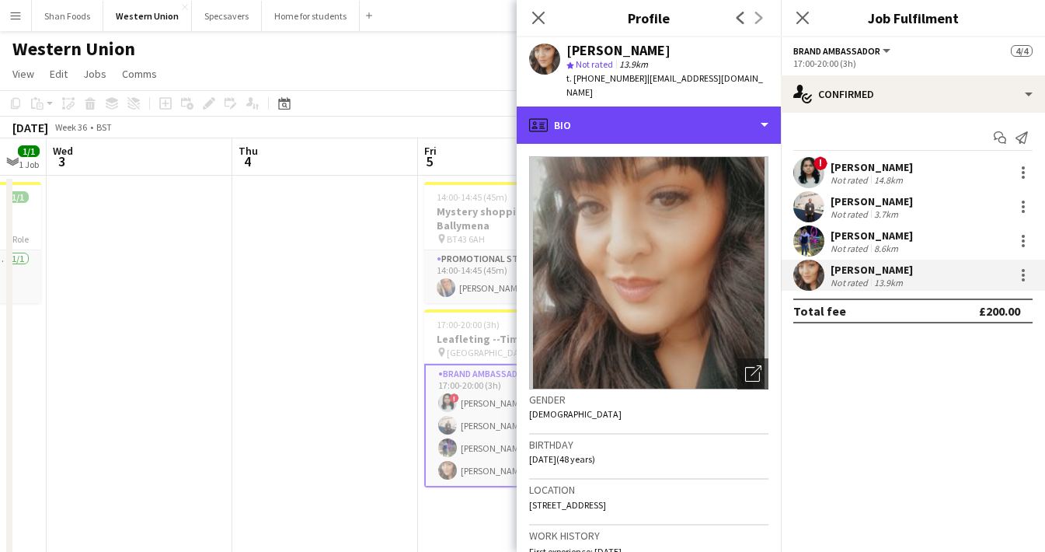
click at [648, 106] on div "profile Bio" at bounding box center [649, 124] width 264 height 37
click at [650, 108] on div "profile Bio" at bounding box center [649, 124] width 264 height 37
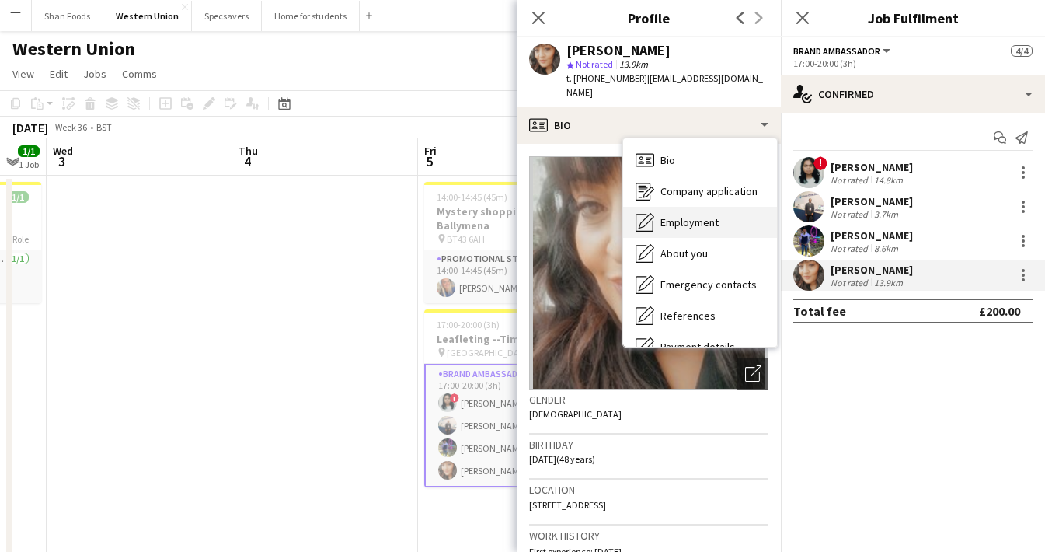
click at [659, 207] on div "Employment Employment" at bounding box center [700, 222] width 154 height 31
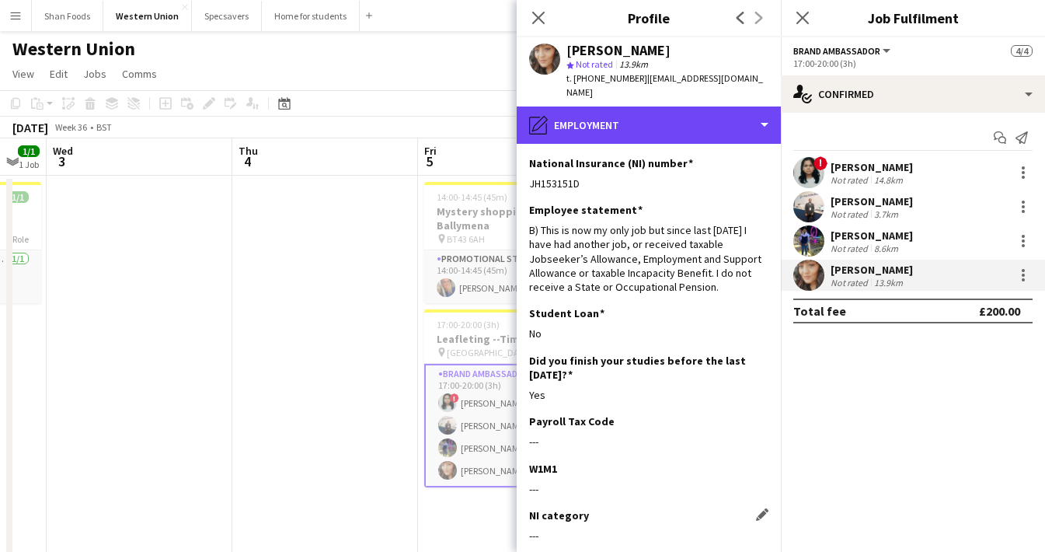
click at [601, 106] on div "pencil4 Employment" at bounding box center [649, 124] width 264 height 37
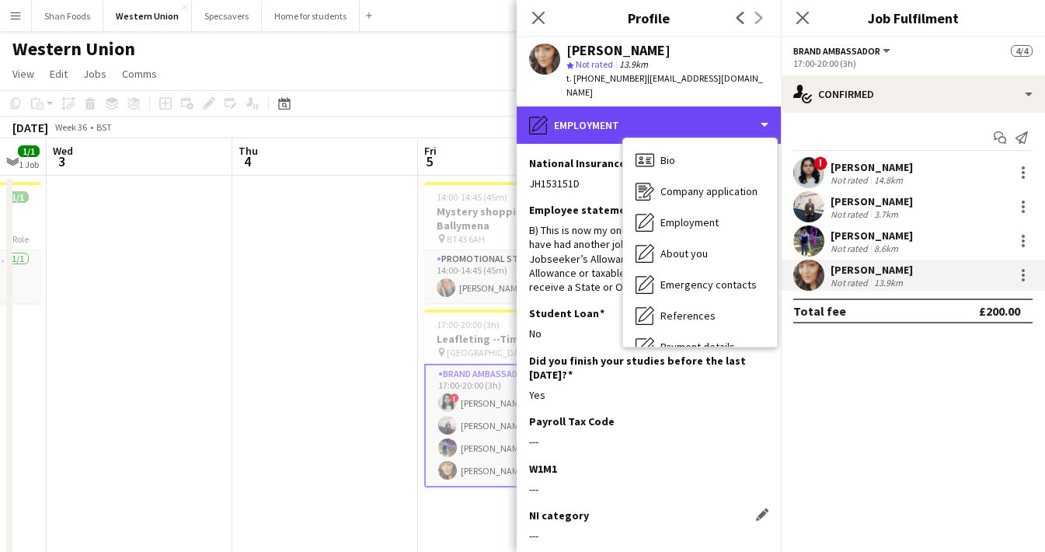
click at [601, 106] on div "pencil4 Employment" at bounding box center [649, 124] width 264 height 37
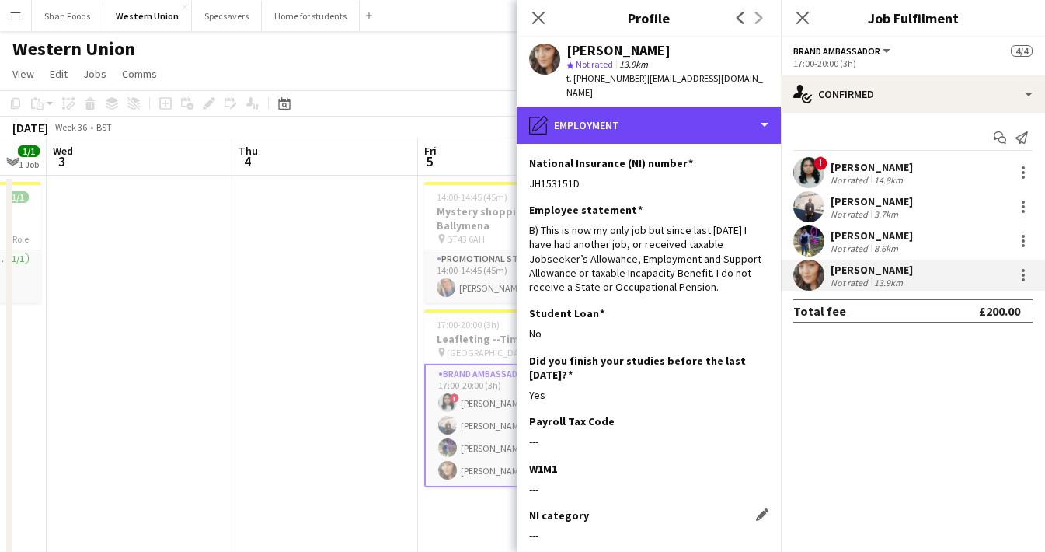
click at [601, 106] on div "pencil4 Employment" at bounding box center [649, 124] width 264 height 37
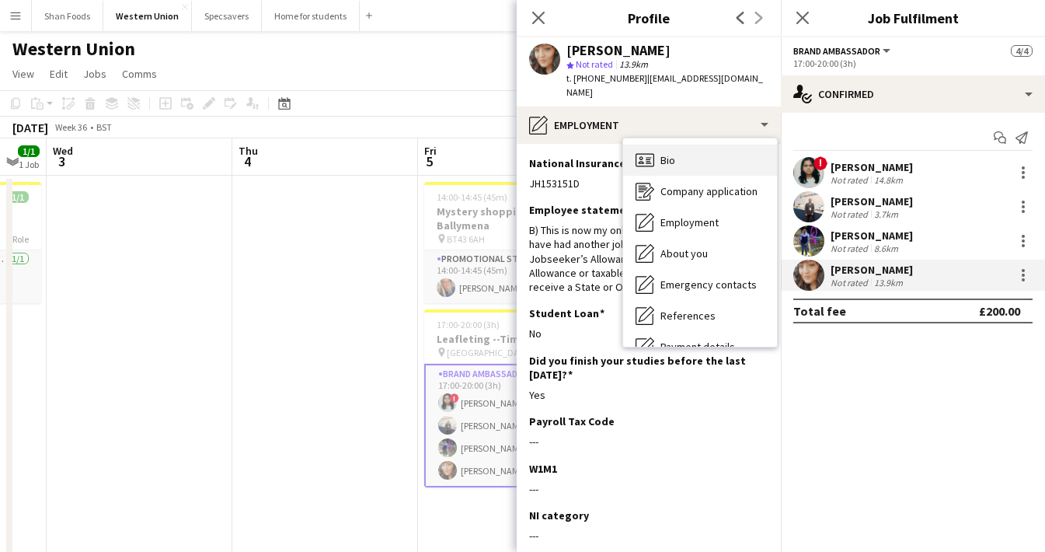
click at [679, 144] on div "Bio Bio" at bounding box center [700, 159] width 154 height 31
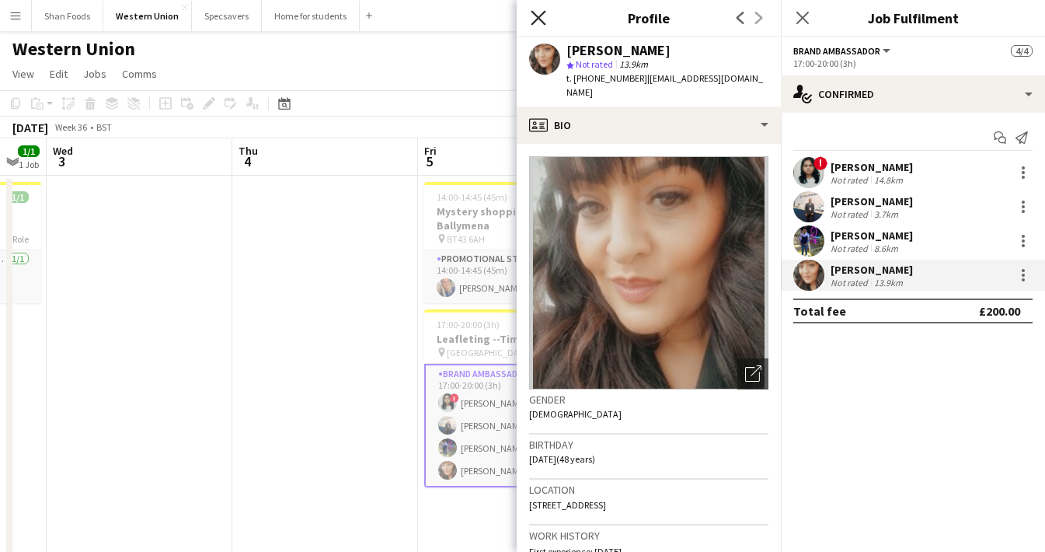
click at [540, 19] on icon at bounding box center [538, 17] width 15 height 15
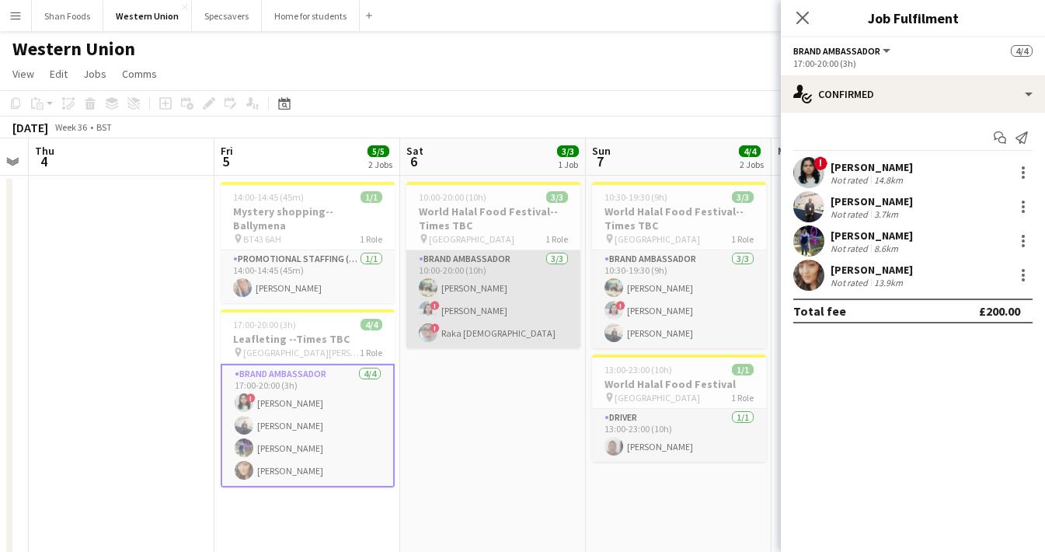
click at [465, 287] on app-card-role "Brand Ambassador 3/3 10:00-20:00 (10h) Ali Saroosh ! Shahnaz Yousuf ! Raka Islam" at bounding box center [493, 299] width 174 height 98
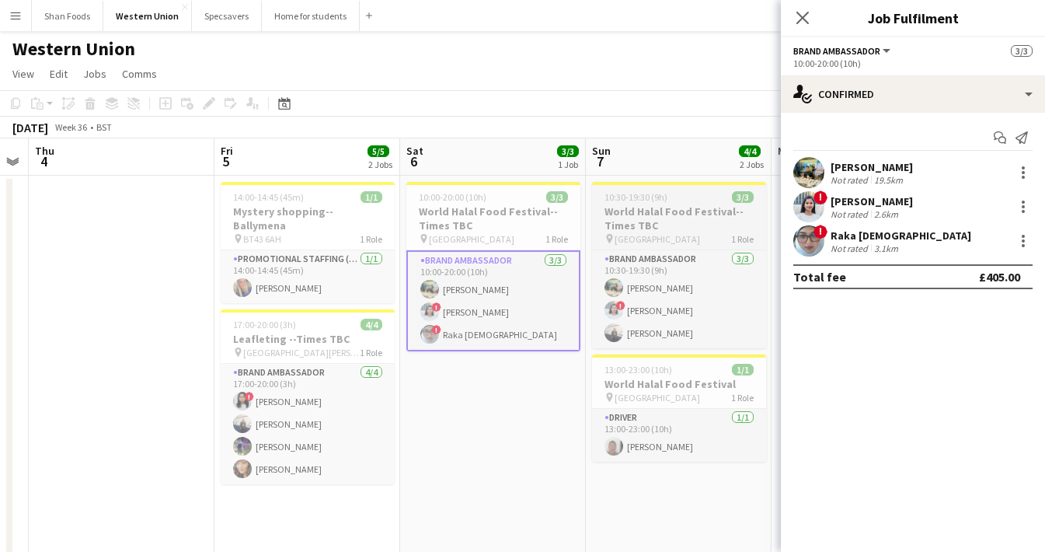
click at [862, 167] on div "Ali Saroosh" at bounding box center [871, 167] width 82 height 14
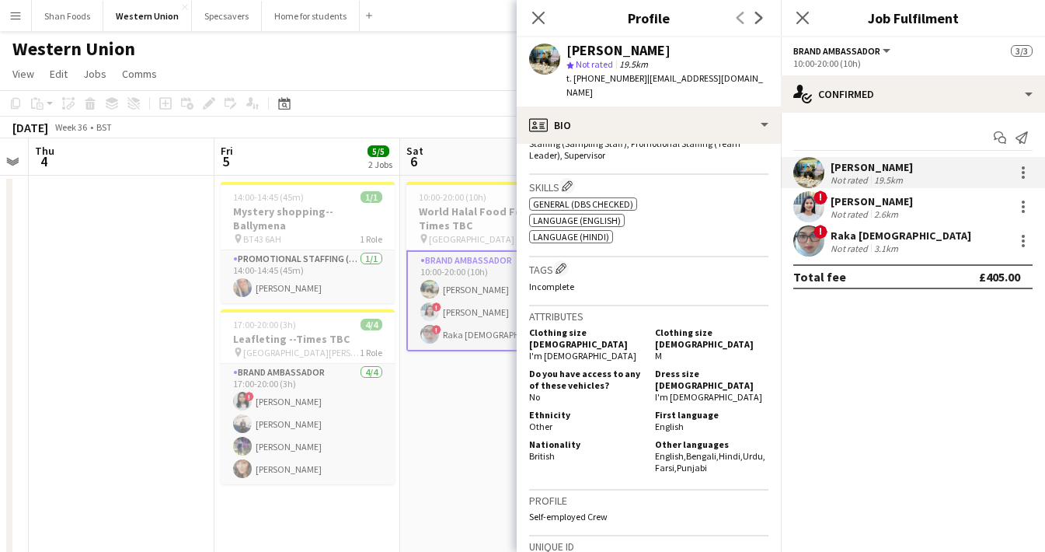
scroll to position [767, 0]
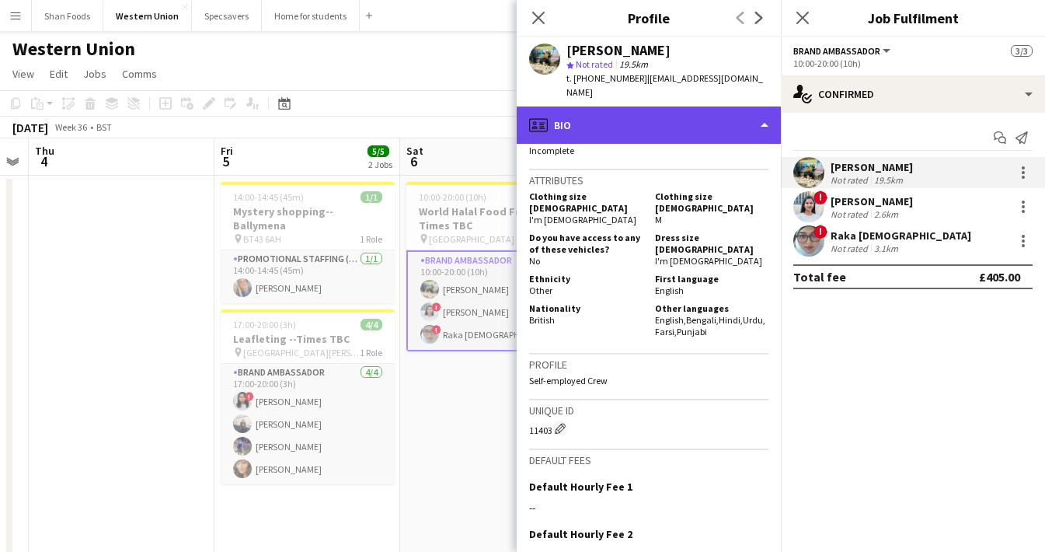
click at [659, 115] on div "profile Bio" at bounding box center [649, 124] width 264 height 37
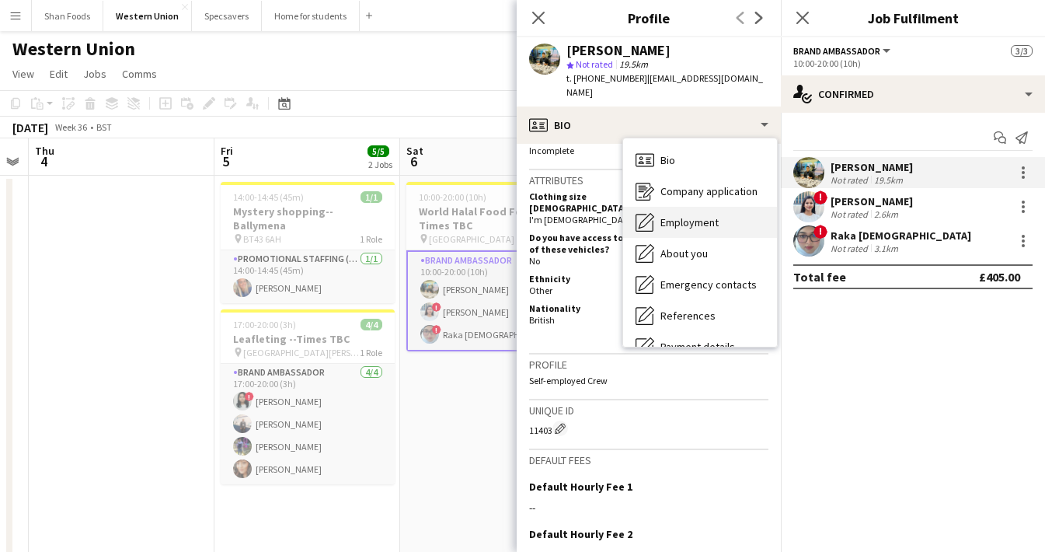
click at [665, 215] on span "Employment" at bounding box center [689, 222] width 58 height 14
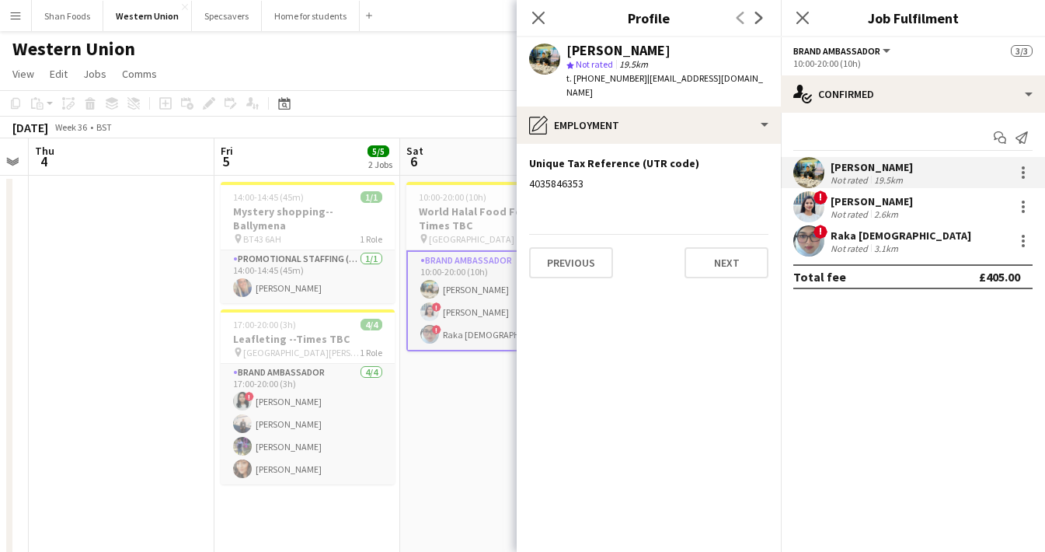
click at [463, 302] on app-card-role "Brand Ambassador 3/3 10:00-20:00 (10h) Ali Saroosh ! Shahnaz Yousuf ! Raka Islam" at bounding box center [493, 300] width 174 height 101
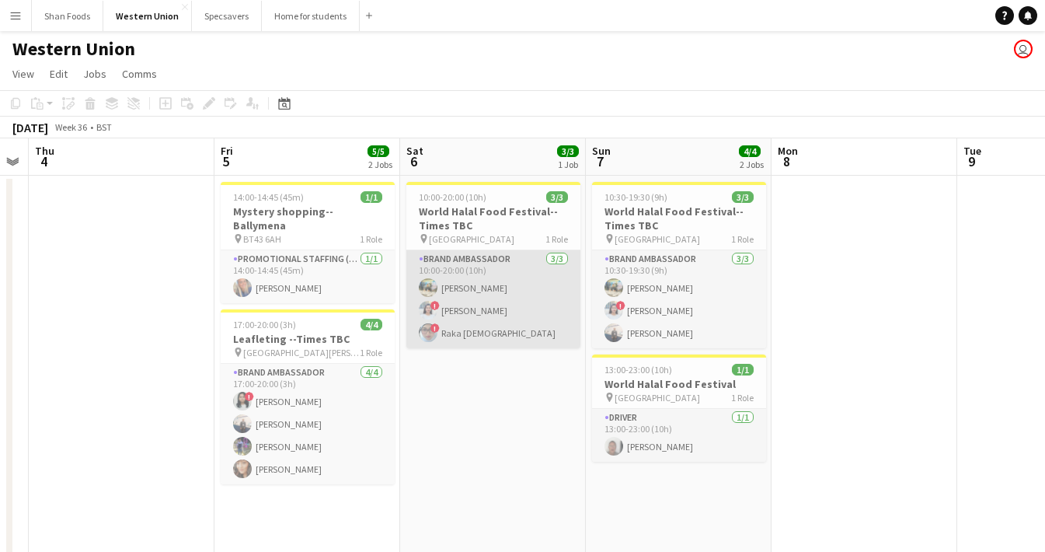
click at [463, 340] on app-card-role "Brand Ambassador 3/3 10:00-20:00 (10h) Ali Saroosh ! Shahnaz Yousuf ! Raka Islam" at bounding box center [493, 299] width 174 height 98
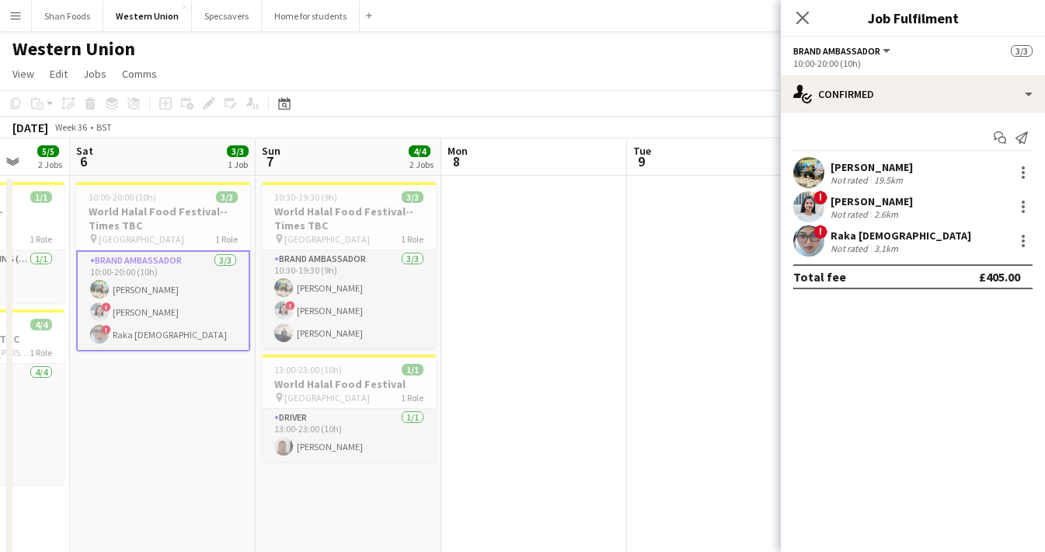
scroll to position [0, 556]
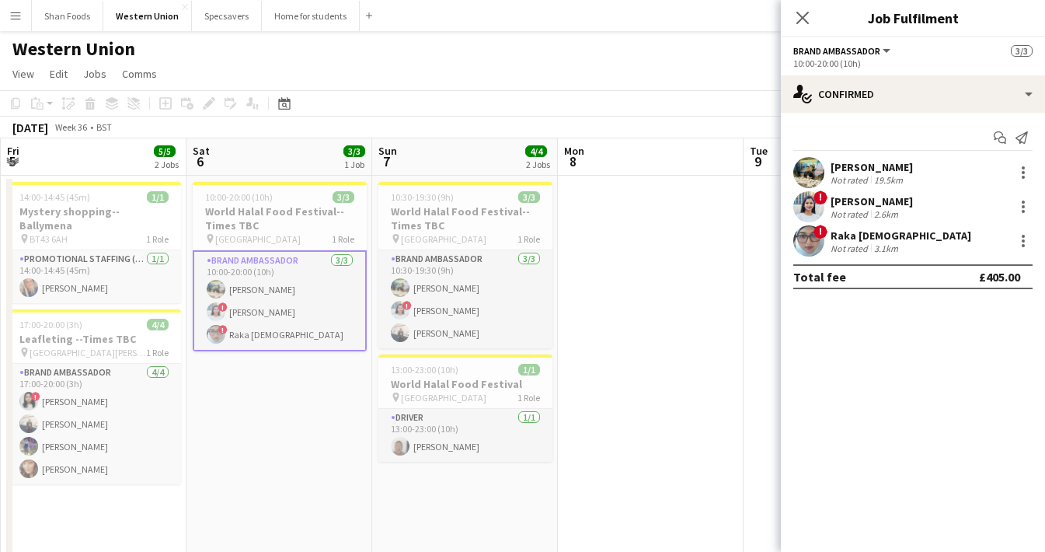
click at [469, 338] on app-card-role "Brand Ambassador 3/3 10:30-19:30 (9h) Ali Saroosh ! Shahnaz Yousuf Usman Ghazan…" at bounding box center [465, 299] width 174 height 98
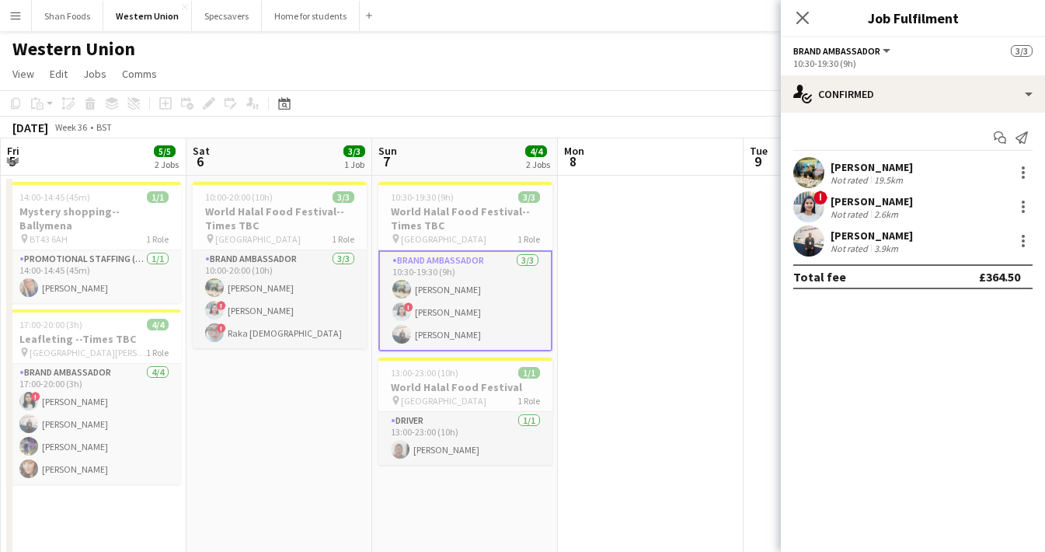
click at [846, 238] on div "Usman Ghazanfar" at bounding box center [871, 235] width 82 height 14
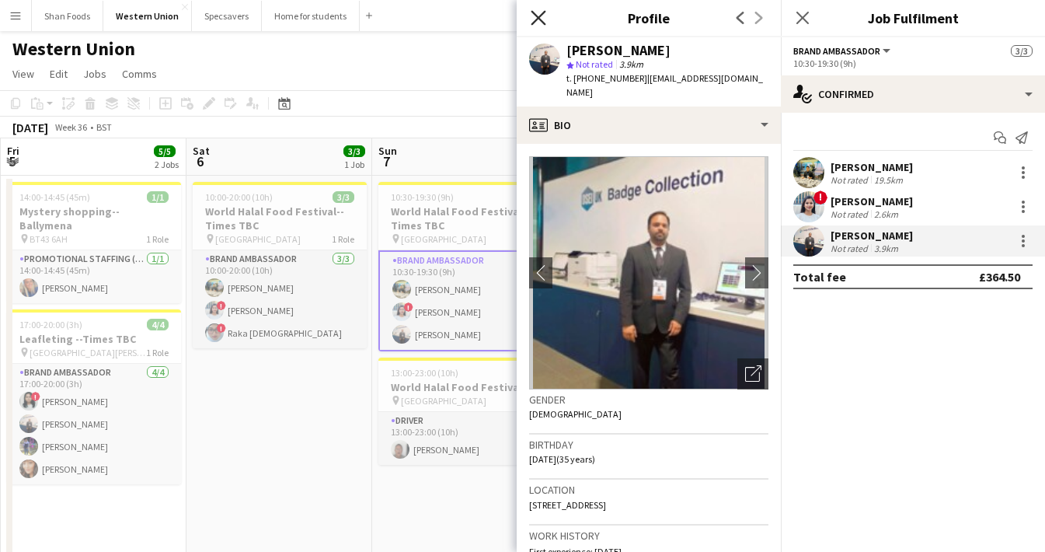
click at [535, 12] on icon "Close pop-in" at bounding box center [538, 17] width 15 height 15
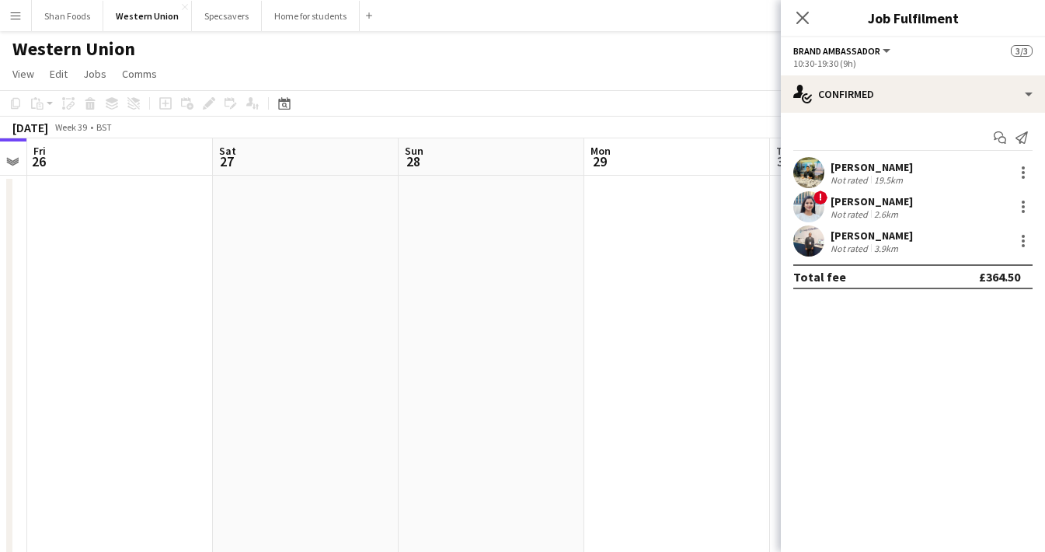
scroll to position [0, 433]
click at [797, 18] on icon "Close pop-in" at bounding box center [802, 17] width 15 height 15
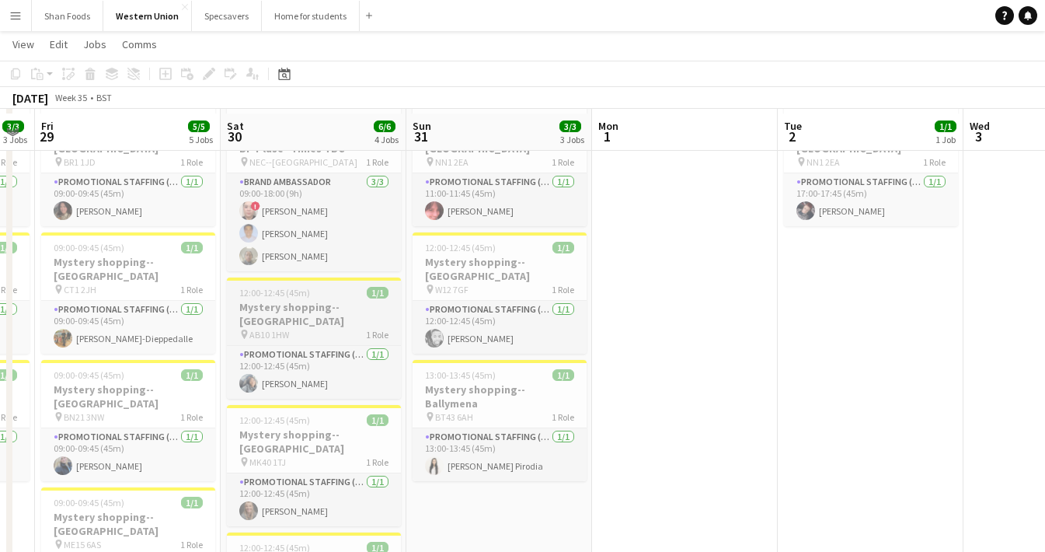
scroll to position [86, 0]
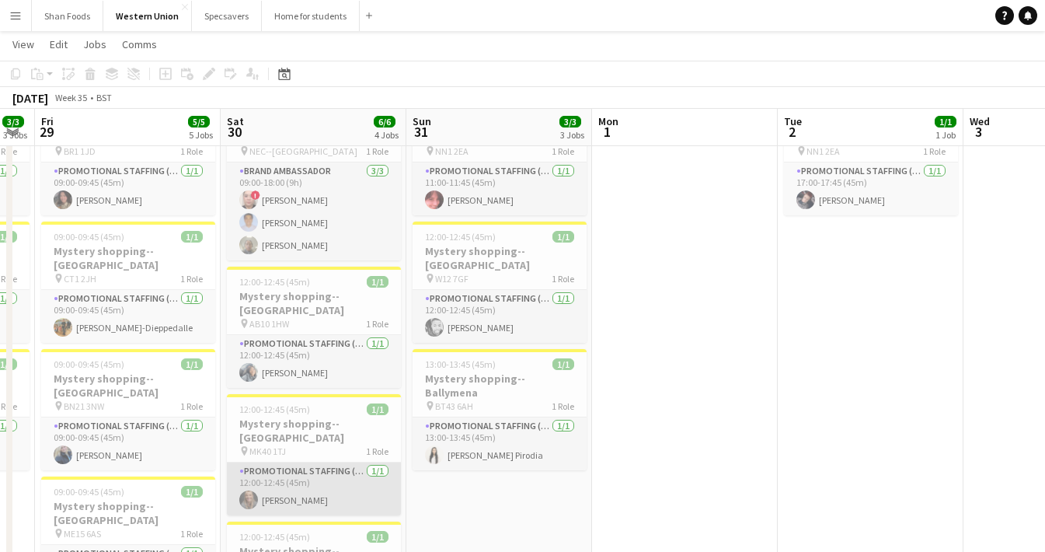
click at [293, 469] on app-card-role "Promotional Staffing (Mystery Shopper) 1/1 12:00-12:45 (45m) Bethany Taylor" at bounding box center [314, 488] width 174 height 53
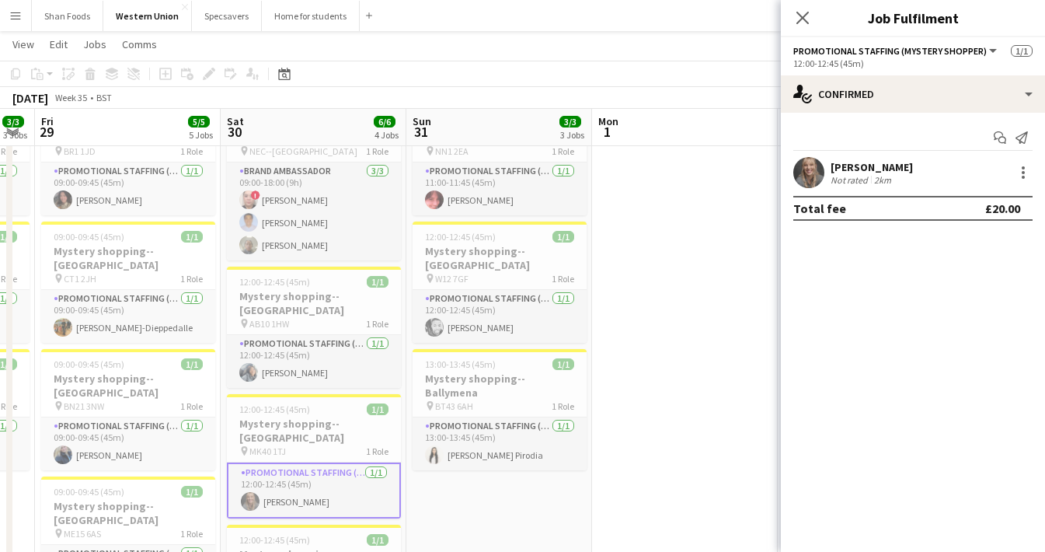
click at [872, 164] on div "Bethany Taylor" at bounding box center [871, 167] width 82 height 14
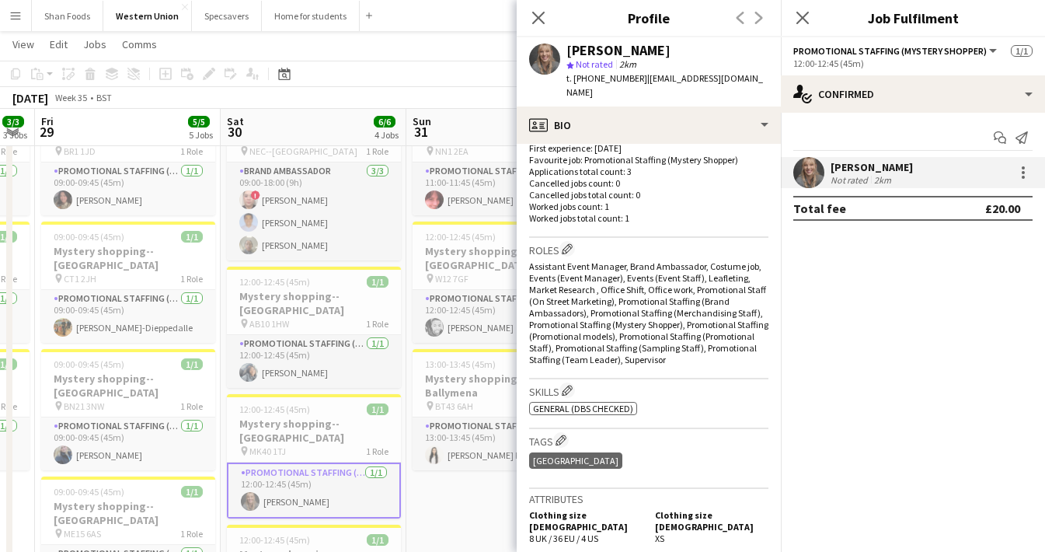
scroll to position [3, 0]
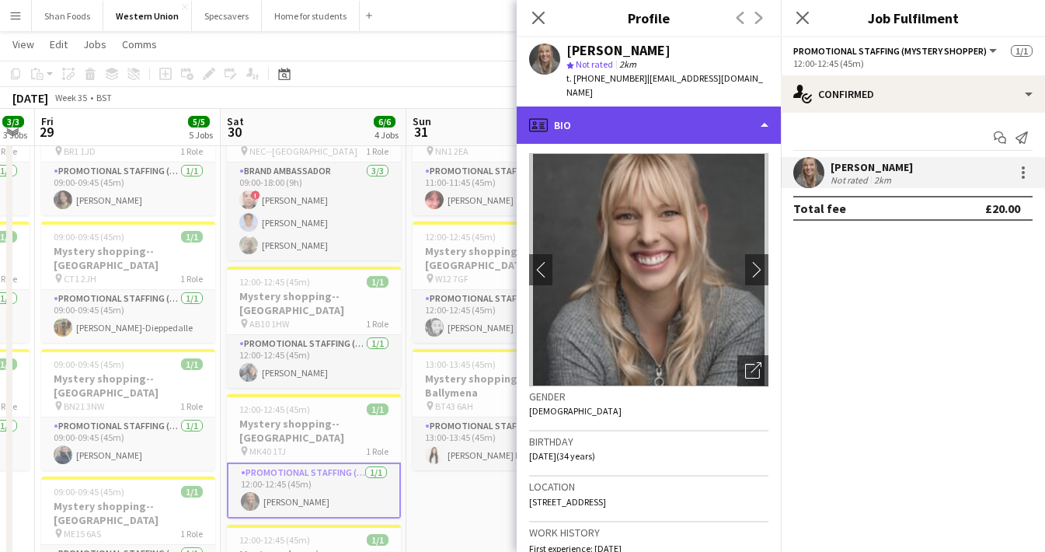
click at [666, 106] on div "profile Bio" at bounding box center [649, 124] width 264 height 37
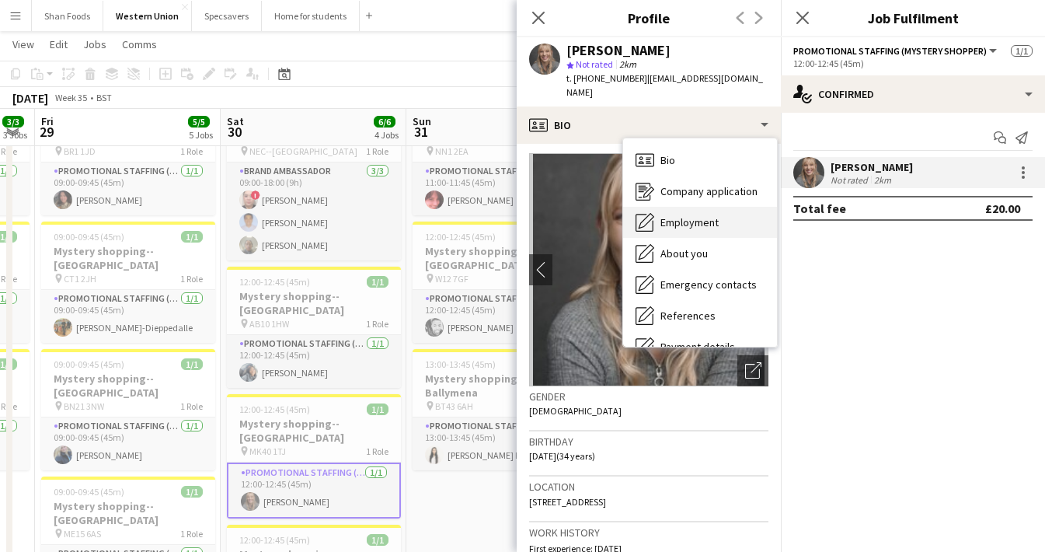
click at [685, 215] on span "Employment" at bounding box center [689, 222] width 58 height 14
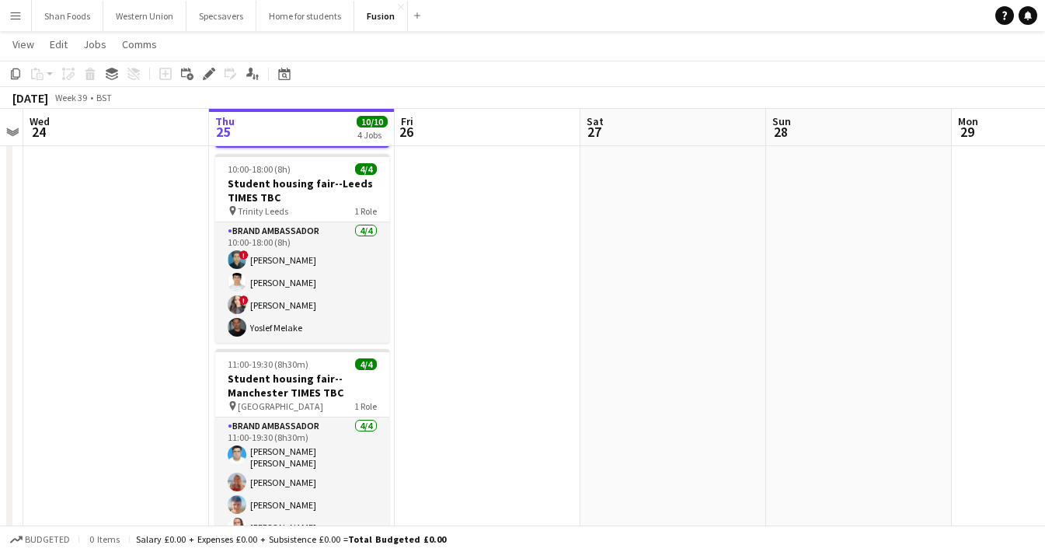
scroll to position [171, 0]
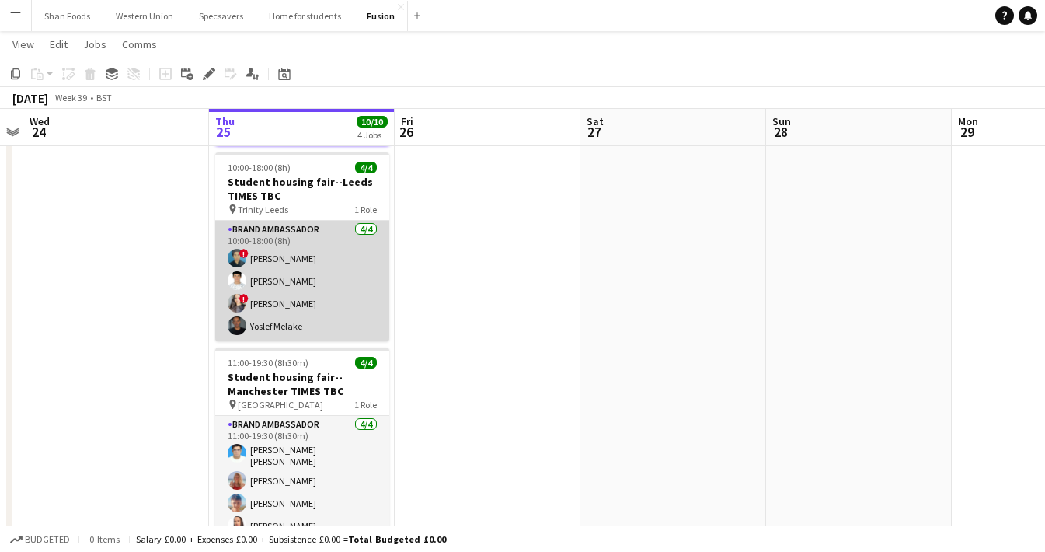
click at [287, 321] on app-card-role "Brand Ambassador [DATE] 10:00-18:00 (8h) ! [PERSON_NAME] [PERSON_NAME] ! [PERSO…" at bounding box center [302, 281] width 174 height 120
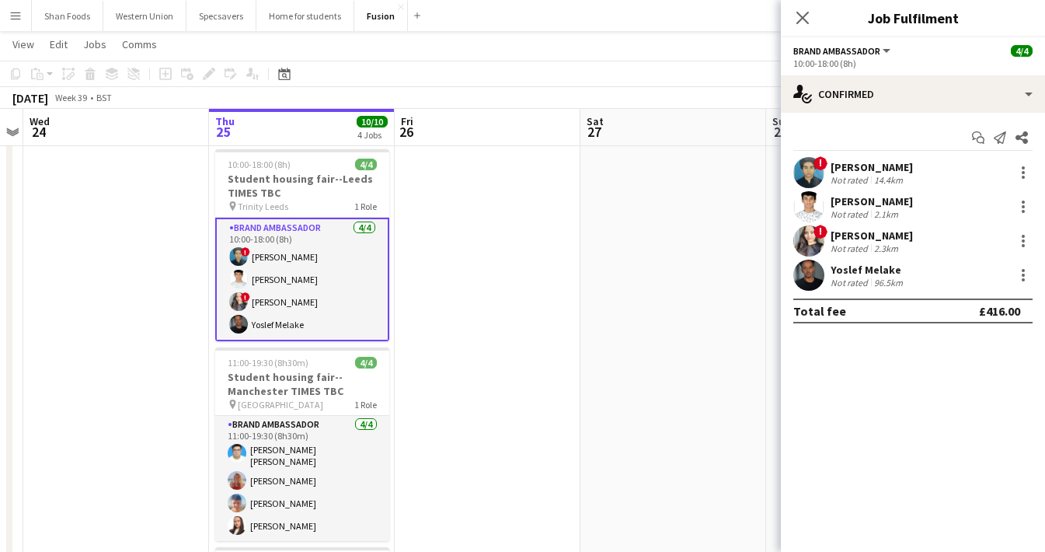
click at [862, 276] on div "Yoslef Melake Not rated 96.5km" at bounding box center [867, 276] width 75 height 26
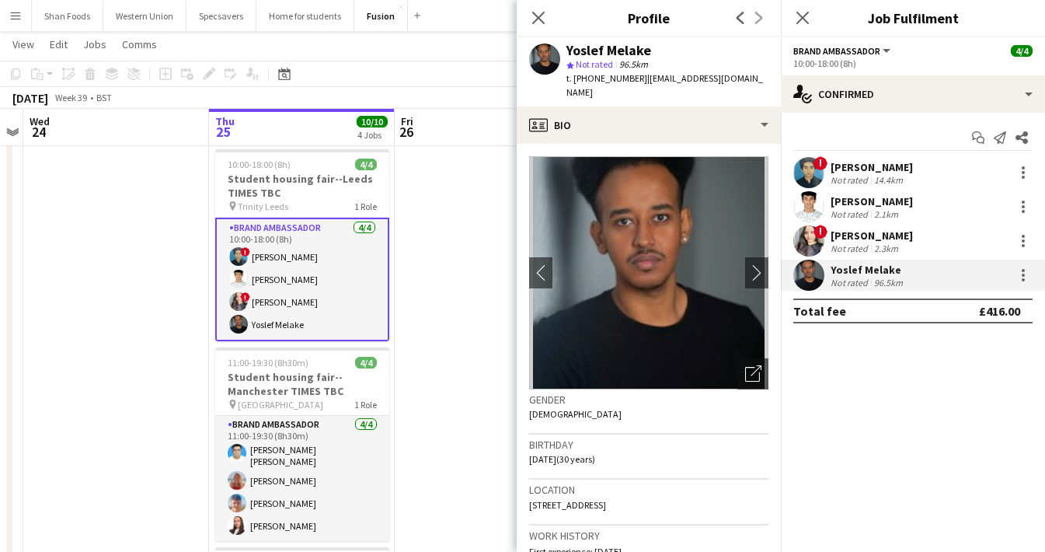
scroll to position [0, 0]
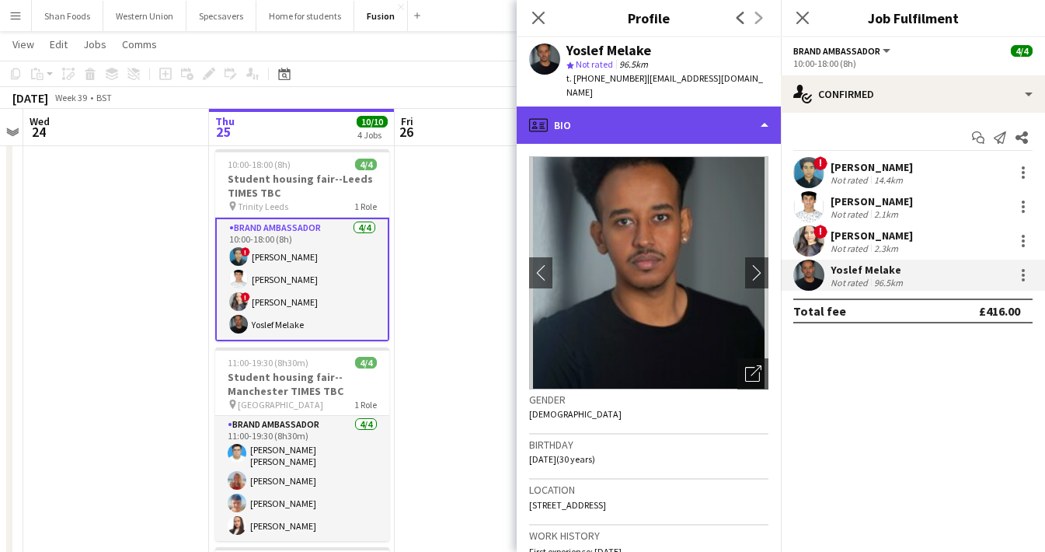
click at [642, 106] on div "profile Bio" at bounding box center [649, 124] width 264 height 37
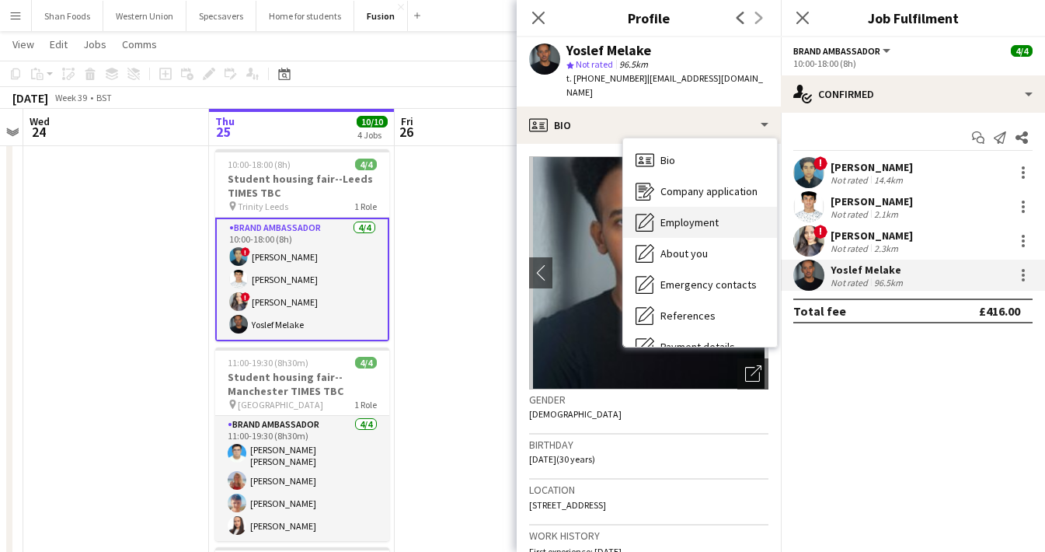
click at [670, 215] on span "Employment" at bounding box center [689, 222] width 58 height 14
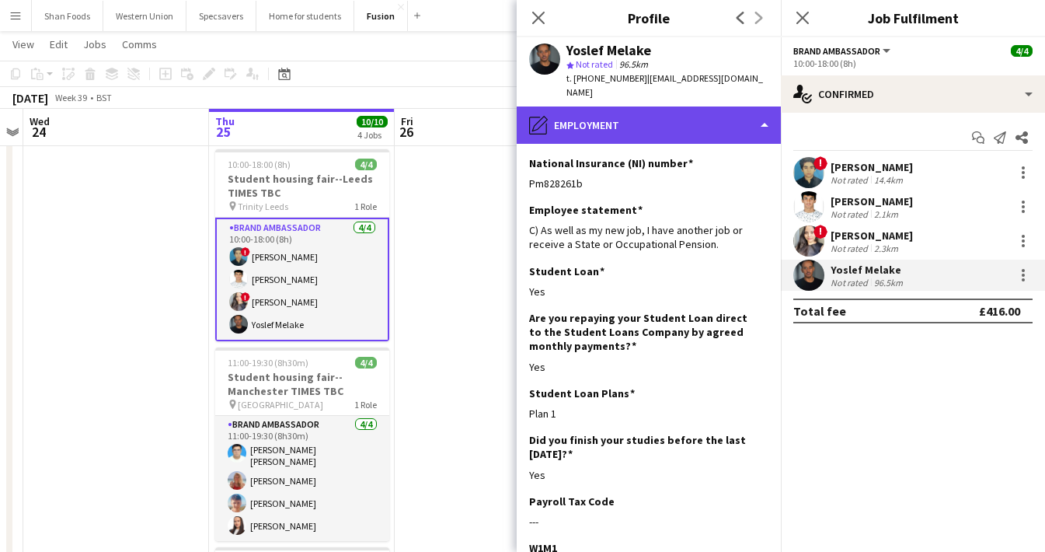
click at [615, 106] on div "pencil4 Employment" at bounding box center [649, 124] width 264 height 37
click at [621, 127] on div "pencil4 Employment" at bounding box center [649, 124] width 264 height 37
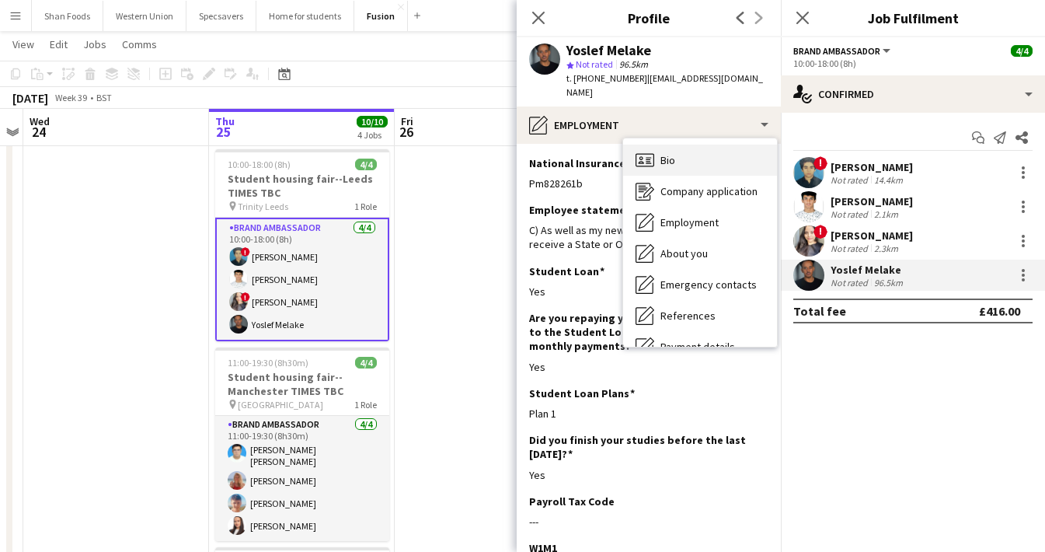
click at [651, 151] on icon "Bio" at bounding box center [644, 160] width 19 height 19
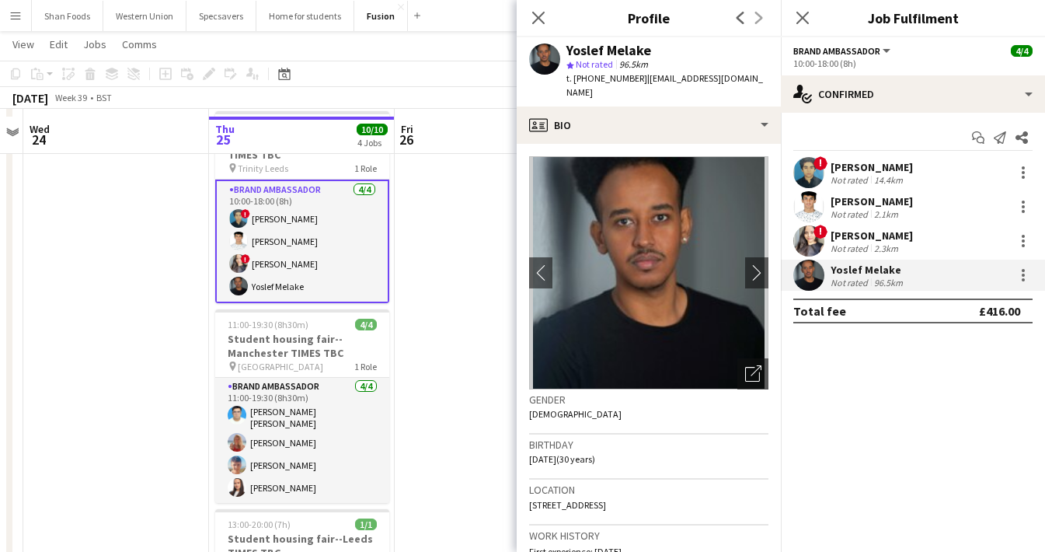
scroll to position [228, 0]
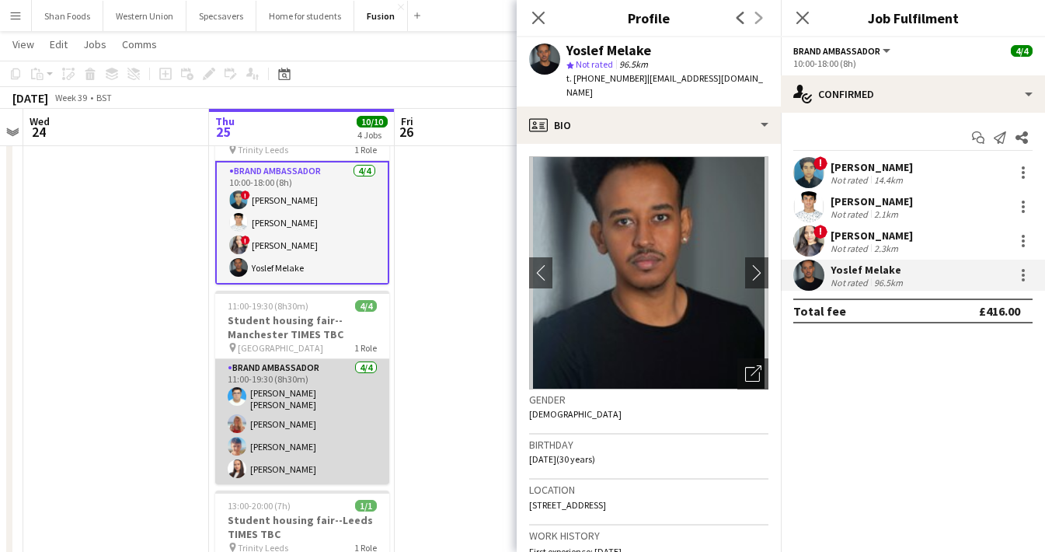
click at [303, 416] on app-card-role "Brand Ambassador 4/4 11:00-19:30 (8h30m) Muhammad Abdullah Aziz Bhatti Tallulah…" at bounding box center [302, 421] width 174 height 125
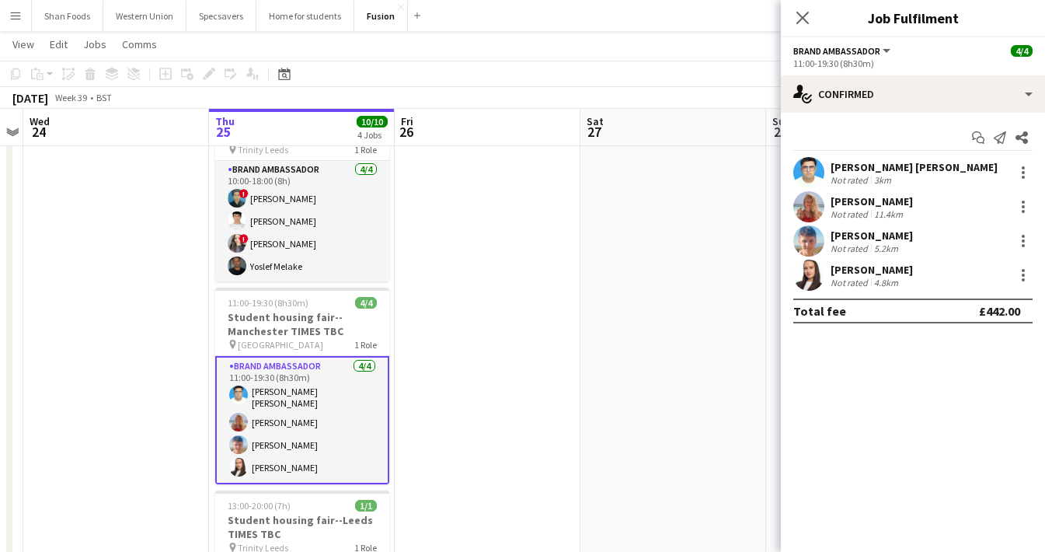
click at [861, 204] on div "Tallulah Kerrigan" at bounding box center [871, 201] width 82 height 14
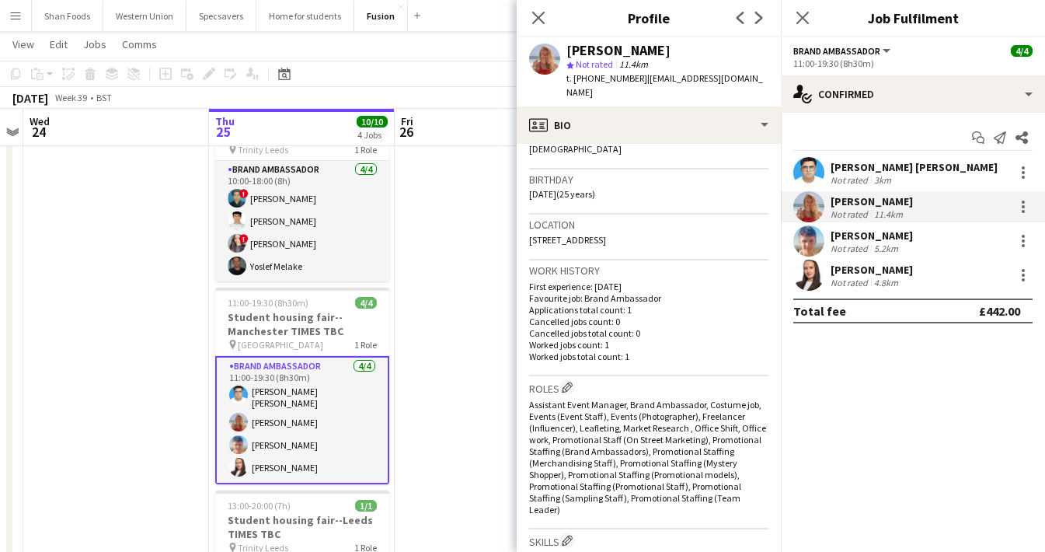
scroll to position [207, 0]
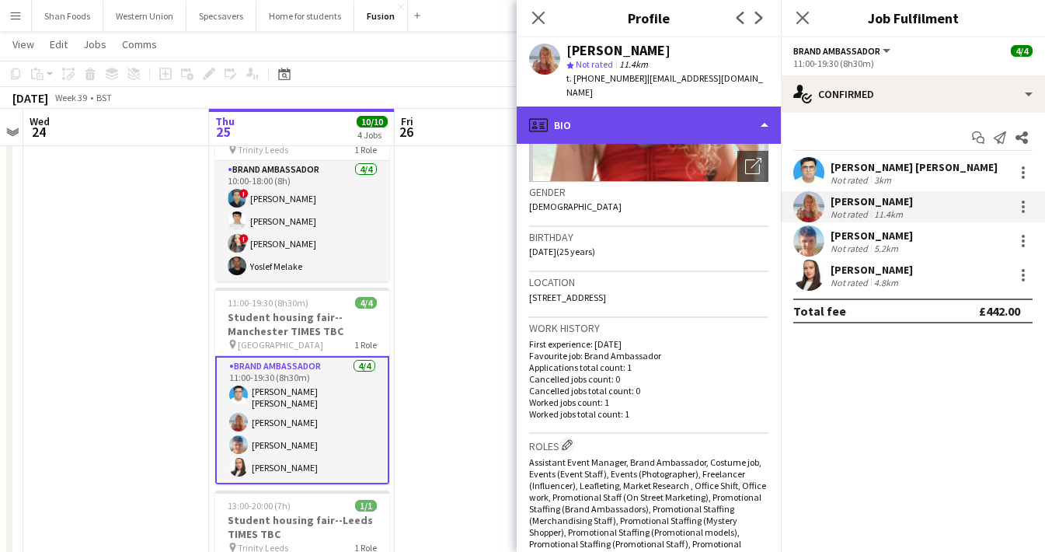
click at [673, 120] on div "profile Bio" at bounding box center [649, 124] width 264 height 37
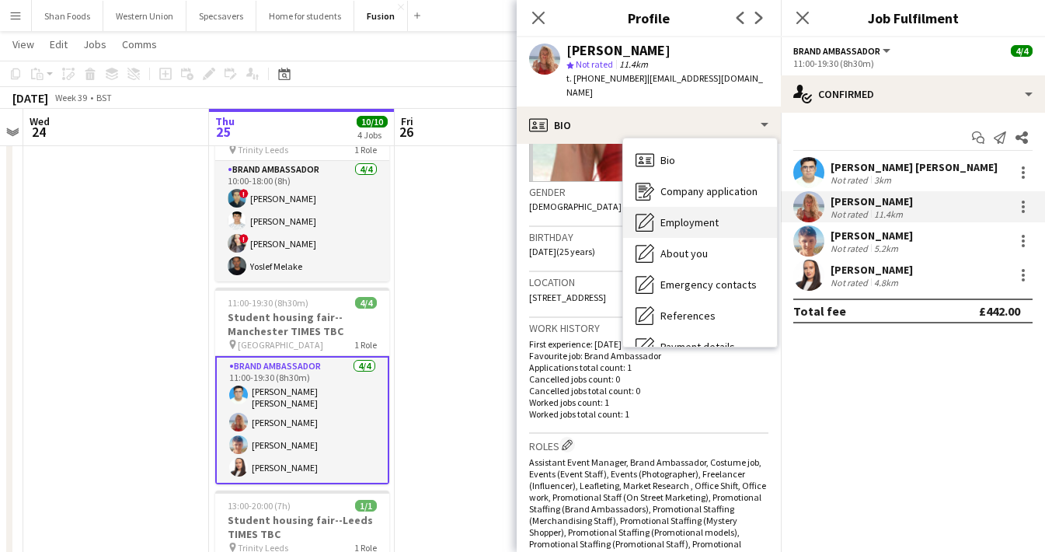
click at [688, 215] on span "Employment" at bounding box center [689, 222] width 58 height 14
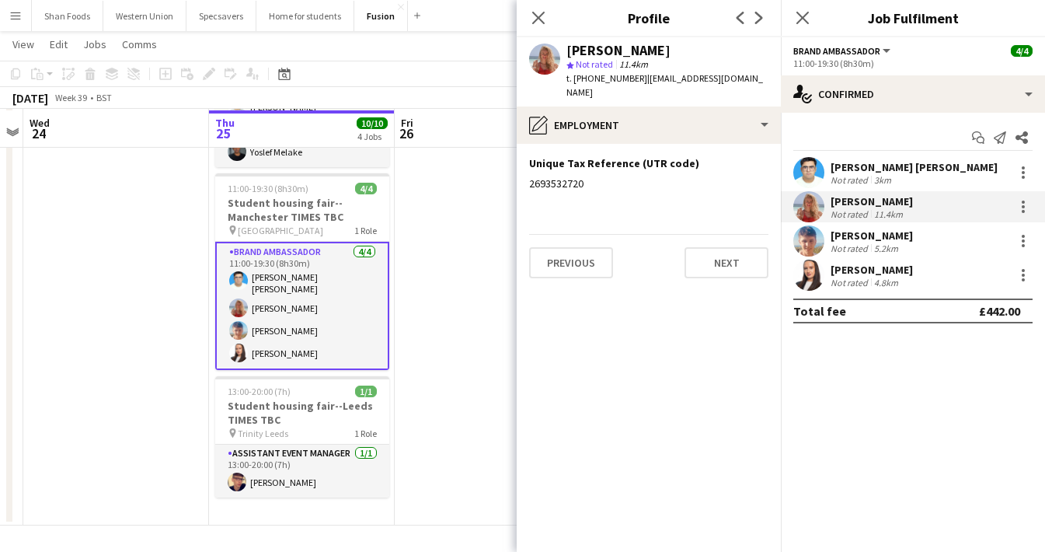
scroll to position [342, 0]
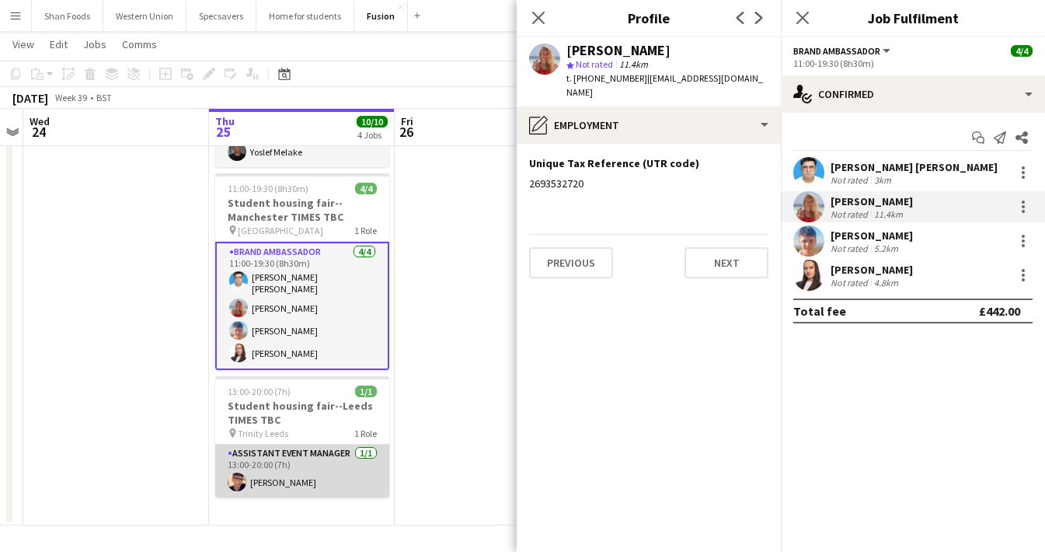
click at [266, 487] on app-card-role "Assistant Event Manager 1/1 13:00-20:00 (7h) Logan Stead" at bounding box center [302, 470] width 174 height 53
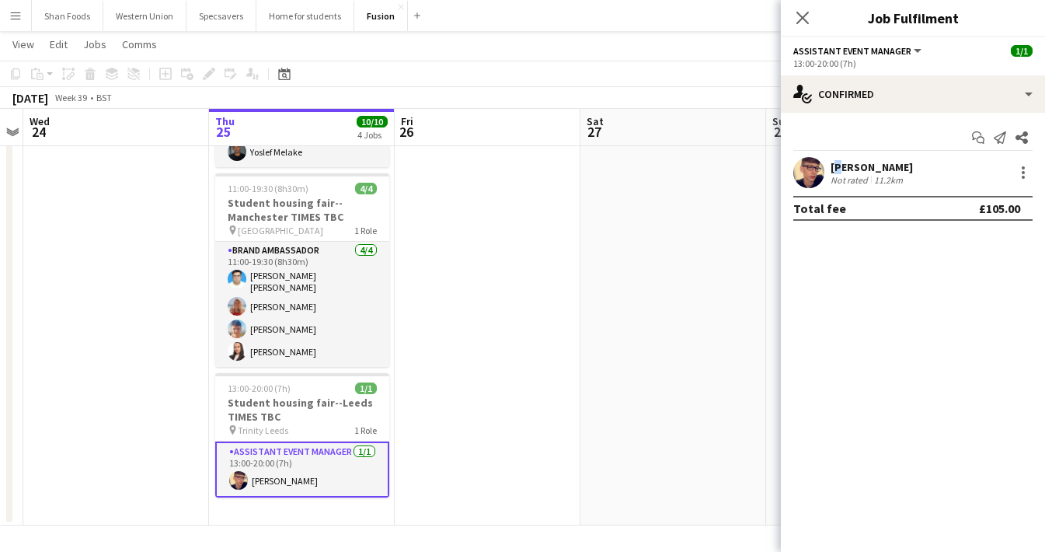
click at [833, 168] on div "Logan Stead" at bounding box center [871, 167] width 82 height 14
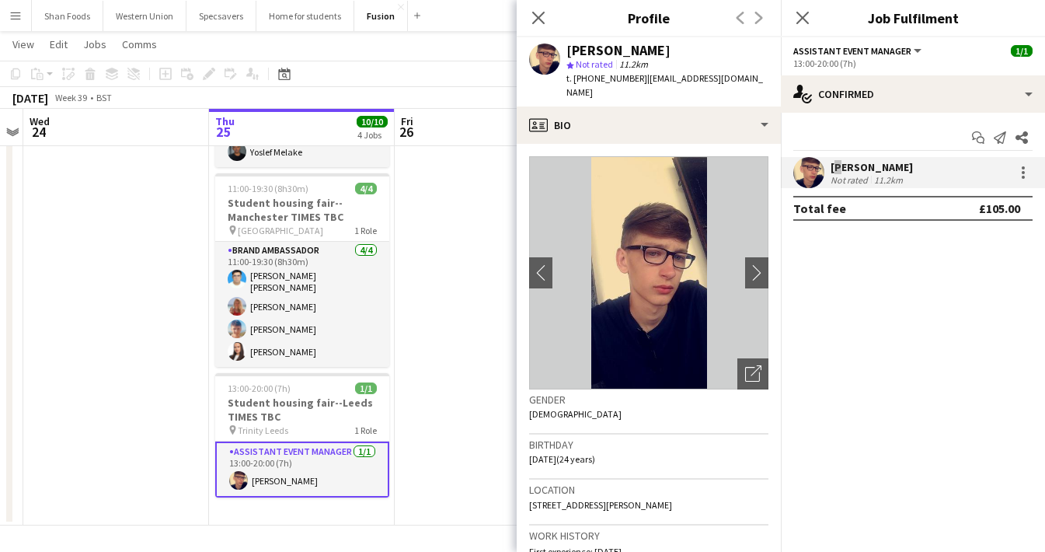
scroll to position [0, 0]
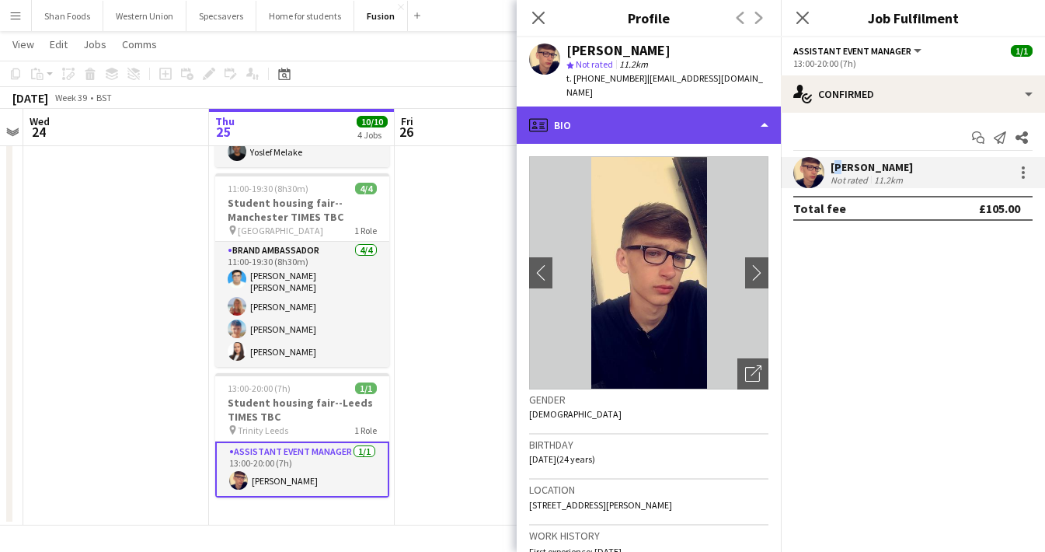
click at [594, 106] on div "profile Bio" at bounding box center [649, 124] width 264 height 37
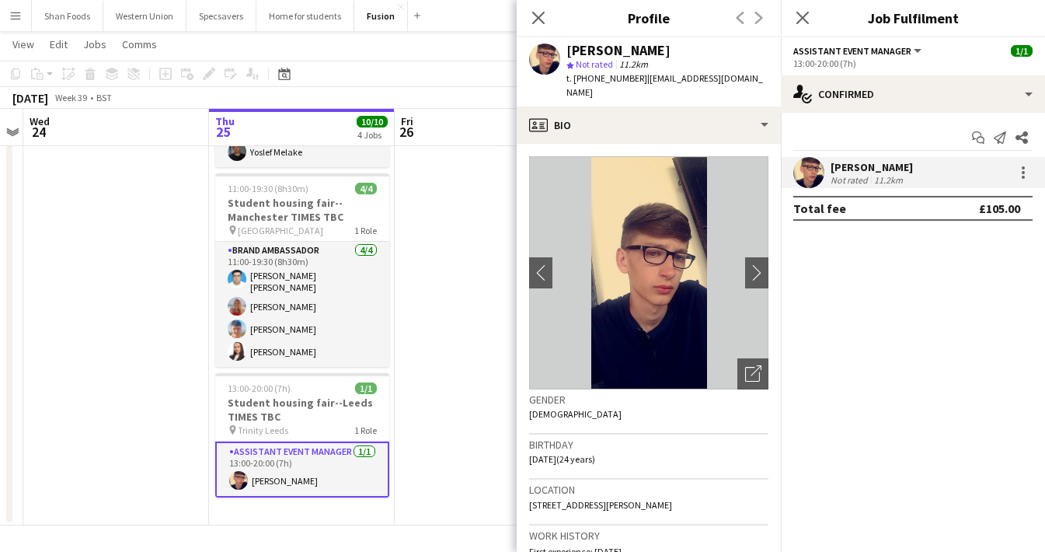
click at [618, 144] on app-crew-profile-bio "chevron-left chevron-right Open photos pop-in Gender Male Birthday 12-04-2001 (…" at bounding box center [649, 348] width 264 height 408
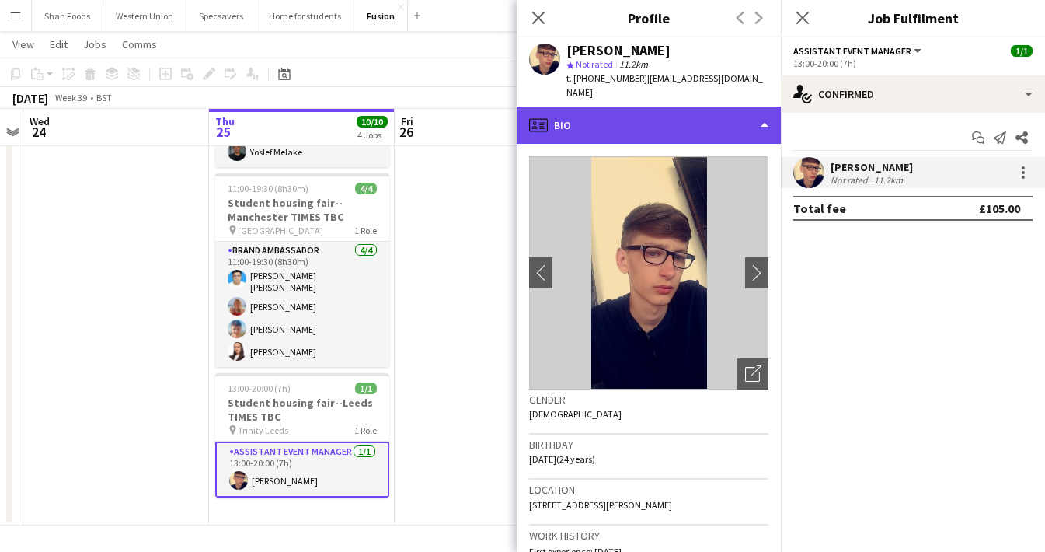
click at [636, 121] on div "profile Bio" at bounding box center [649, 124] width 264 height 37
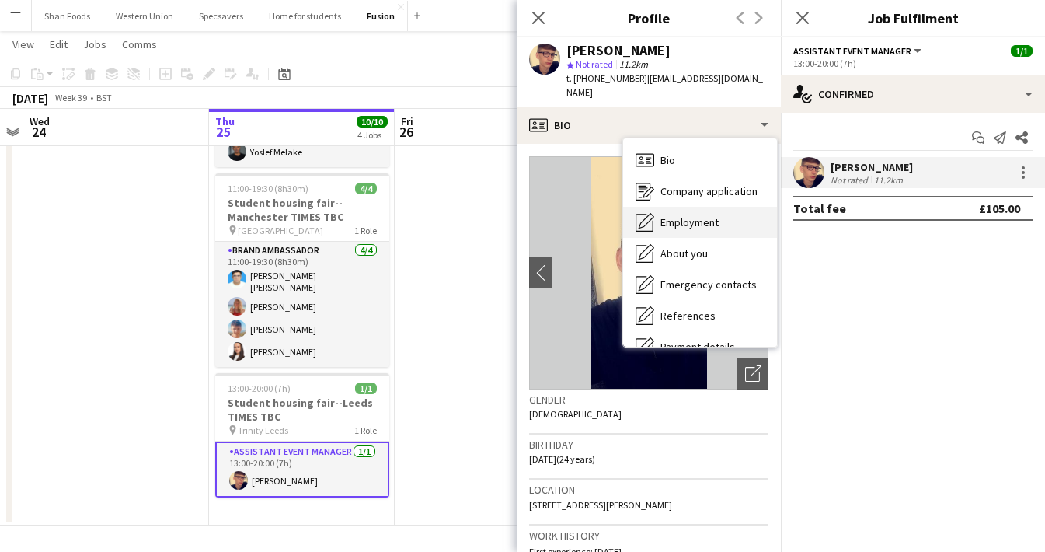
click at [673, 215] on span "Employment" at bounding box center [689, 222] width 58 height 14
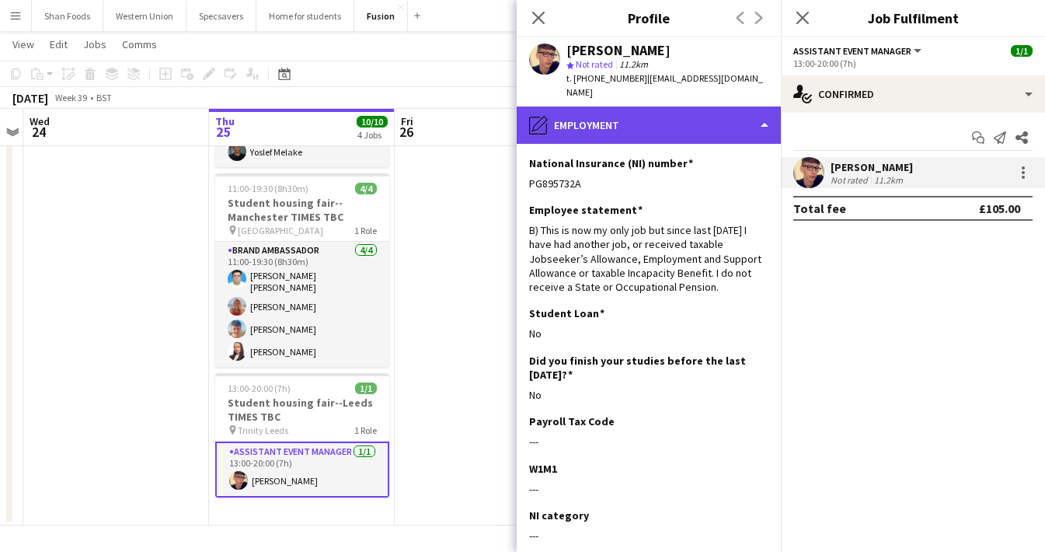
click at [677, 113] on div "pencil4 Employment" at bounding box center [649, 124] width 264 height 37
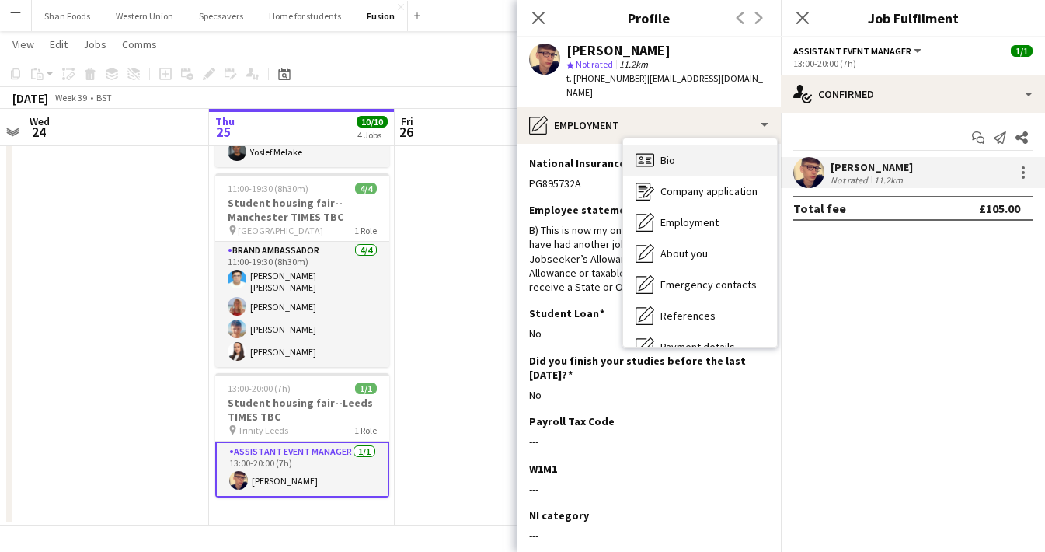
click at [677, 144] on div "Bio Bio" at bounding box center [700, 159] width 154 height 31
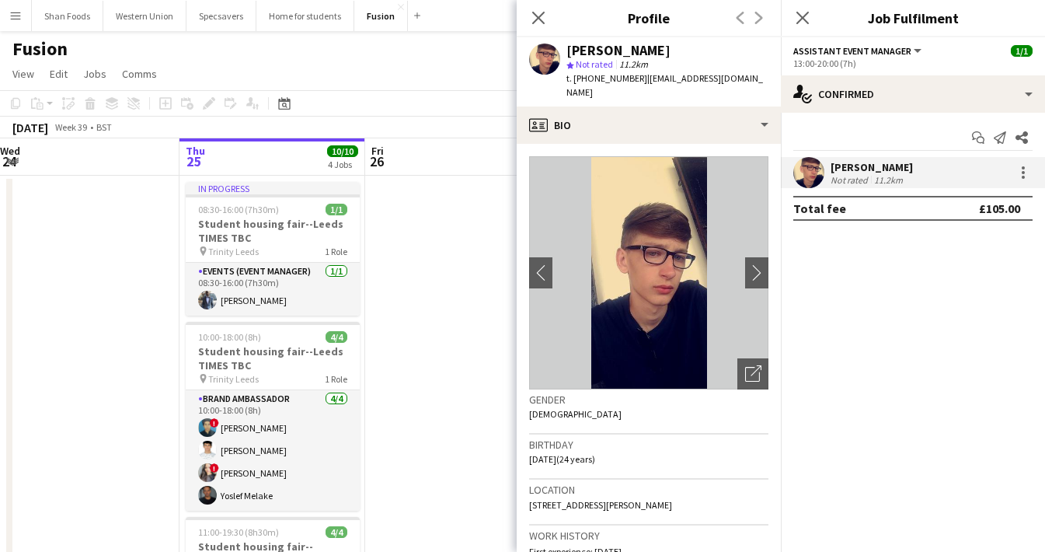
click at [23, 17] on button "Menu" at bounding box center [15, 15] width 31 height 31
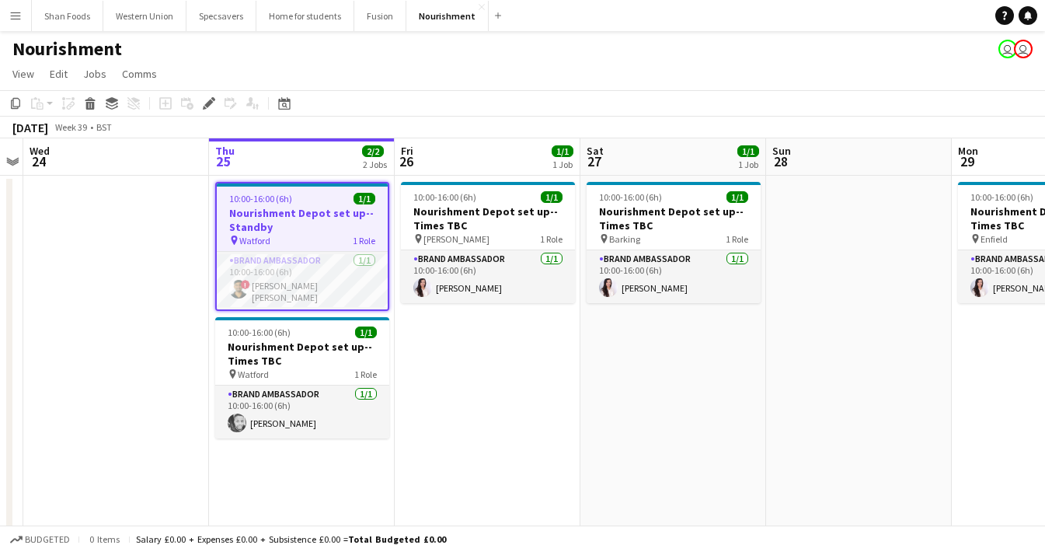
click at [322, 273] on app-card-role "Brand Ambassador [DATE] 10:00-16:00 (6h) ! smit [PERSON_NAME]" at bounding box center [302, 280] width 171 height 57
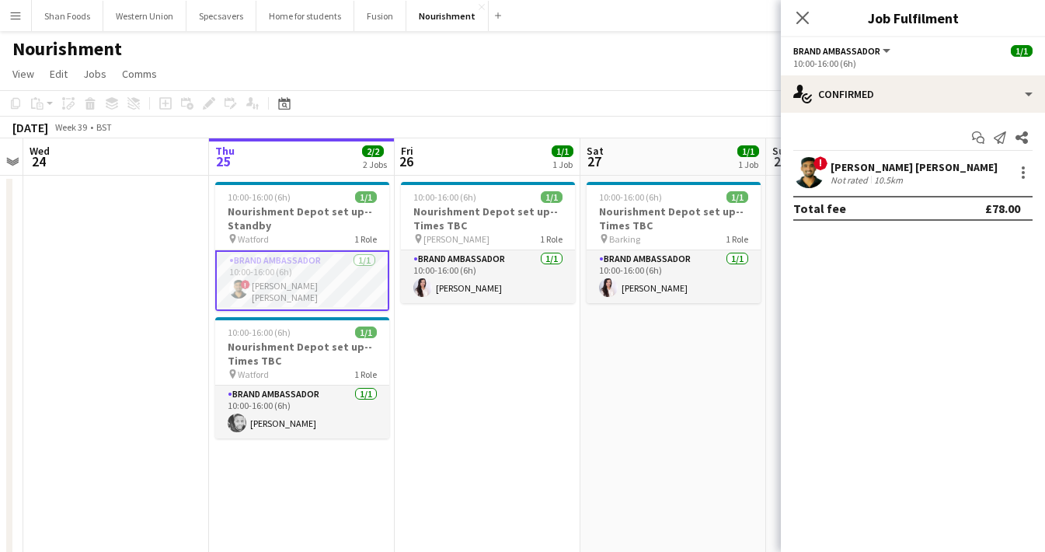
click at [835, 165] on div "[PERSON_NAME] [PERSON_NAME]" at bounding box center [913, 167] width 167 height 14
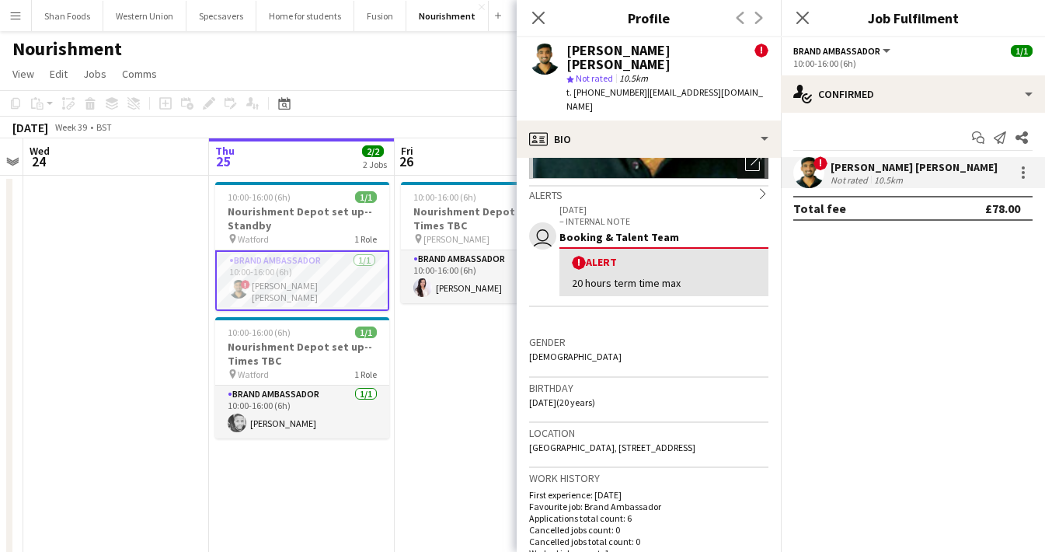
scroll to position [227, 0]
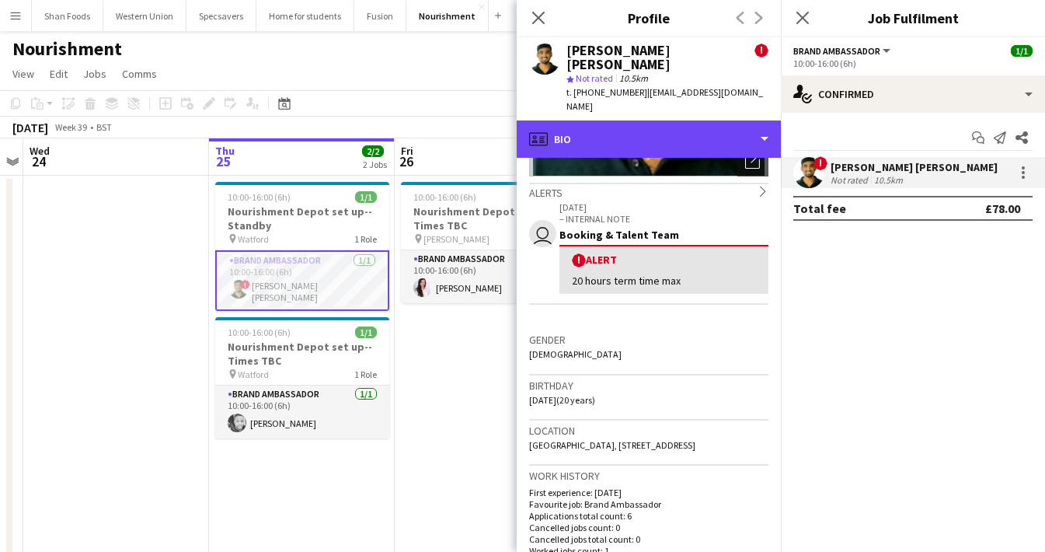
click at [613, 120] on div "profile Bio" at bounding box center [649, 138] width 264 height 37
click at [616, 120] on div "profile Bio" at bounding box center [649, 138] width 264 height 37
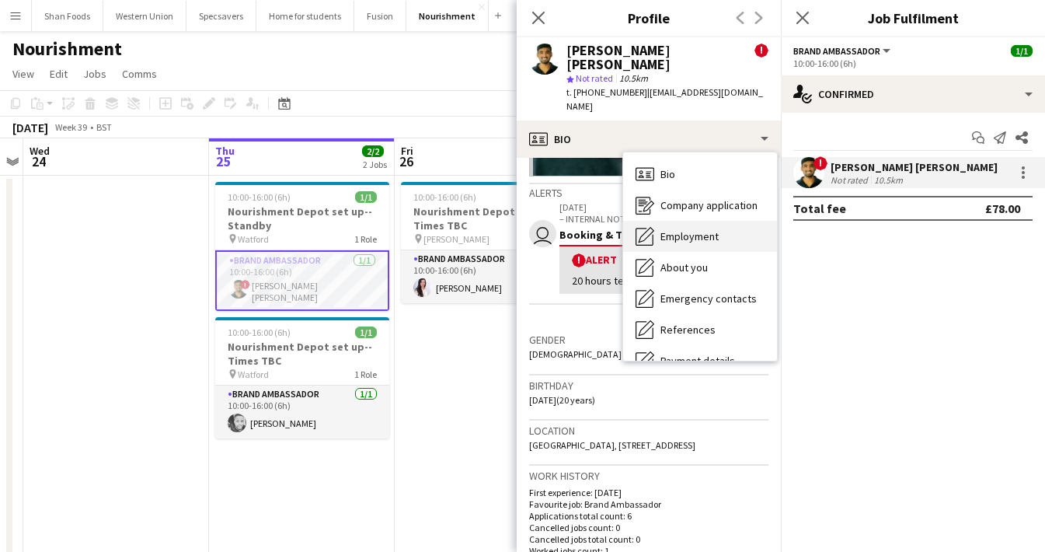
click at [650, 227] on icon "Employment" at bounding box center [644, 236] width 19 height 19
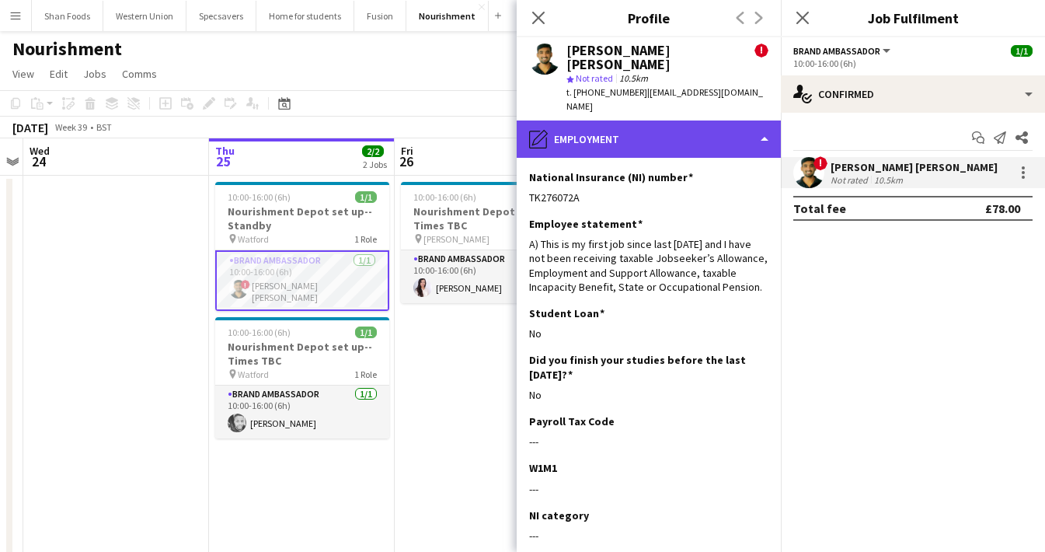
click at [734, 120] on div "pencil4 Employment" at bounding box center [649, 138] width 264 height 37
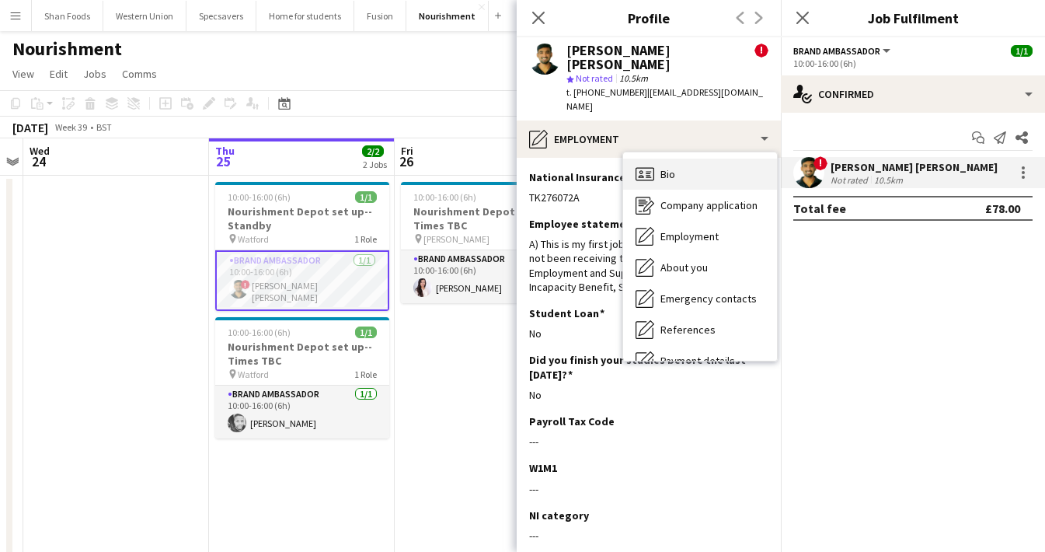
click at [730, 158] on div "Bio Bio" at bounding box center [700, 173] width 154 height 31
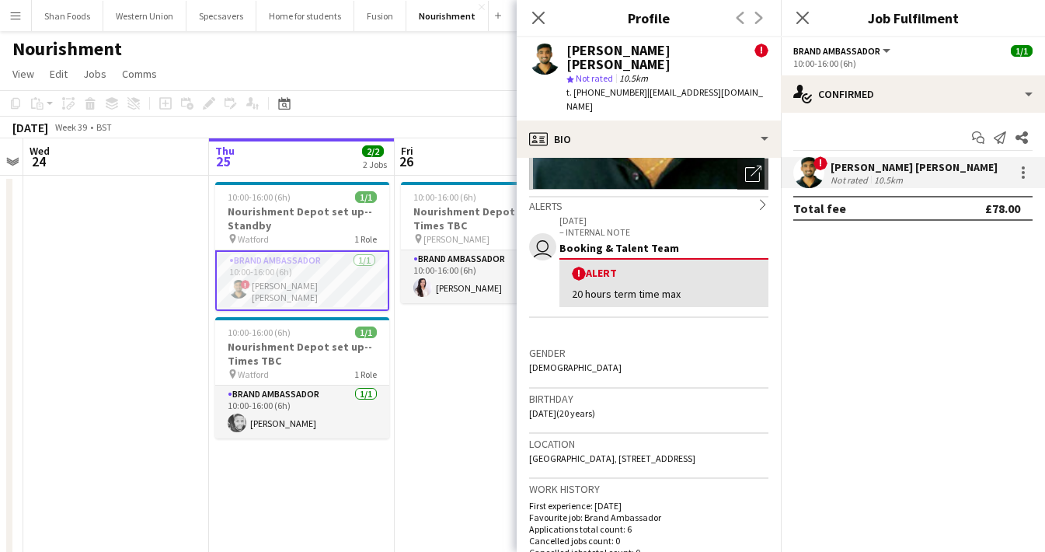
scroll to position [223, 0]
